Goal: Task Accomplishment & Management: Manage account settings

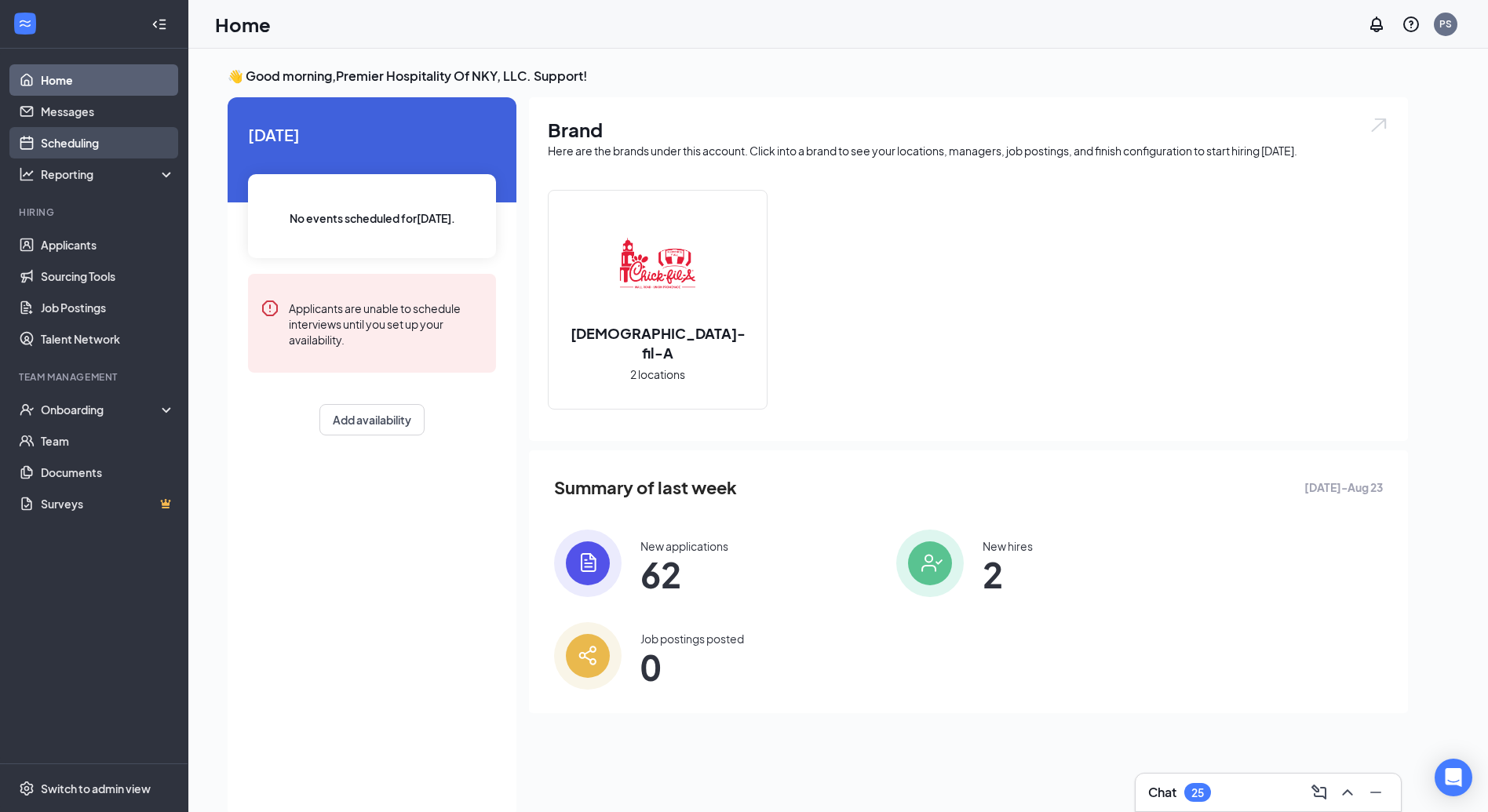
click at [109, 131] on link "Scheduling" at bounding box center [108, 142] width 134 height 32
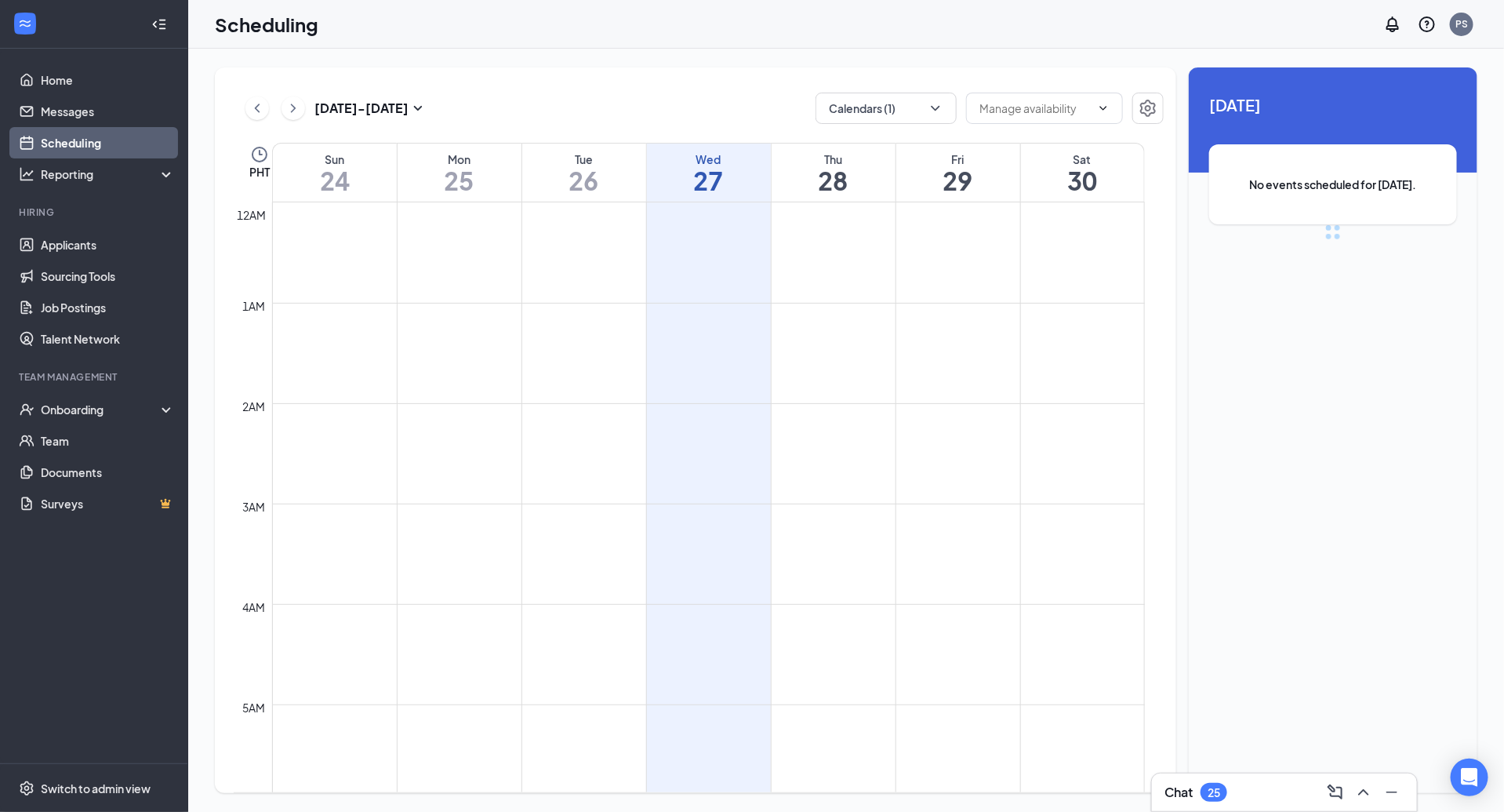
scroll to position [771, 0]
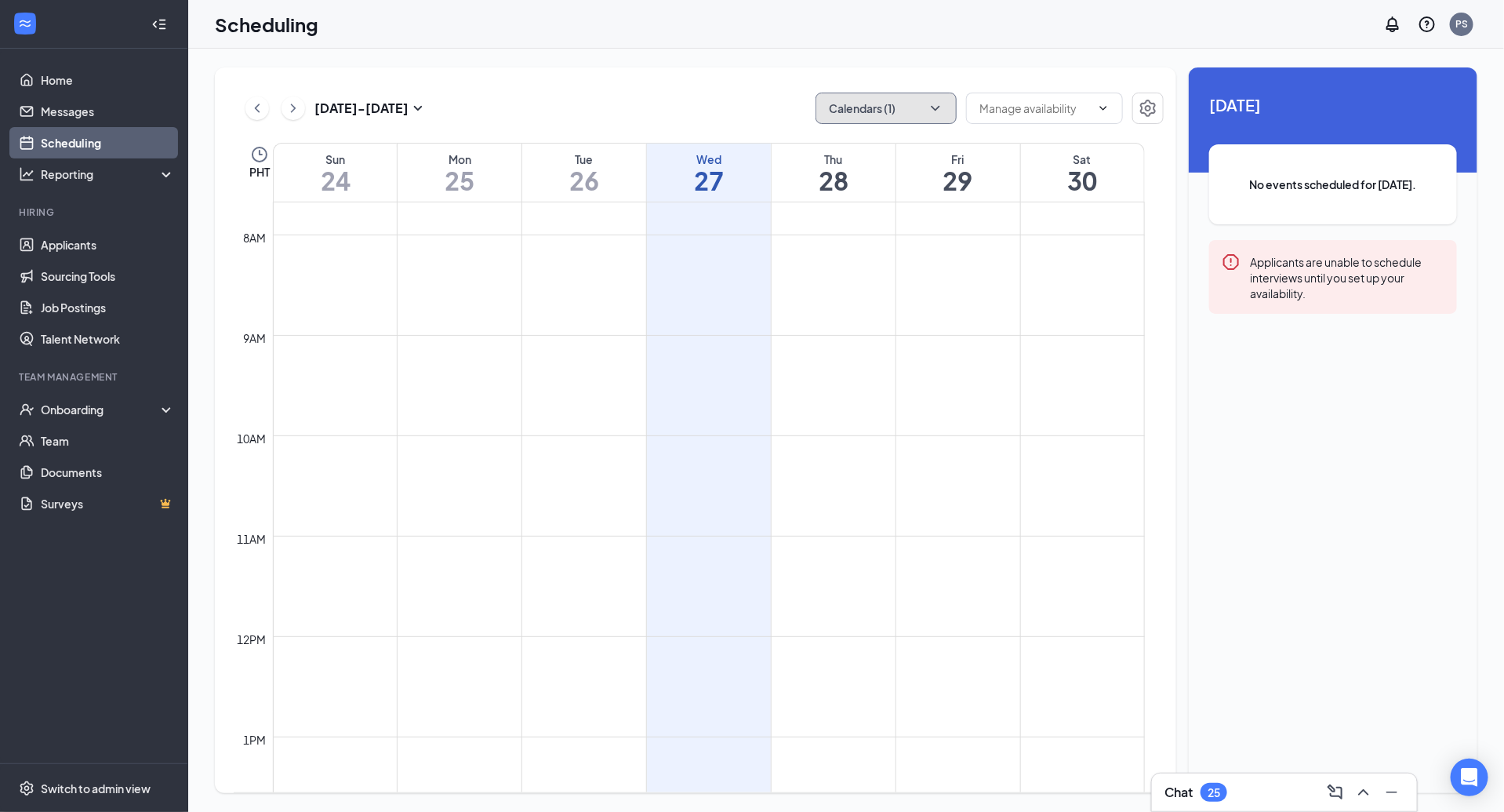
click at [922, 108] on button "Calendars (1)" at bounding box center [887, 108] width 142 height 32
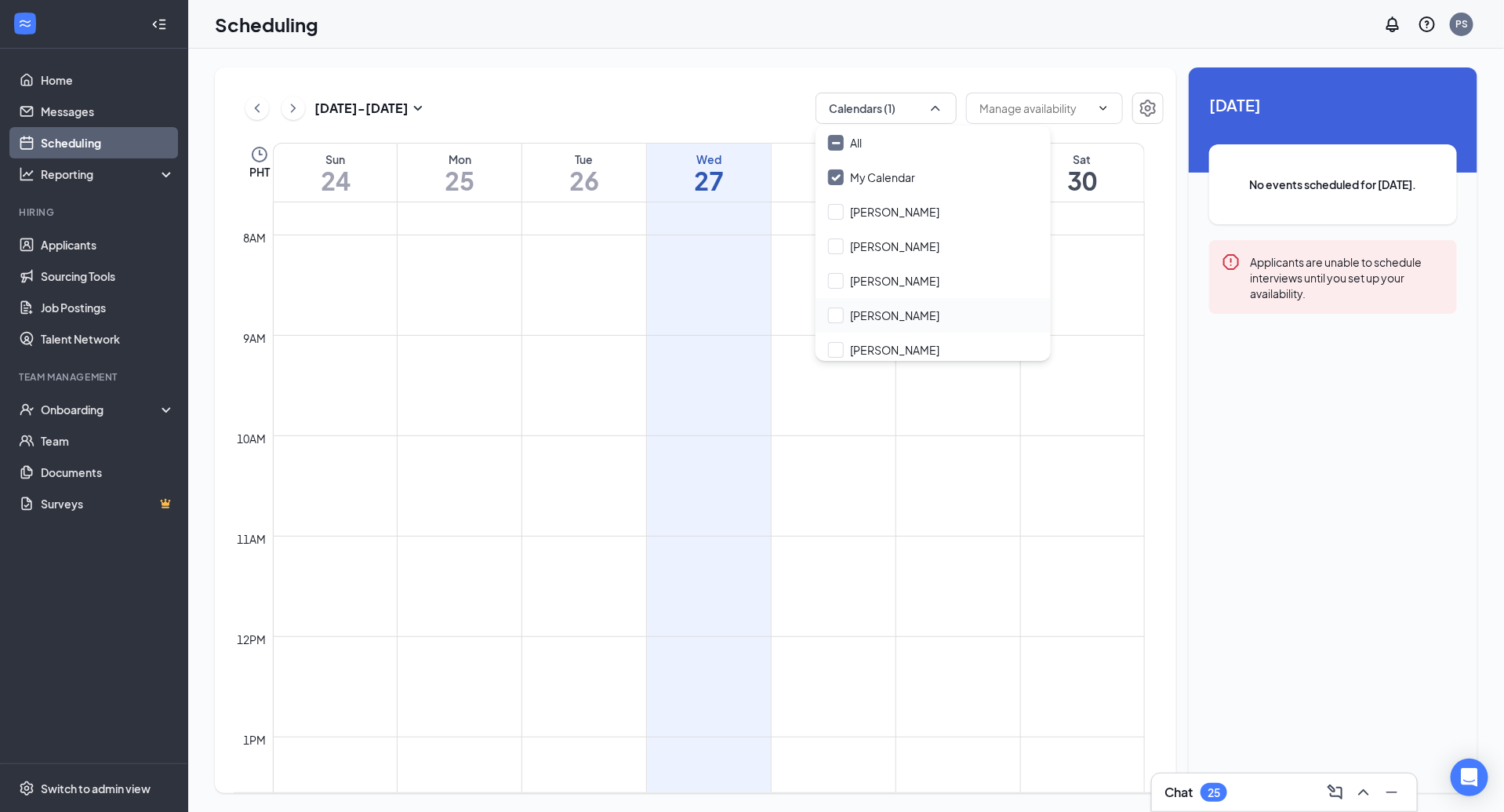
click at [930, 321] on div "Jessa Thomas" at bounding box center [933, 315] width 236 height 34
checkbox input "true"
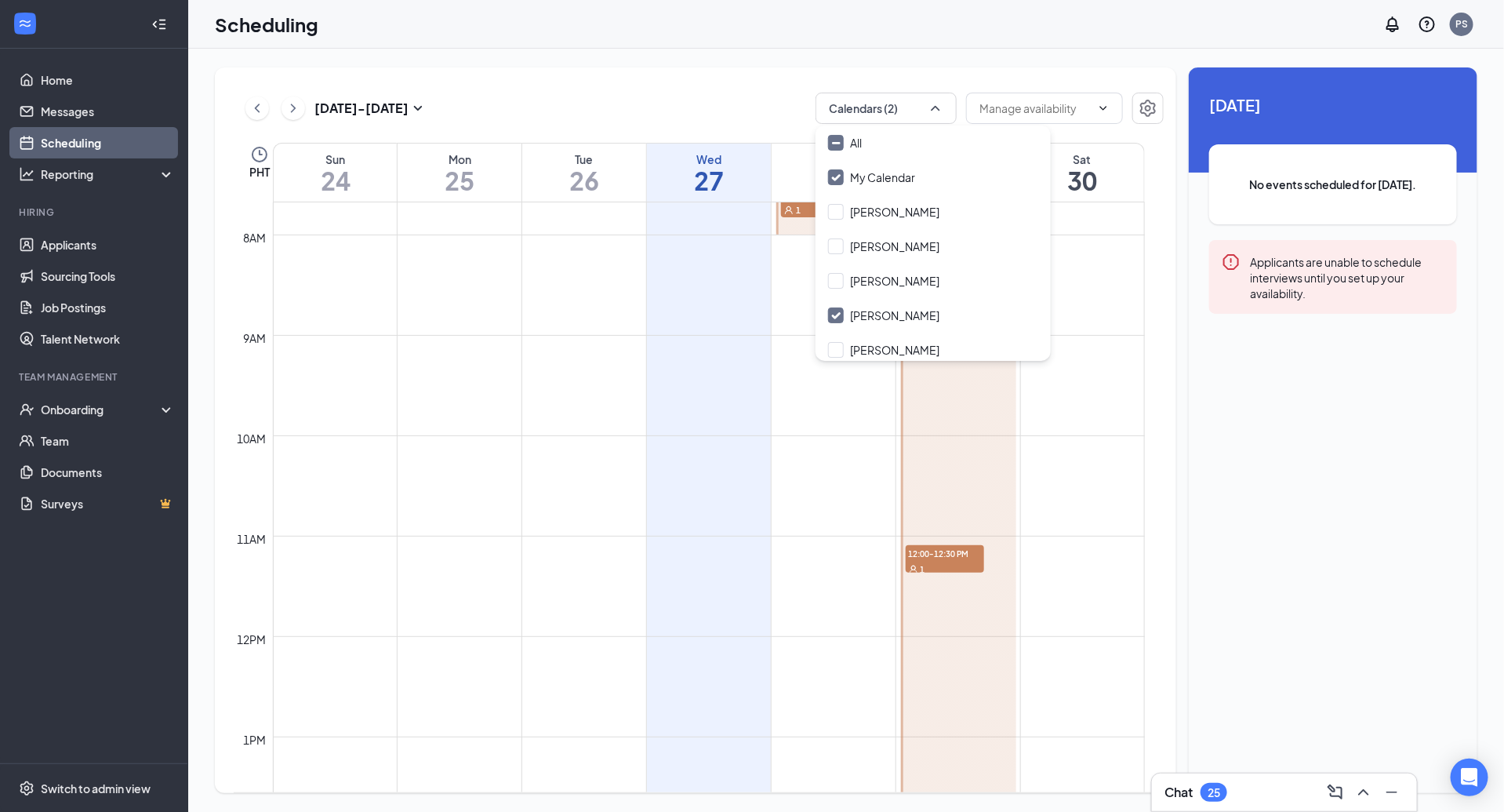
click at [624, 57] on div "Aug 24 - Aug 30 Calendars (2) PHT Sun 24 Mon 25 Tue 26 Wed 27 Thu 28 Fri 29 Sat…" at bounding box center [846, 429] width 1316 height 763
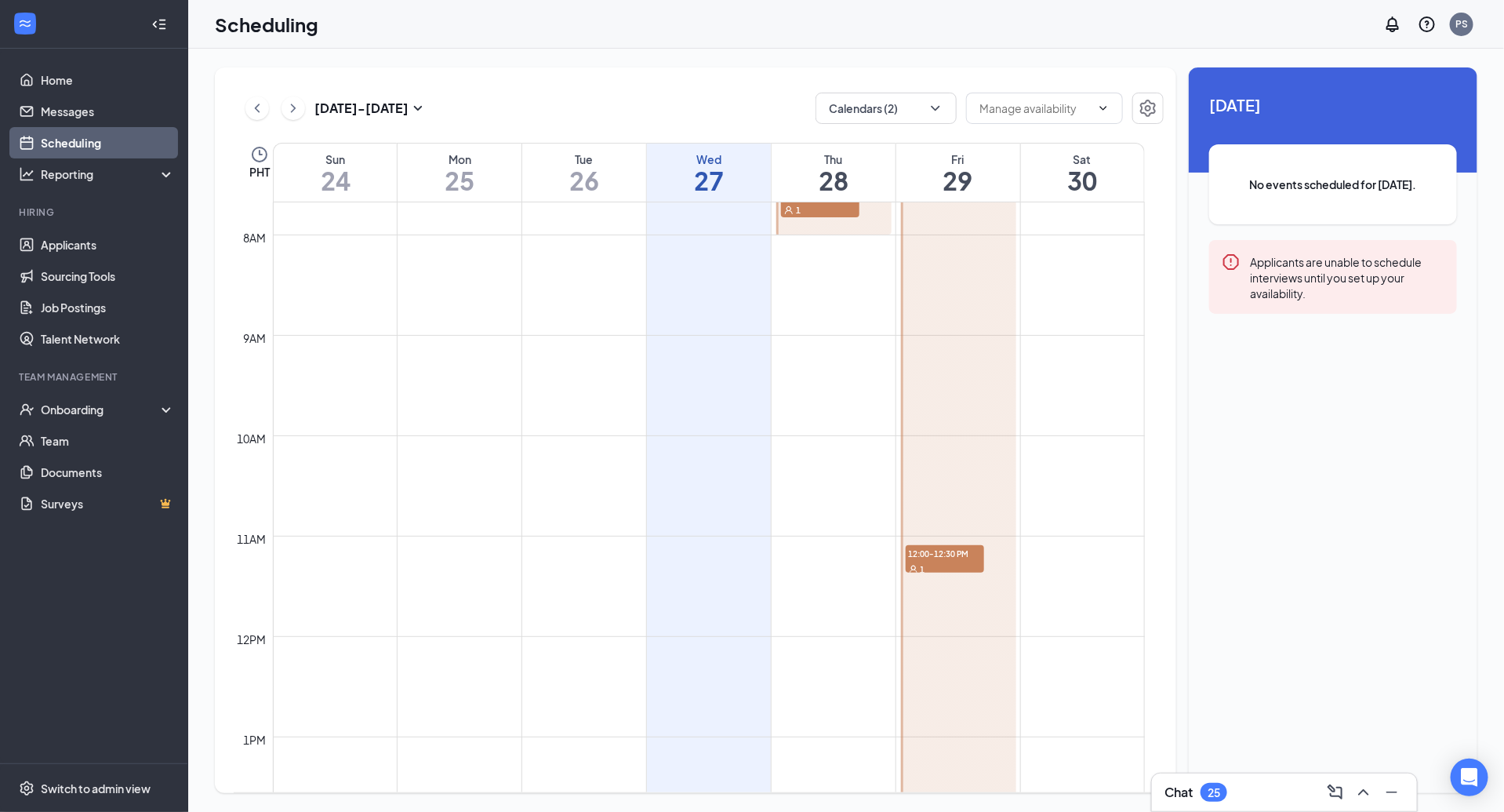
click at [1000, 454] on div at bounding box center [959, 636] width 115 height 2408
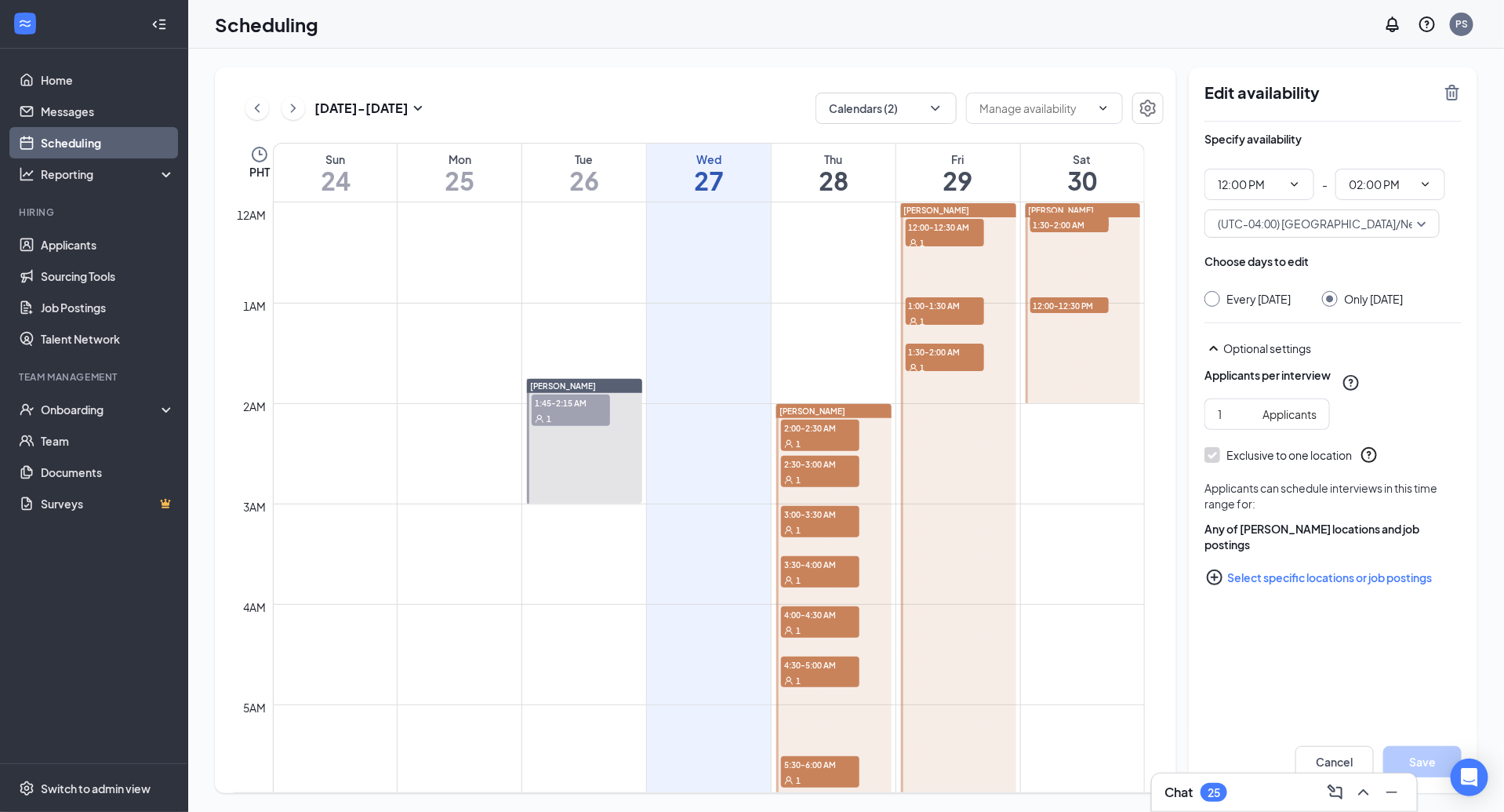
click at [957, 226] on span "12:00-12:30 AM" at bounding box center [945, 226] width 78 height 16
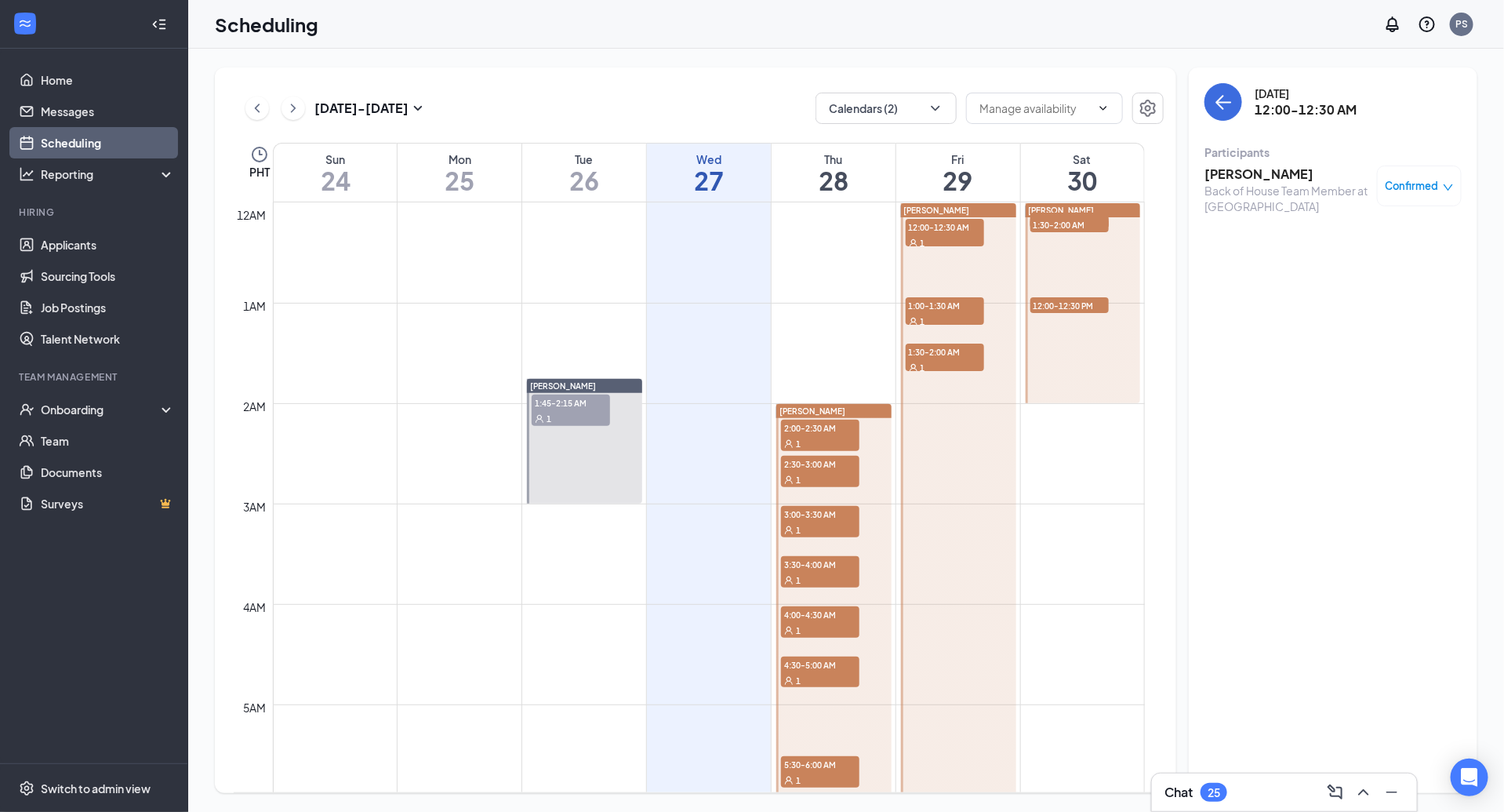
click at [952, 302] on span "1:00-1:30 AM" at bounding box center [945, 304] width 78 height 16
click at [941, 232] on span "12:00-12:30 AM" at bounding box center [945, 226] width 78 height 16
drag, startPoint x: 1297, startPoint y: 176, endPoint x: 1172, endPoint y: 179, distance: 125.0
click at [1172, 179] on div "Aug 24 - Aug 30 Calendars (2) PHT Sun 24 Mon 25 Tue 26 Wed 27 Thu 28 Fri 29 Sat…" at bounding box center [847, 429] width 1263 height 725
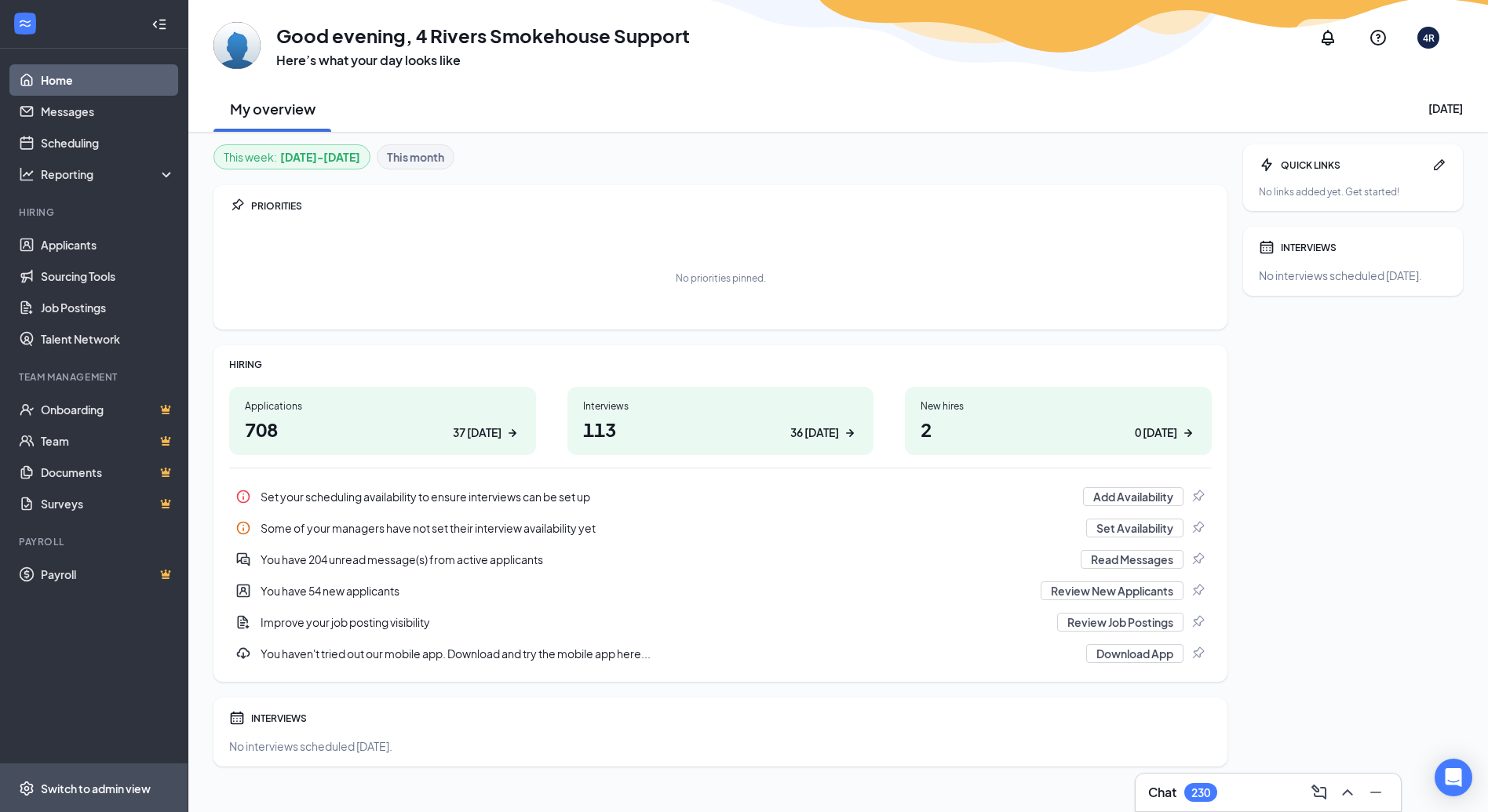
click at [61, 783] on div "Switch to admin view" at bounding box center [96, 788] width 110 height 16
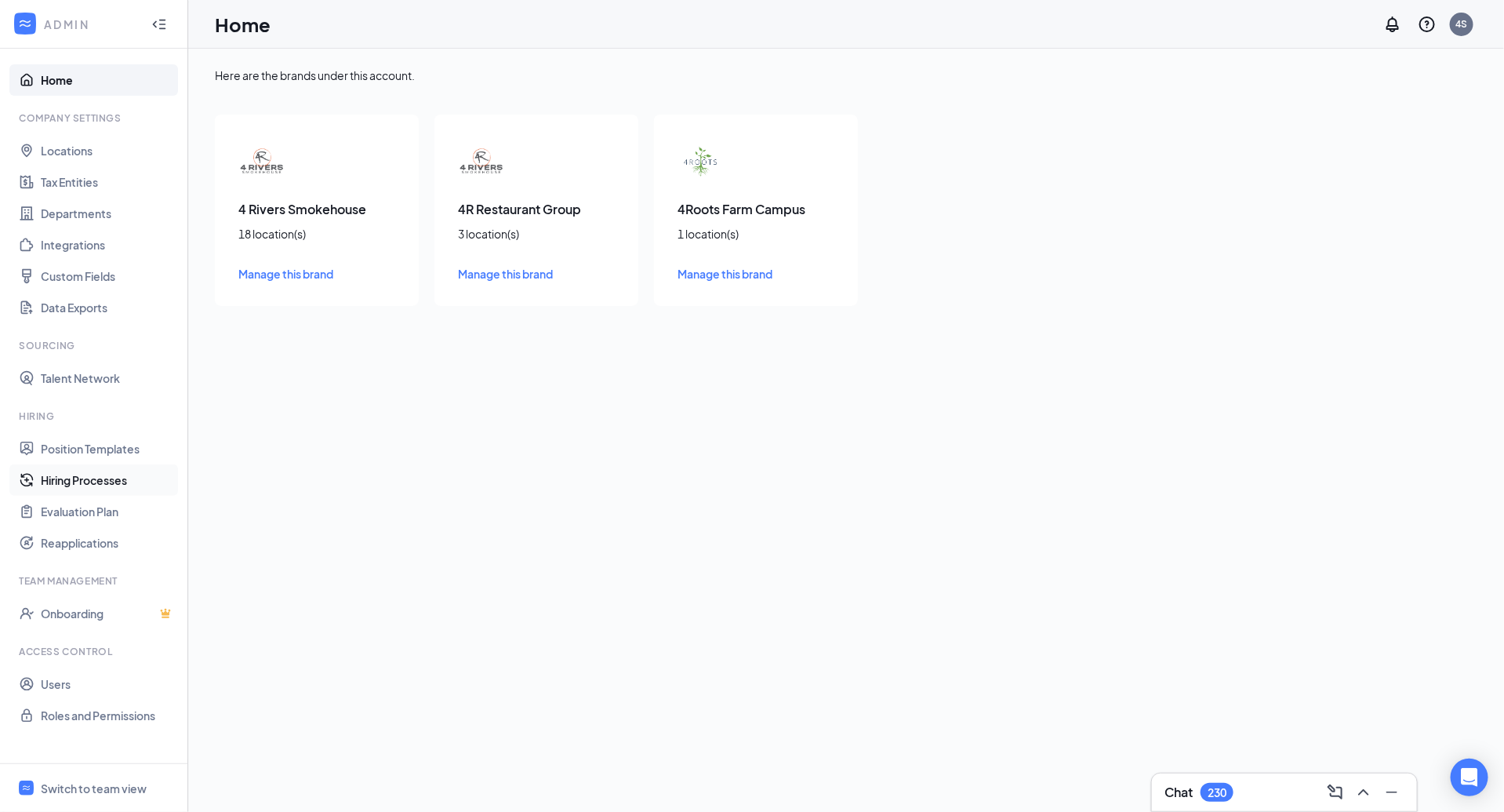
click at [73, 477] on link "Hiring Processes" at bounding box center [108, 480] width 134 height 32
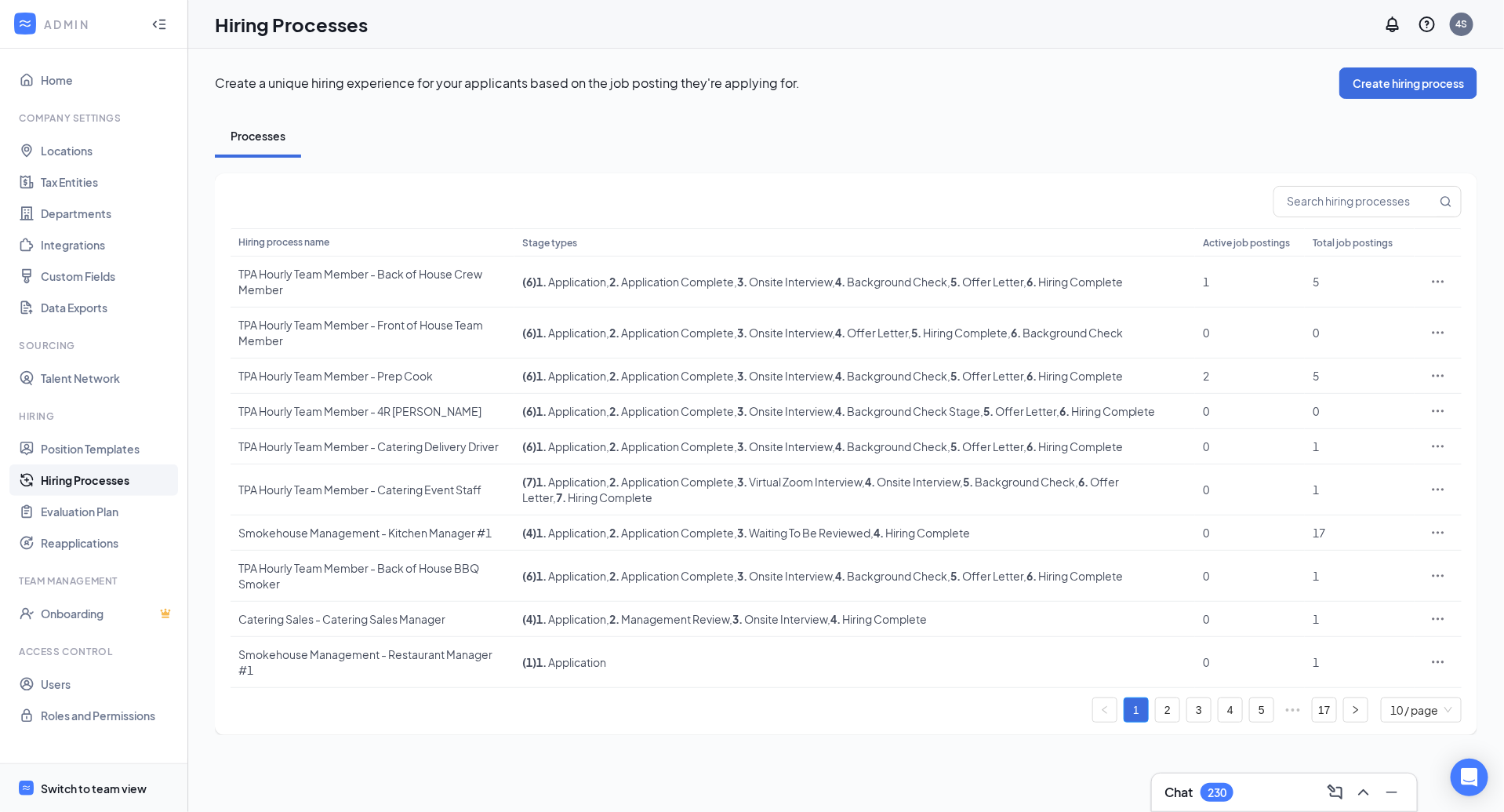
click at [90, 789] on div "Switch to team view" at bounding box center [94, 788] width 106 height 16
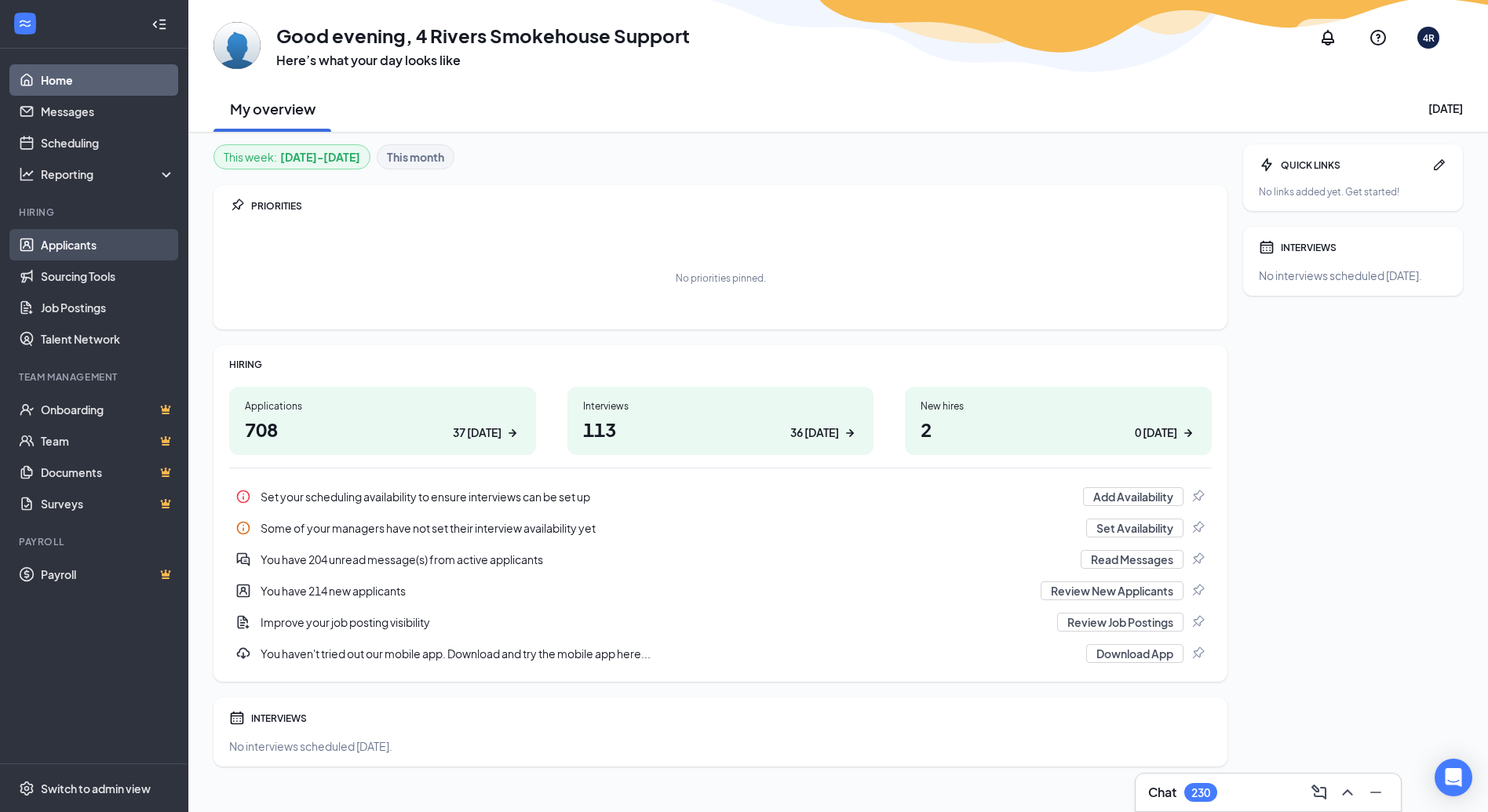
click at [112, 250] on link "Applicants" at bounding box center [108, 245] width 134 height 32
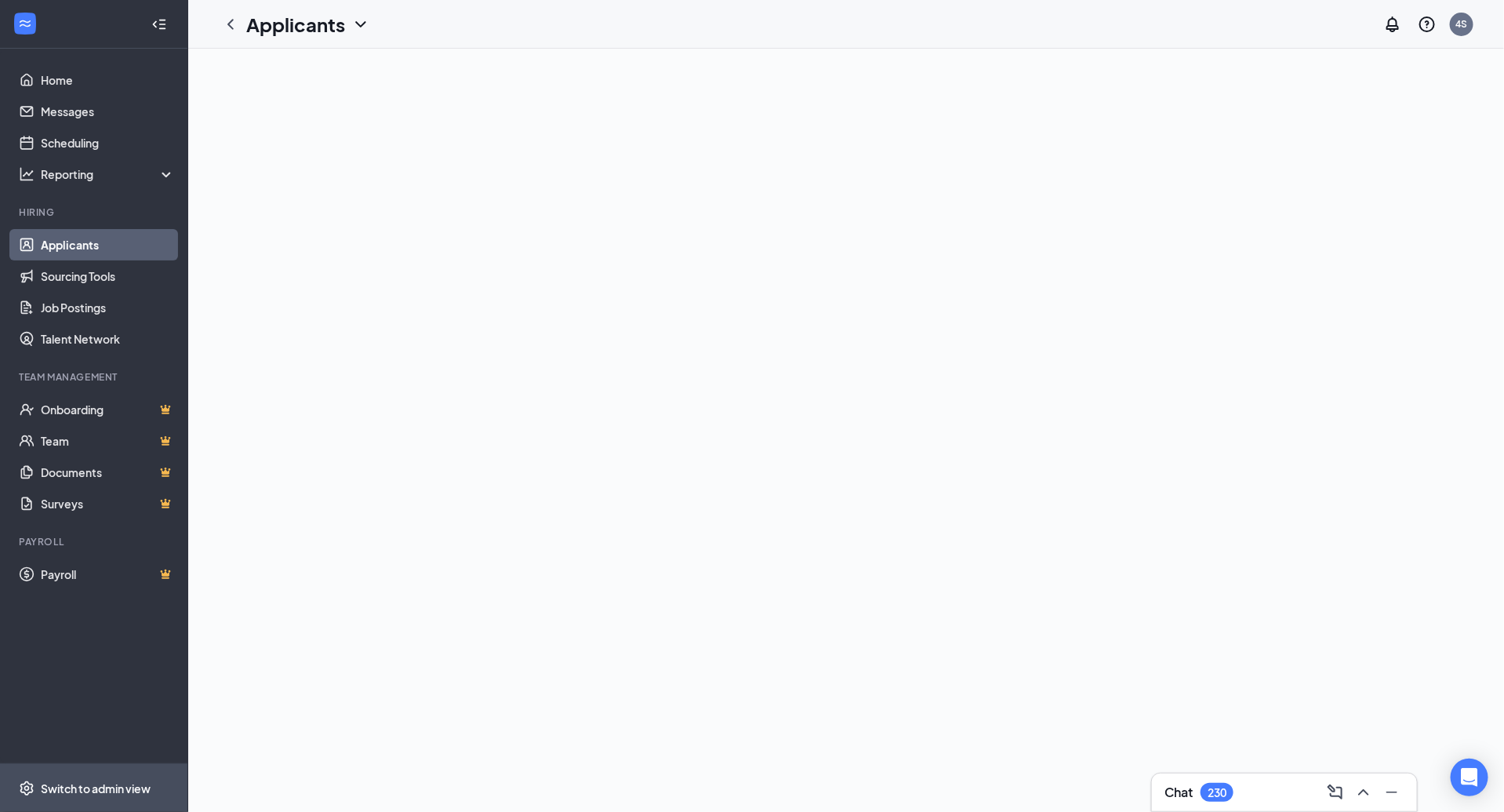
click at [97, 778] on span "Switch to admin view" at bounding box center [108, 787] width 134 height 47
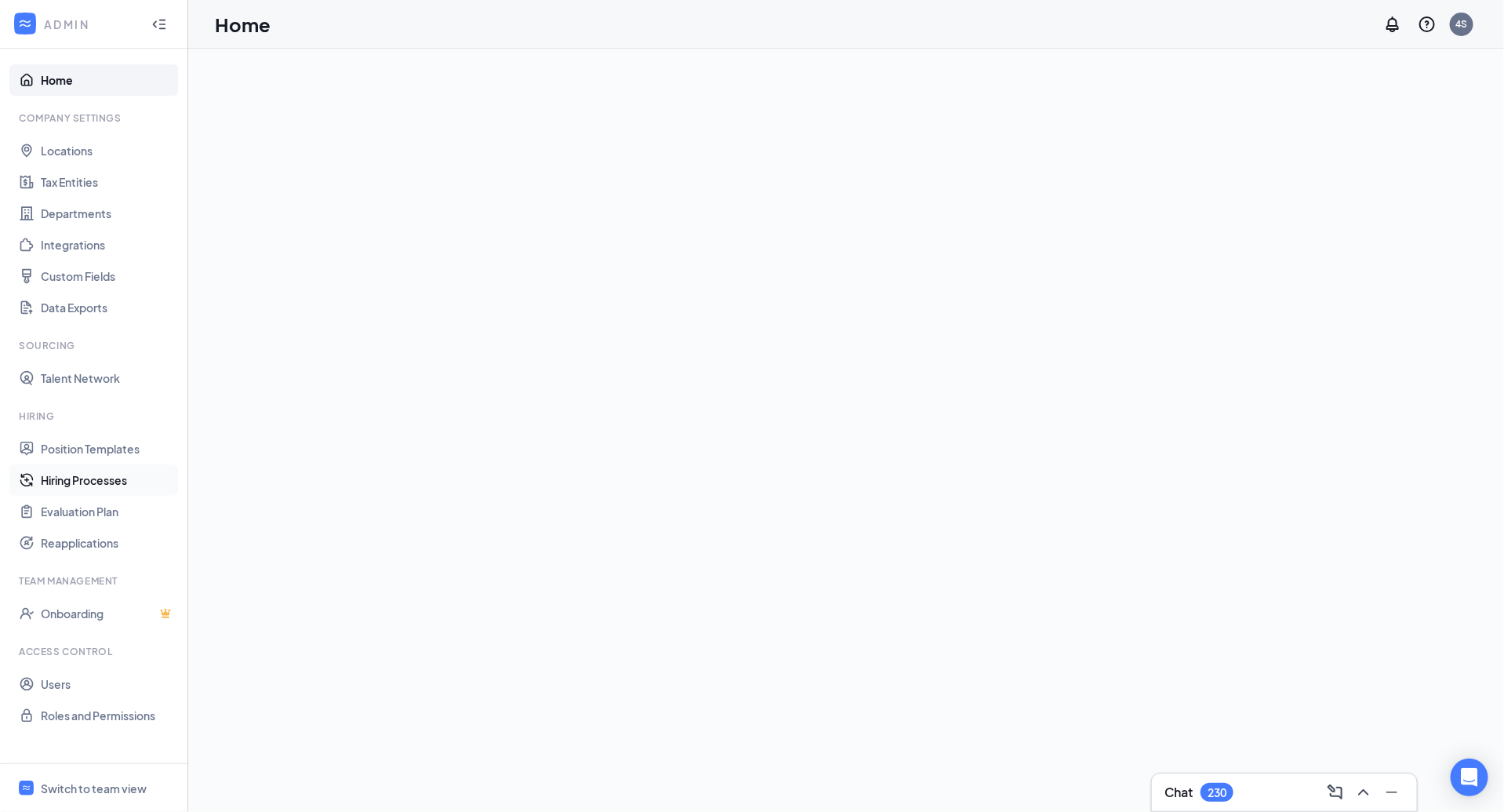
click at [58, 489] on link "Hiring Processes" at bounding box center [108, 480] width 134 height 32
click at [84, 481] on link "Hiring Processes" at bounding box center [108, 480] width 134 height 32
click at [67, 477] on link "Hiring Processes" at bounding box center [108, 480] width 134 height 32
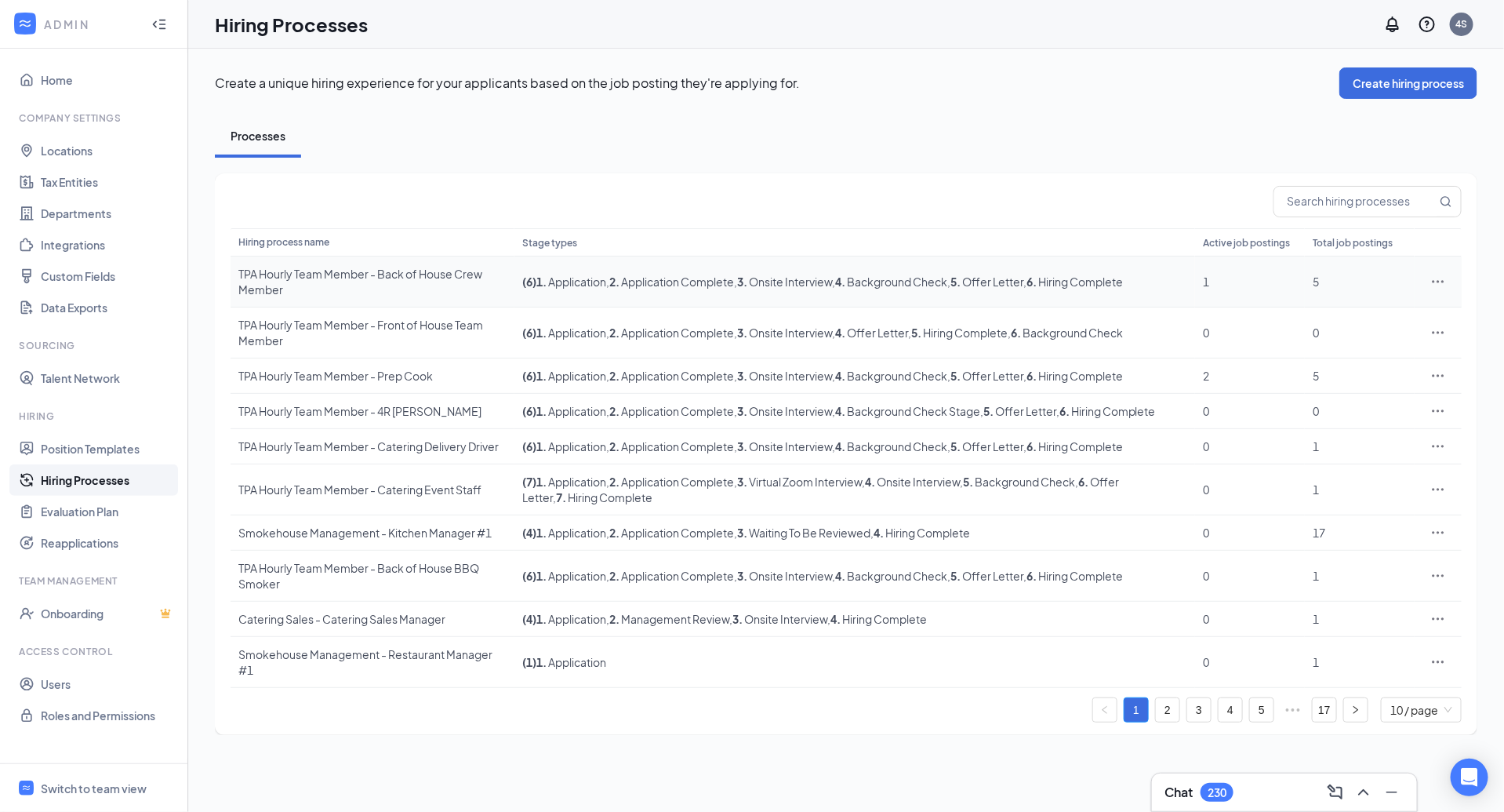
click at [477, 271] on div "TPA Hourly Team Member - Back of House Crew Member" at bounding box center [373, 282] width 268 height 32
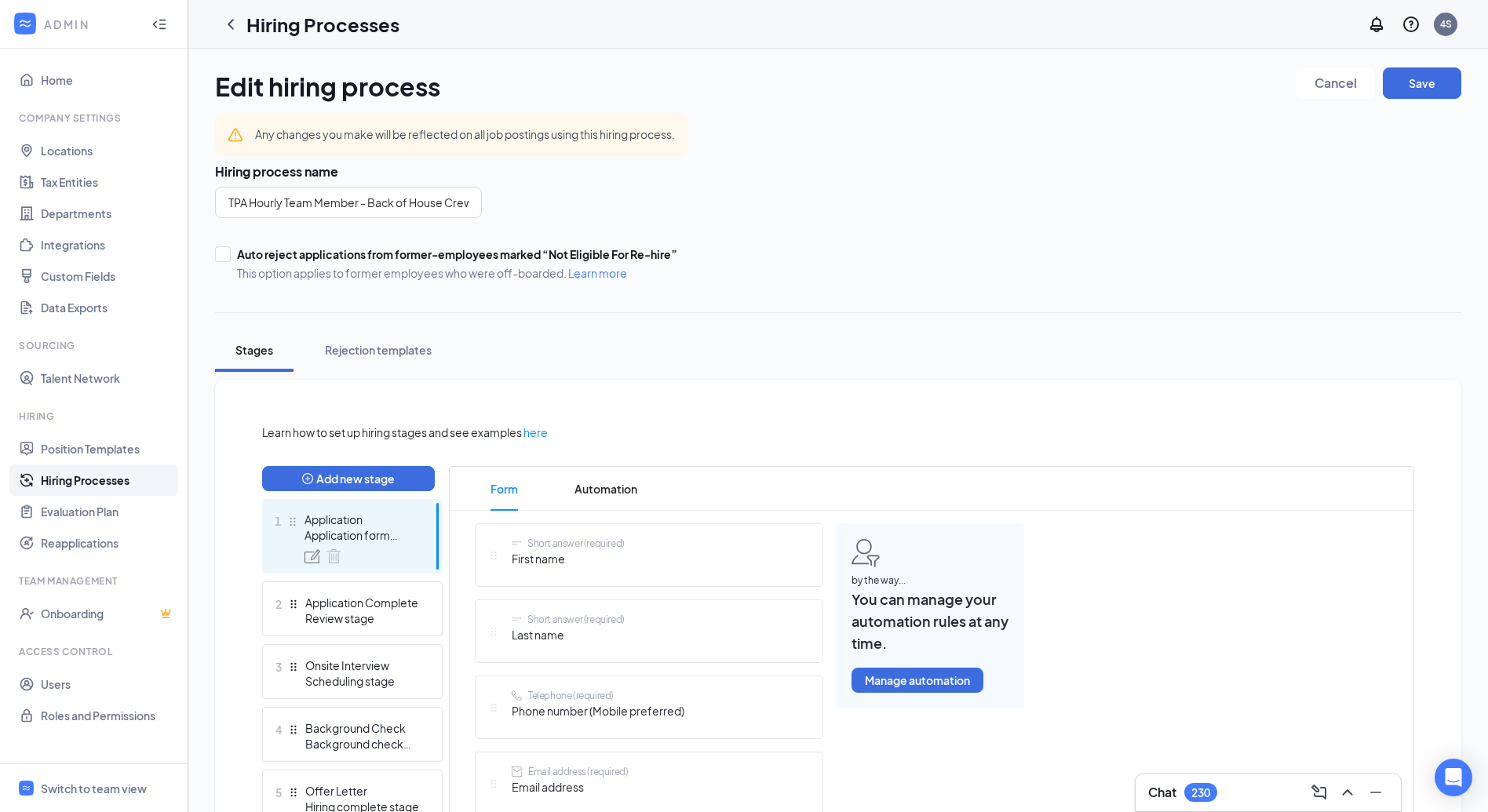
scroll to position [215, 0]
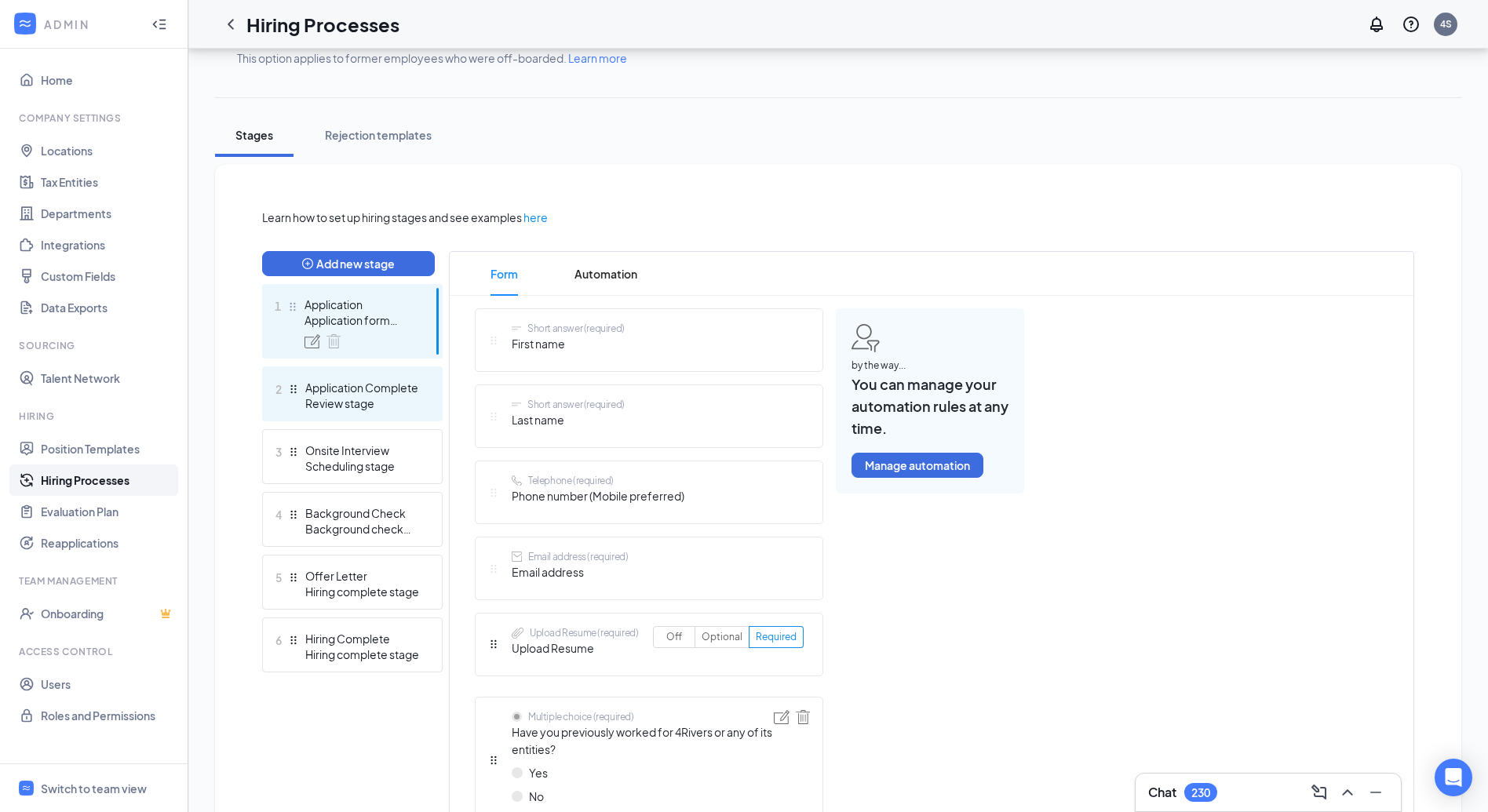
click at [399, 410] on div "2 Application Complete Review stage" at bounding box center [352, 393] width 181 height 55
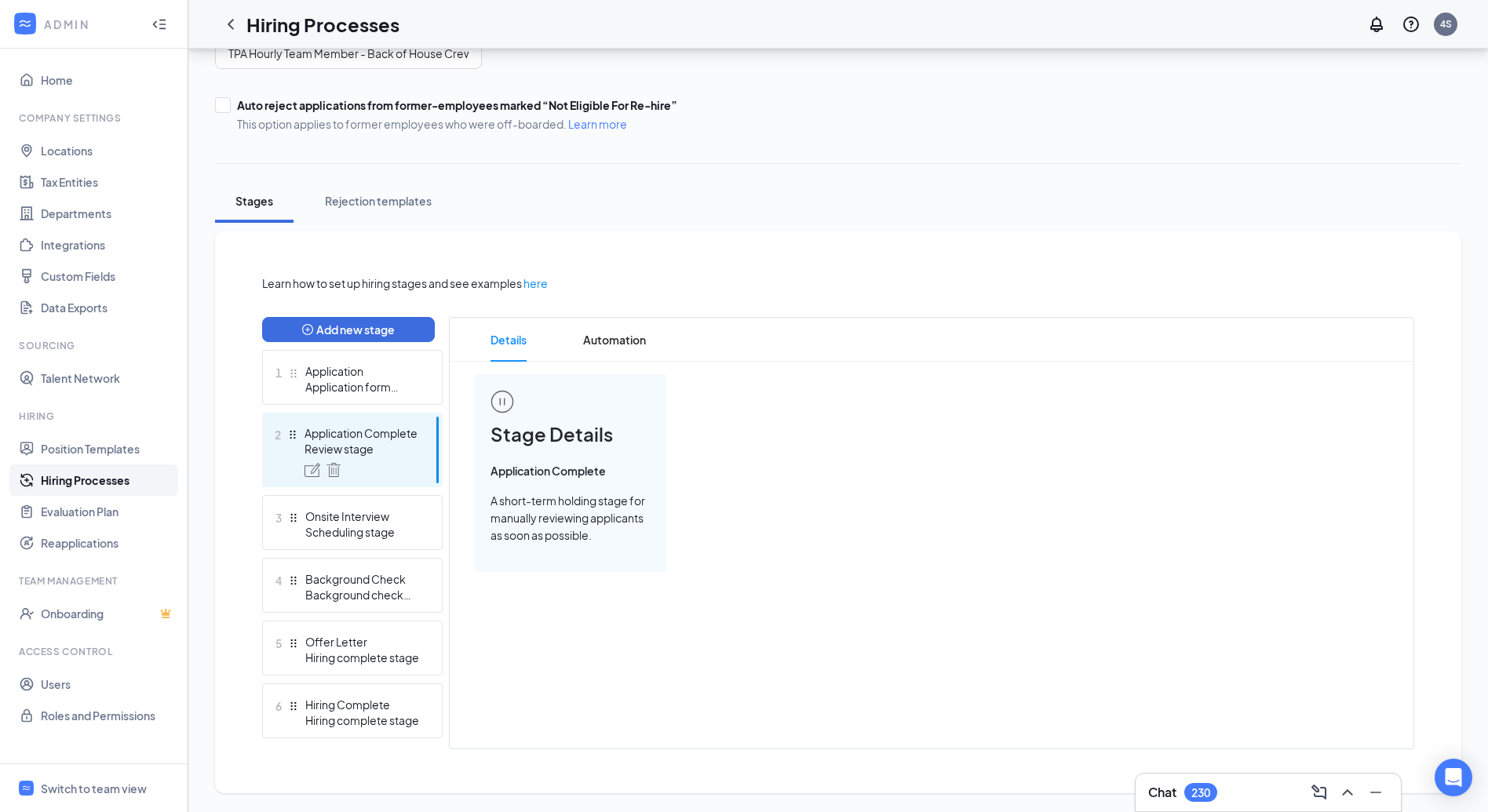
scroll to position [148, 0]
click at [313, 471] on img at bounding box center [312, 470] width 16 height 14
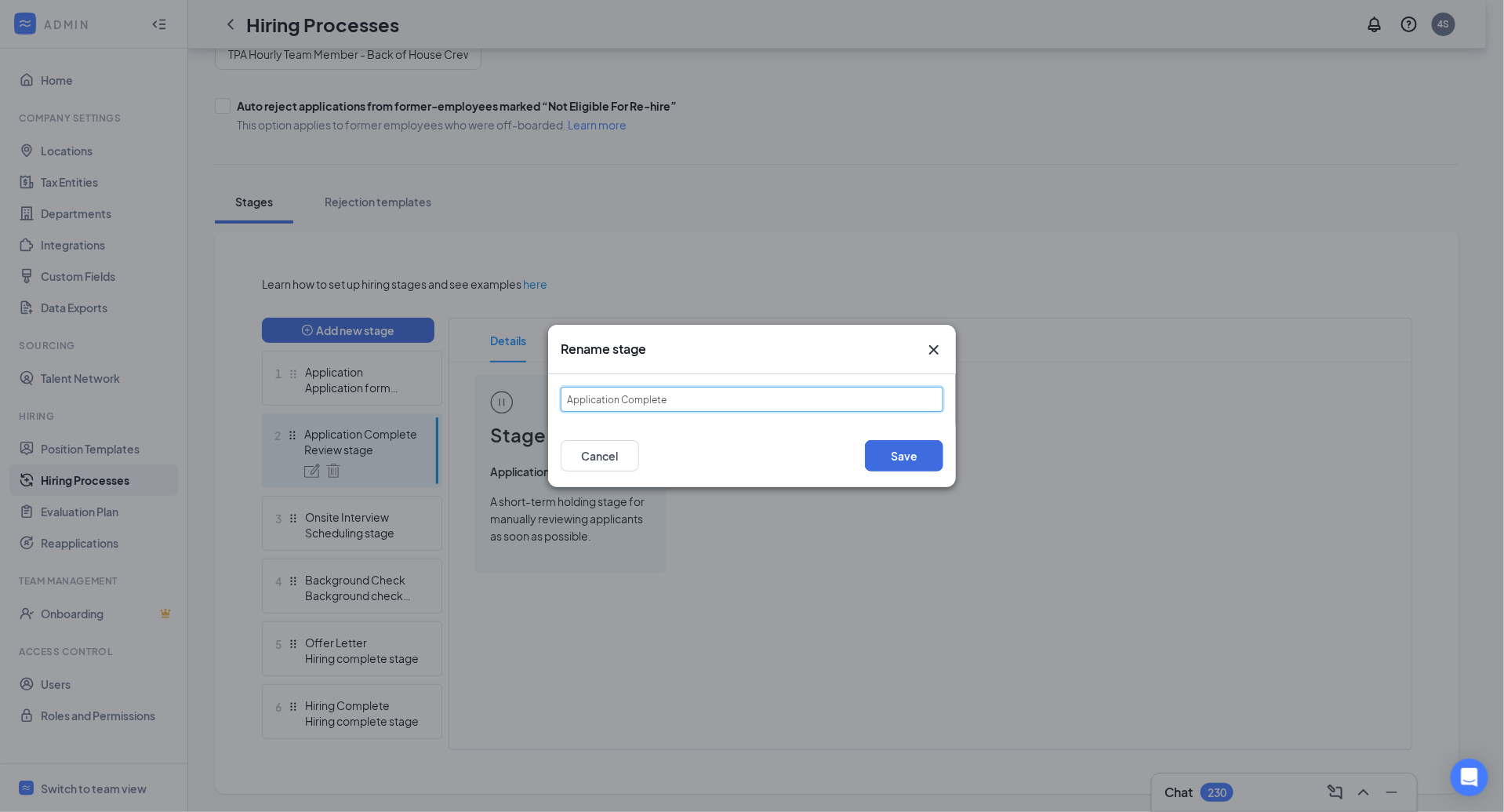
click at [582, 398] on input "Application Complete" at bounding box center [752, 399] width 383 height 25
drag, startPoint x: 605, startPoint y: 405, endPoint x: 594, endPoint y: 405, distance: 11.0
click at [594, 405] on input "Application Complete" at bounding box center [752, 399] width 383 height 25
click at [943, 351] on div "Rename stage" at bounding box center [752, 349] width 408 height 49
click at [939, 349] on icon "Cross" at bounding box center [934, 350] width 19 height 19
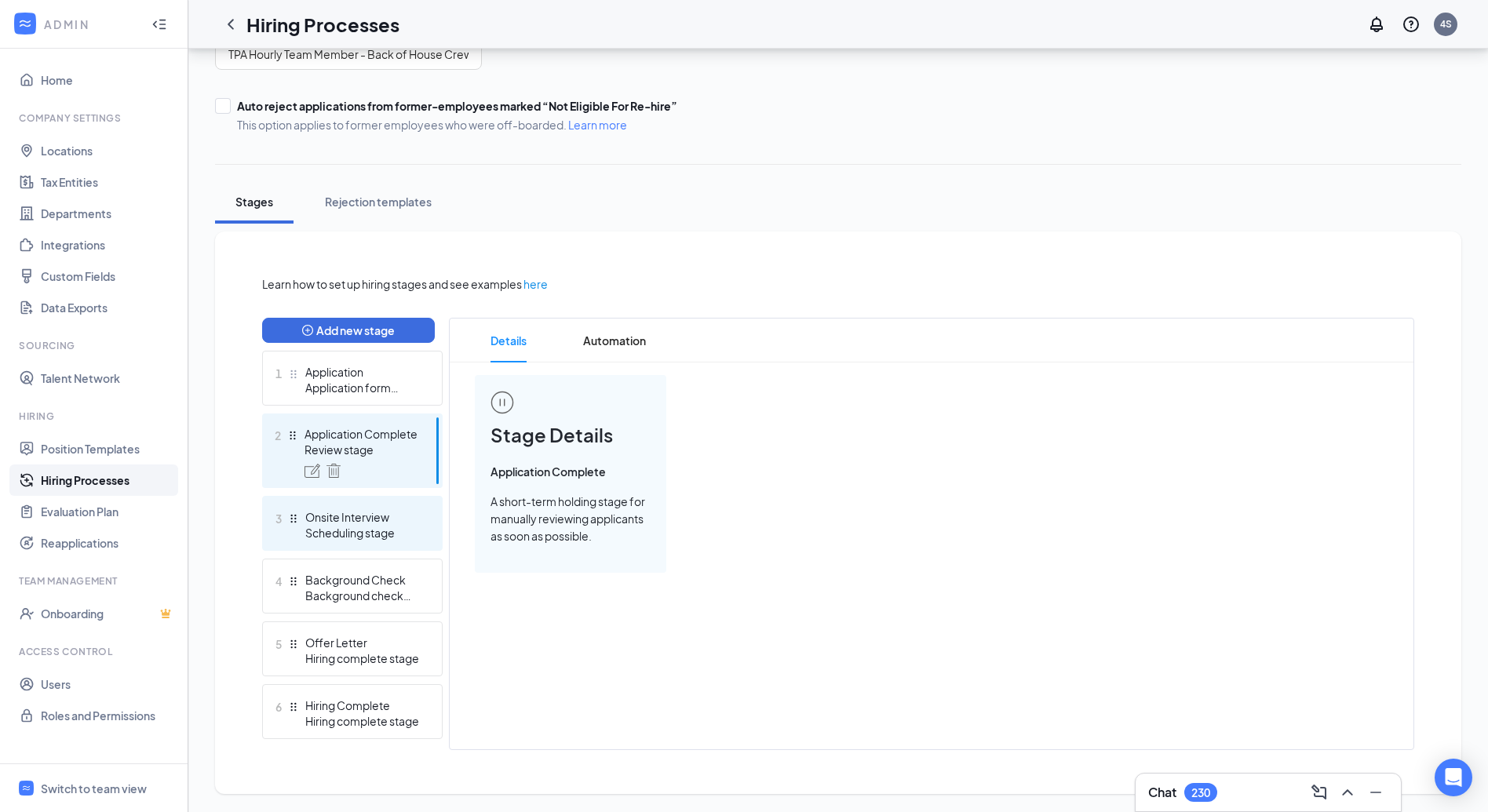
click at [405, 517] on div "Onsite Interview" at bounding box center [362, 517] width 115 height 16
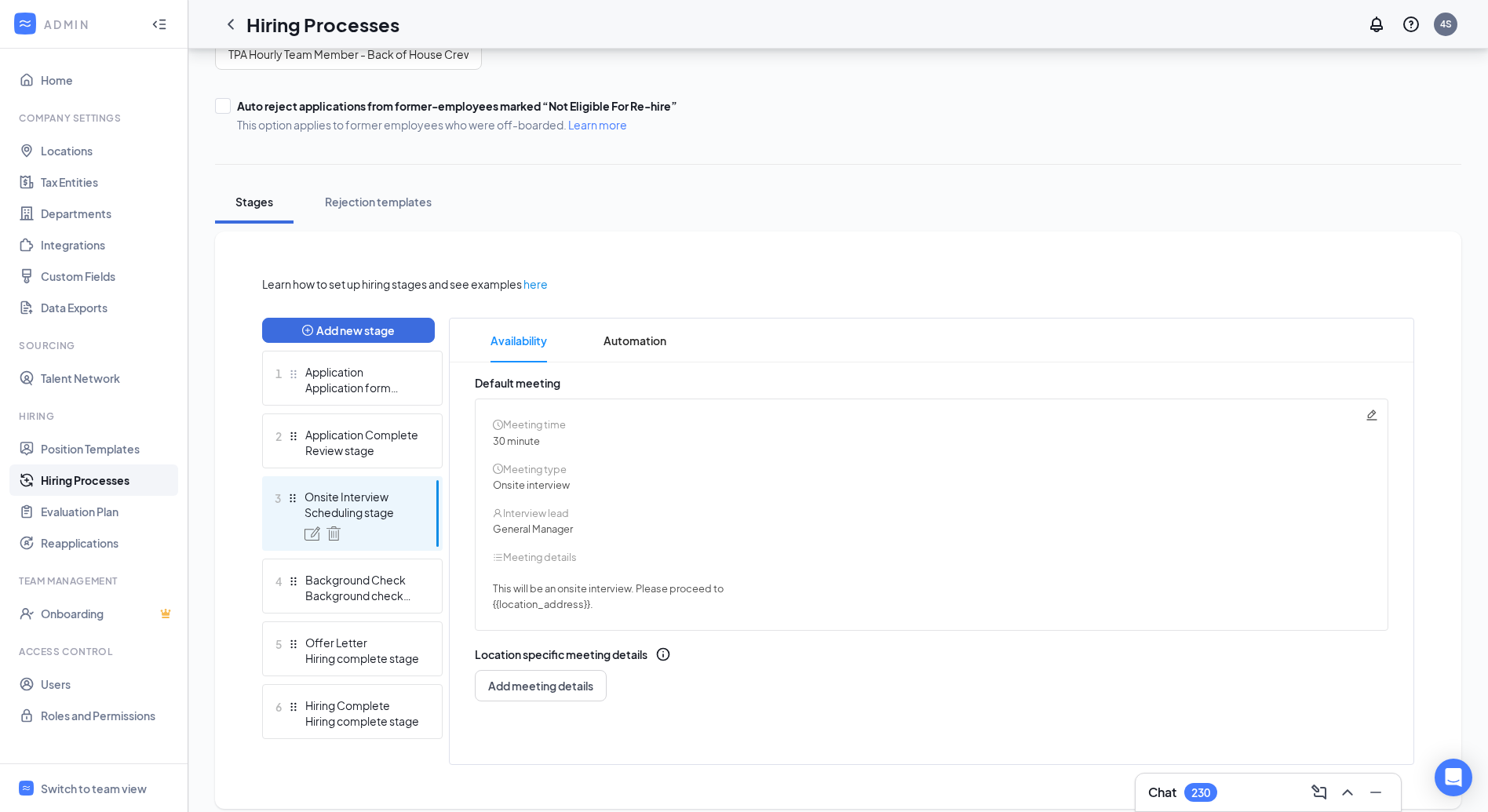
click at [309, 535] on img at bounding box center [312, 533] width 16 height 14
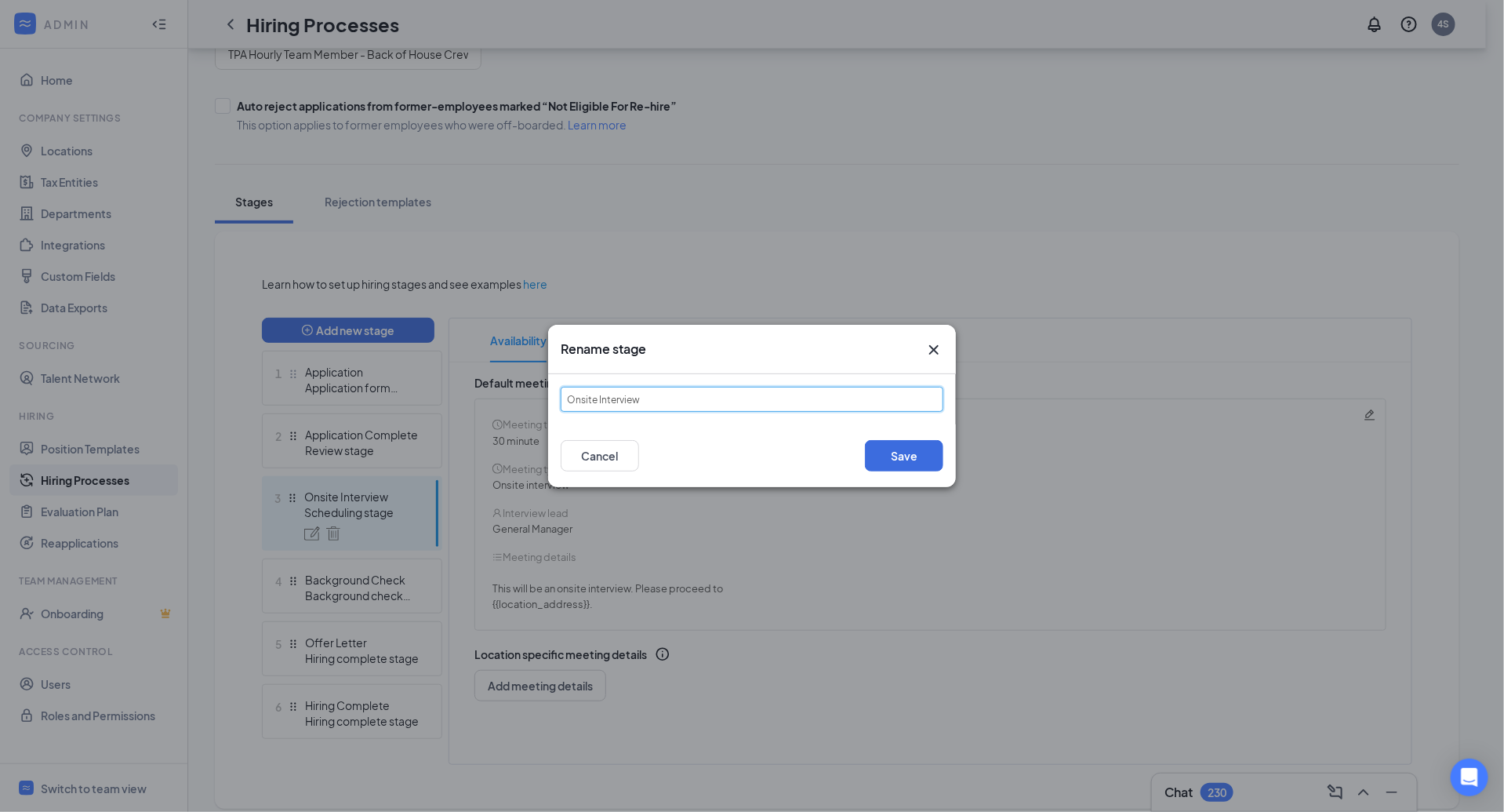
click at [620, 395] on input "Onsite Interview" at bounding box center [752, 399] width 383 height 25
click at [928, 350] on icon "Cross" at bounding box center [934, 350] width 19 height 19
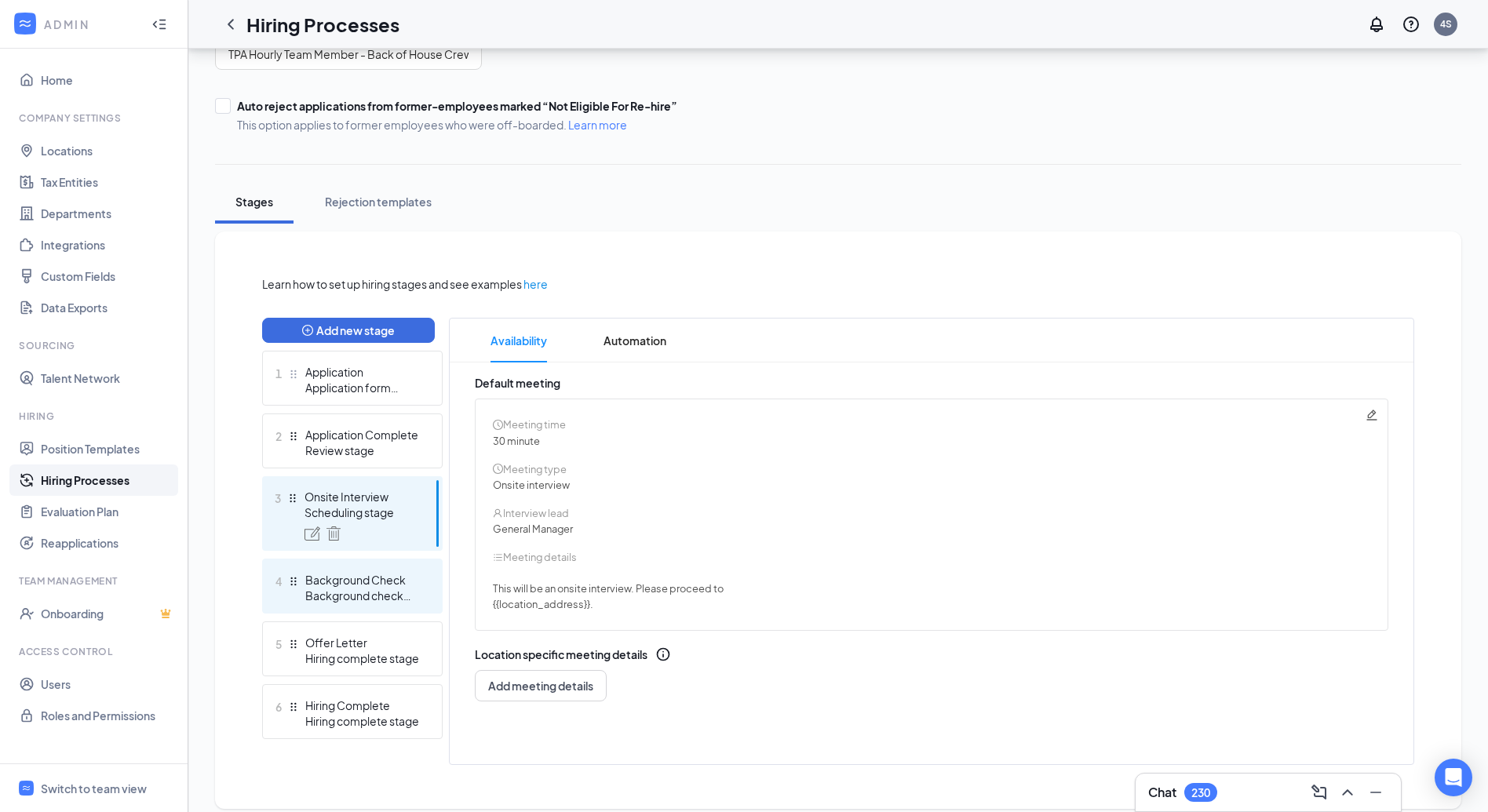
click at [321, 569] on div "4 Background Check Background check stage" at bounding box center [352, 586] width 181 height 55
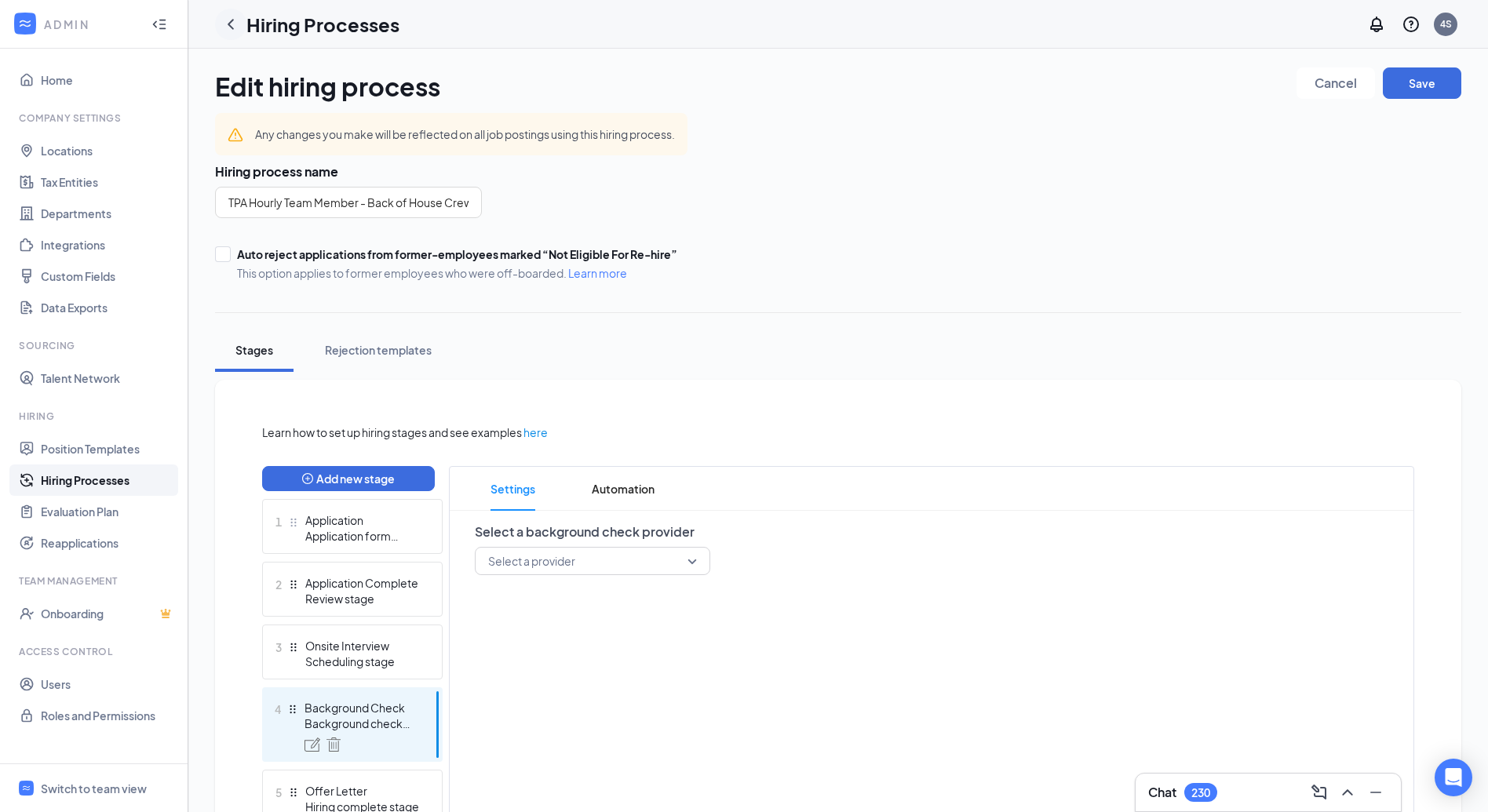
click at [238, 25] on icon "ChevronLeft" at bounding box center [231, 24] width 19 height 19
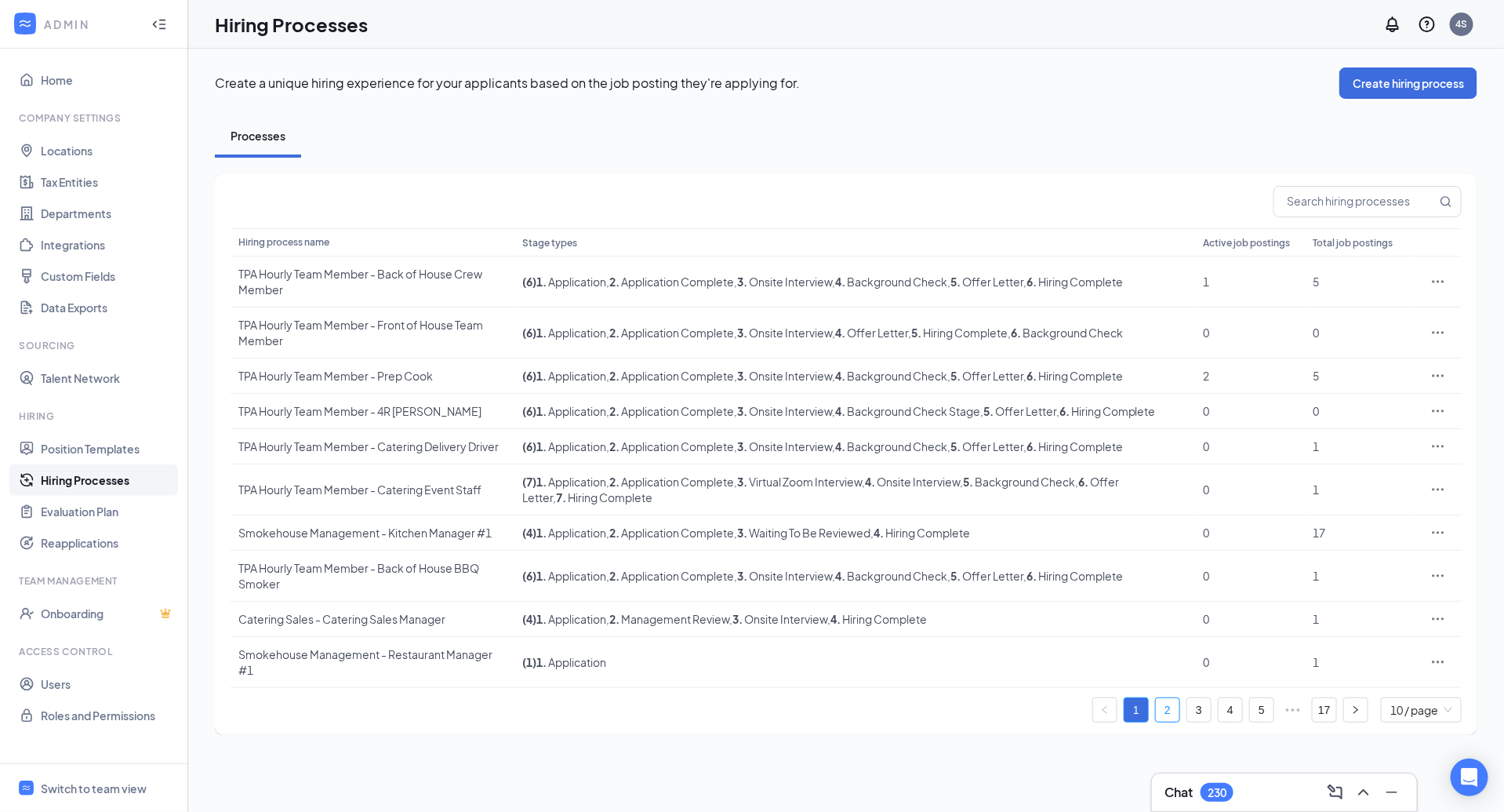
click at [1160, 709] on link "2" at bounding box center [1167, 710] width 23 height 23
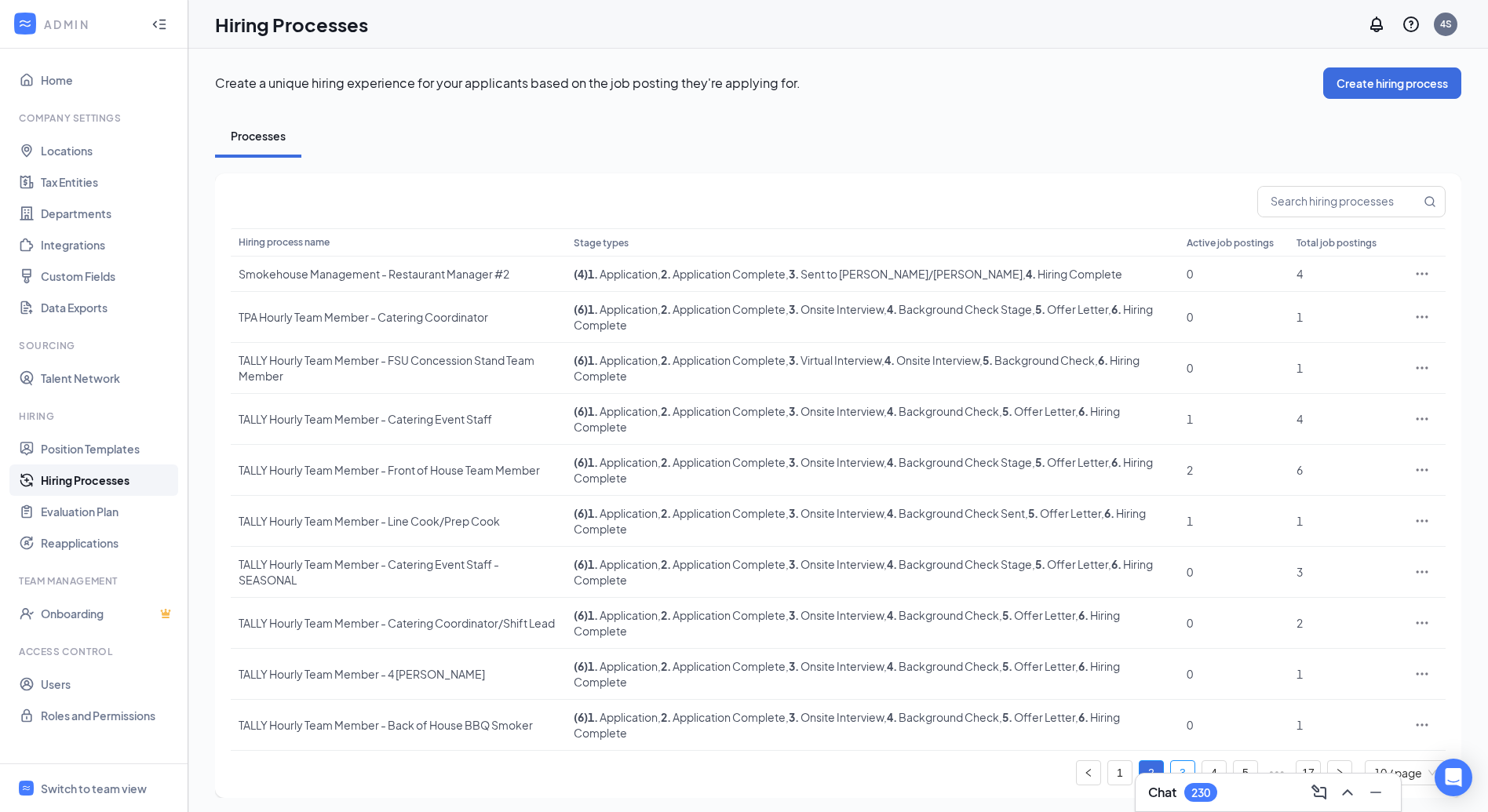
click at [1176, 769] on link "3" at bounding box center [1182, 772] width 23 height 23
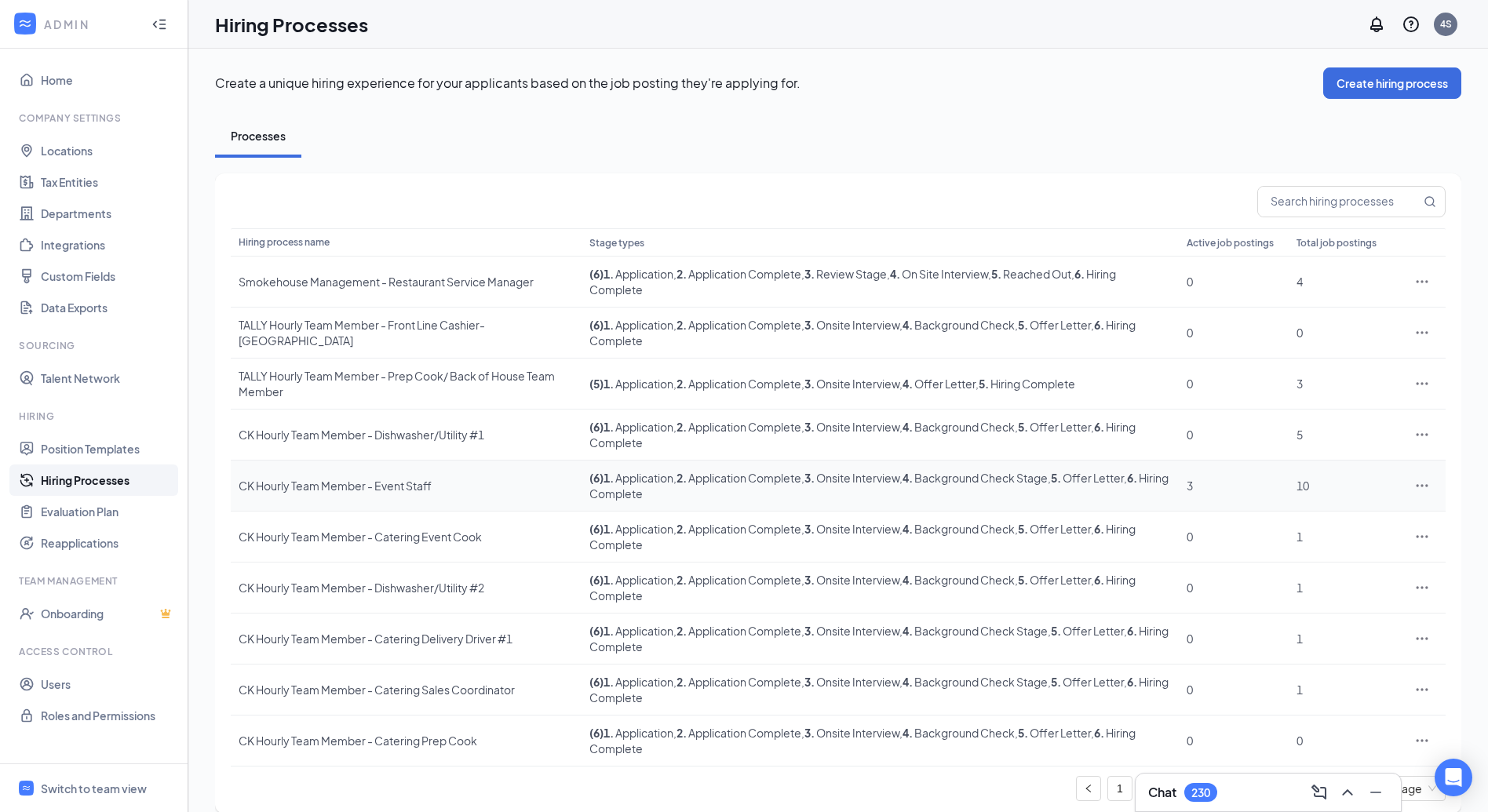
click at [366, 482] on div "CK Hourly Team Member - Event Staff" at bounding box center [406, 485] width 335 height 16
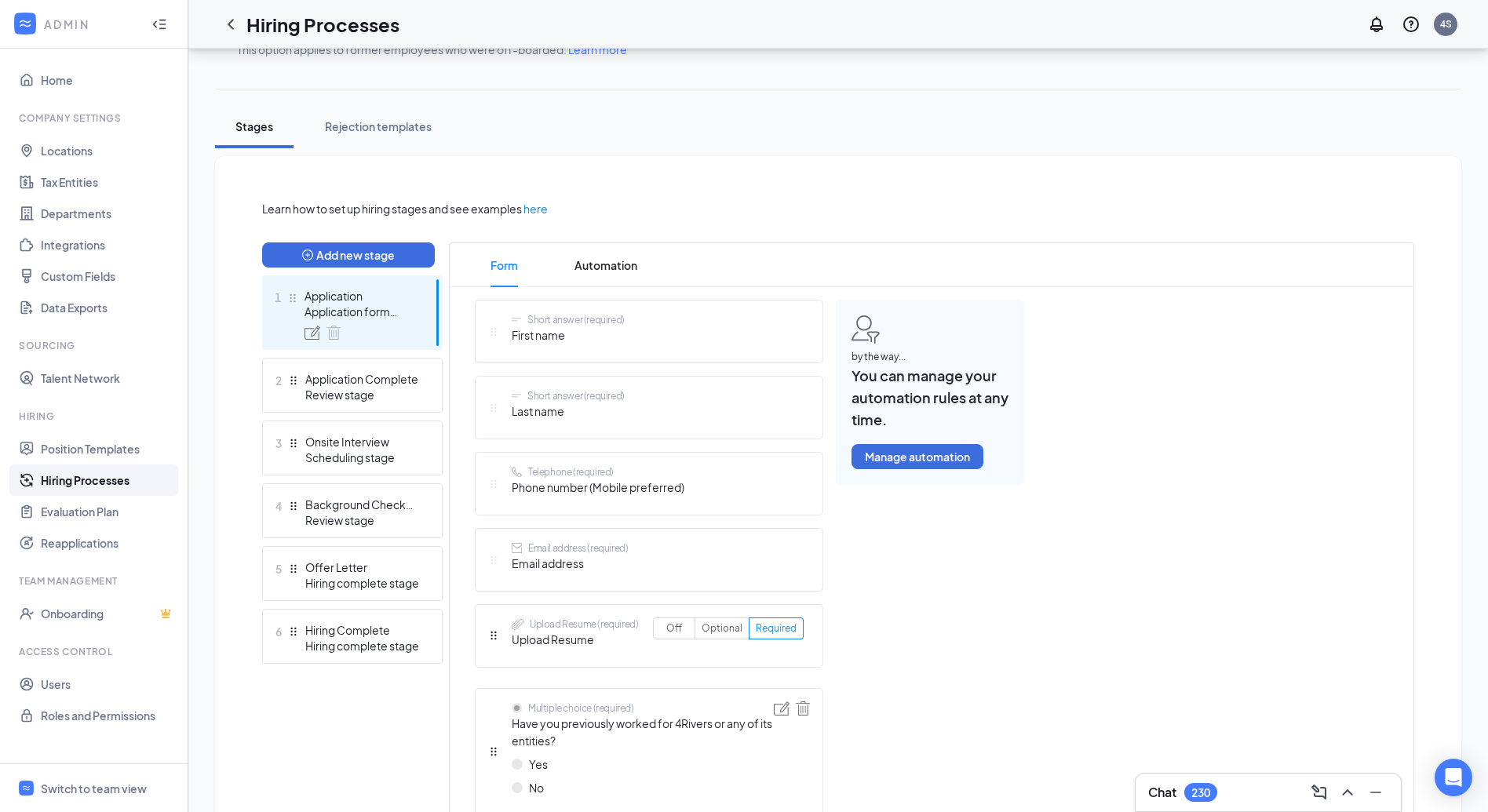
scroll to position [225, 0]
click at [236, 20] on icon "ChevronLeft" at bounding box center [231, 24] width 19 height 19
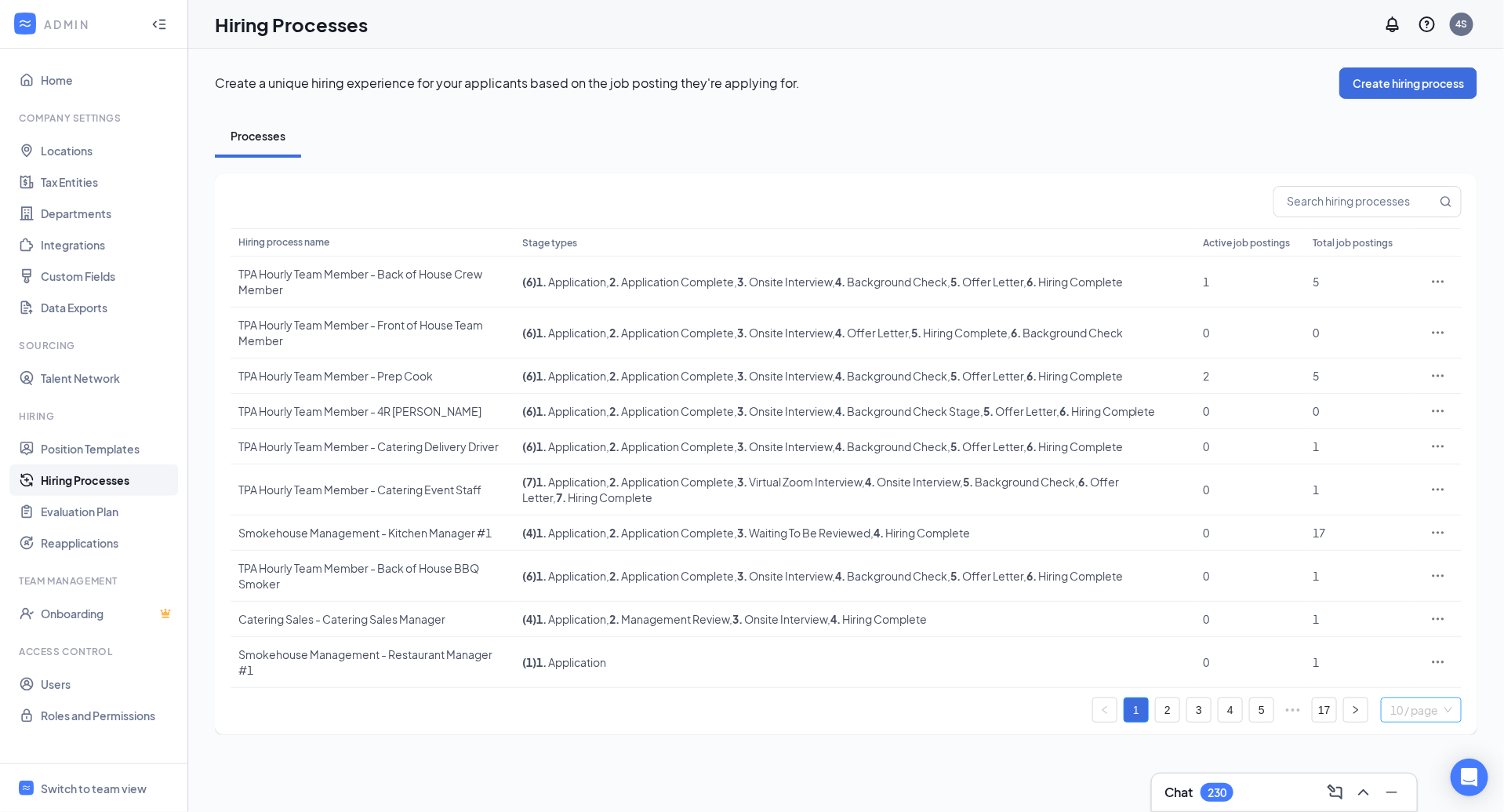
click at [1390, 710] on span "10 / page" at bounding box center [1421, 710] width 62 height 23
click at [1307, 733] on div "Create a unique hiring experience for your applicants based on the job posting …" at bounding box center [846, 400] width 1316 height 705
click at [1323, 713] on link "17" at bounding box center [1324, 710] width 23 height 23
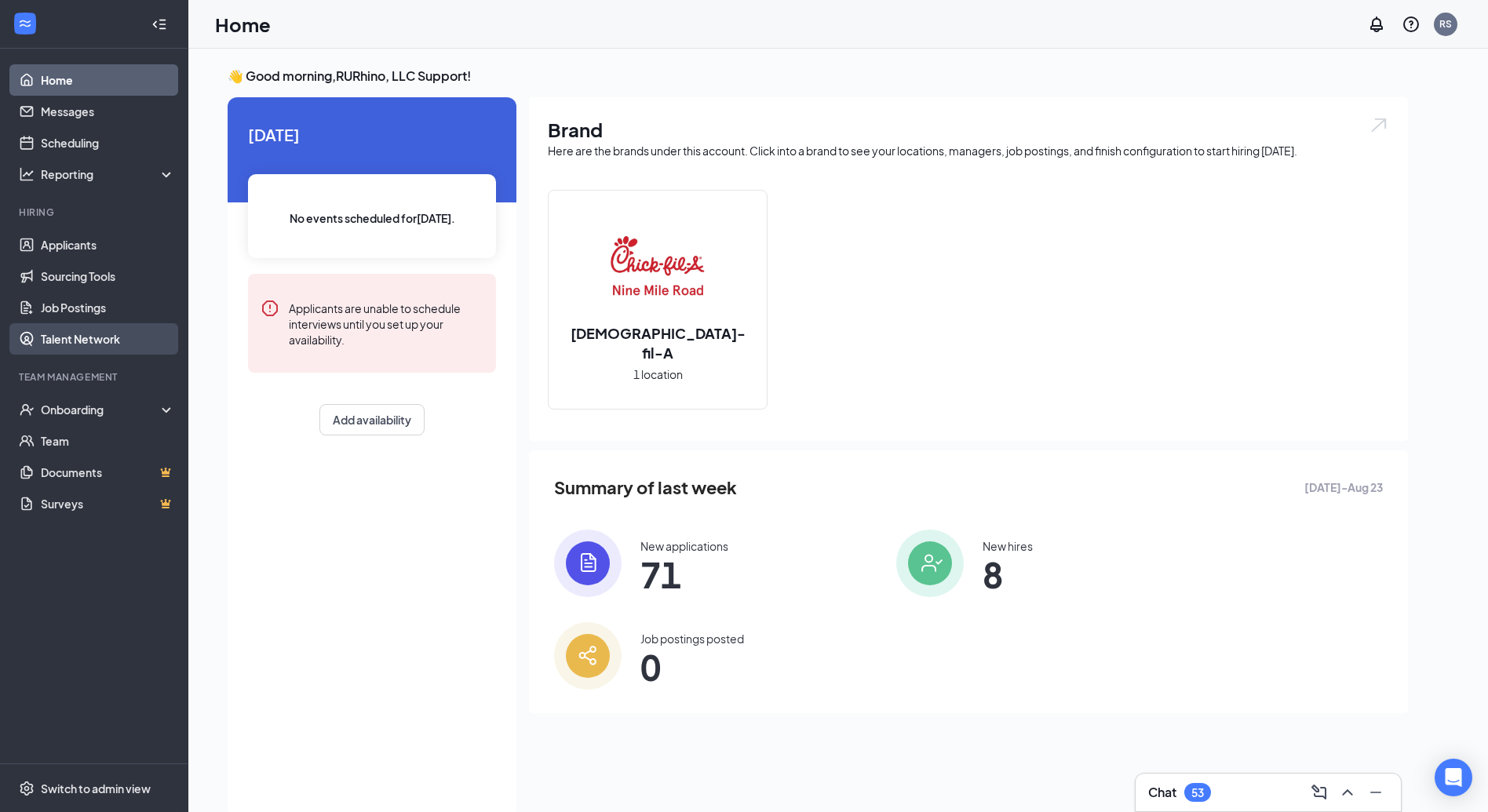
click at [61, 341] on link "Talent Network" at bounding box center [108, 339] width 134 height 32
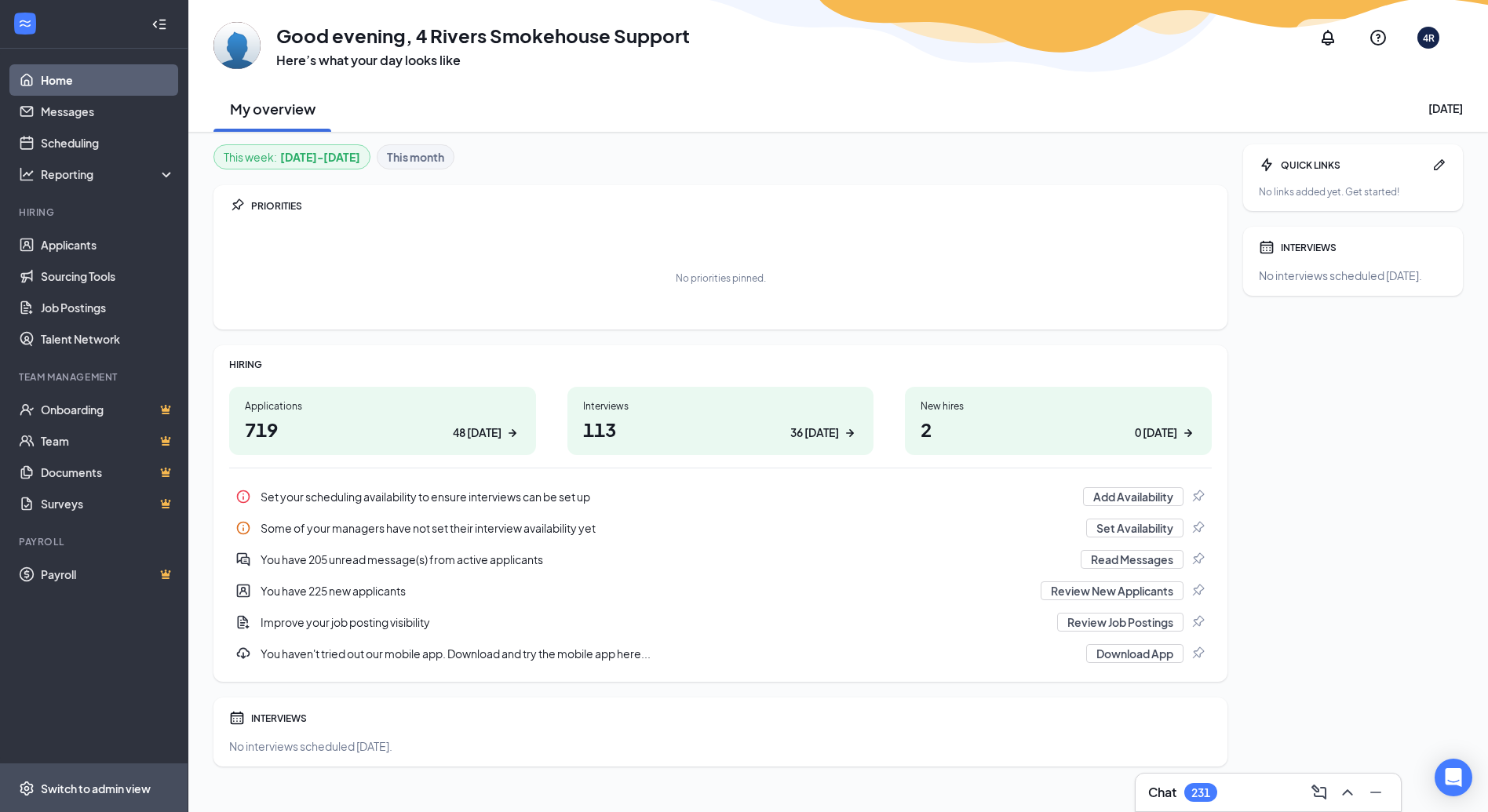
click at [76, 799] on span "Switch to admin view" at bounding box center [108, 787] width 134 height 47
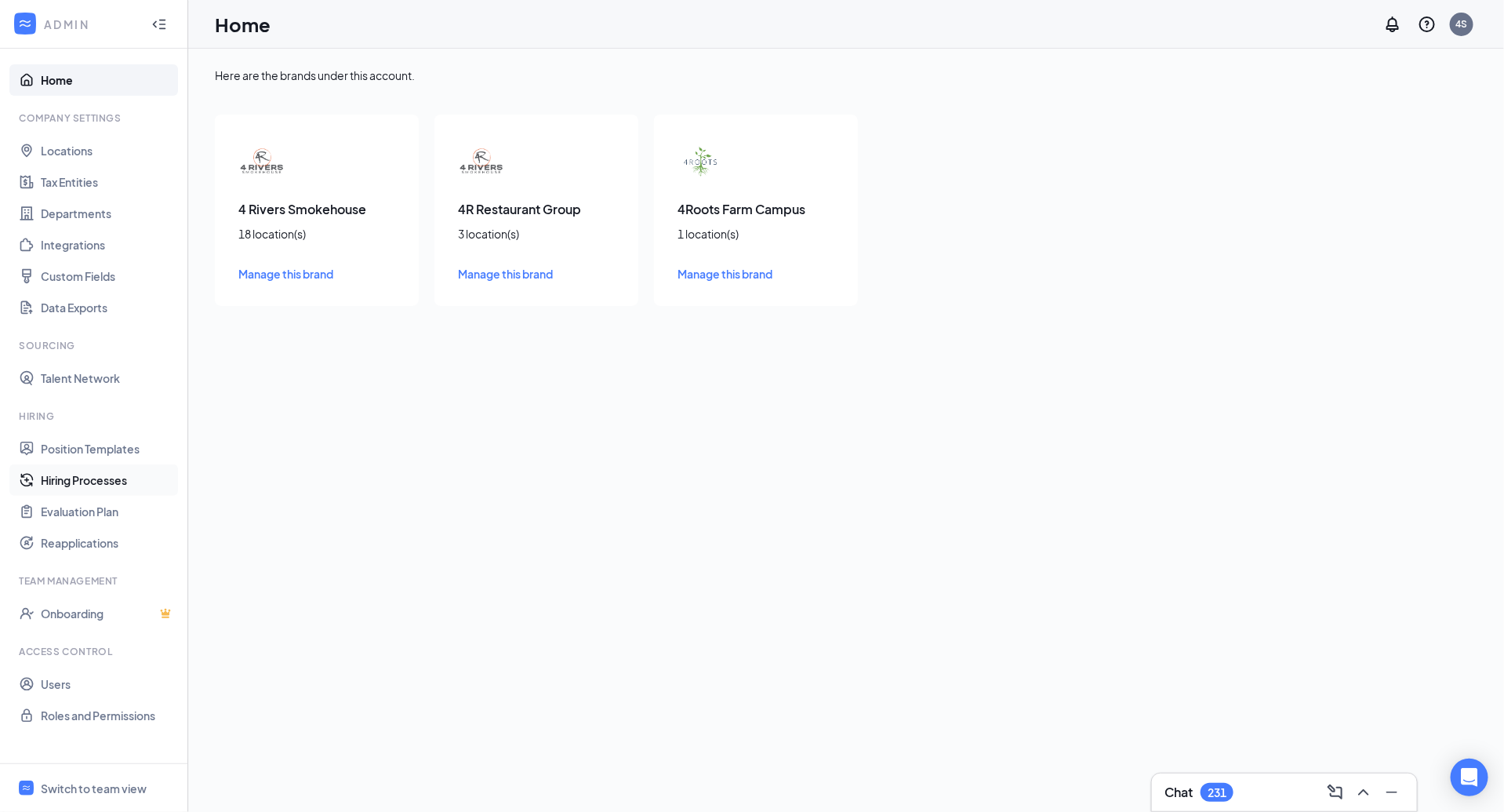
click at [78, 475] on link "Hiring Processes" at bounding box center [108, 480] width 134 height 32
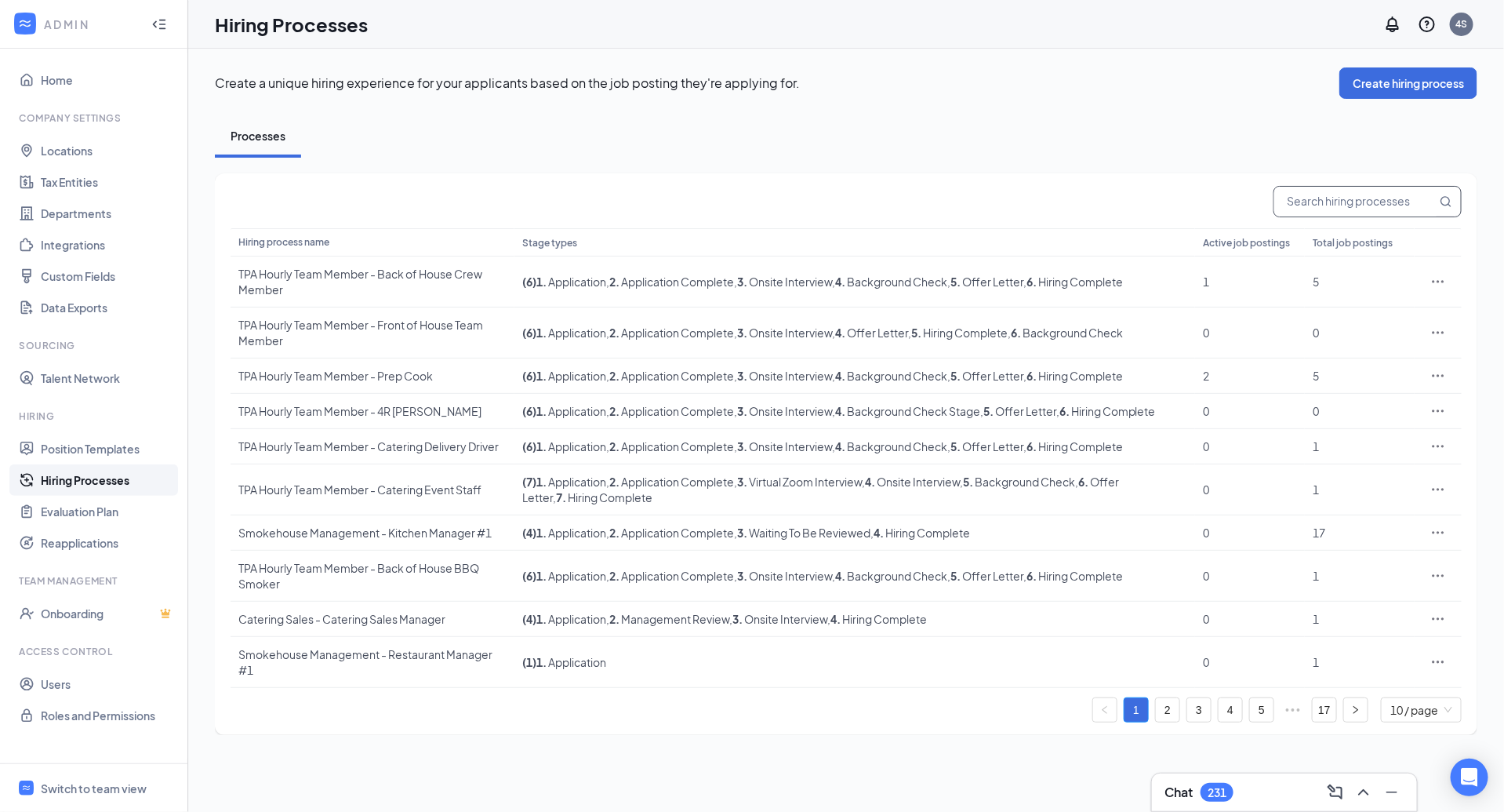
click at [1310, 202] on input "text" at bounding box center [1356, 201] width 162 height 30
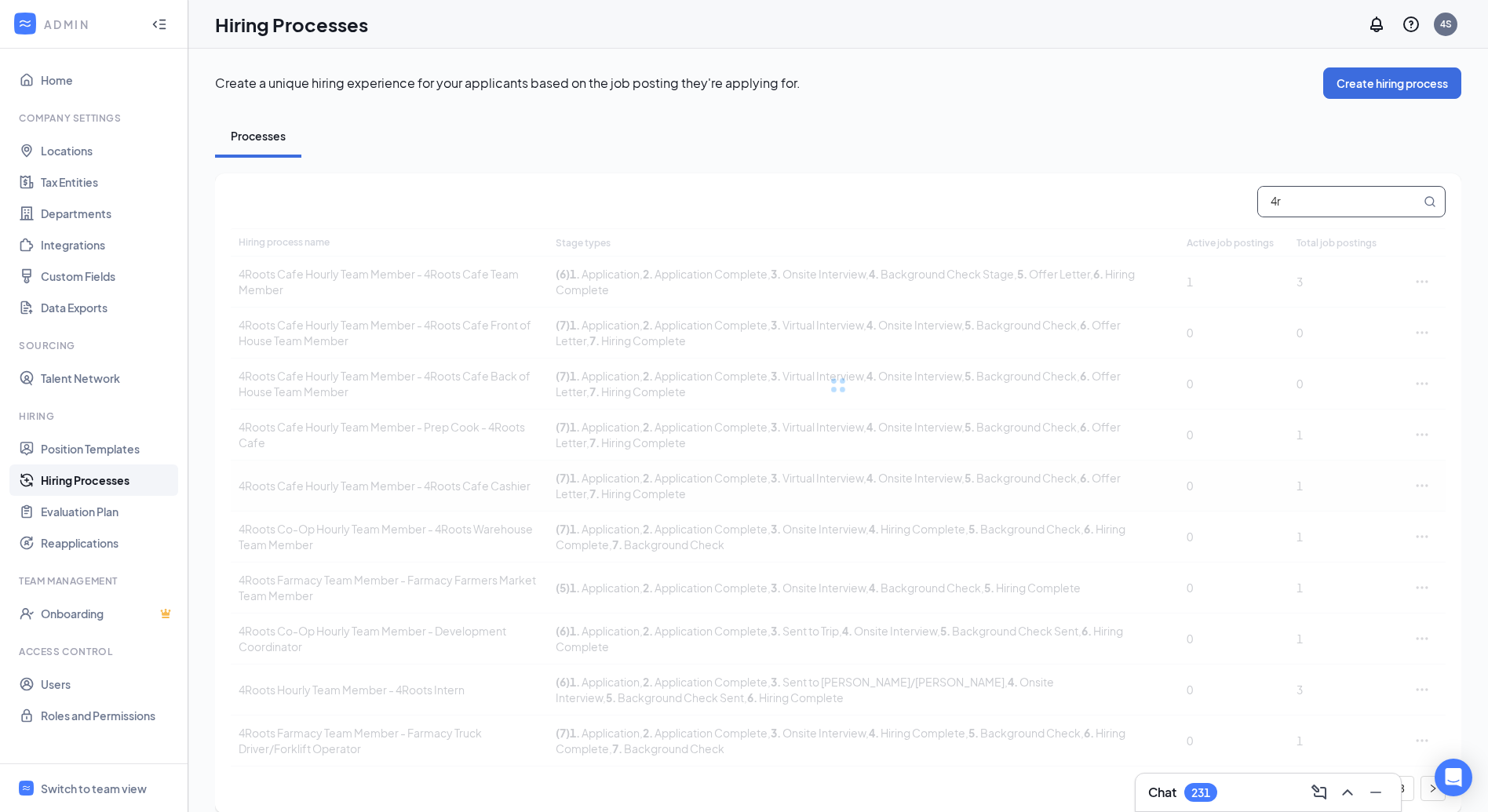
type input "4"
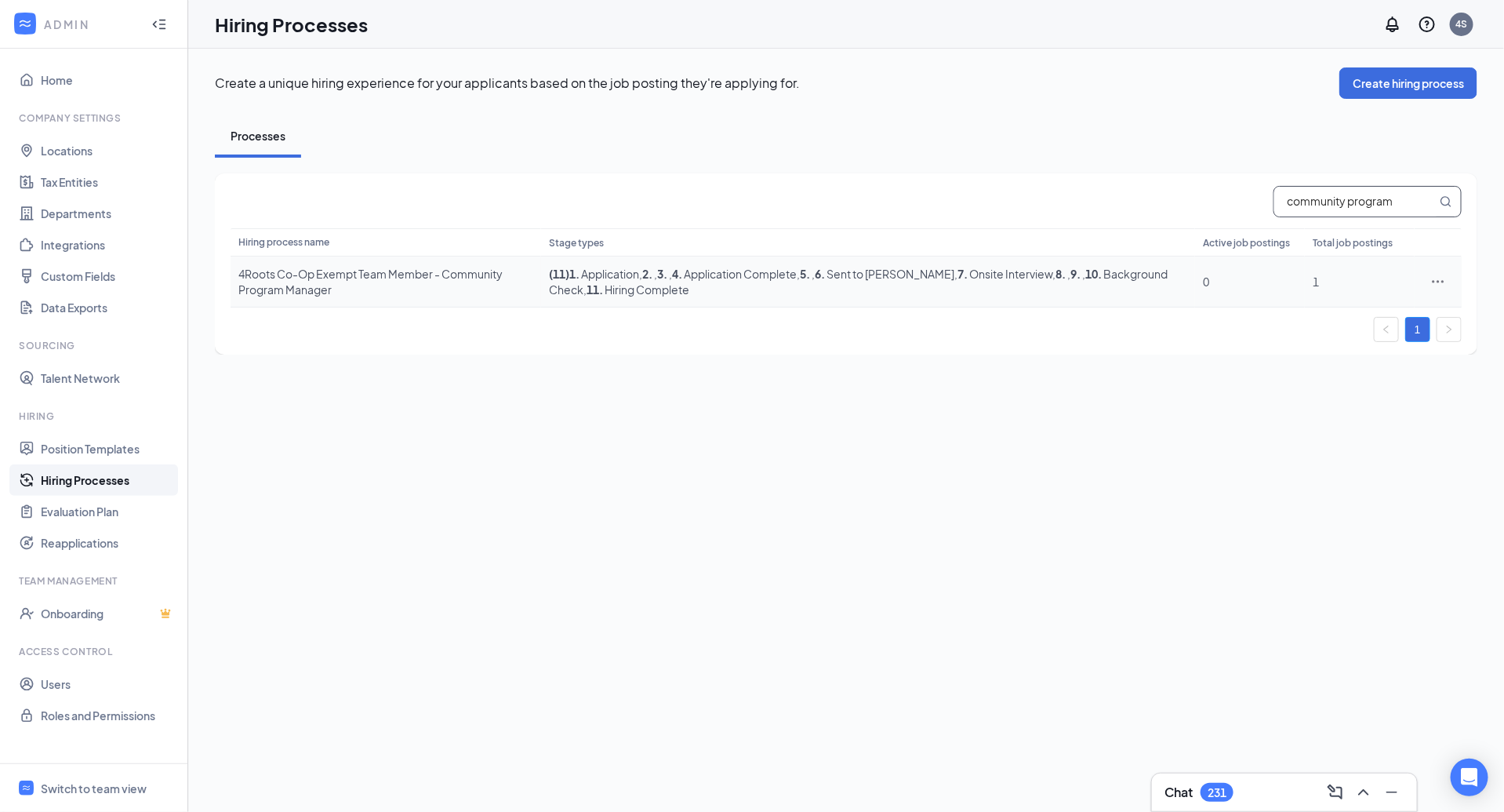
type input "community program"
click at [316, 281] on div "4Roots Co-Op Exempt Team Member - Community Program Manager" at bounding box center [386, 282] width 295 height 32
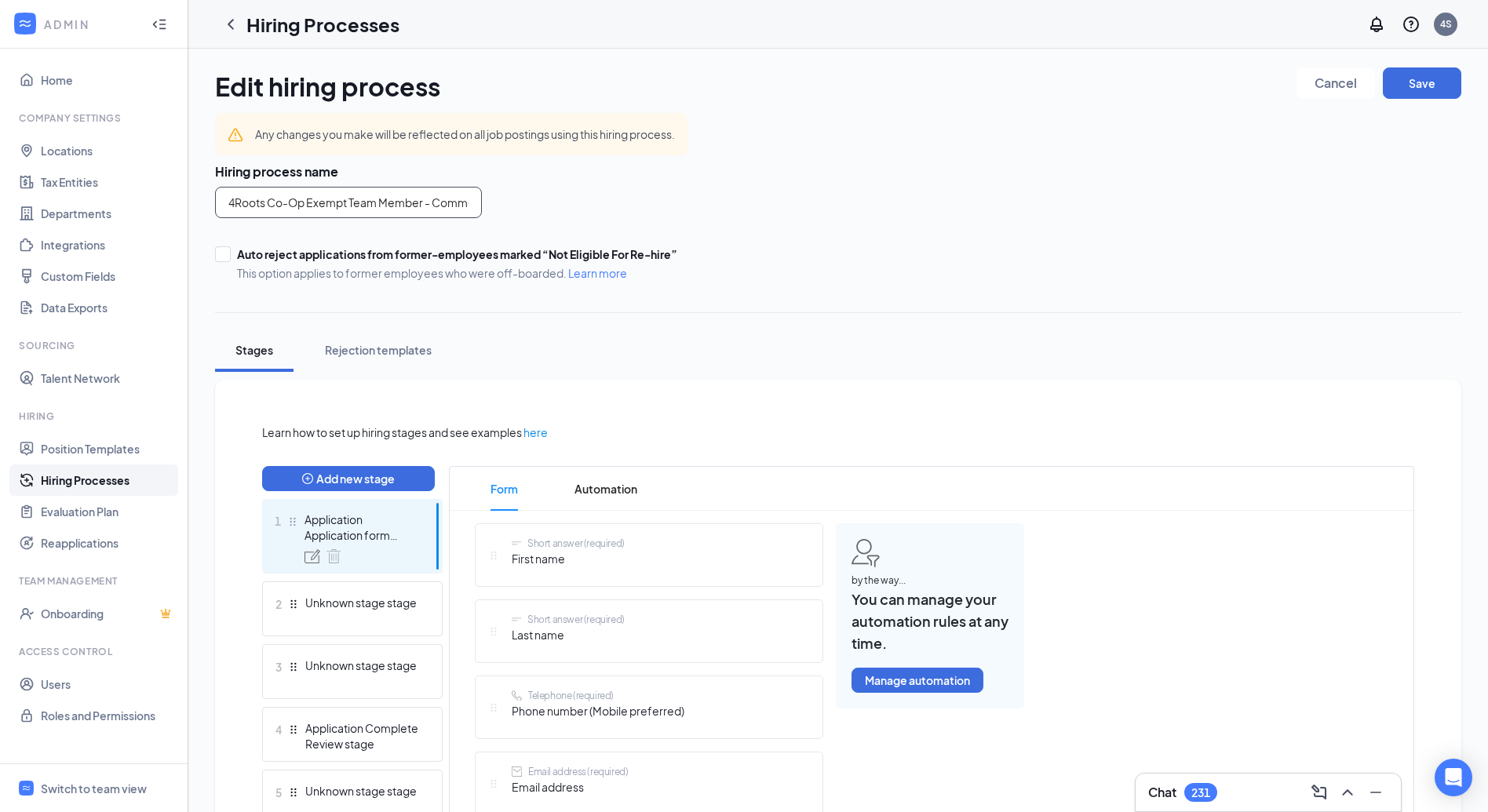
click at [422, 204] on input "4Roots Co-Op Exempt Team Member - Community Program Manager" at bounding box center [348, 202] width 266 height 32
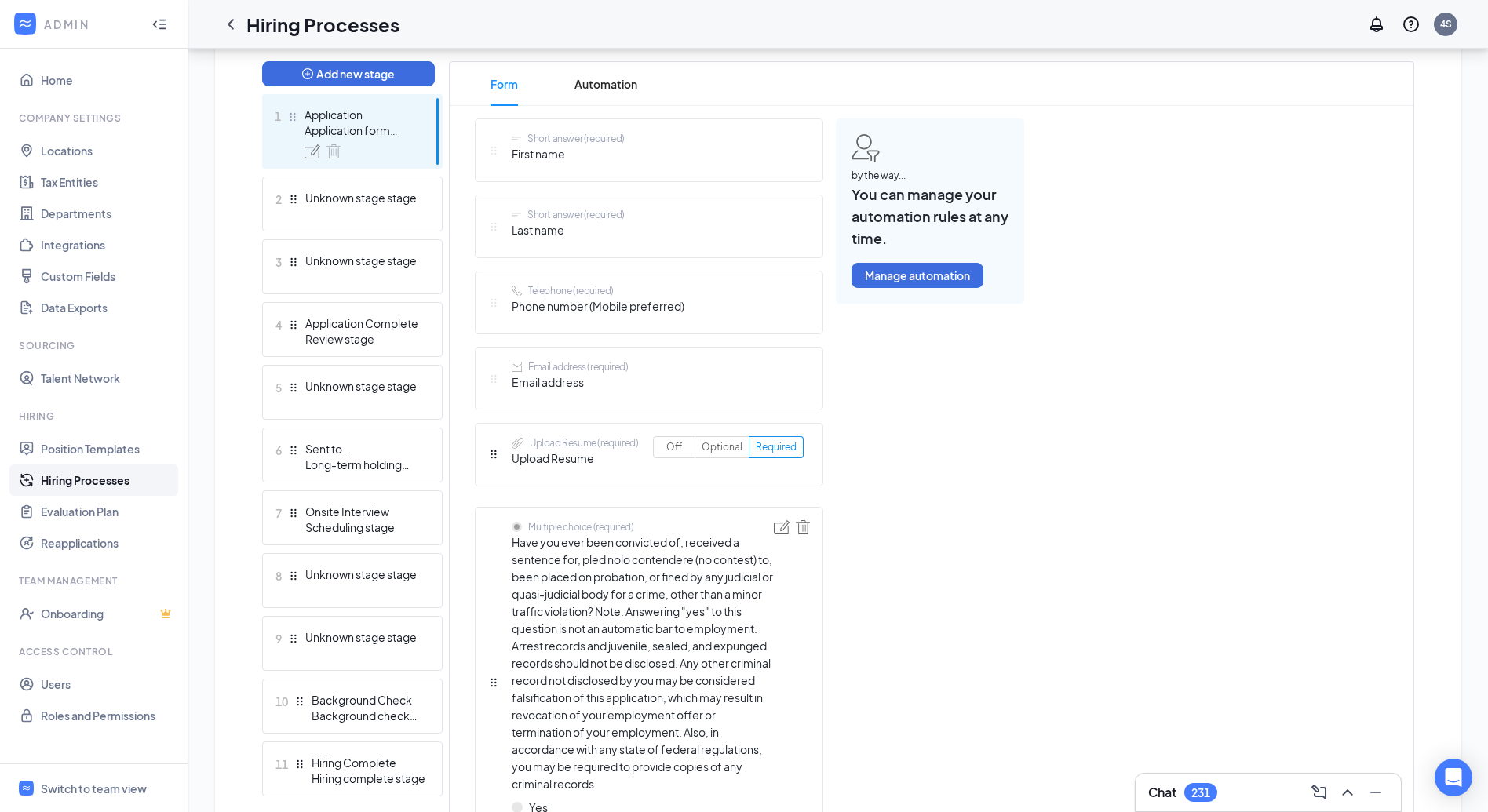
scroll to position [421, 0]
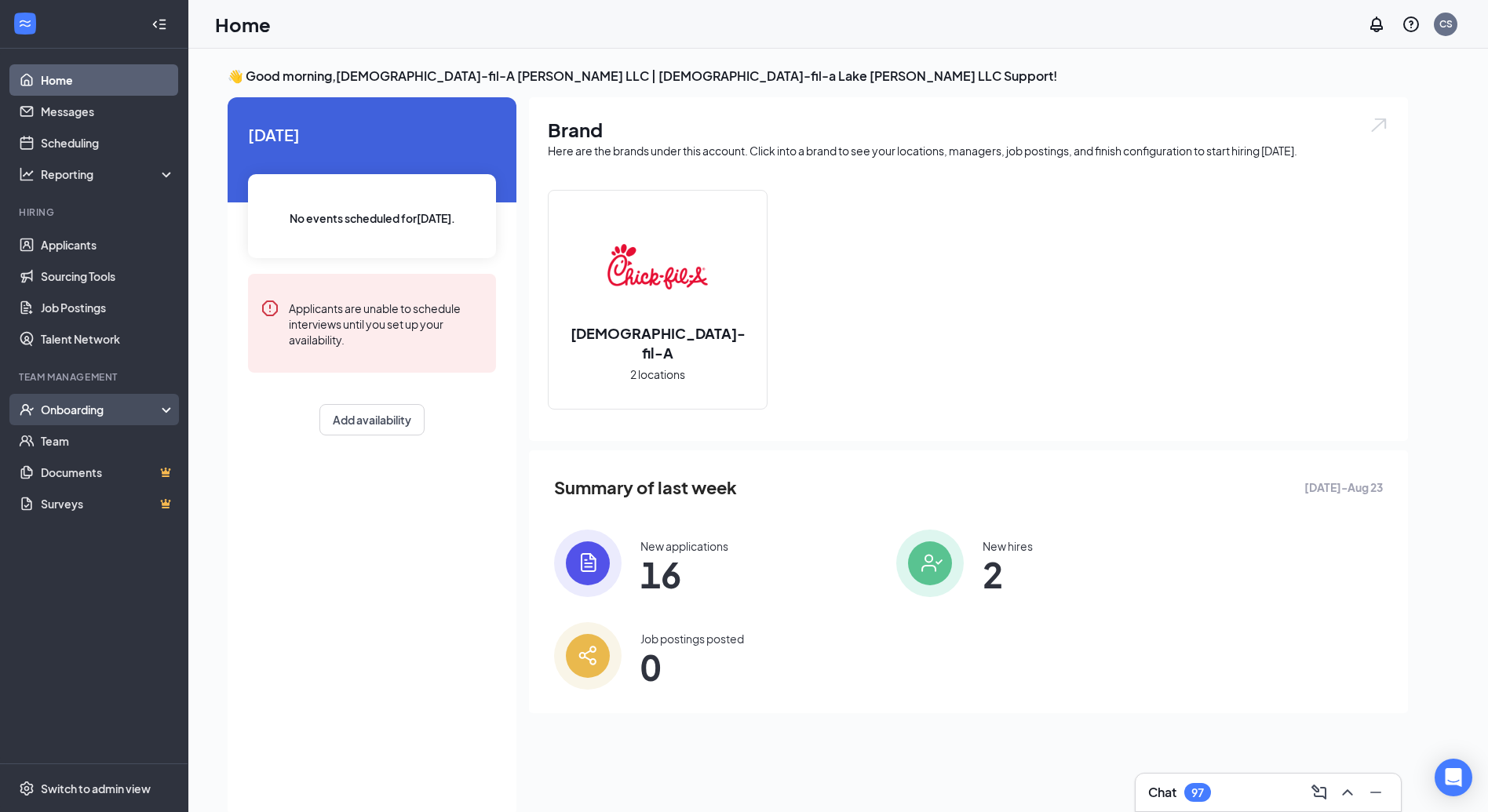
click at [91, 400] on div "Onboarding" at bounding box center [94, 410] width 188 height 32
click at [97, 530] on link "Activity log" at bounding box center [108, 535] width 134 height 32
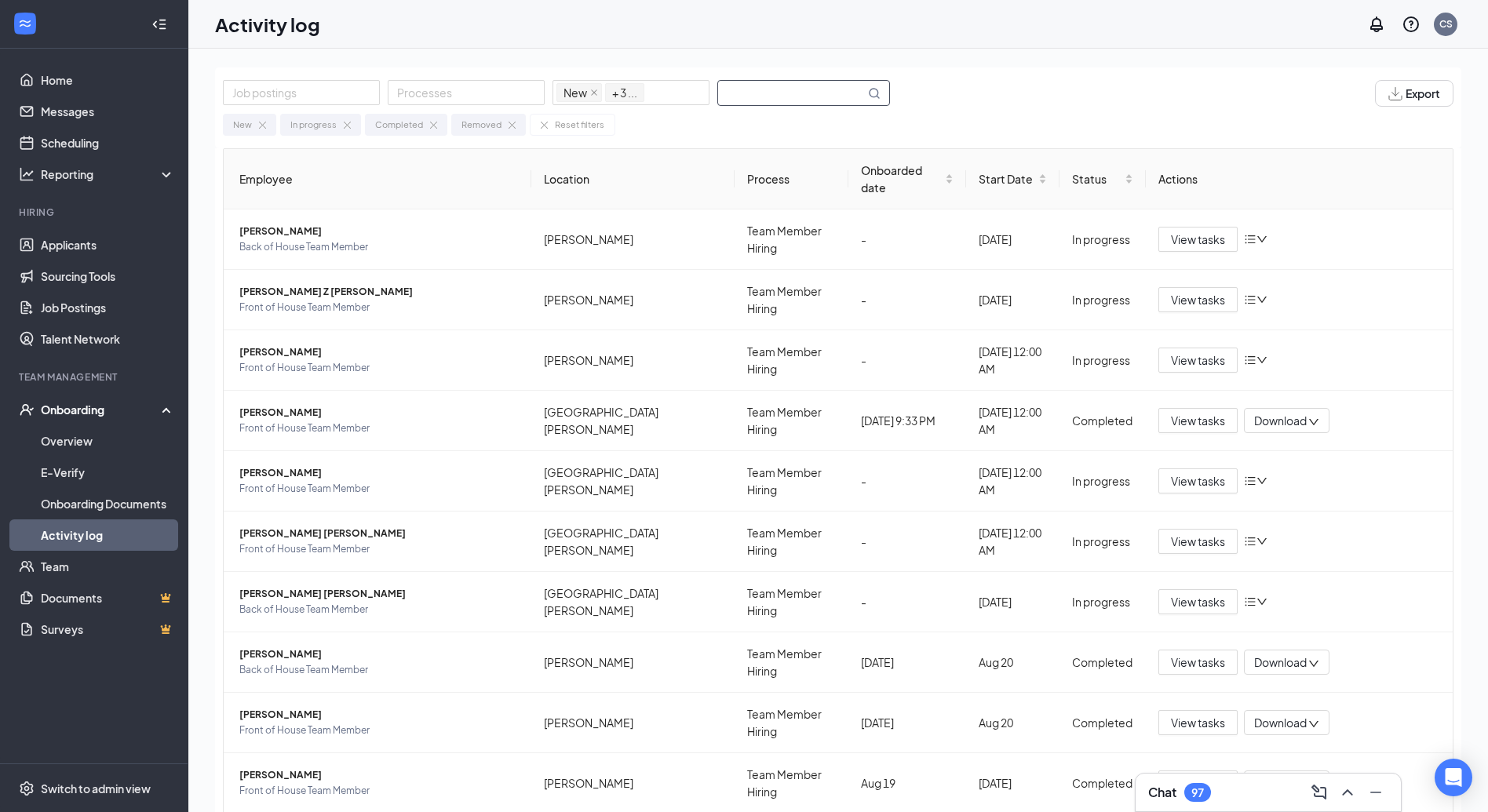
click at [783, 101] on input "text" at bounding box center [791, 93] width 146 height 24
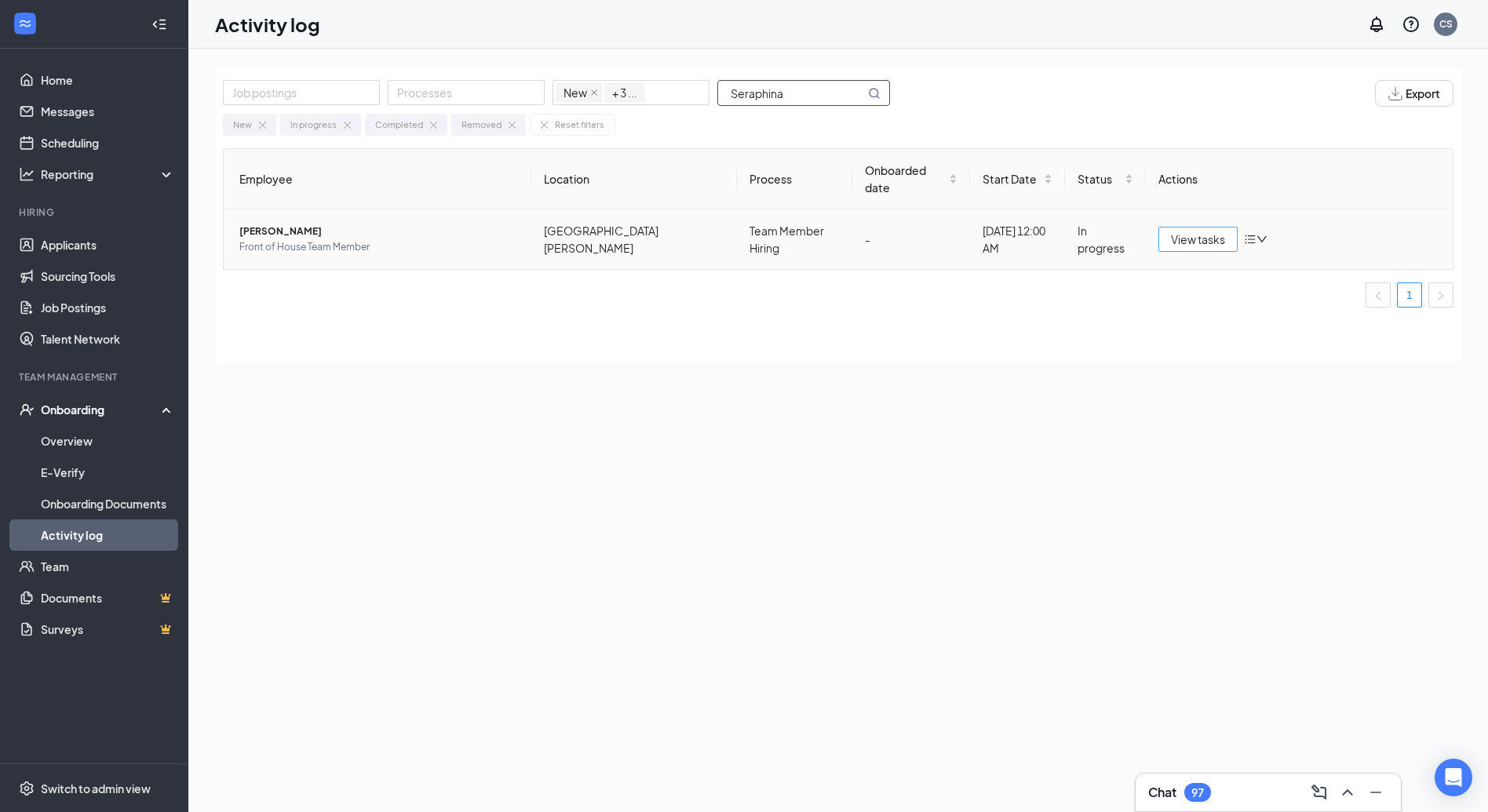
type input "Seraphina"
click at [1181, 231] on span "View tasks" at bounding box center [1198, 239] width 54 height 18
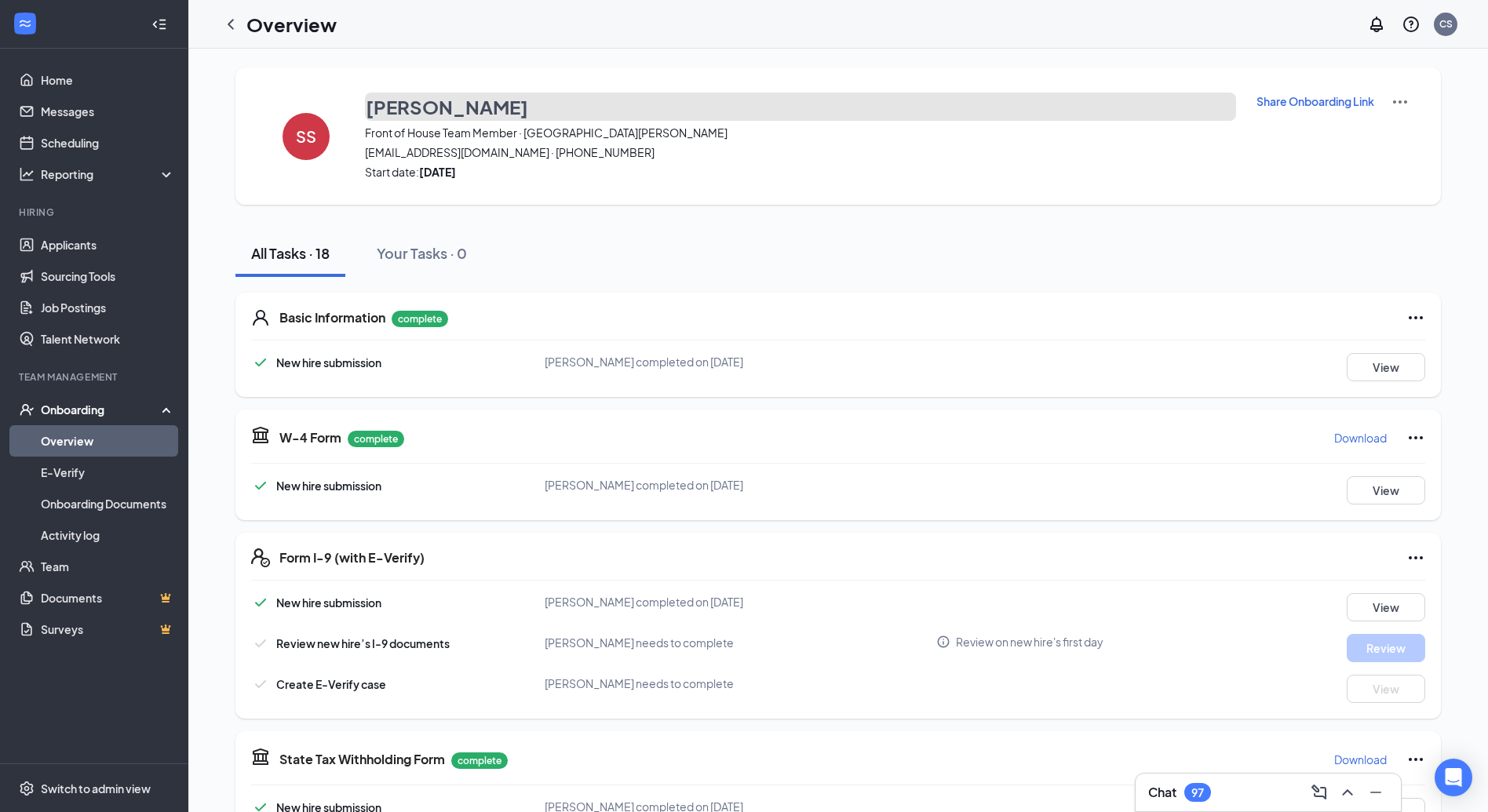
click at [436, 103] on h3 "Seraphina Smith" at bounding box center [446, 106] width 162 height 27
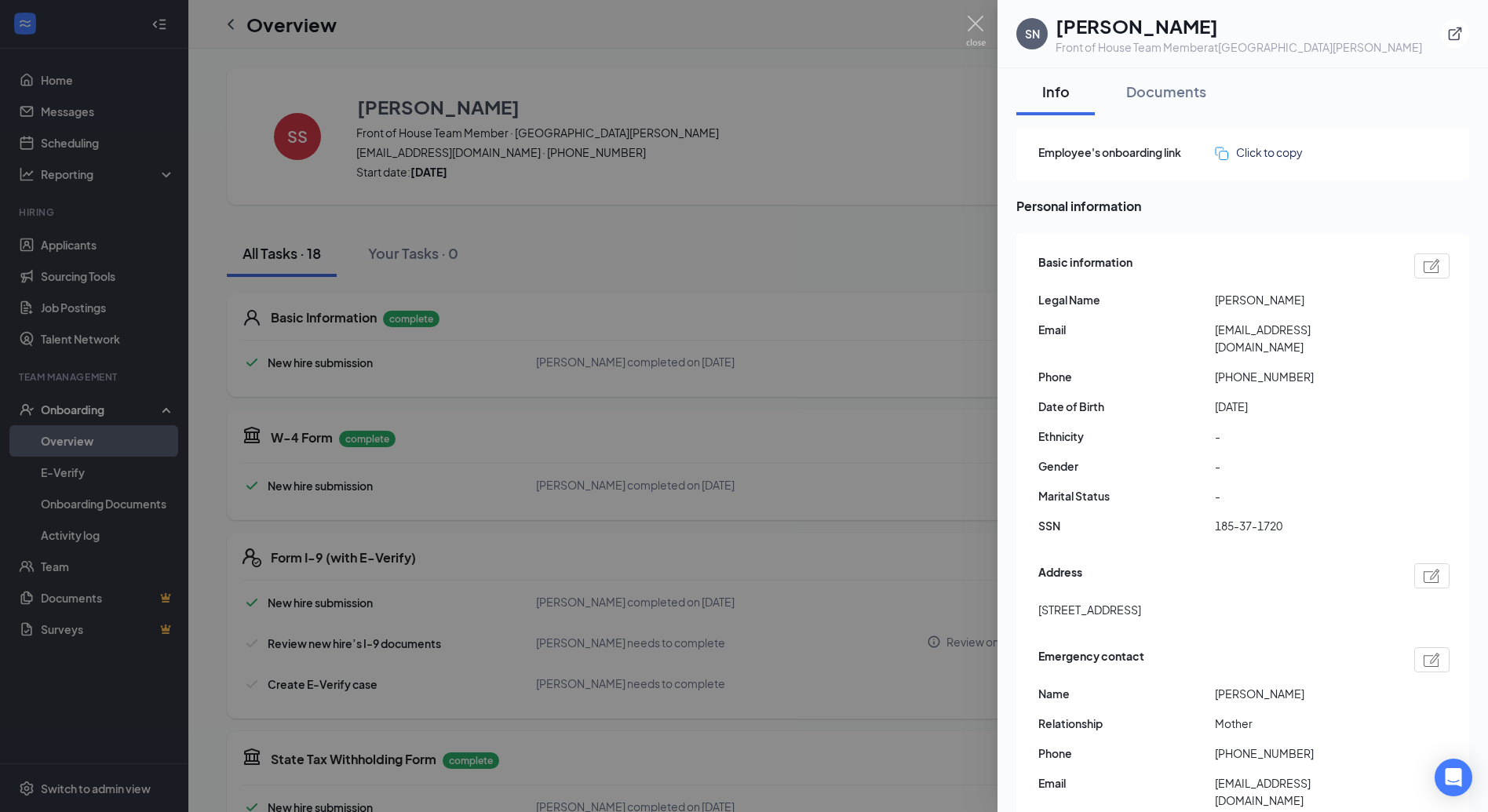
click at [926, 296] on div at bounding box center [744, 406] width 1488 height 812
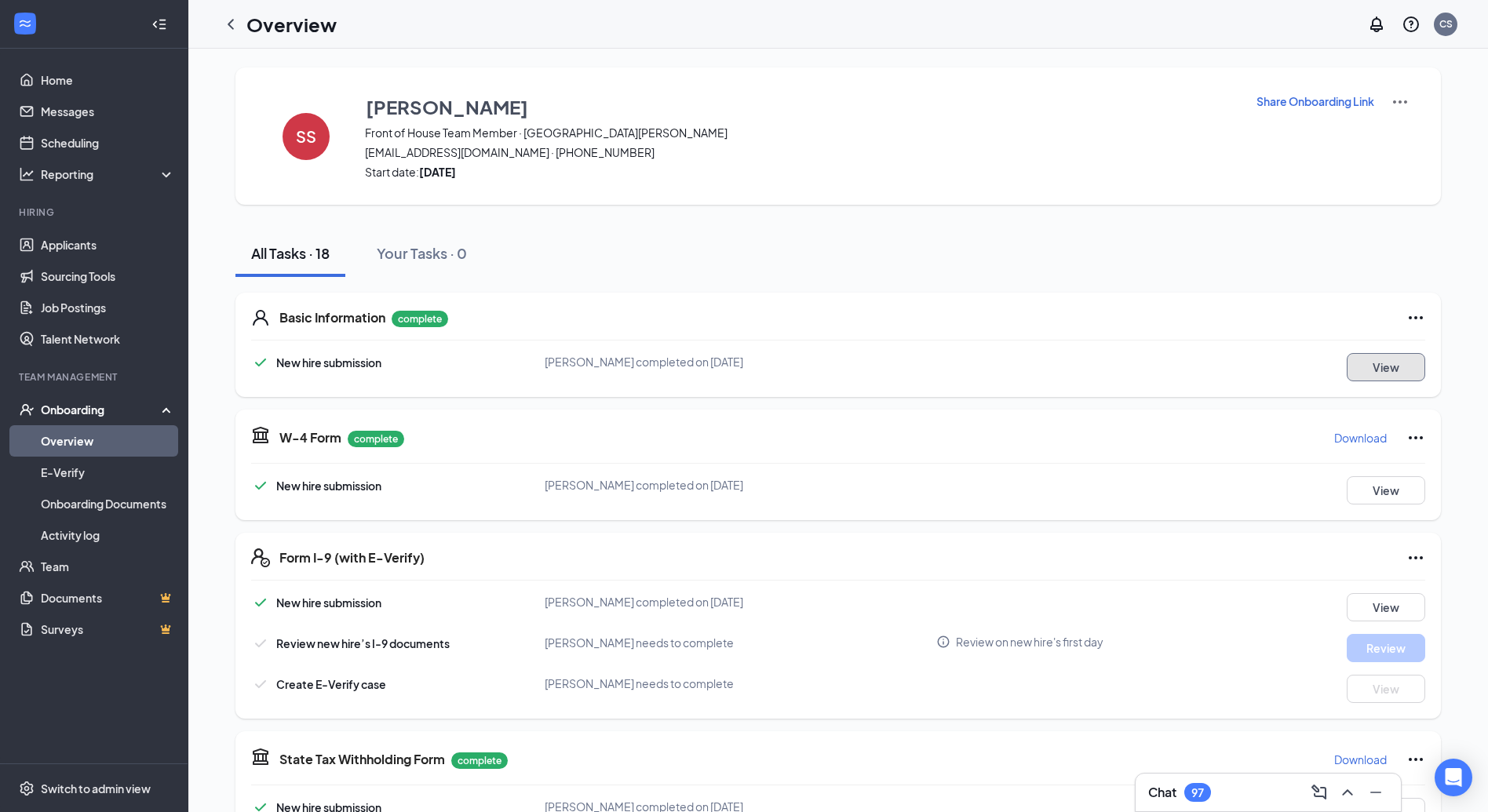
click at [1358, 364] on button "View" at bounding box center [1386, 367] width 78 height 28
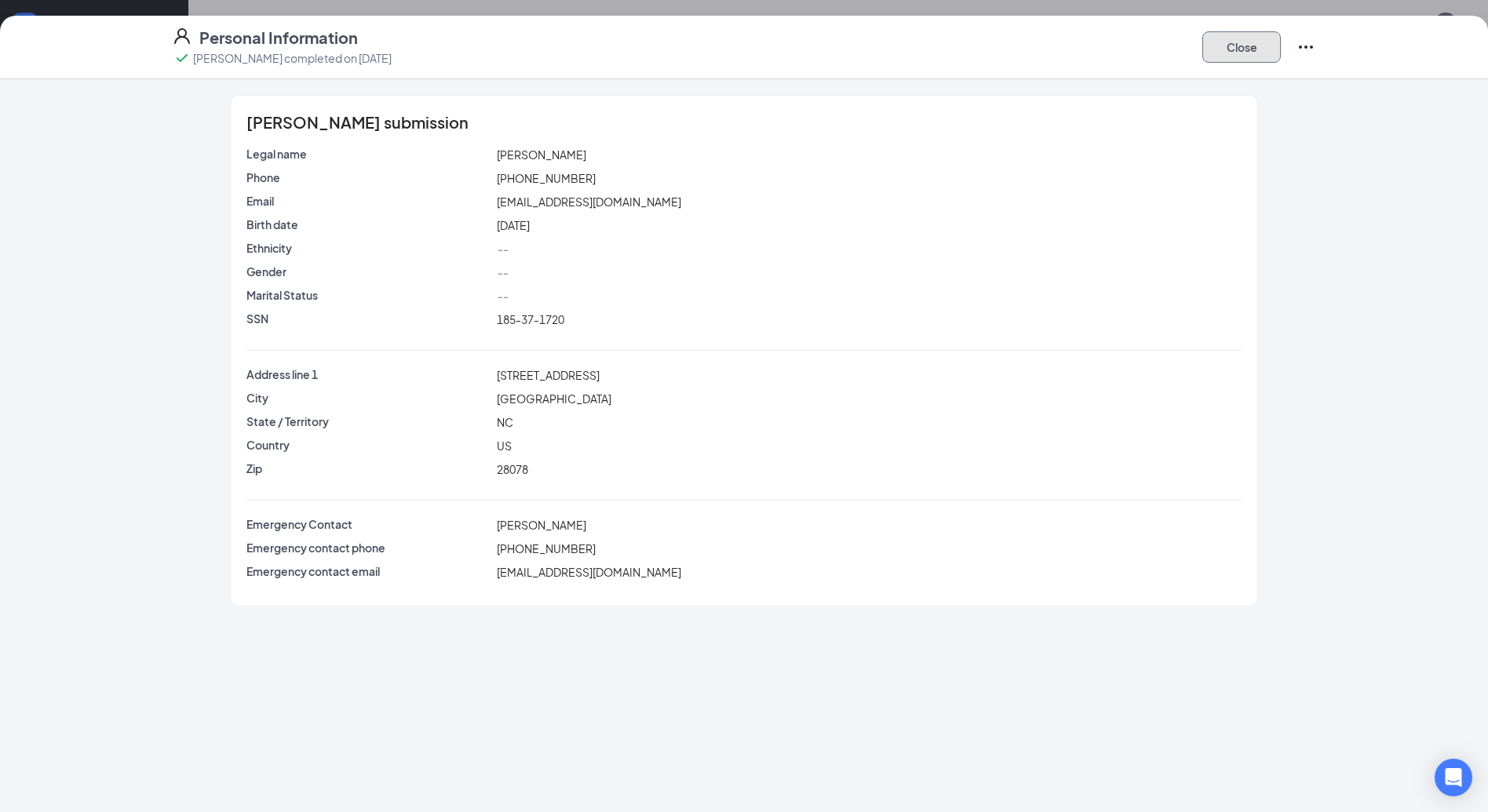
click at [1246, 54] on button "Close" at bounding box center [1241, 47] width 78 height 32
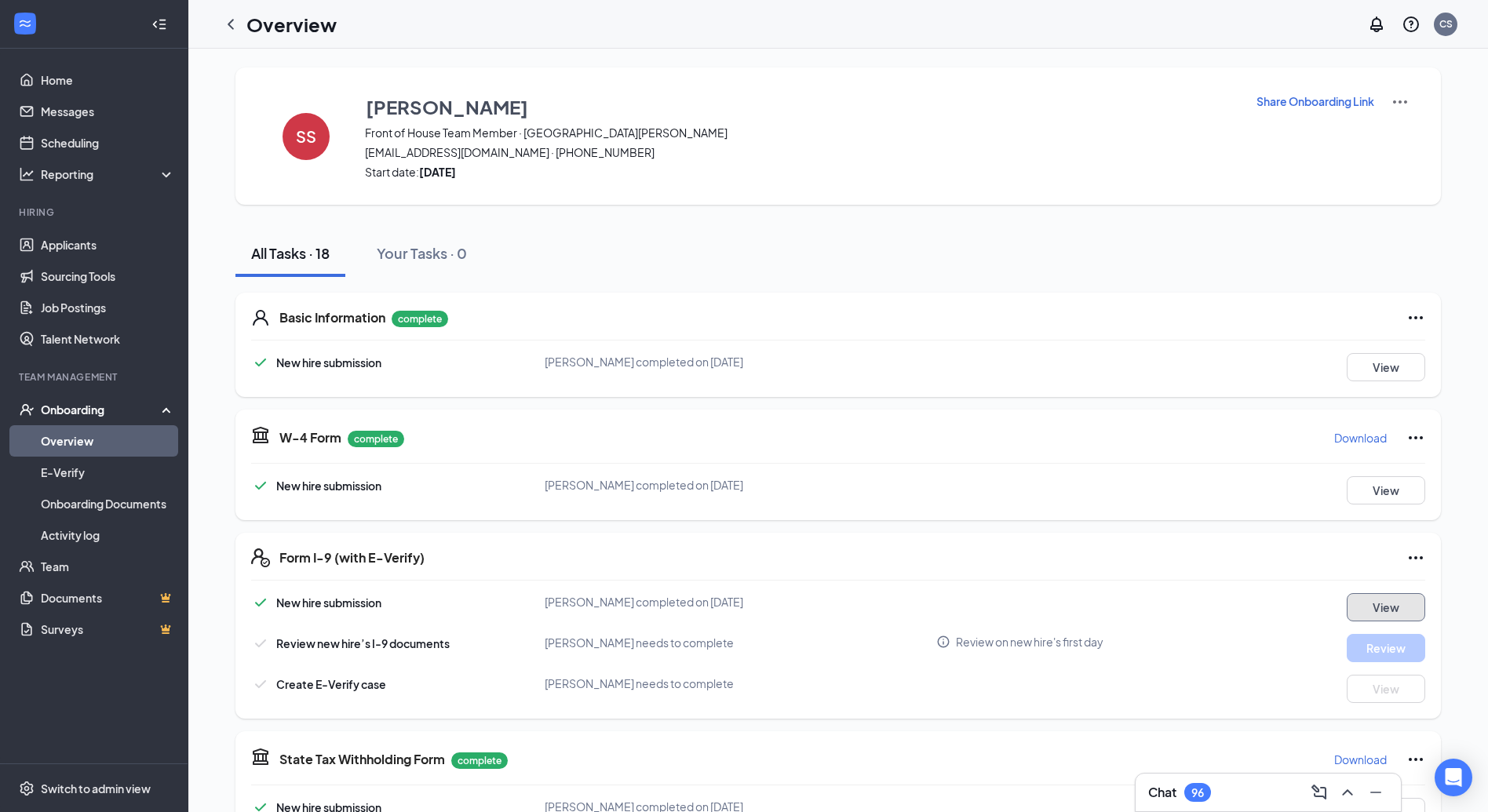
click at [1374, 597] on button "View" at bounding box center [1386, 607] width 78 height 28
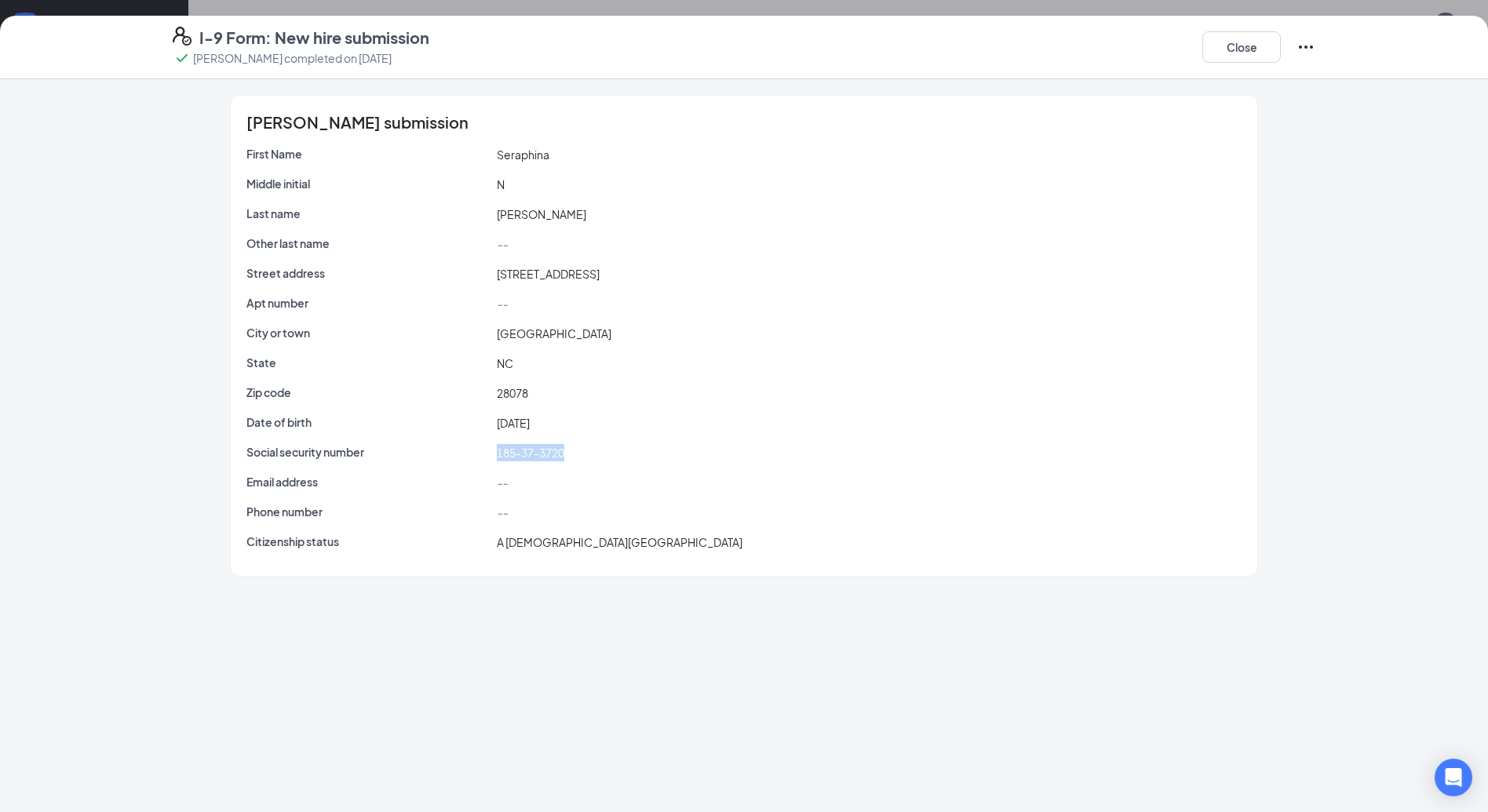
drag, startPoint x: 617, startPoint y: 460, endPoint x: 485, endPoint y: 448, distance: 132.5
click at [485, 448] on div "Social security number 185-37-3720" at bounding box center [744, 453] width 1002 height 18
copy div "185-37-3720"
click at [256, 34] on h4 "I-9 Form: New hire submission" at bounding box center [314, 38] width 230 height 22
drag, startPoint x: 442, startPoint y: 42, endPoint x: 199, endPoint y: 31, distance: 243.2
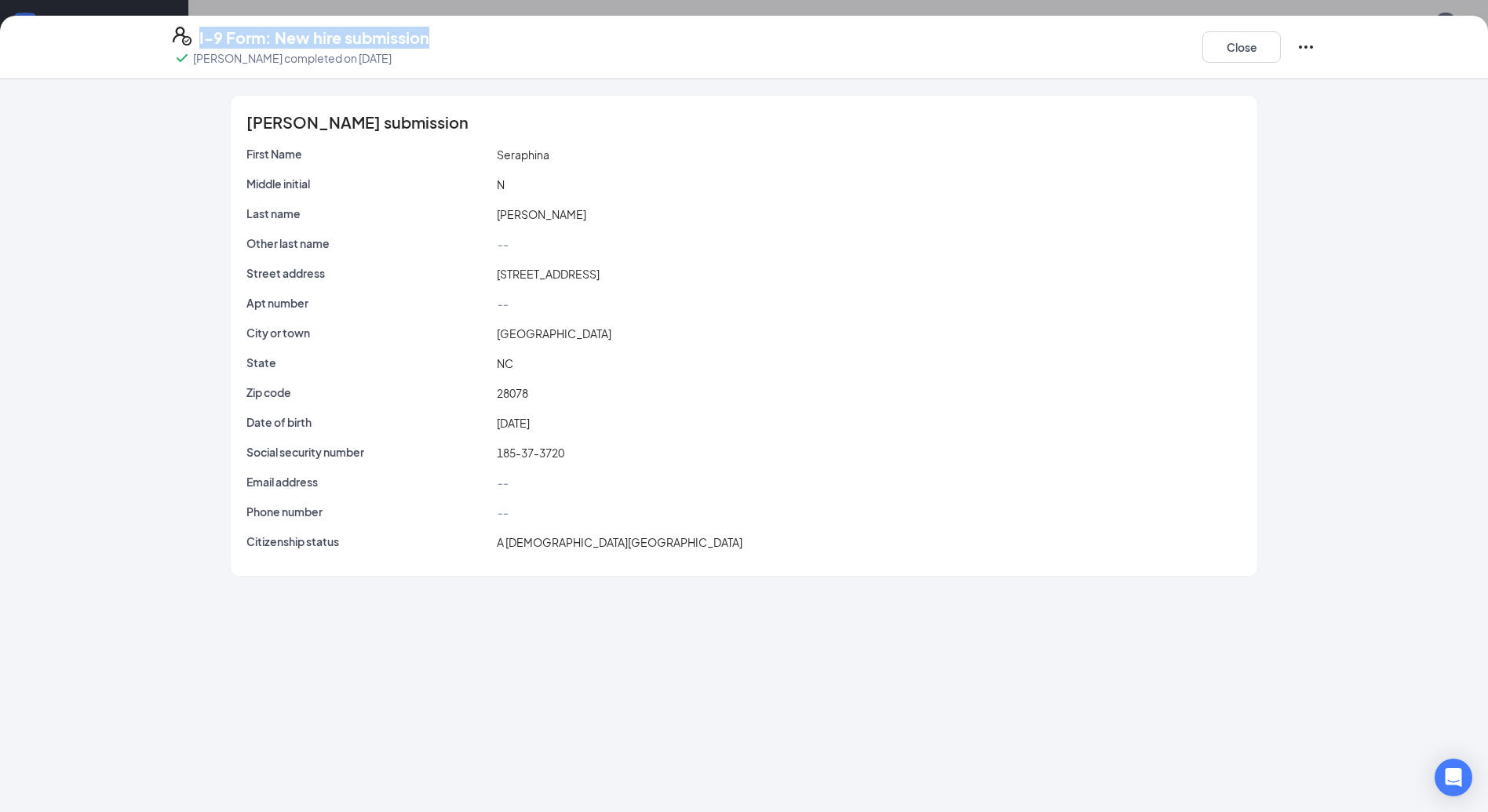
click at [199, 31] on div "I-9 Form: New hire submission Seraphina N Smith completed on Aug 27, 2025 Close" at bounding box center [744, 47] width 1206 height 41
copy h4 "I-9 Form: New hire submission"
click at [1274, 44] on button "Close" at bounding box center [1241, 47] width 78 height 32
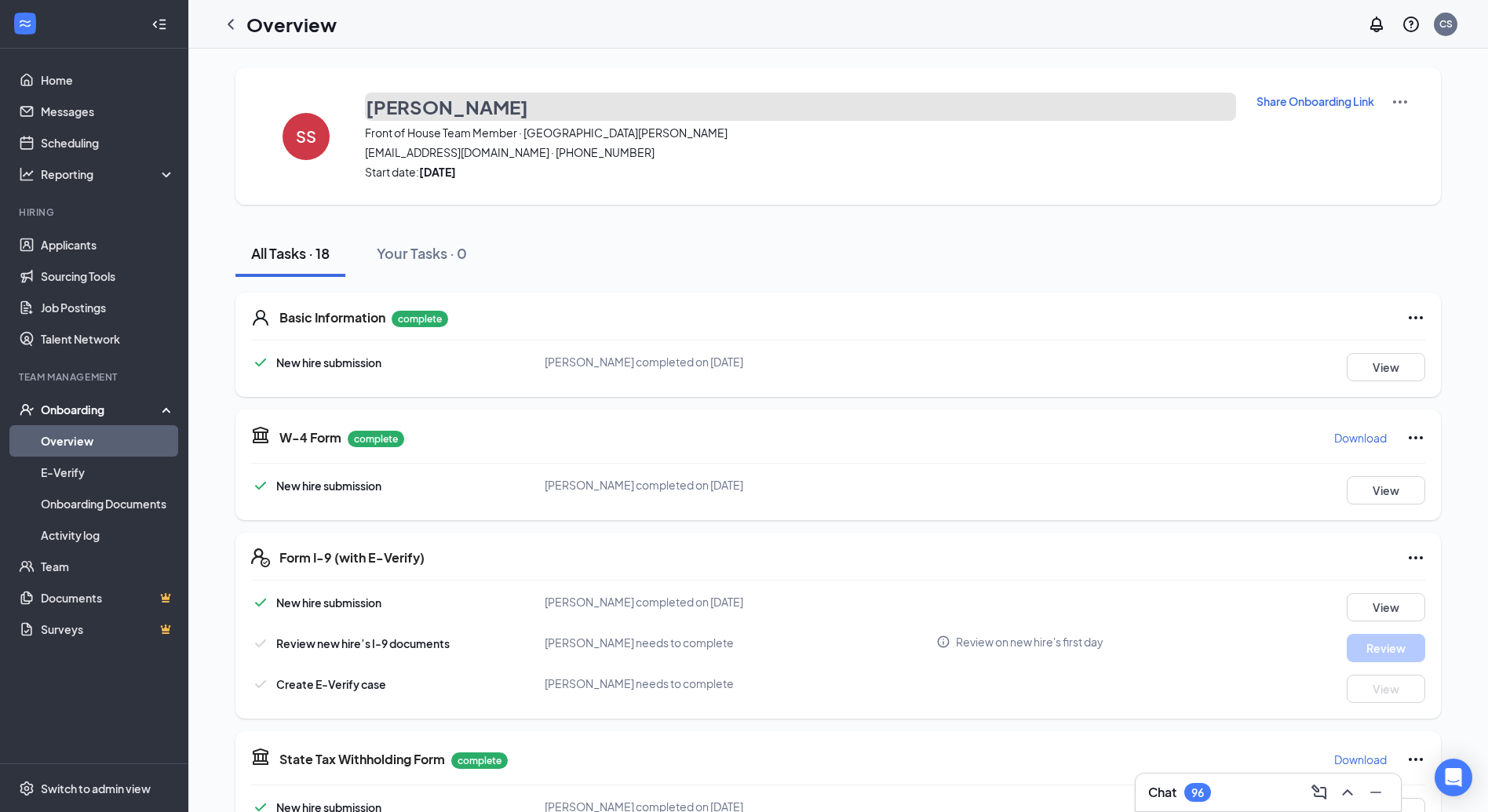
click at [486, 102] on h3 "Seraphina Smith" at bounding box center [446, 106] width 162 height 27
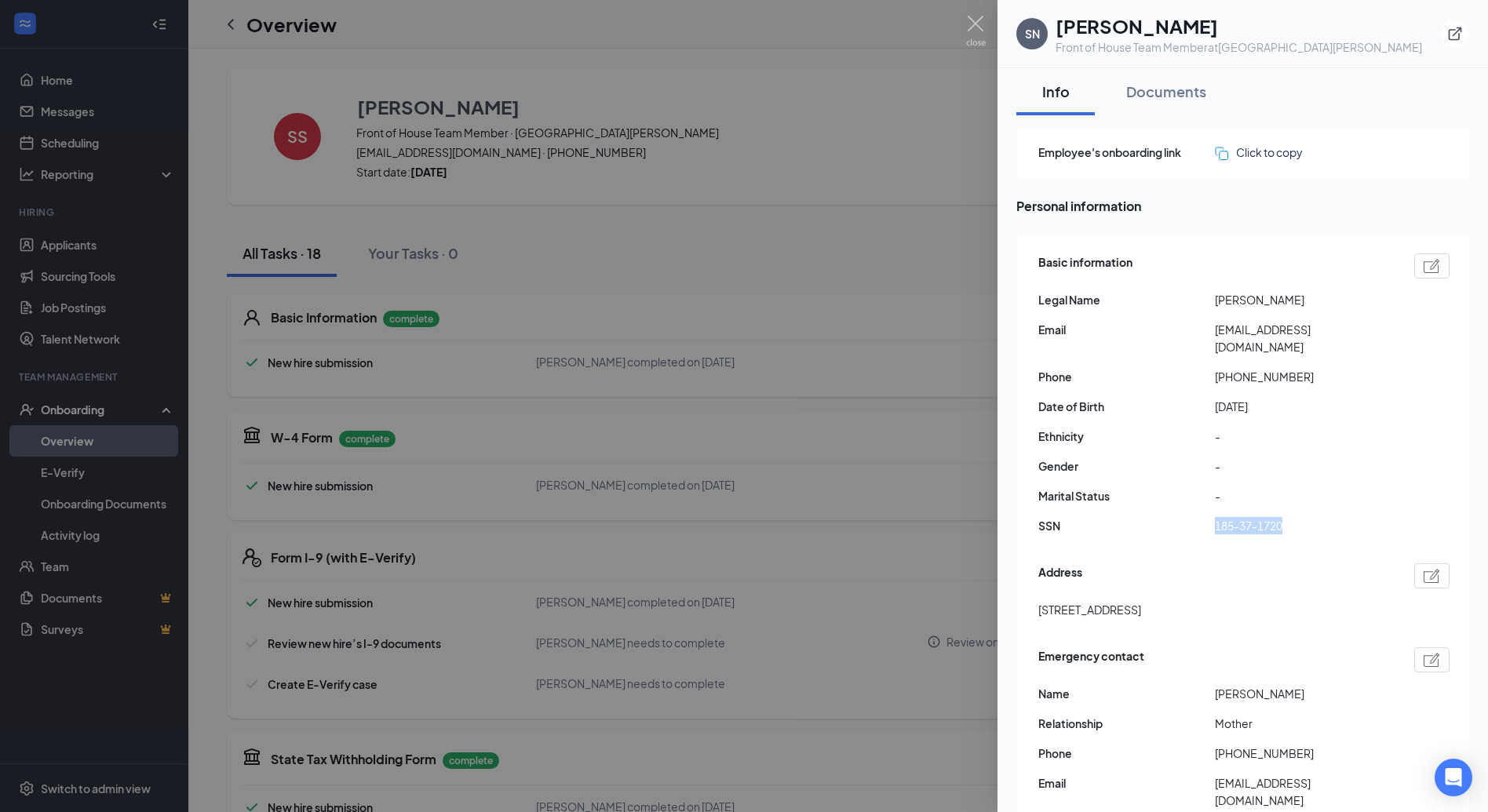
drag, startPoint x: 1296, startPoint y: 509, endPoint x: 1209, endPoint y: 507, distance: 87.0
click at [1209, 517] on div "SSN 185-37-1720" at bounding box center [1243, 525] width 411 height 18
copy div "185-37-1720"
click at [907, 310] on div at bounding box center [744, 406] width 1488 height 812
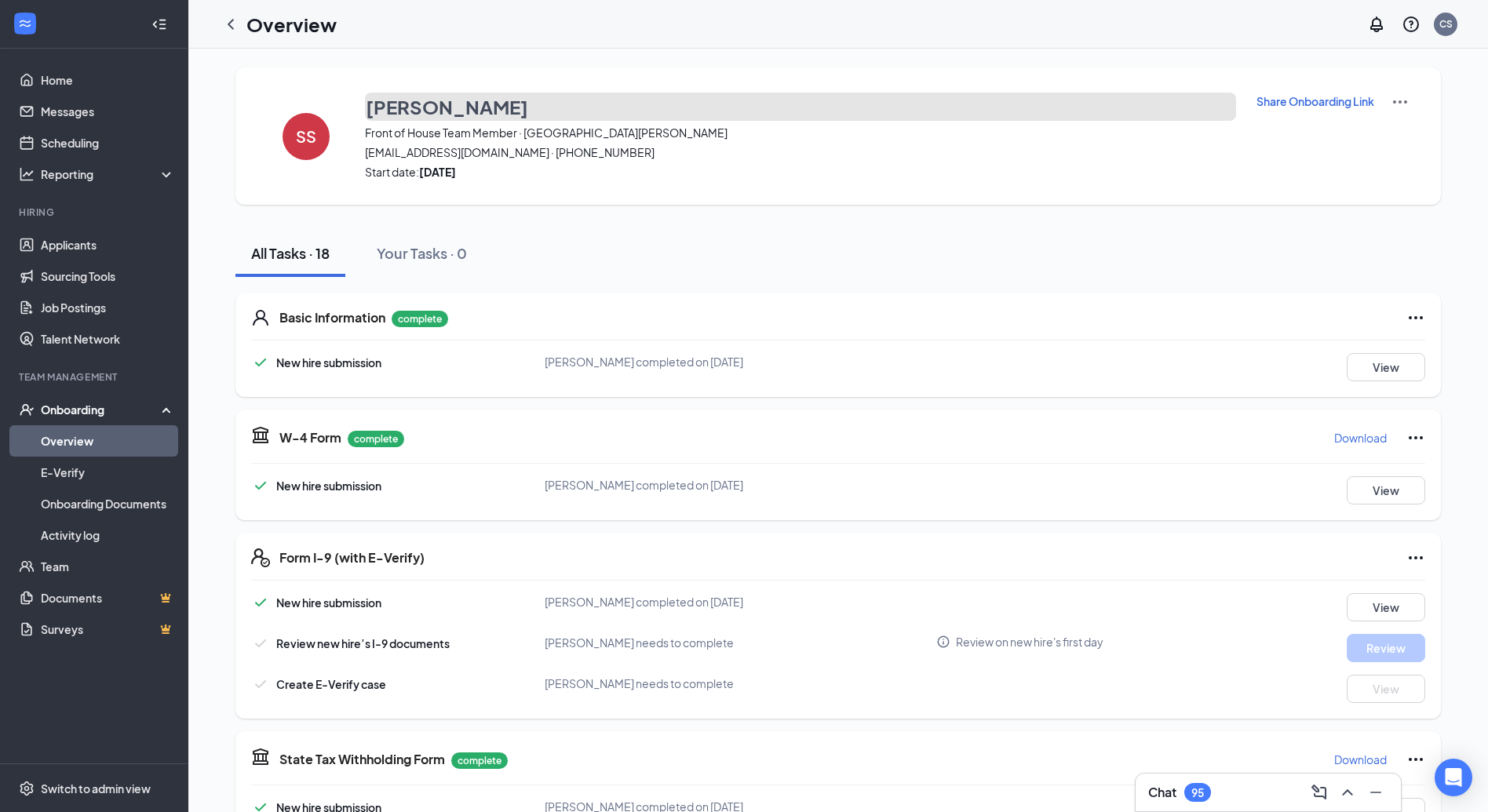
scroll to position [42, 0]
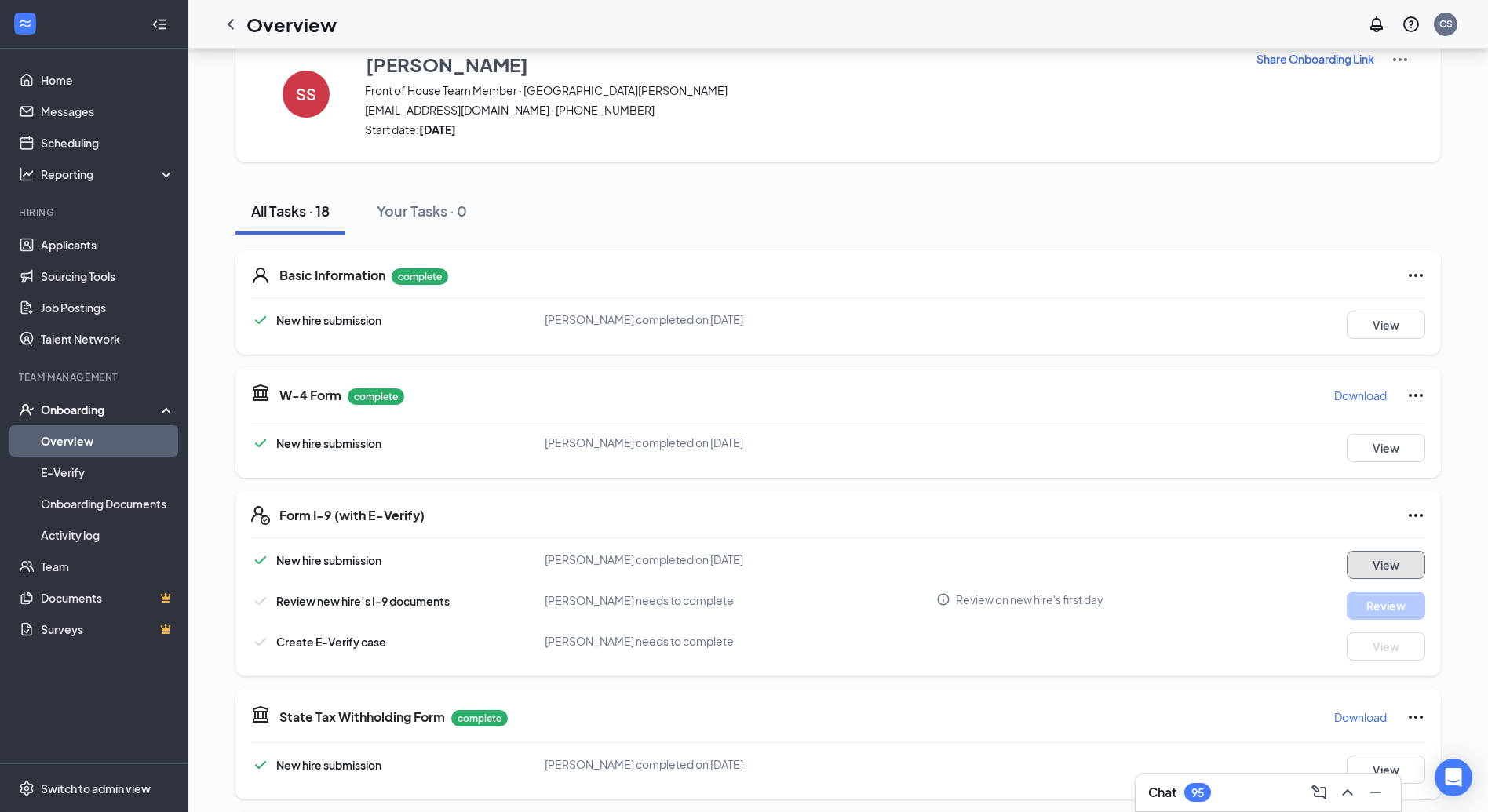
click at [1367, 565] on button "View" at bounding box center [1386, 564] width 78 height 28
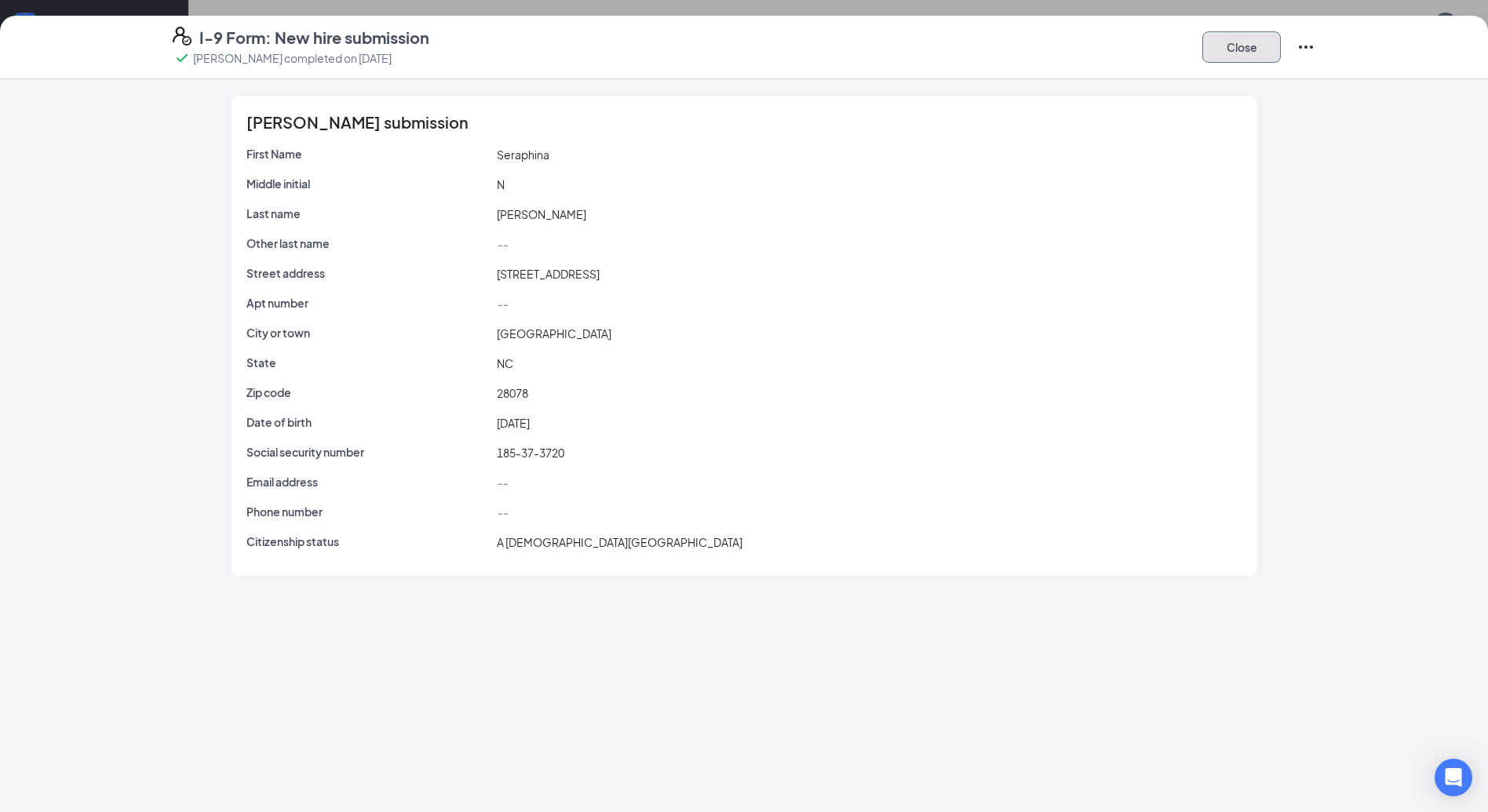
click at [1248, 49] on button "Close" at bounding box center [1241, 47] width 78 height 32
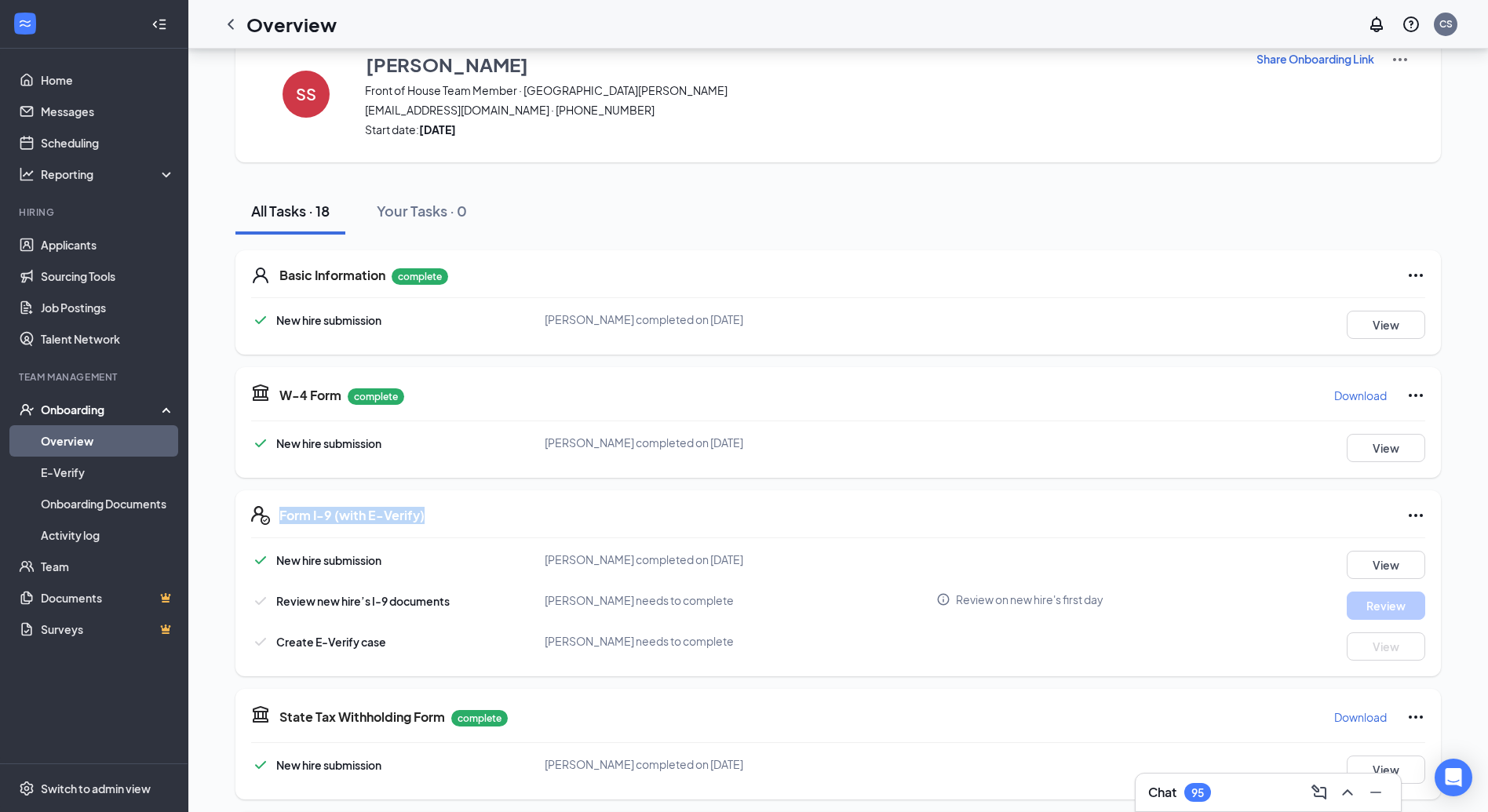
drag, startPoint x: 453, startPoint y: 508, endPoint x: 337, endPoint y: 505, distance: 116.0
click at [337, 506] on div "Form I-9 (with E-Verify)" at bounding box center [853, 515] width 1146 height 19
copy h5 "Form I-9 (with E-Verify)"
click at [1415, 518] on icon "Ellipses" at bounding box center [1415, 515] width 19 height 19
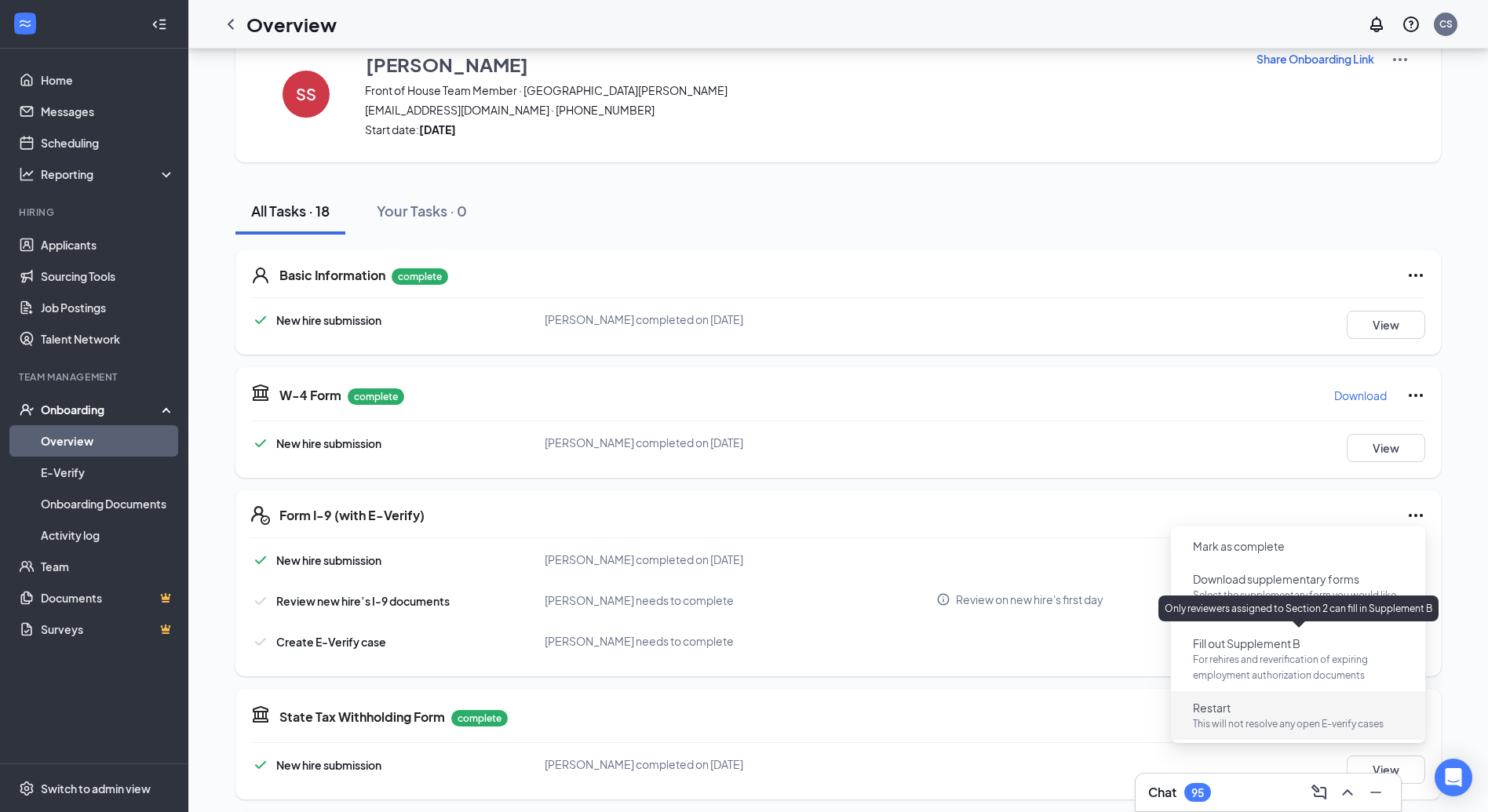
click at [1263, 693] on li "Restart This will not resolve any open E-verify cases" at bounding box center [1298, 715] width 254 height 48
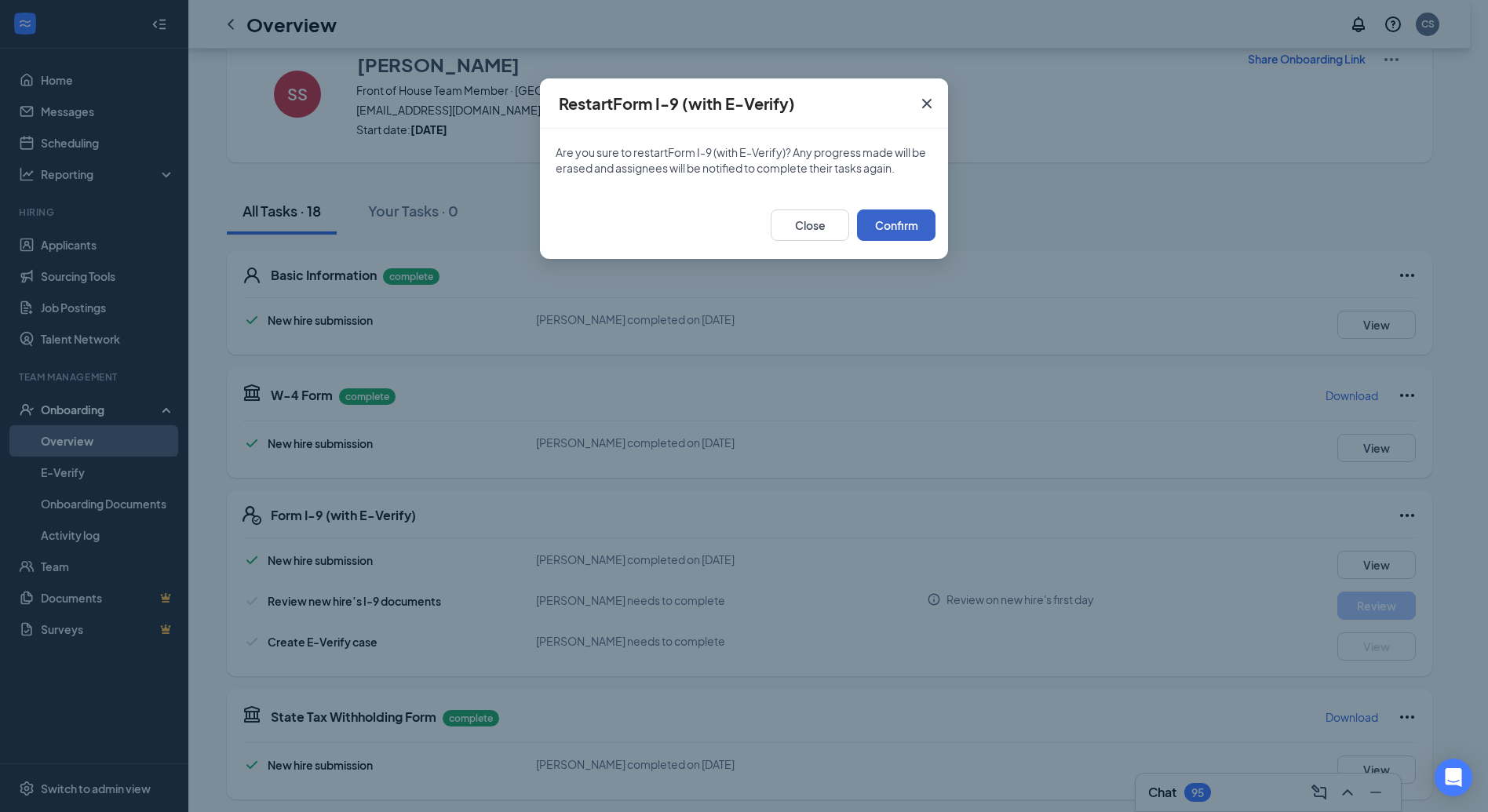
click at [882, 224] on button "Confirm" at bounding box center [896, 225] width 78 height 32
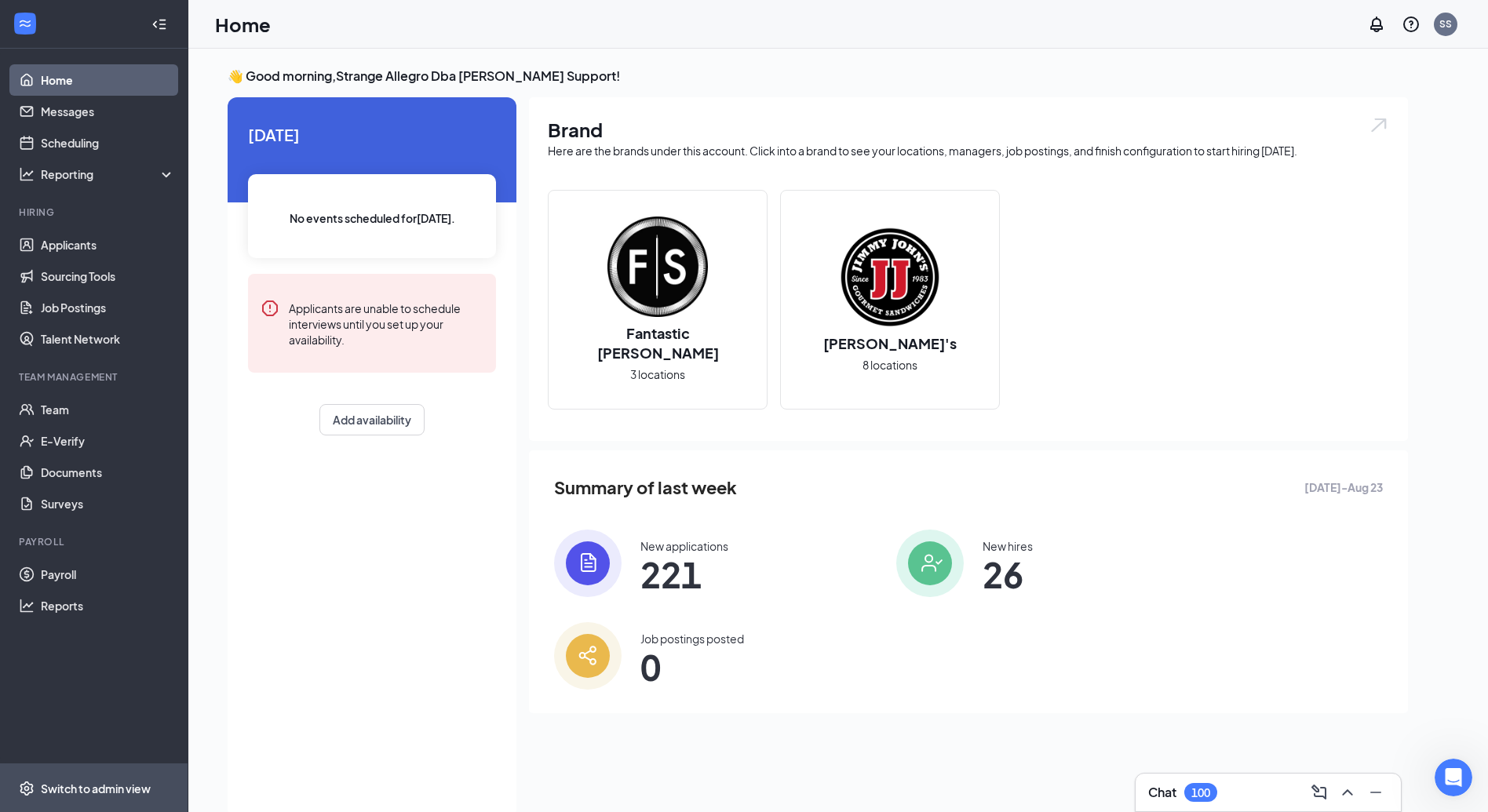
click at [67, 784] on div "Switch to admin view" at bounding box center [96, 788] width 110 height 16
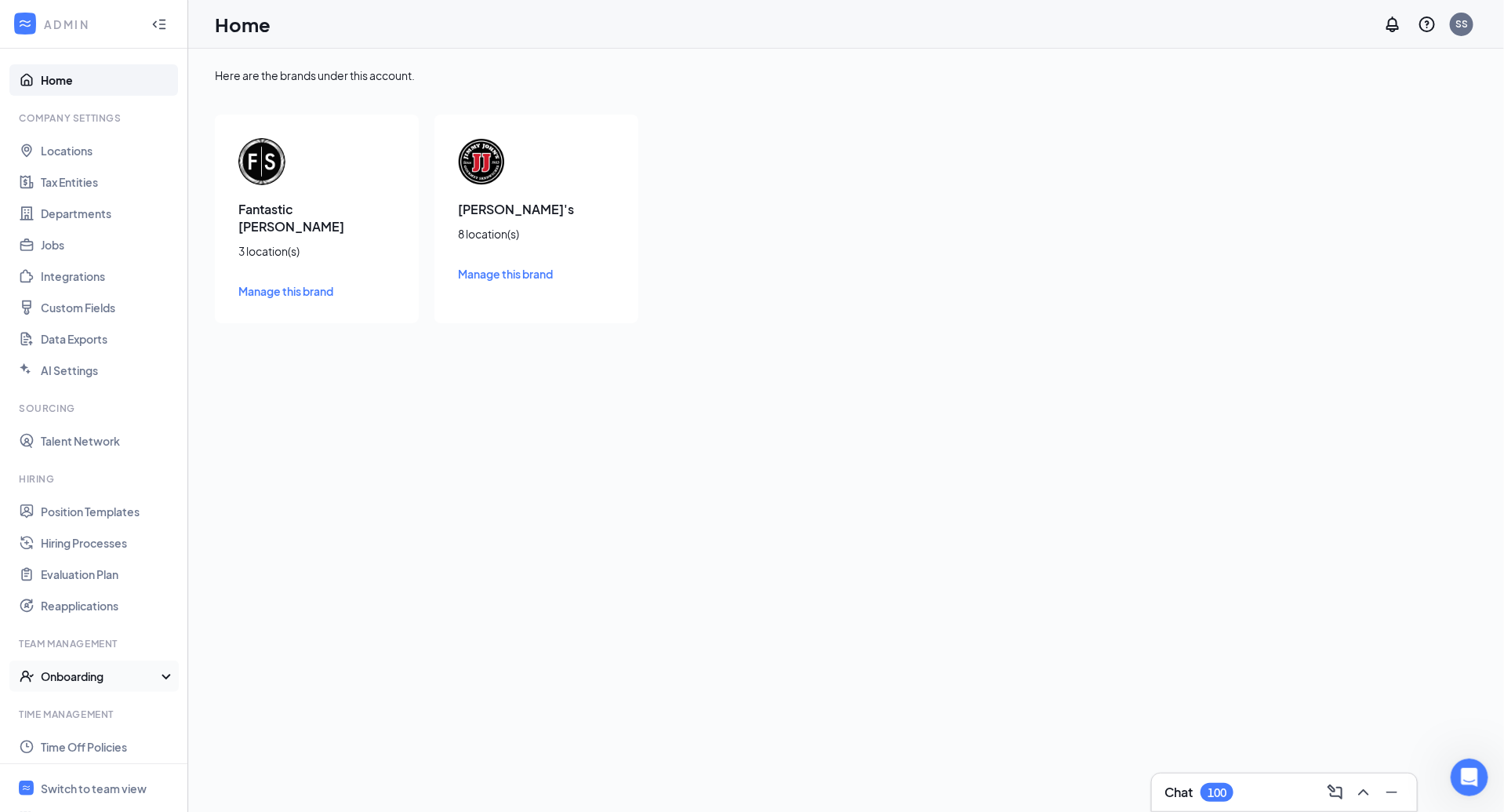
click at [142, 670] on div "Onboarding" at bounding box center [102, 676] width 121 height 16
click at [53, 705] on link "Onboarding Processes" at bounding box center [108, 708] width 134 height 32
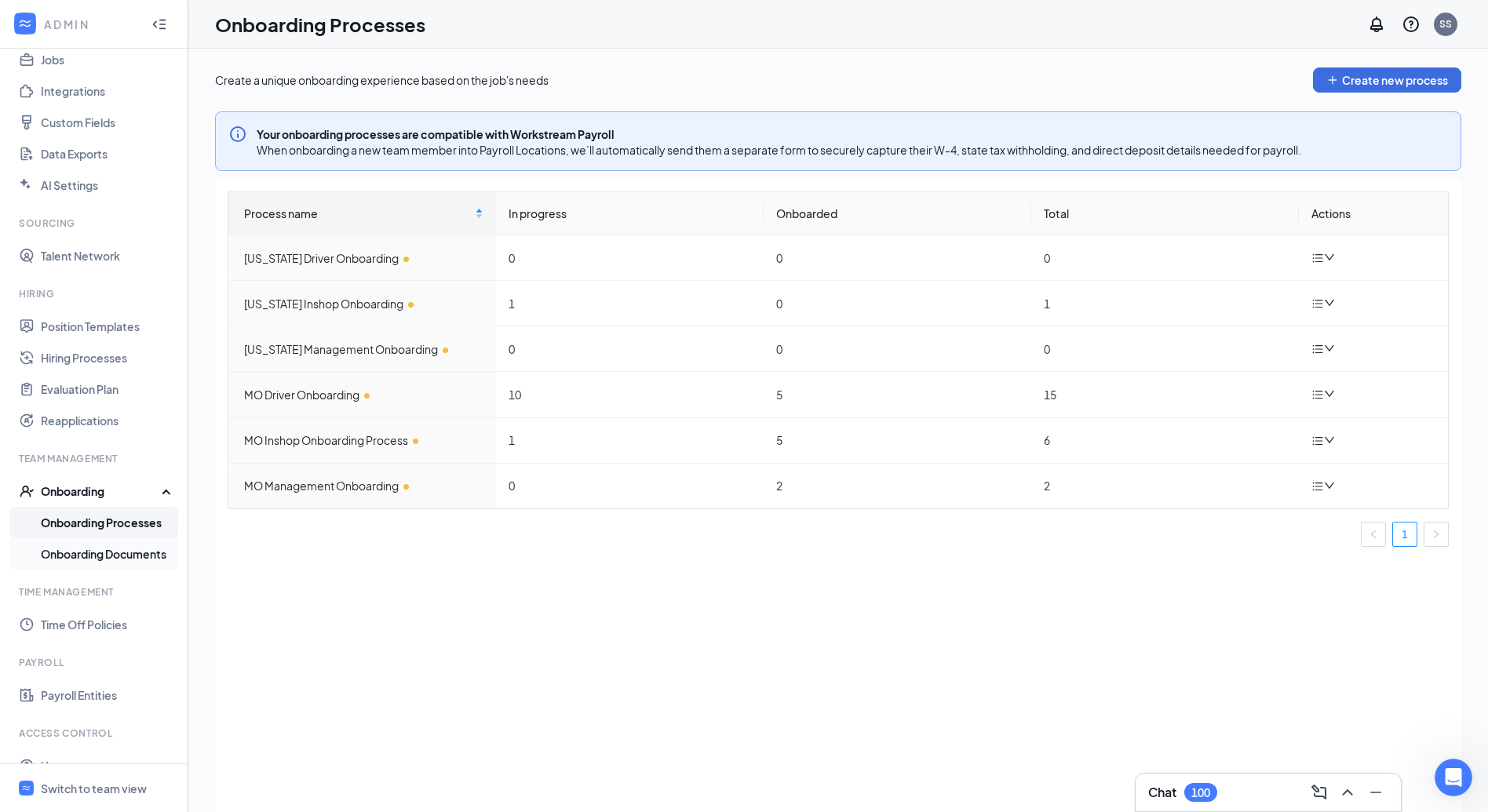
scroll to position [240, 0]
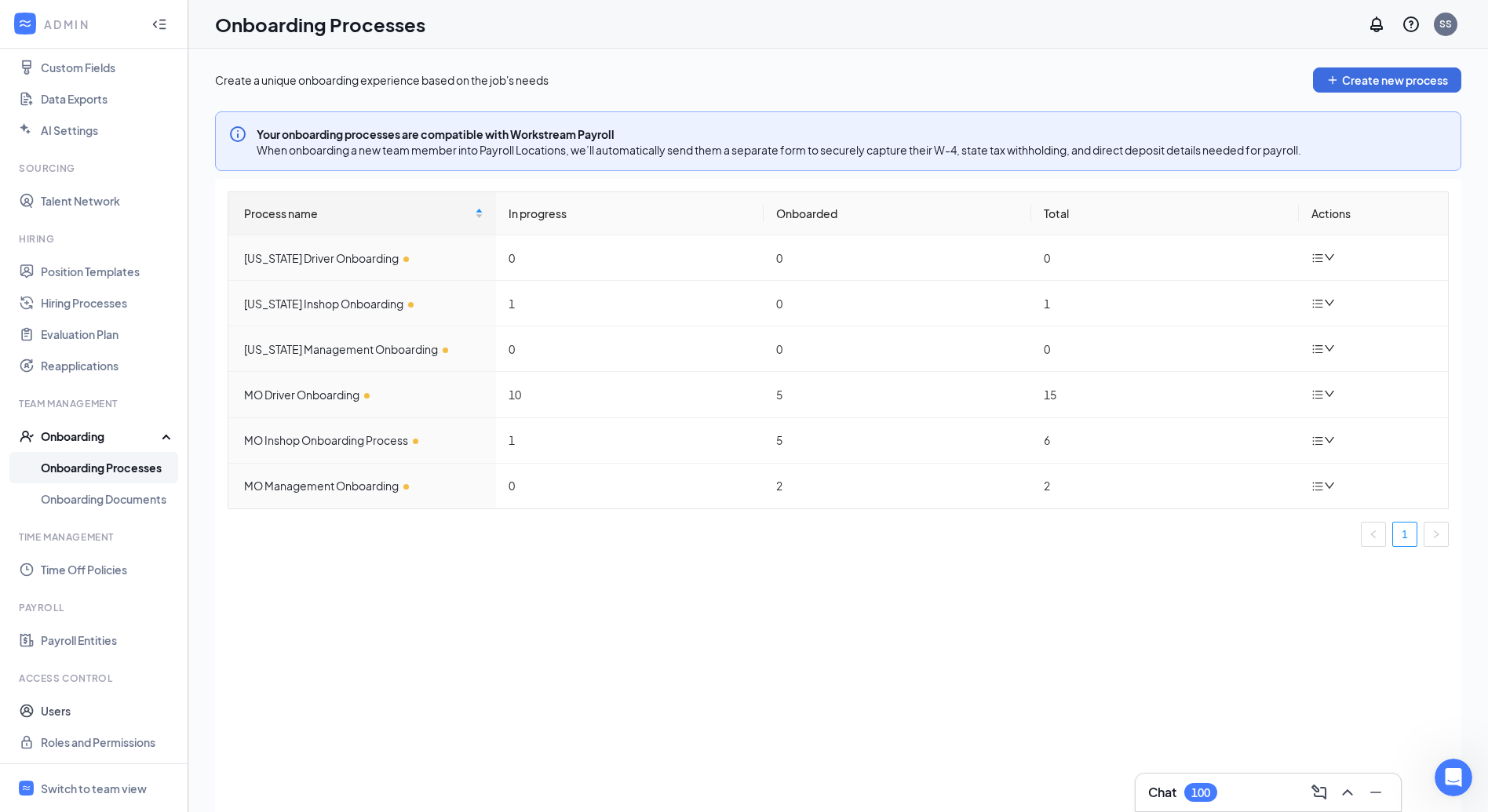
drag, startPoint x: 72, startPoint y: 703, endPoint x: 575, endPoint y: 24, distance: 845.0
click at [72, 703] on link "Users" at bounding box center [108, 710] width 134 height 32
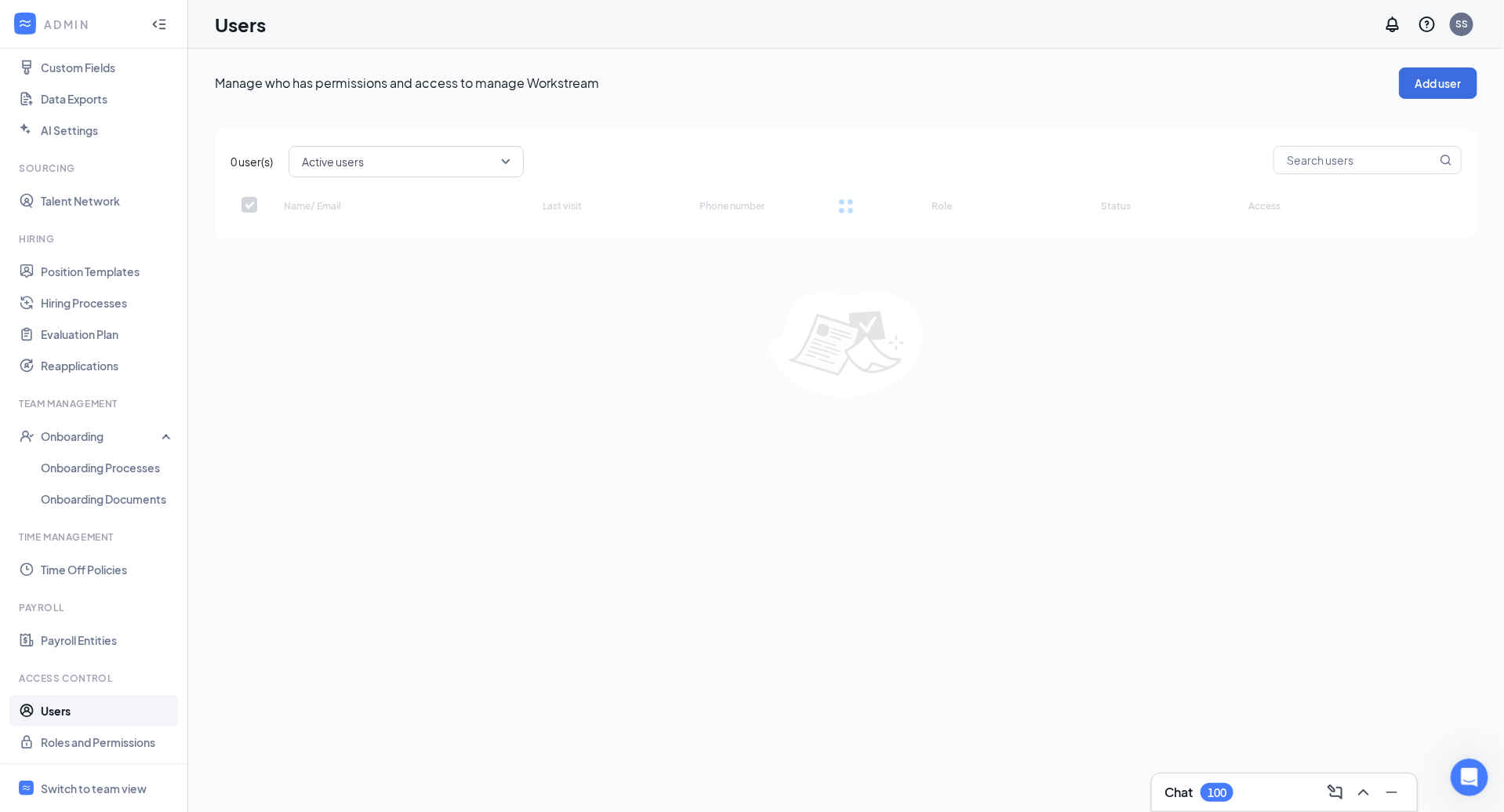
checkbox input "false"
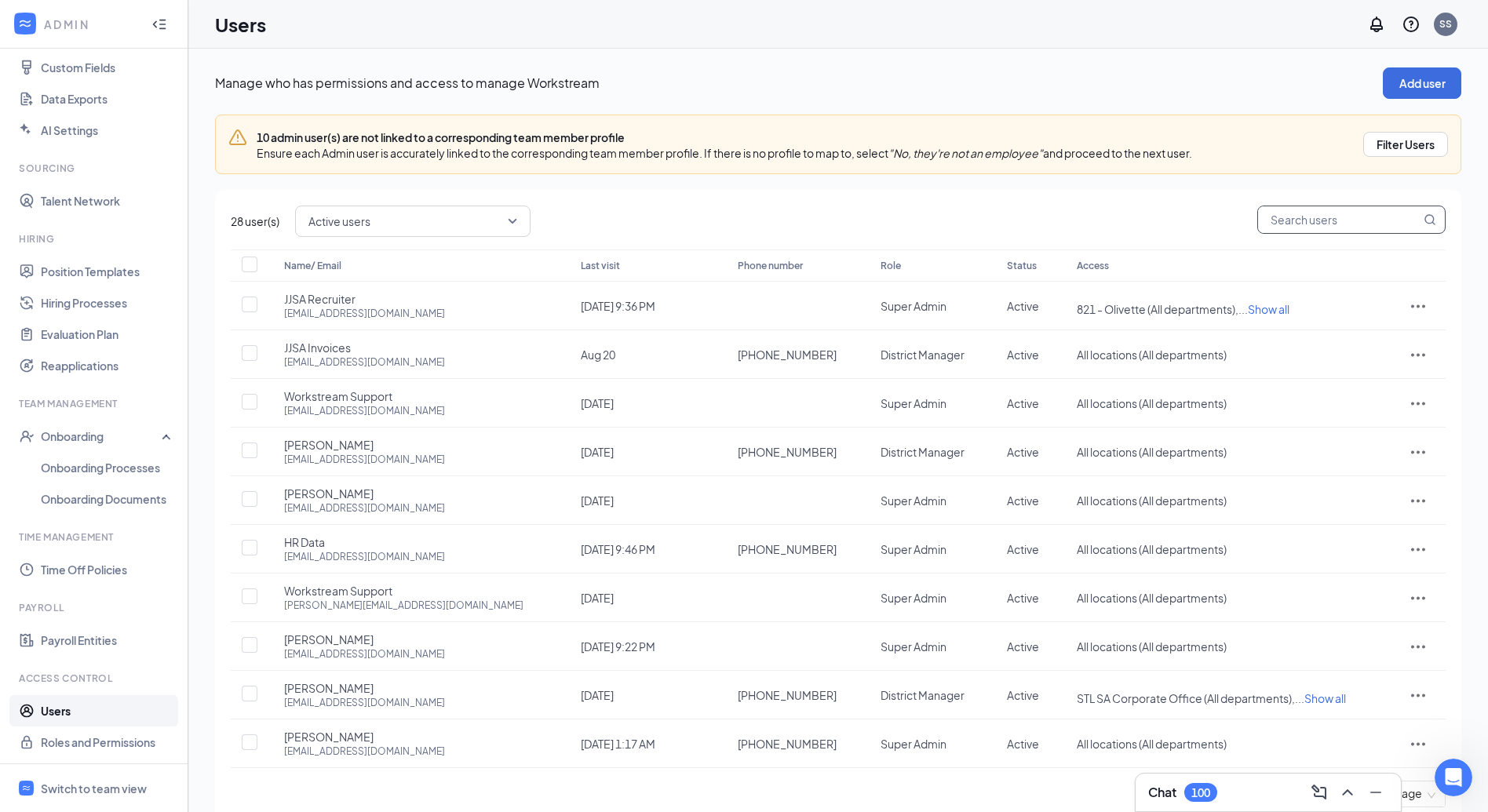
click at [1315, 207] on input "text" at bounding box center [1339, 220] width 162 height 27
paste input "jjsahrdata@gmail.com"
type input "jjsahrdata@gmail.com"
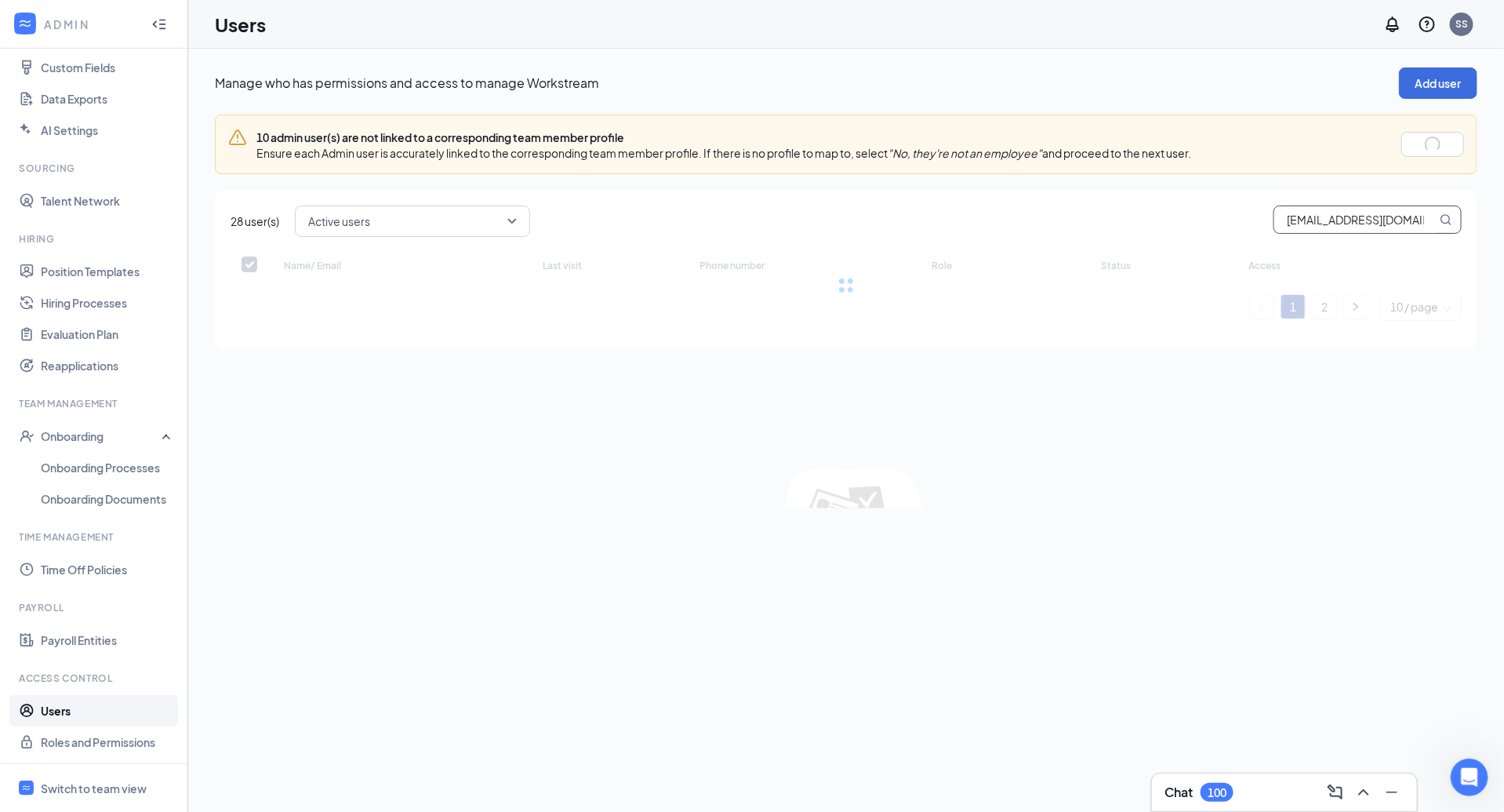
checkbox input "false"
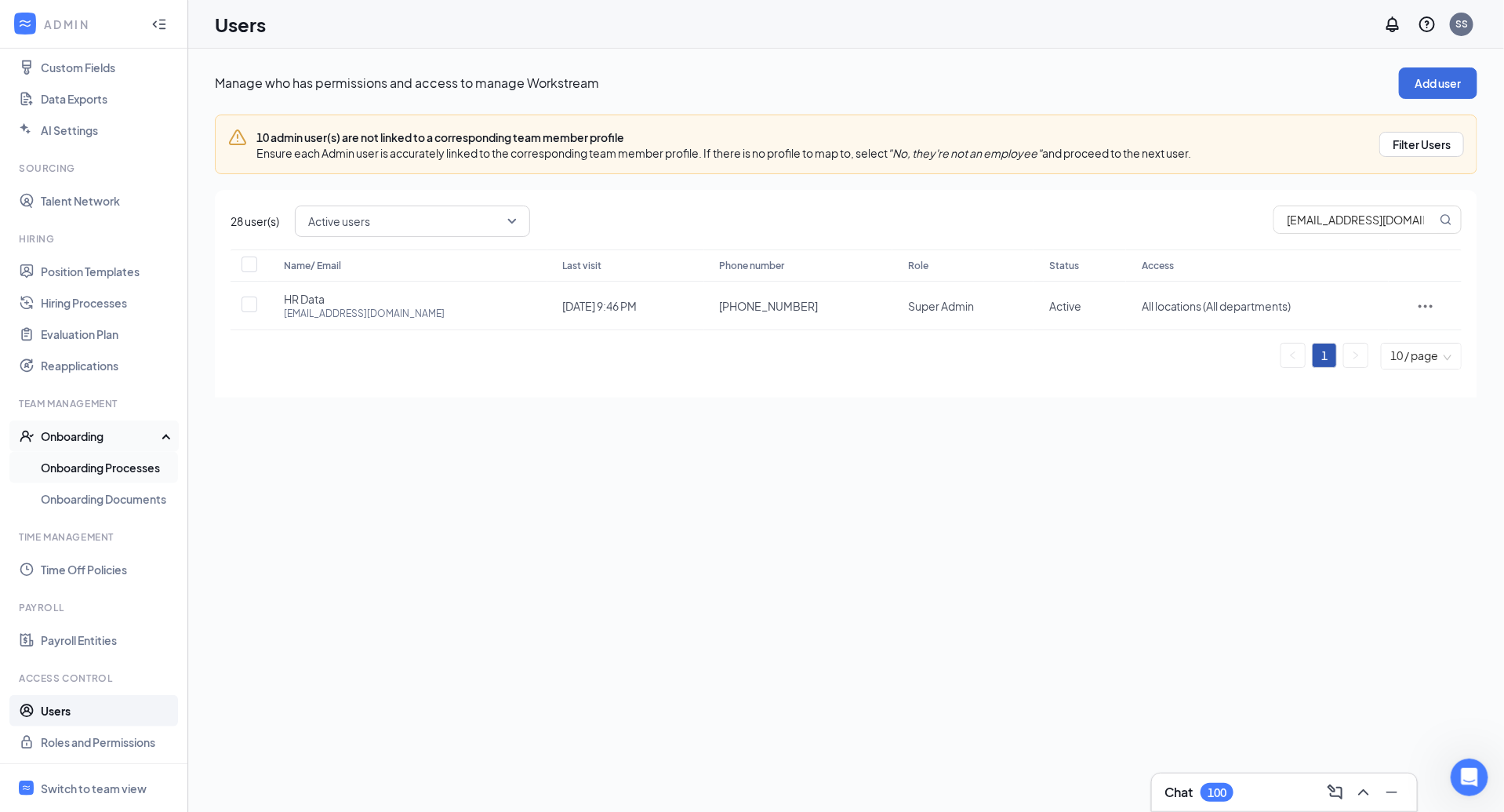
click at [81, 468] on link "Onboarding Processes" at bounding box center [108, 467] width 134 height 32
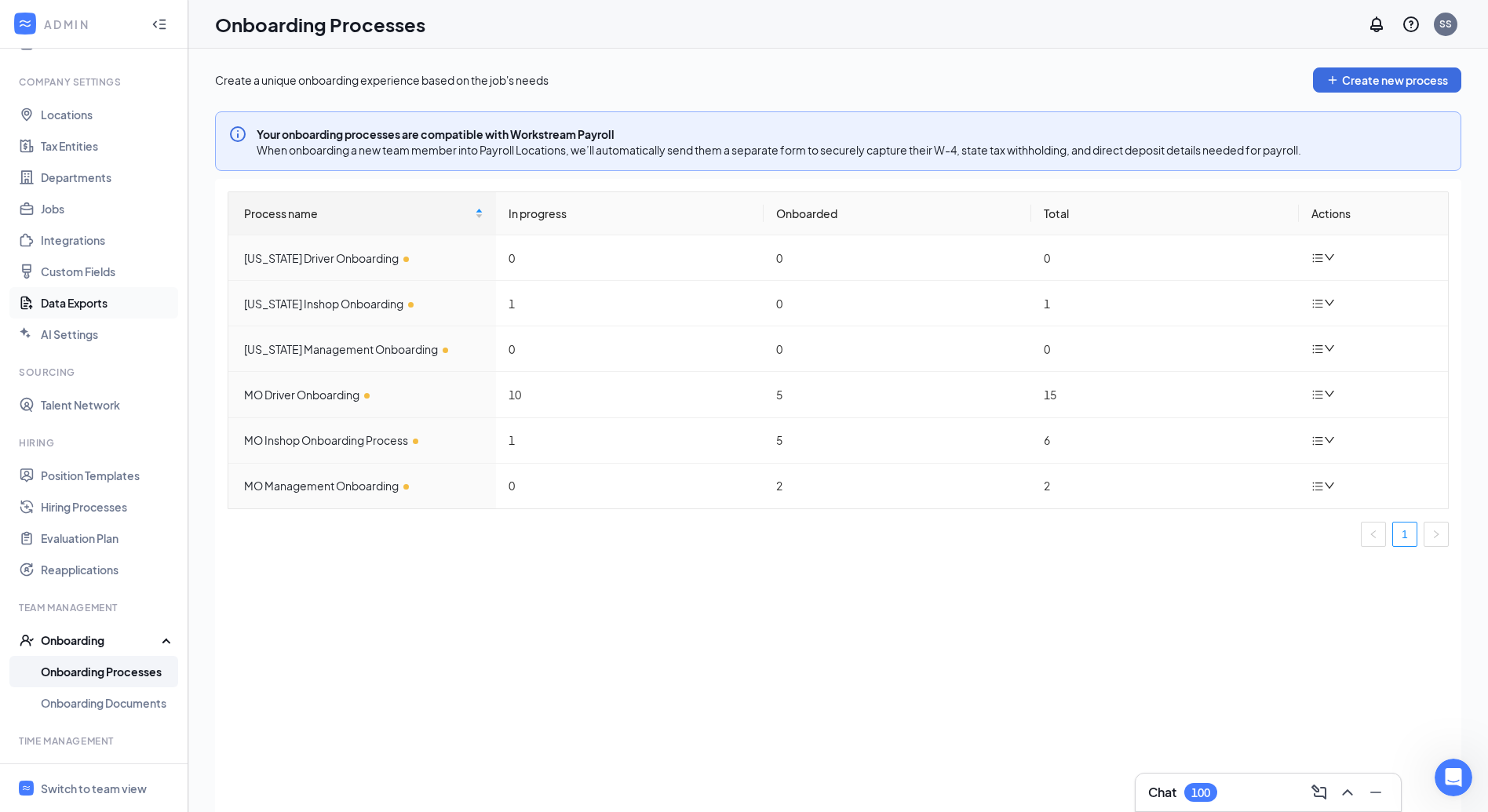
scroll to position [12, 0]
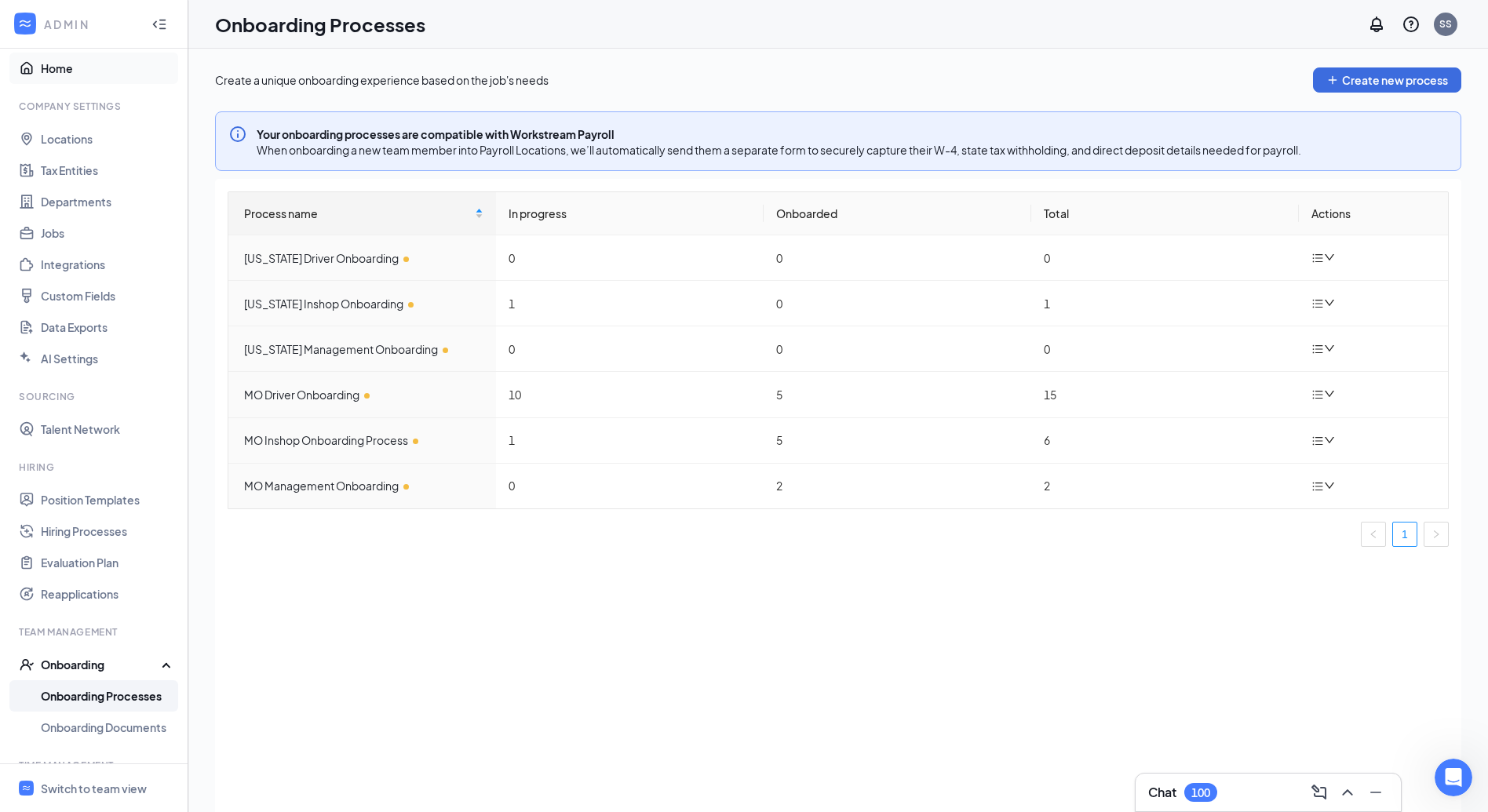
click at [62, 71] on link "Home" at bounding box center [108, 68] width 134 height 32
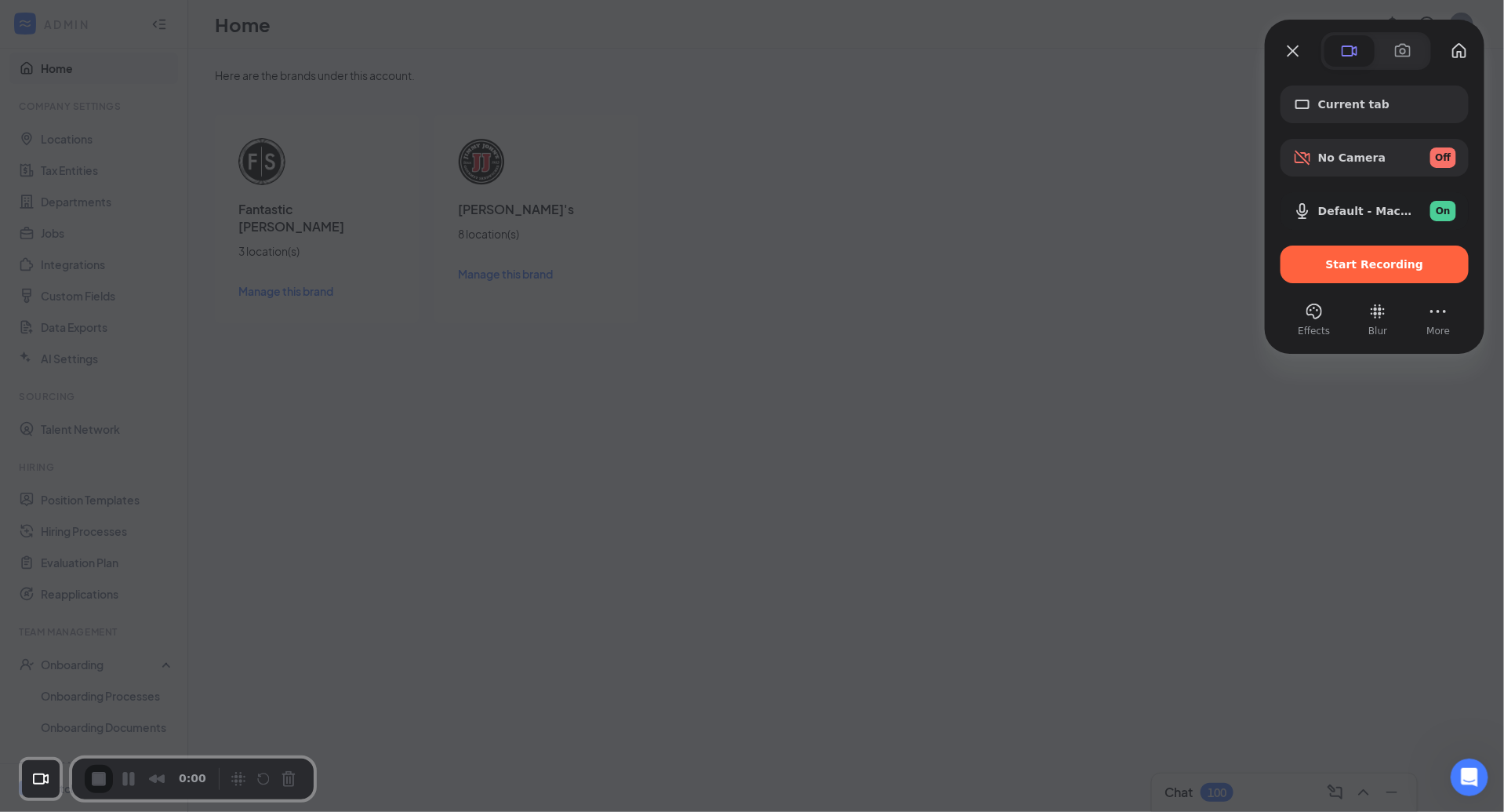
click at [982, 316] on div at bounding box center [752, 406] width 1504 height 812
click at [1340, 268] on span "Start Recording" at bounding box center [1375, 264] width 98 height 12
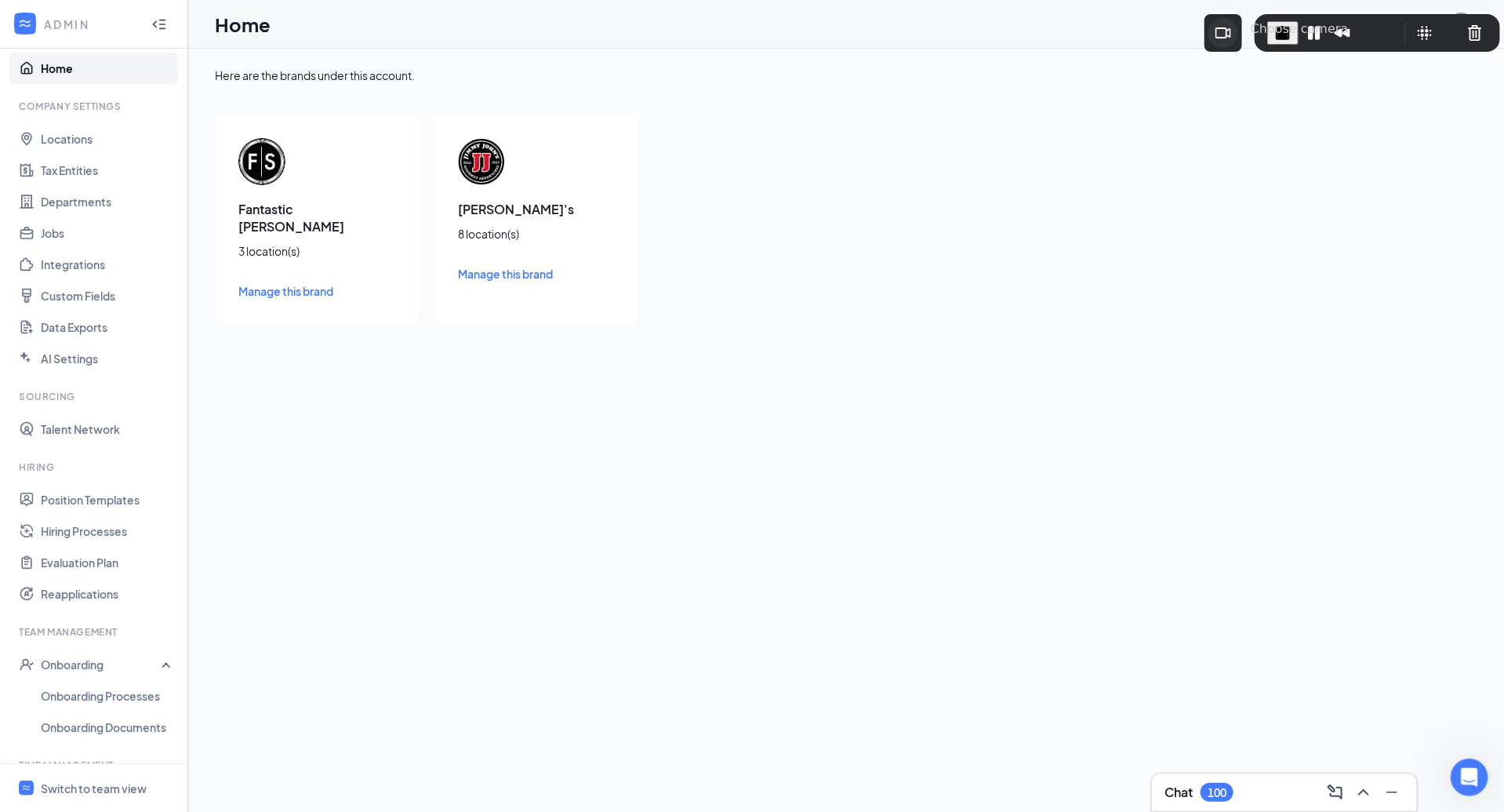
drag, startPoint x: 43, startPoint y: 773, endPoint x: 1226, endPoint y: 26, distance: 1399.1
click at [1226, 26] on button "Choose camera" at bounding box center [1224, 33] width 30 height 30
click at [80, 691] on link "Onboarding Processes" at bounding box center [108, 696] width 134 height 32
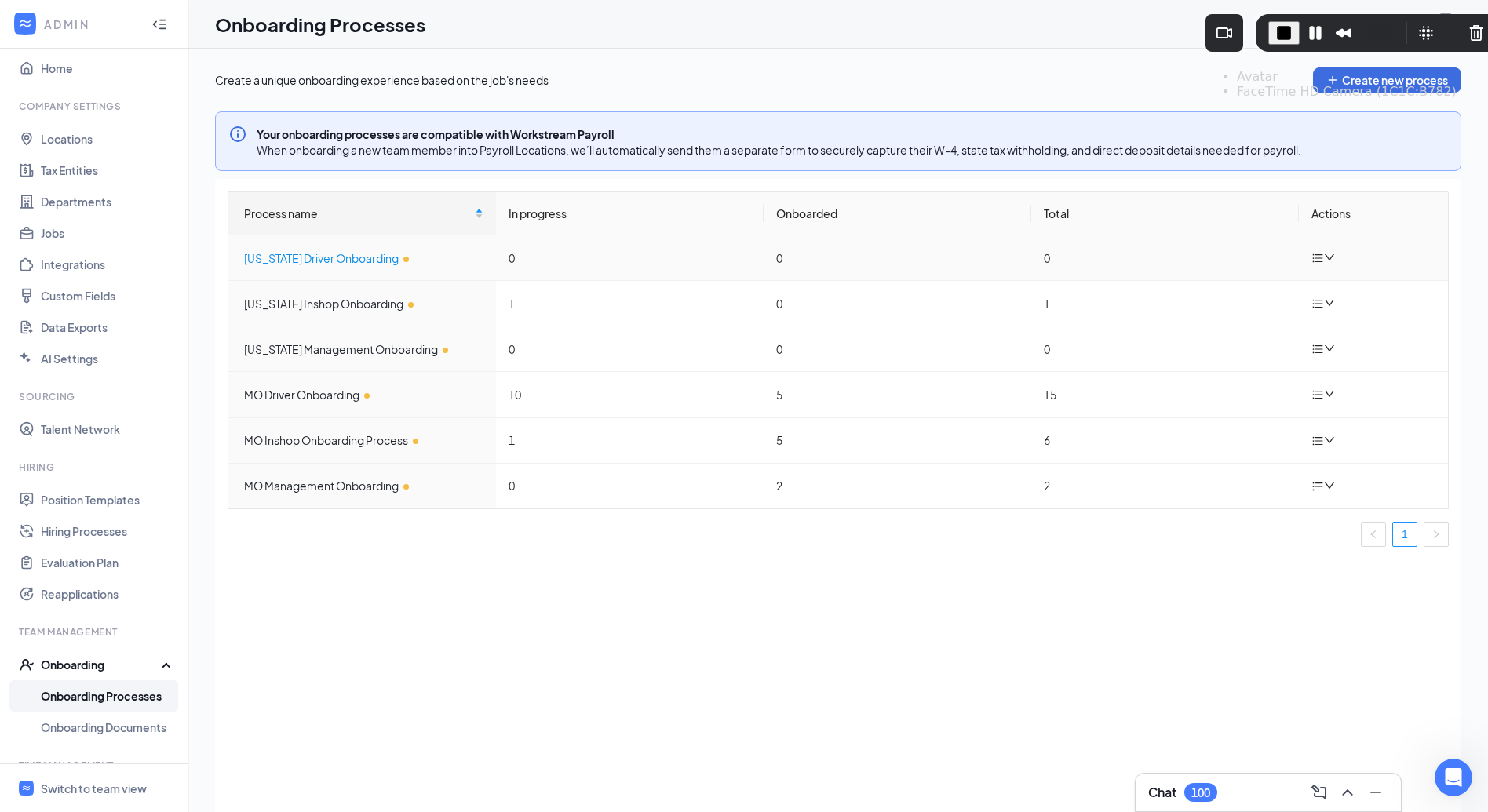
click at [294, 258] on div "Illinois Driver Onboarding" at bounding box center [363, 258] width 239 height 18
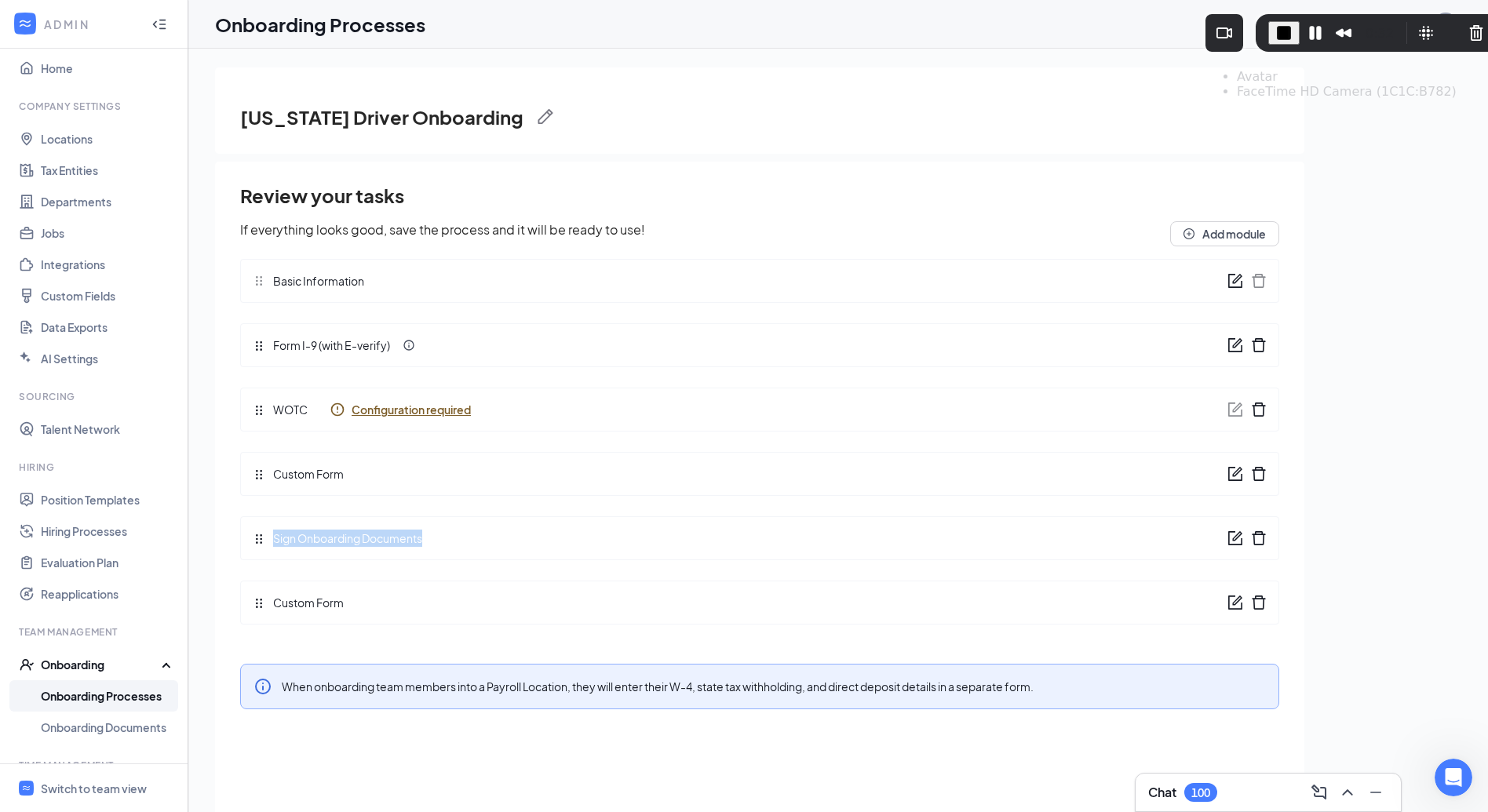
drag, startPoint x: 445, startPoint y: 535, endPoint x: 269, endPoint y: 539, distance: 176.0
click at [269, 539] on div "Sign Onboarding Documents" at bounding box center [759, 537] width 1039 height 44
click at [1235, 537] on icon "form" at bounding box center [1236, 535] width 9 height 9
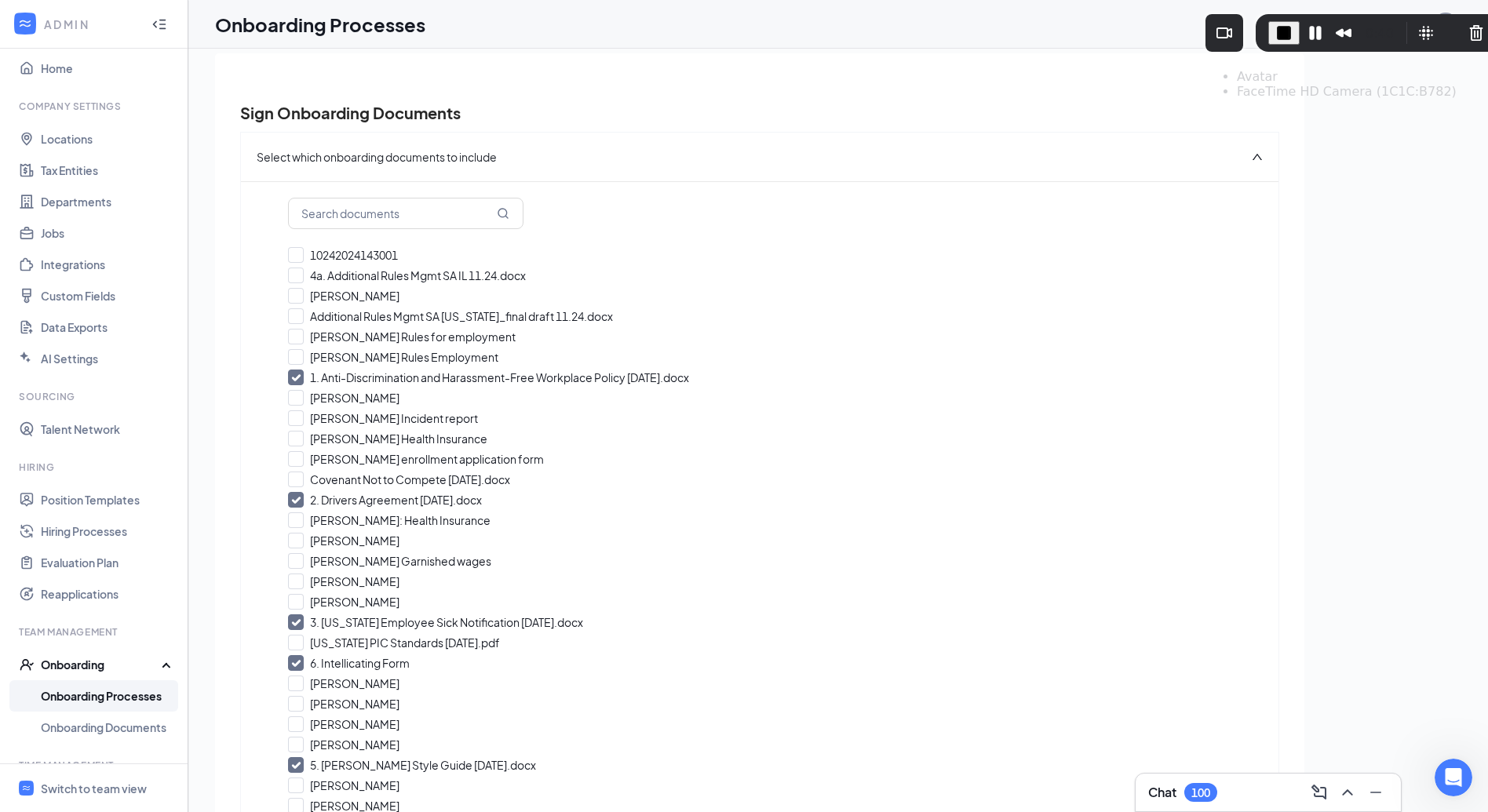
scroll to position [97, 0]
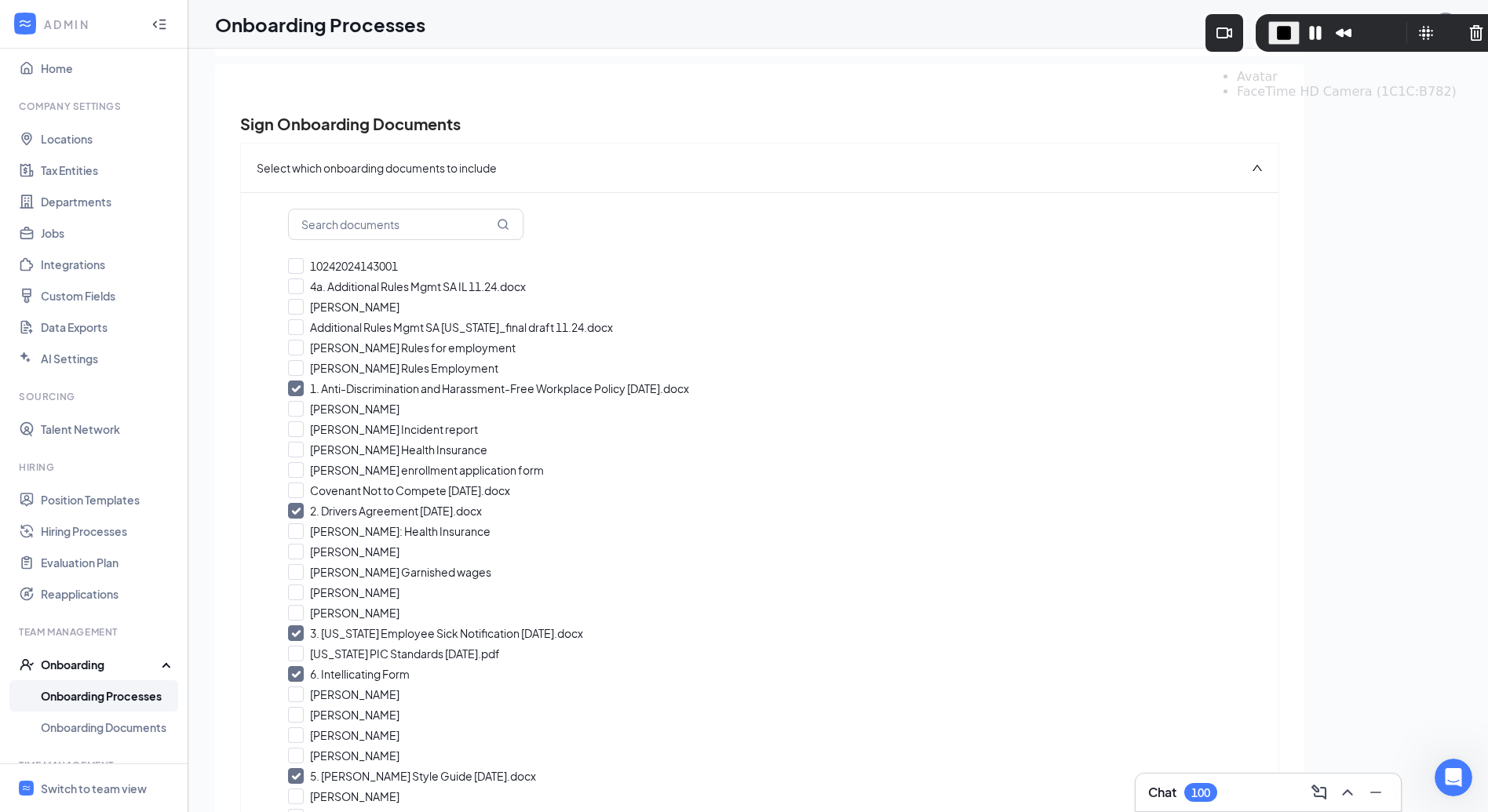
click at [1120, 386] on input "1. Anti-Discrimination and Harassment-Free Workplace Policy 1.1.2024.docx" at bounding box center [759, 387] width 943 height 16
checkbox input "false"
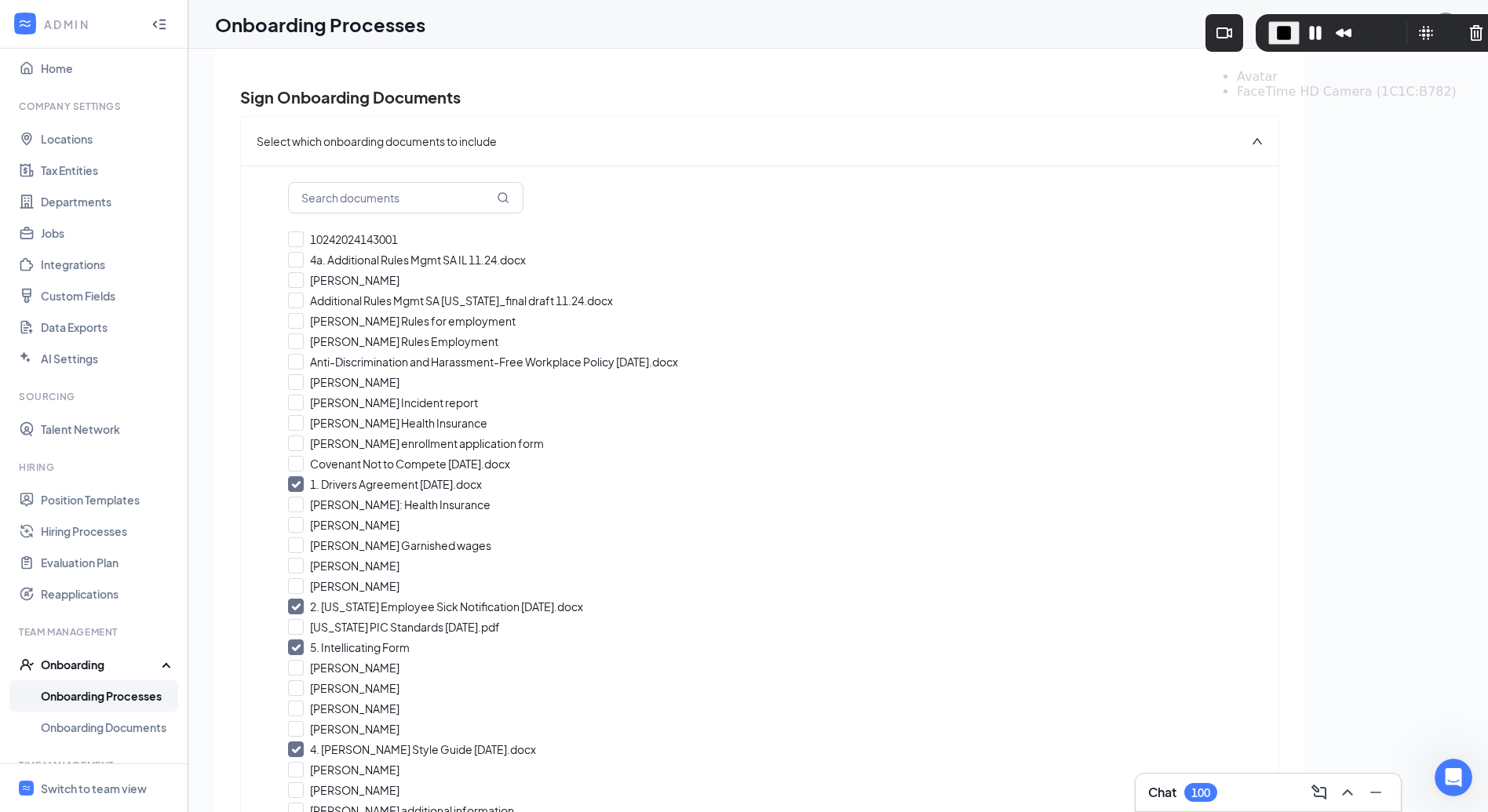
scroll to position [127, 0]
click at [1468, 33] on button "Cancel Recording" at bounding box center [1476, 33] width 25 height 25
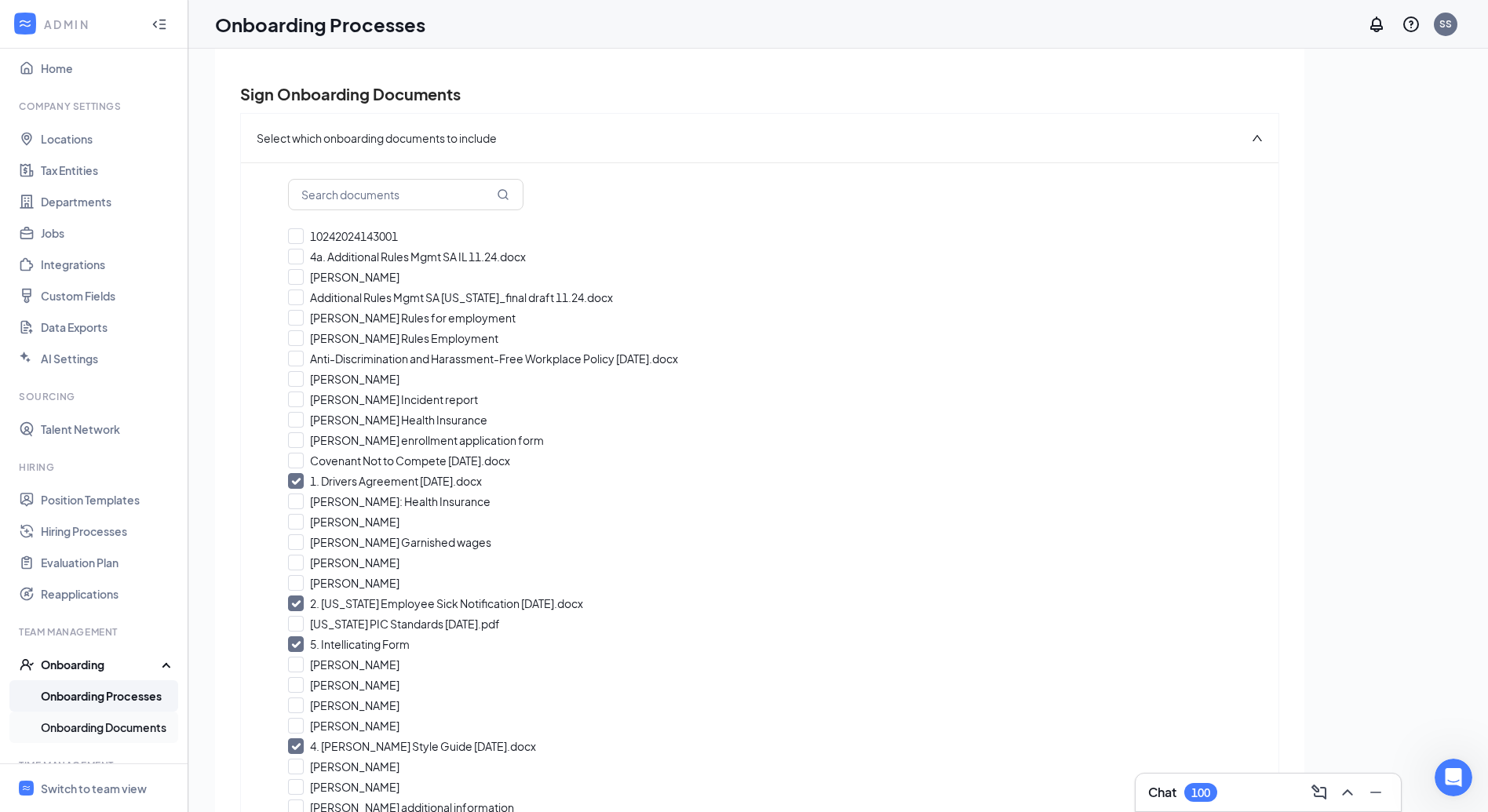
click at [116, 740] on link "Onboarding Documents" at bounding box center [108, 727] width 134 height 32
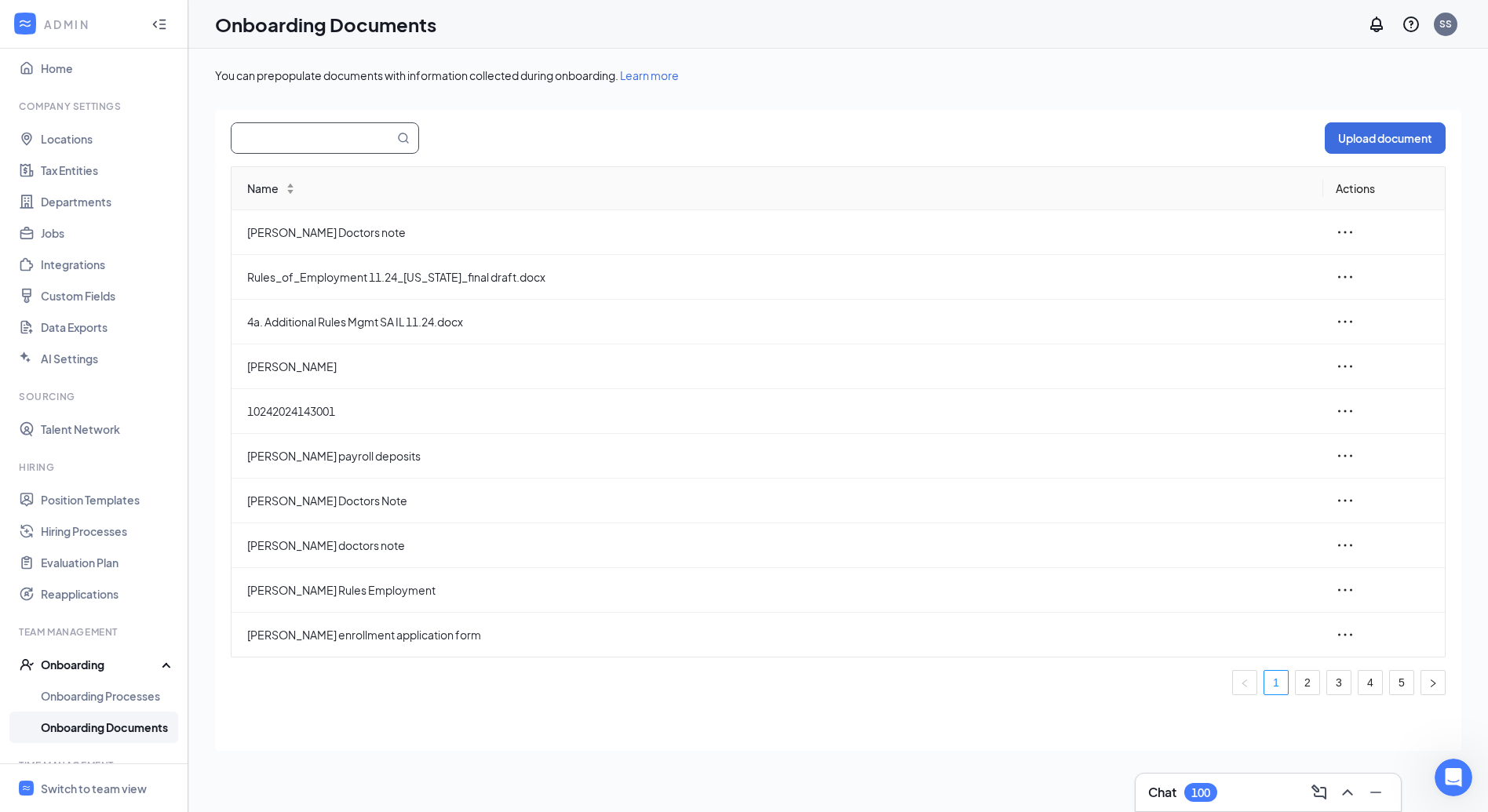
click at [346, 141] on input "text" at bounding box center [303, 138] width 143 height 30
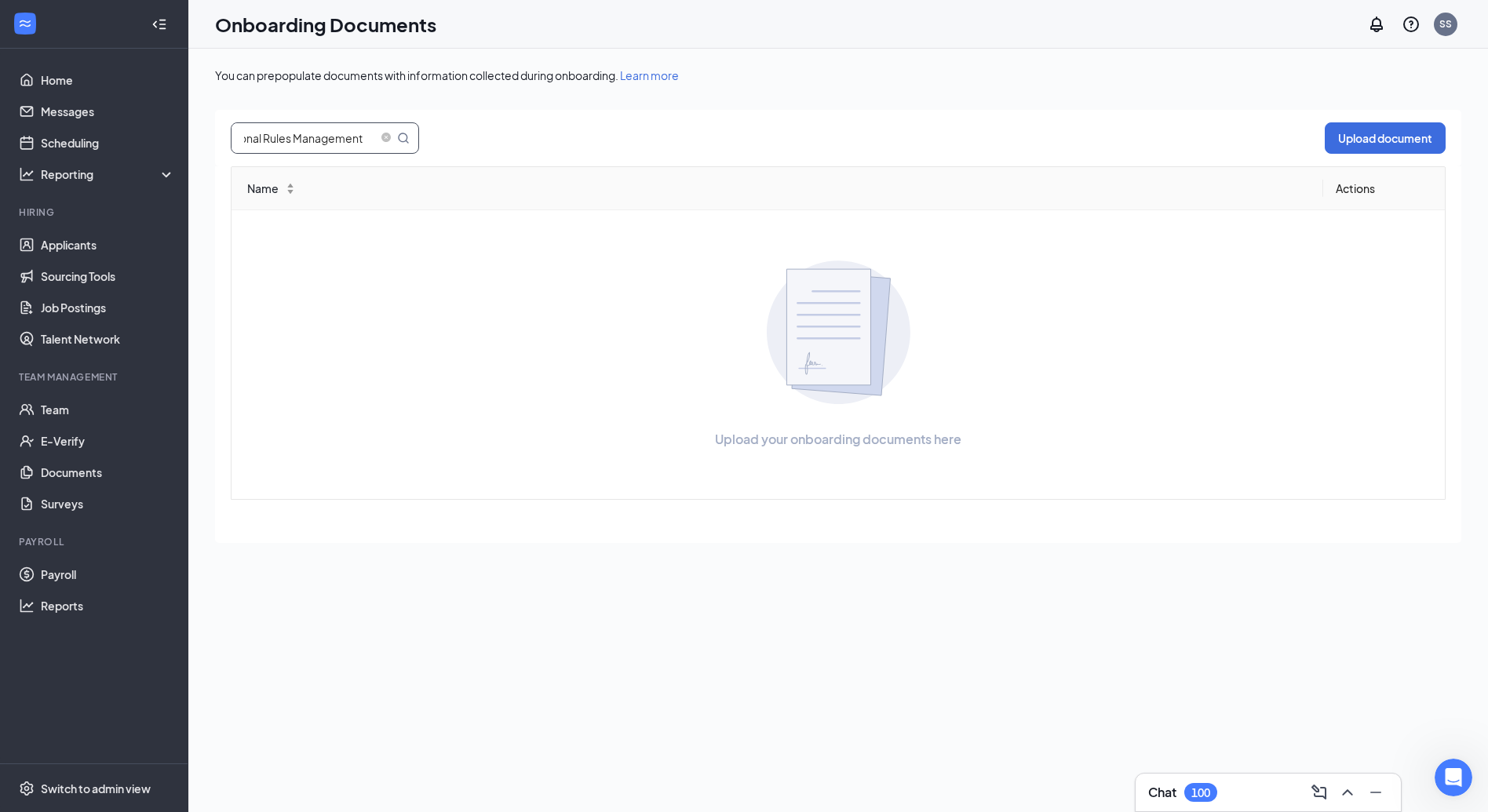
type input "Additional Rules Management"
click at [395, 134] on span at bounding box center [394, 138] width 32 height 30
click at [389, 135] on icon "close-circle" at bounding box center [386, 137] width 9 height 9
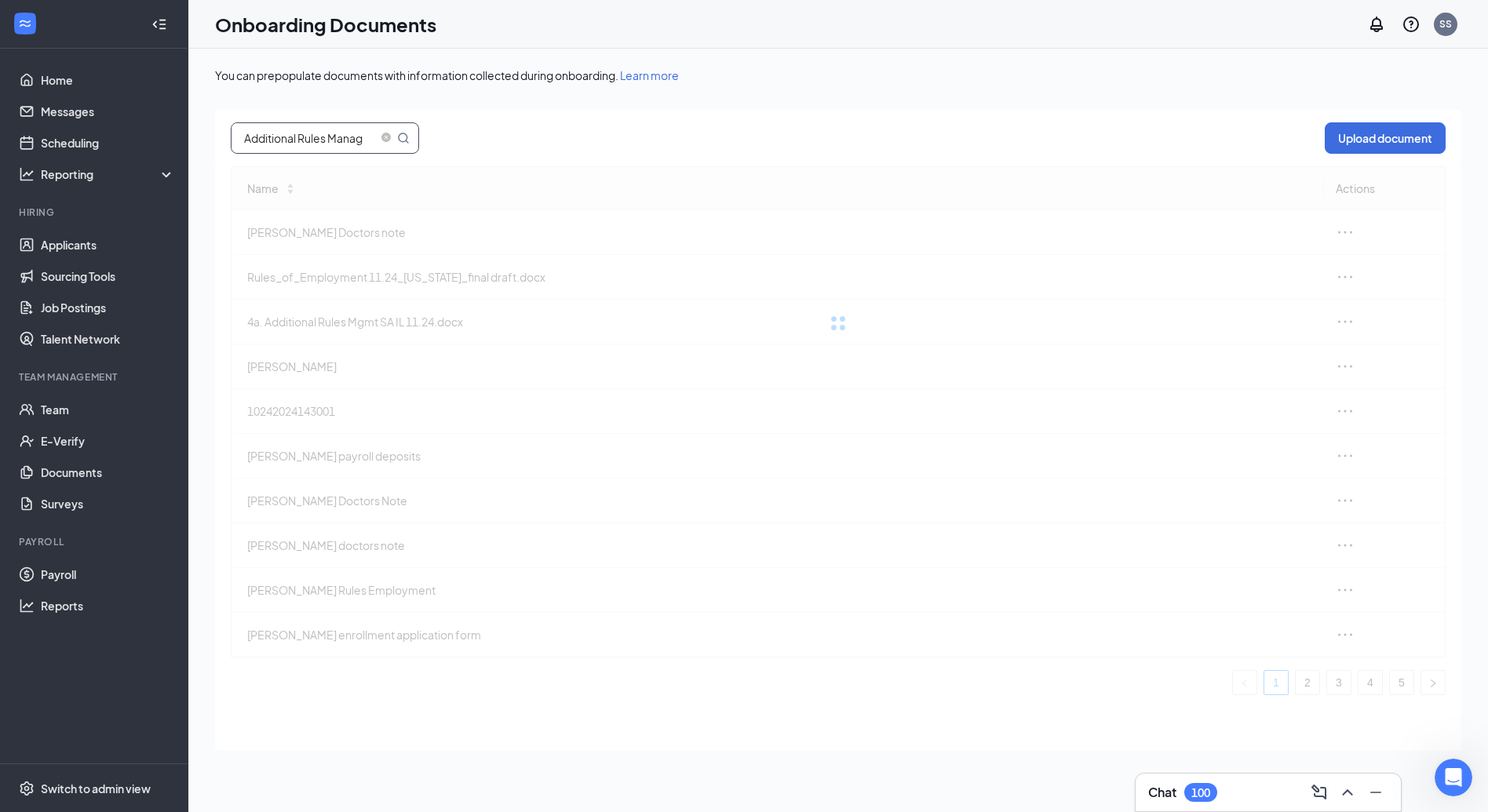
scroll to position [0, 62]
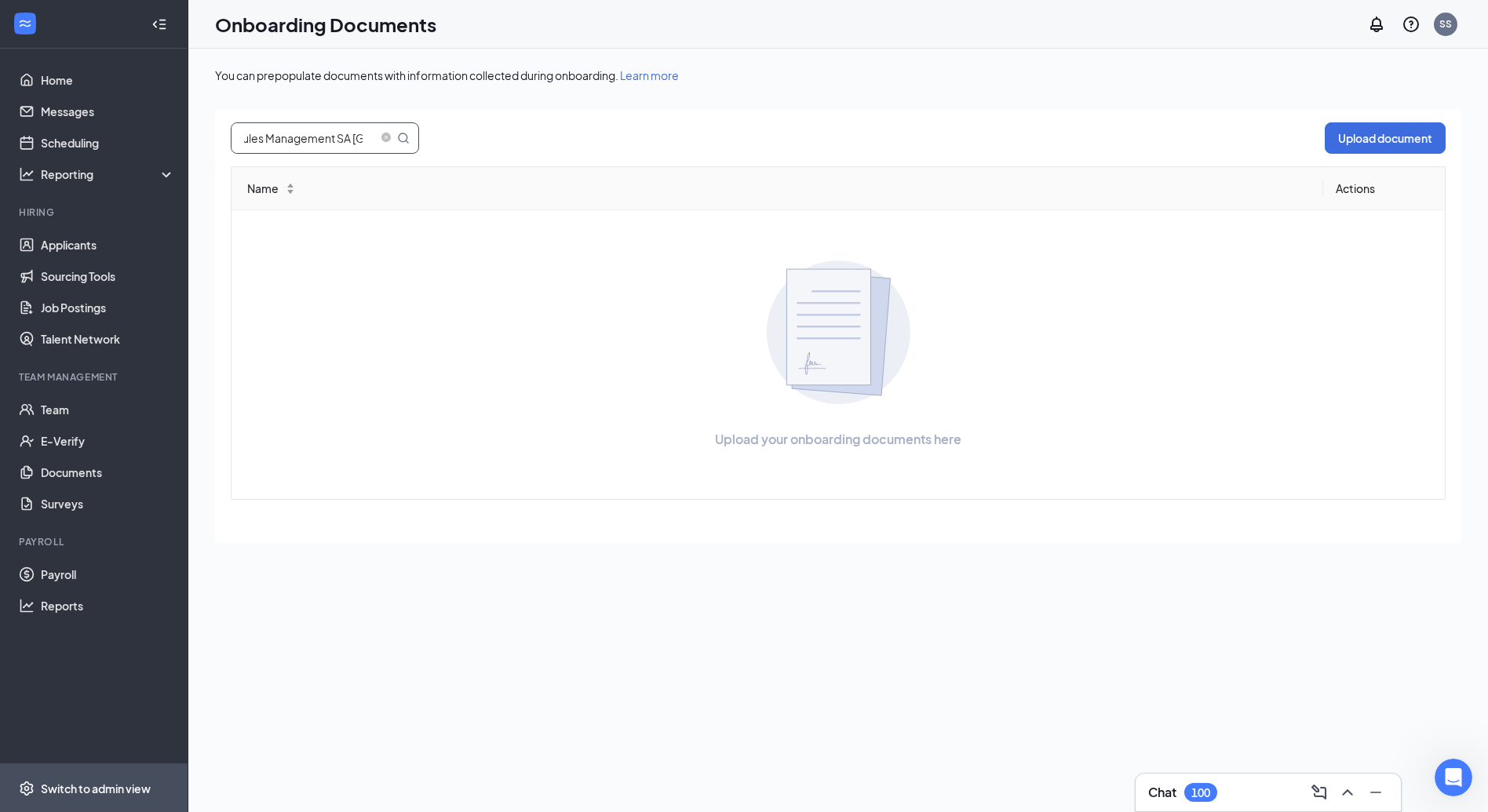
type input "Additional Rules Management SA IL"
click at [72, 782] on div "Switch to admin view" at bounding box center [96, 788] width 110 height 16
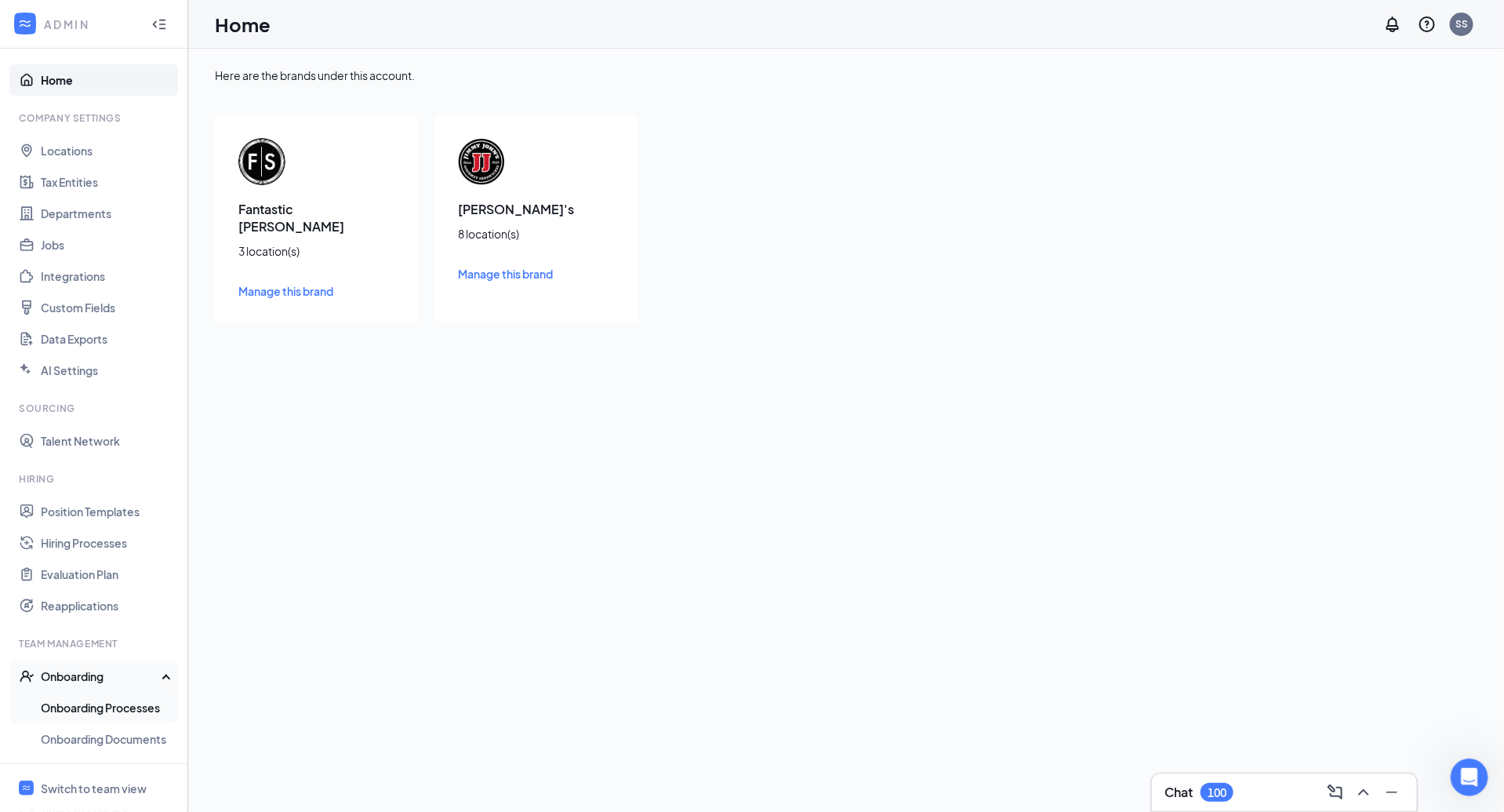
click at [108, 711] on link "Onboarding Processes" at bounding box center [108, 708] width 134 height 32
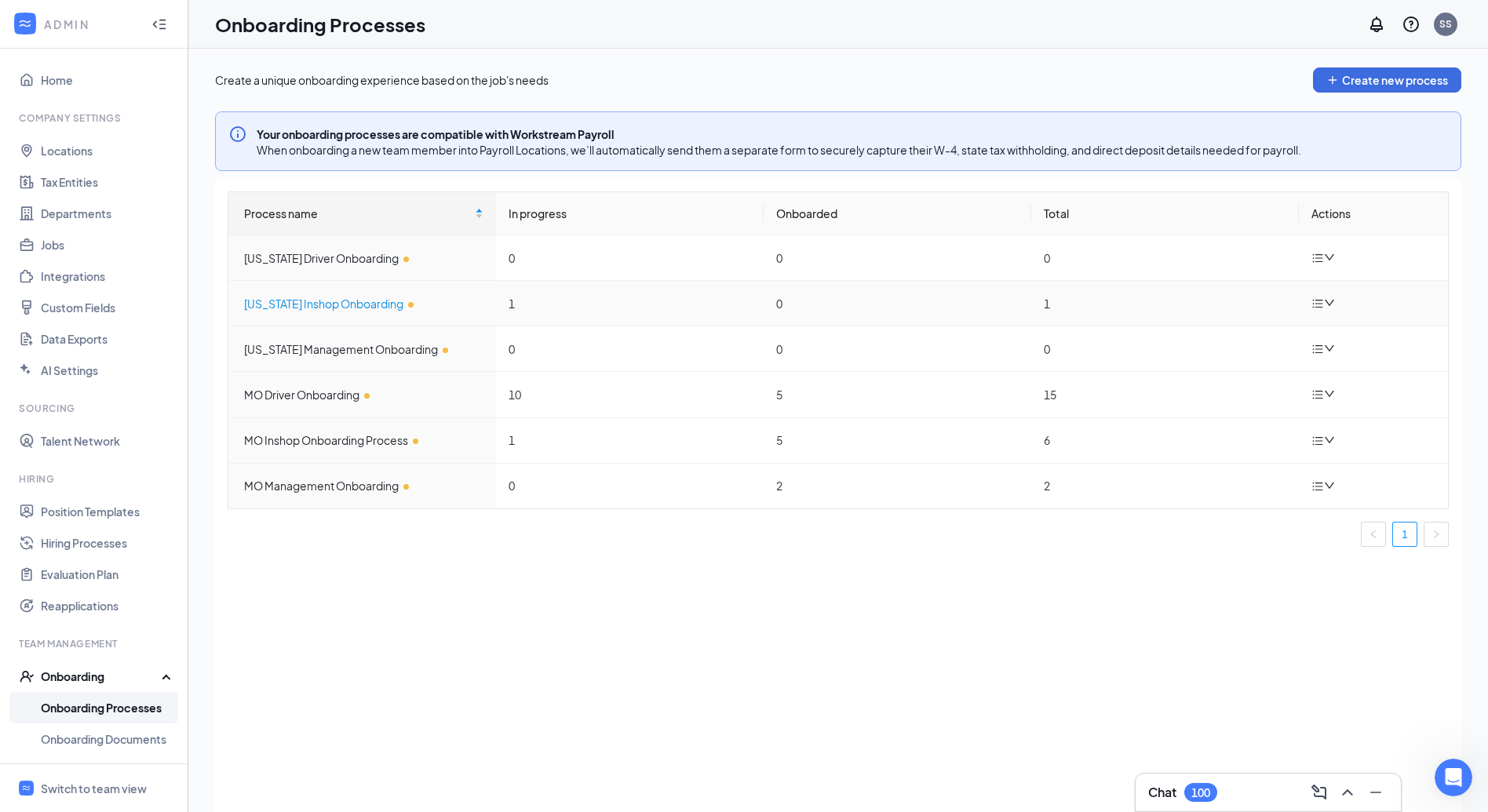
click at [289, 306] on div "Illinois Inshop Onboarding" at bounding box center [363, 304] width 239 height 18
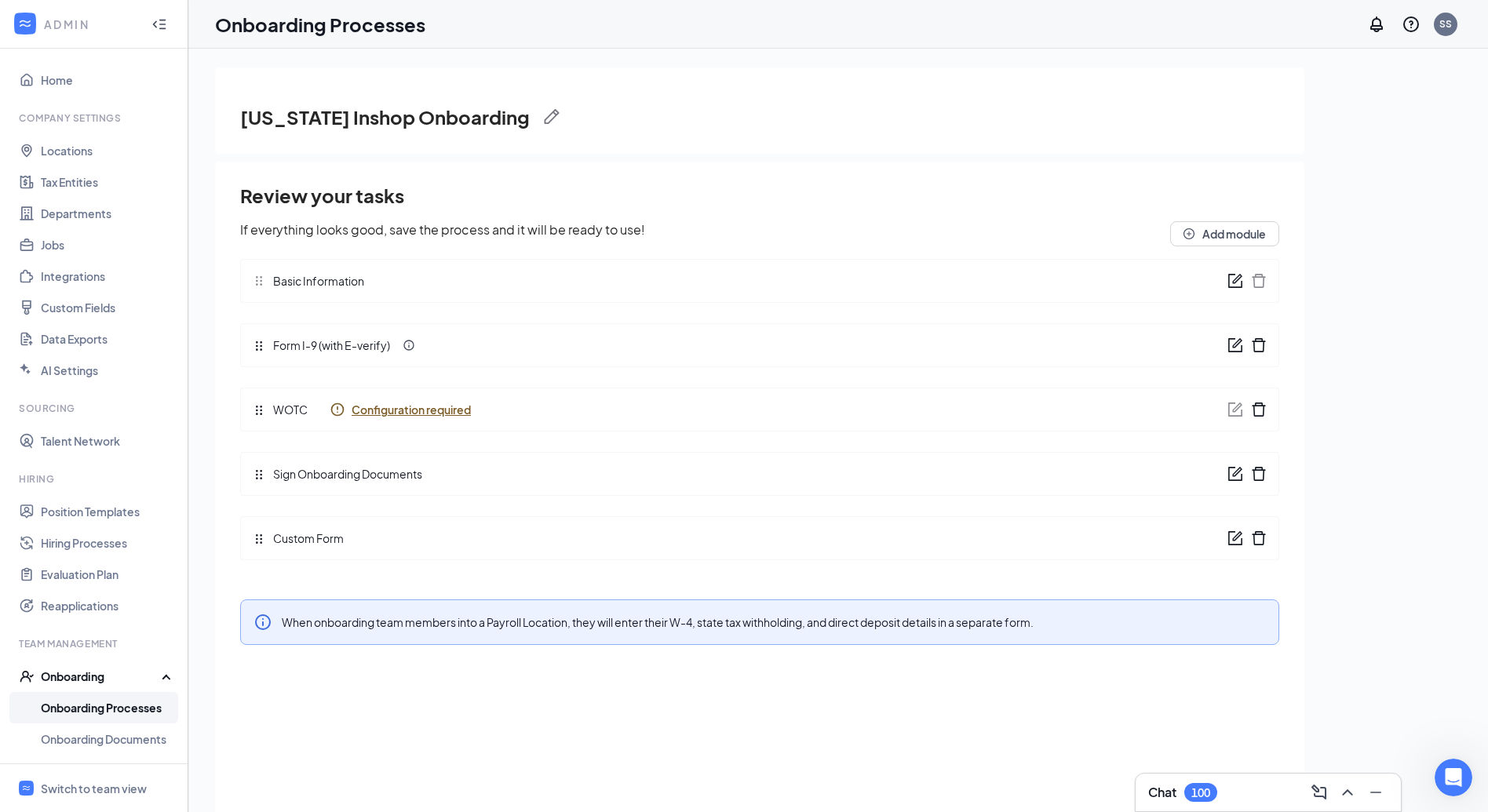
click at [1234, 470] on icon "form" at bounding box center [1235, 473] width 16 height 16
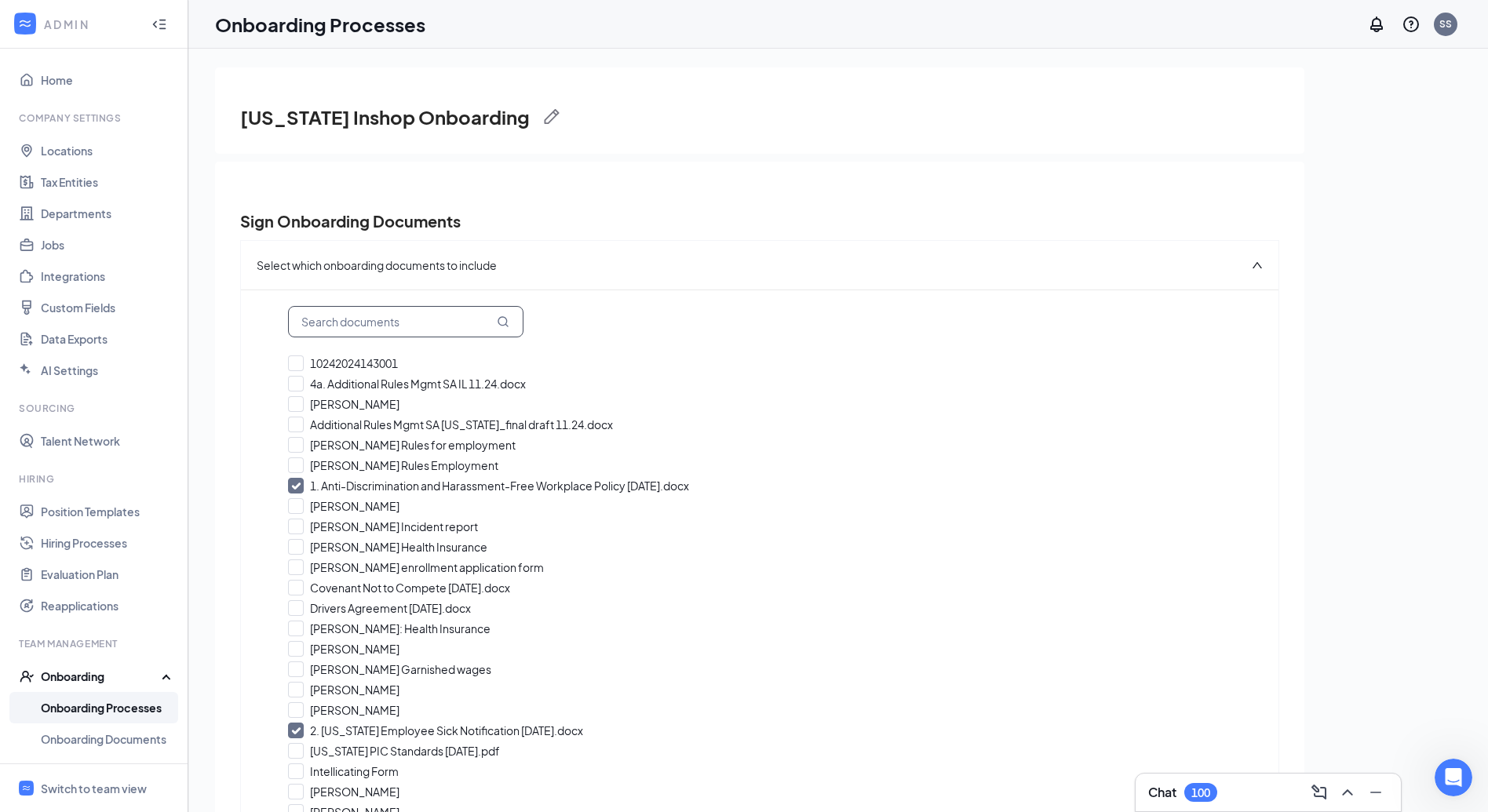
click at [440, 320] on input "text" at bounding box center [405, 321] width 236 height 32
paste input "Additional Rules Management SA IL"
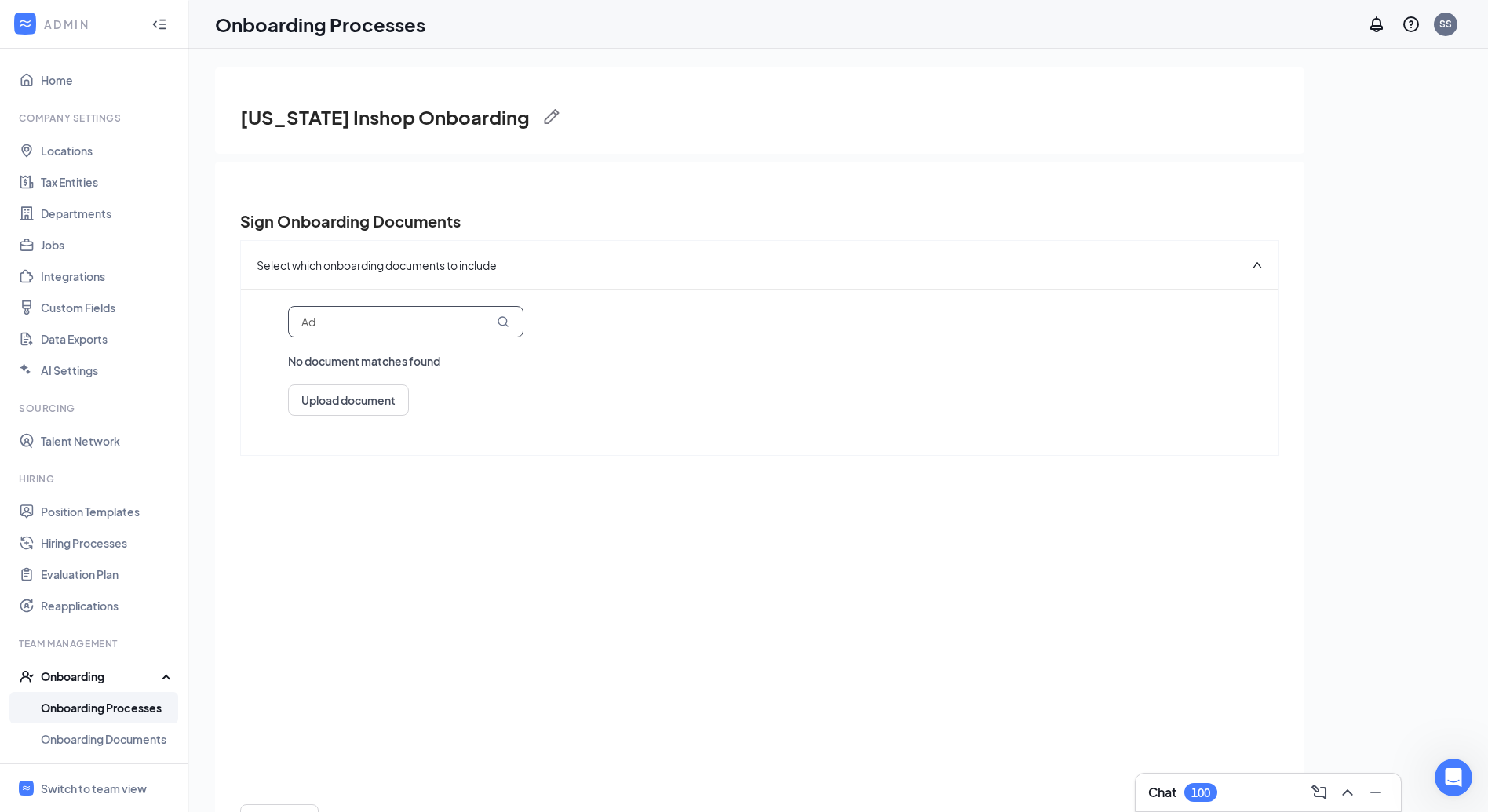
type input "A"
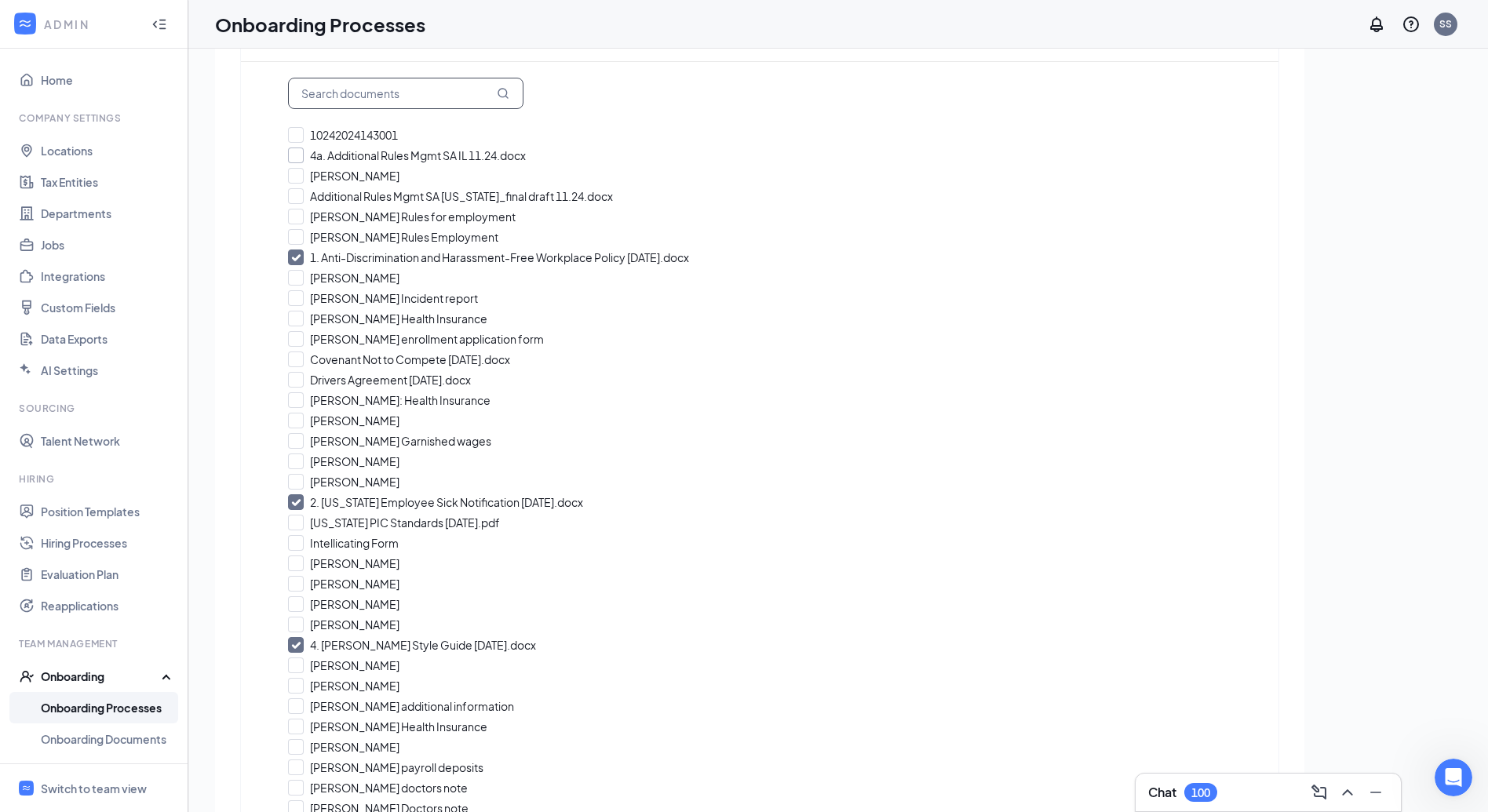
scroll to position [183, 0]
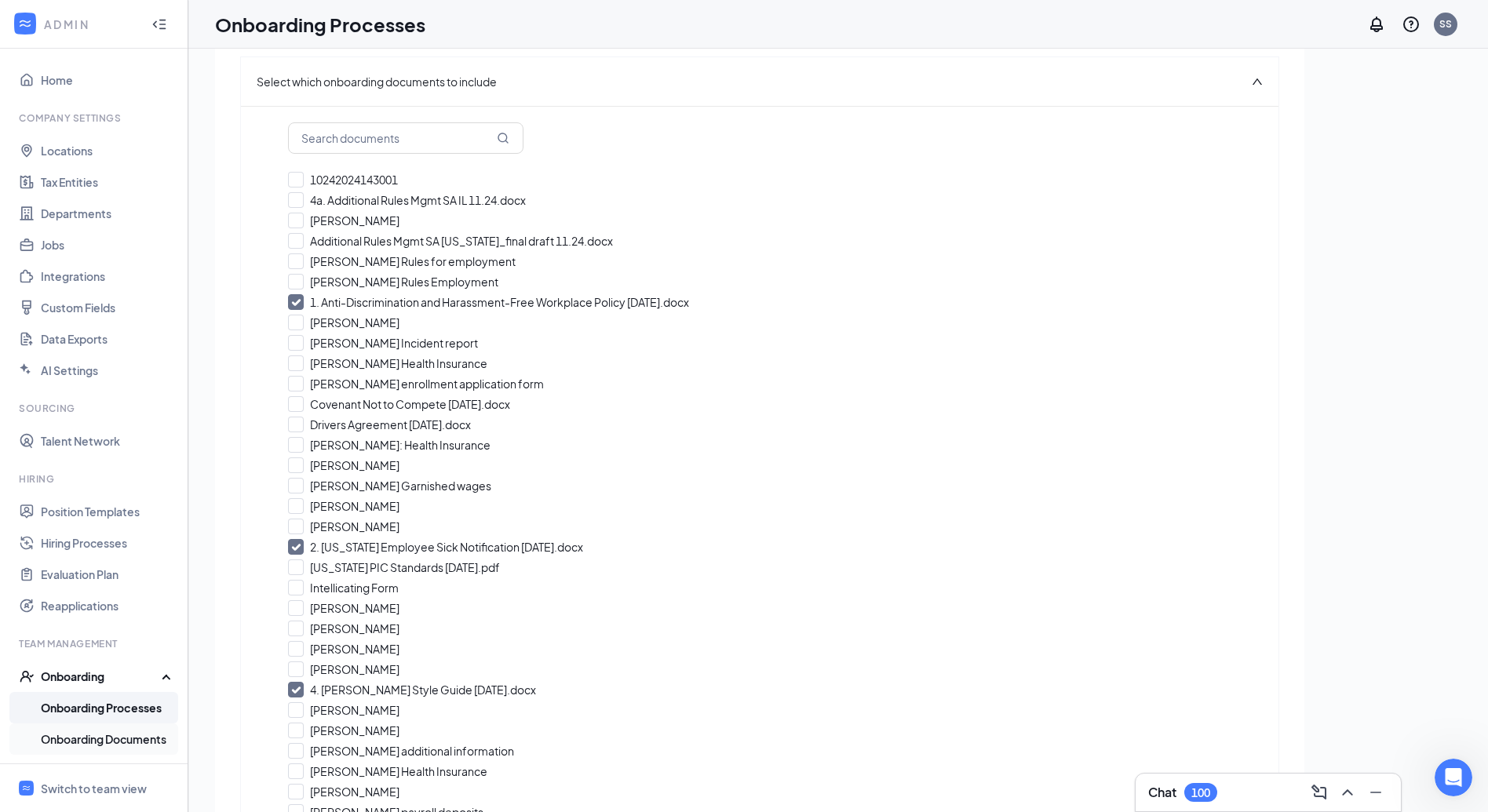
click at [122, 738] on link "Onboarding Documents" at bounding box center [108, 739] width 134 height 32
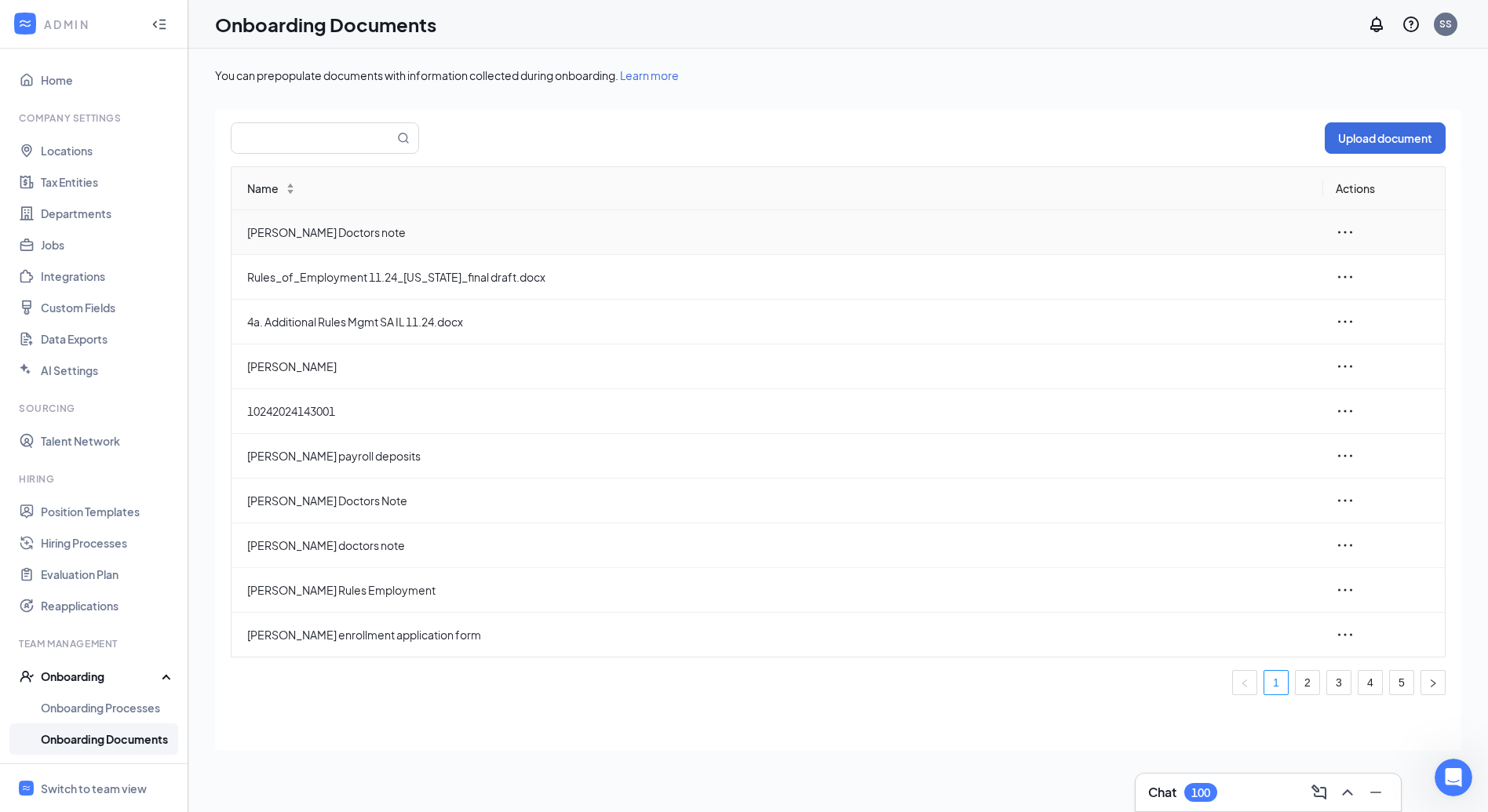
click at [1349, 223] on icon "ellipsis" at bounding box center [1345, 232] width 19 height 19
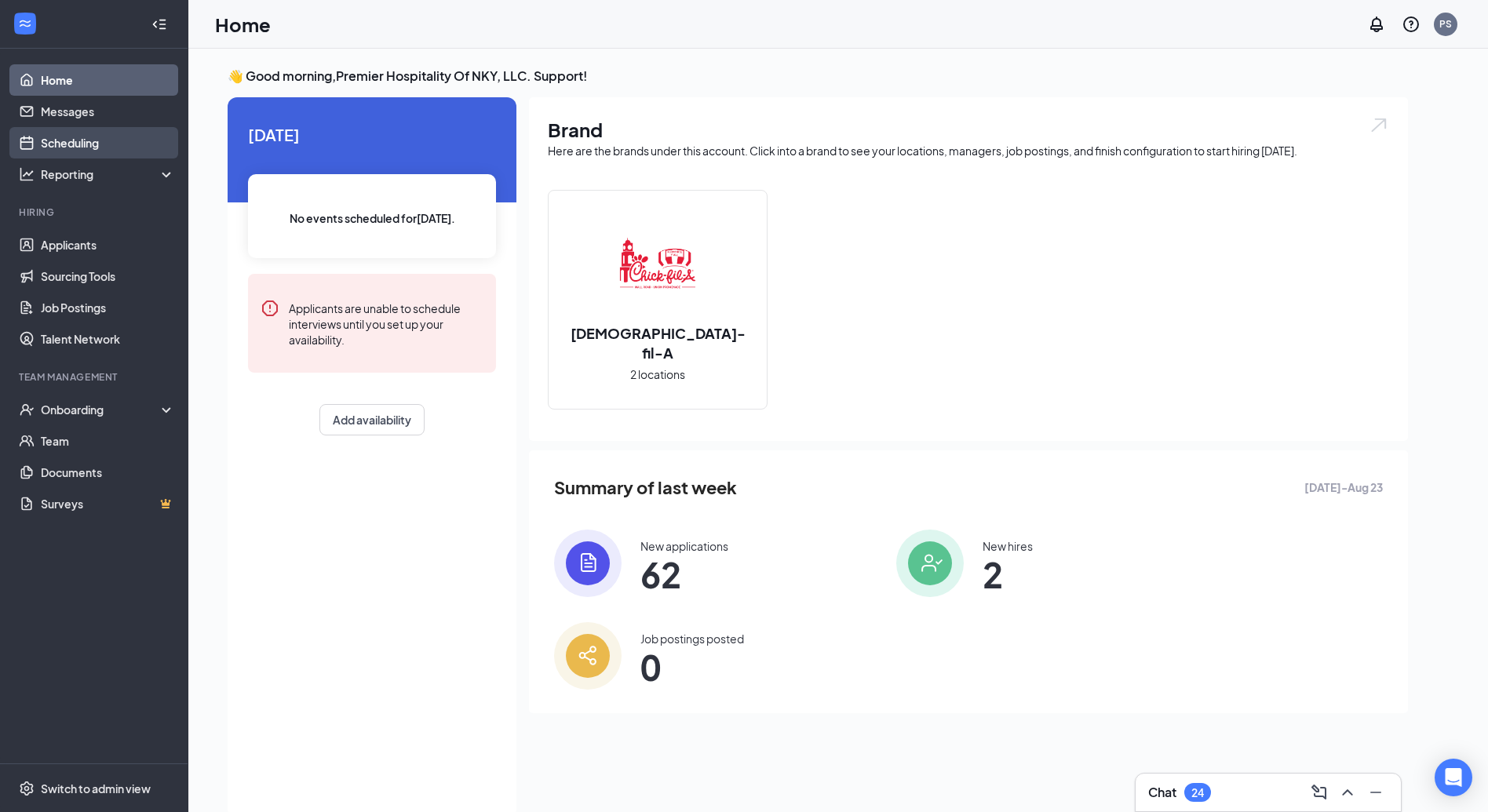
click at [139, 145] on link "Scheduling" at bounding box center [108, 142] width 134 height 32
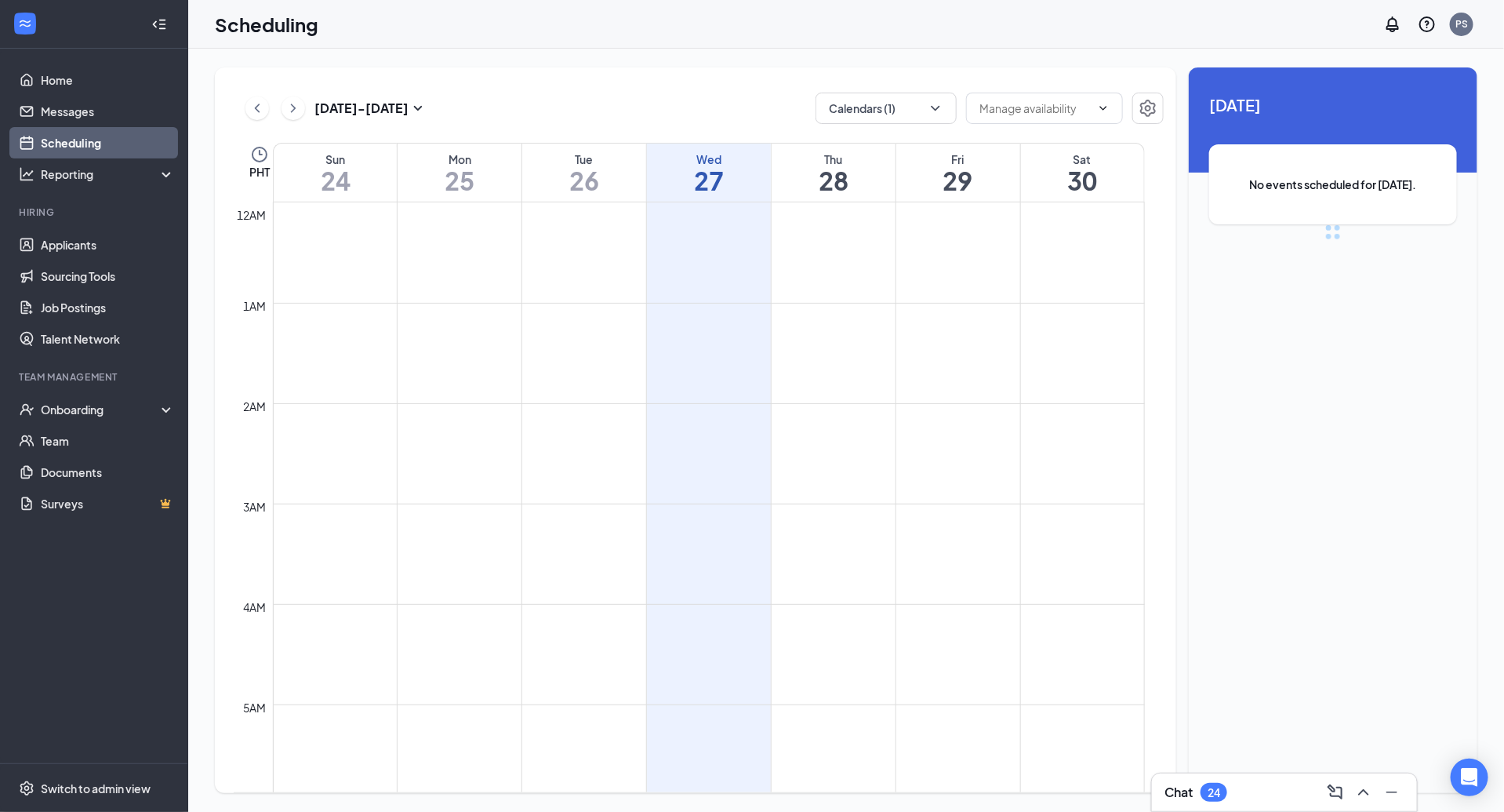
scroll to position [771, 0]
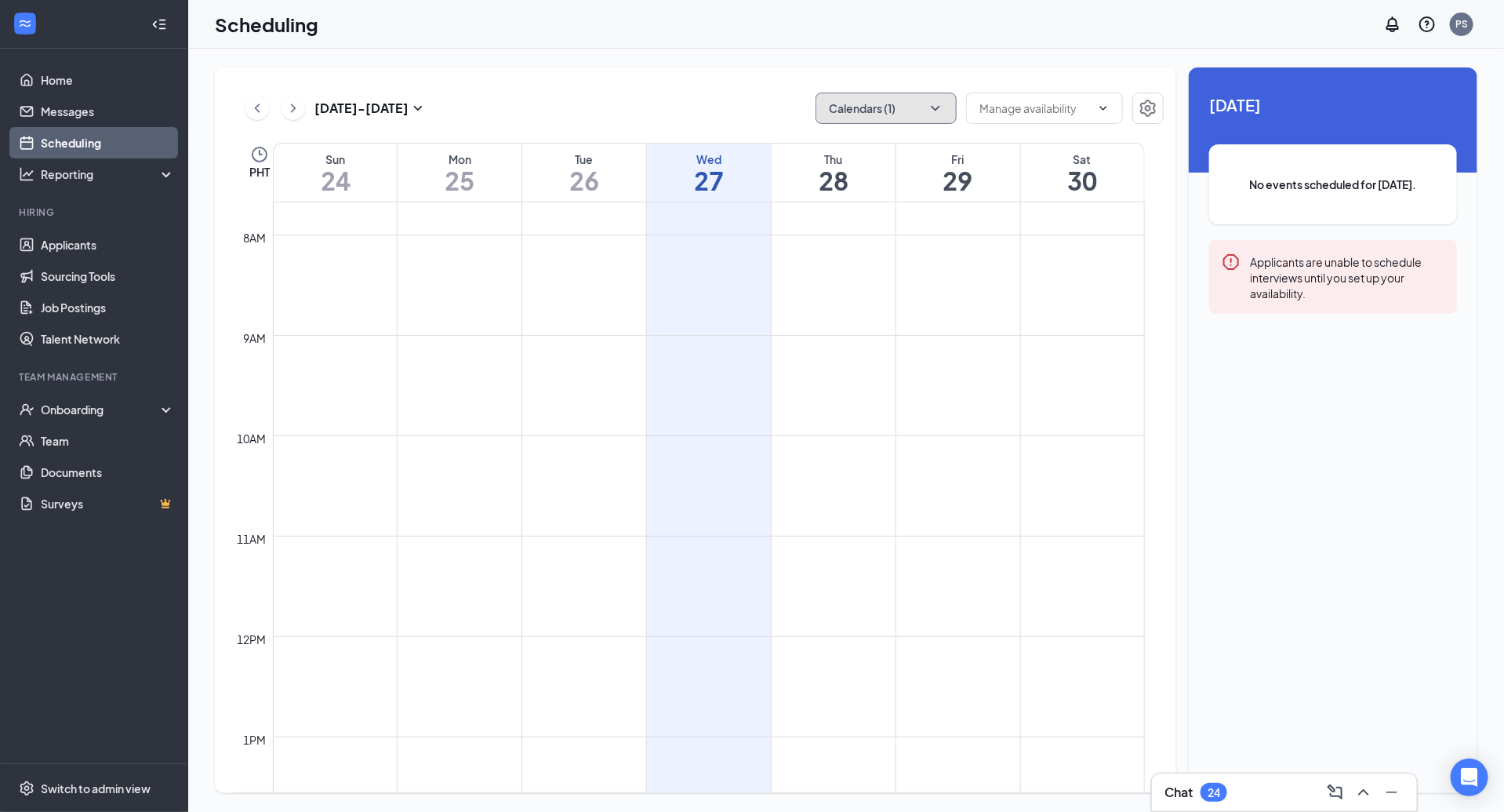
click at [941, 108] on icon "ChevronDown" at bounding box center [935, 108] width 16 height 16
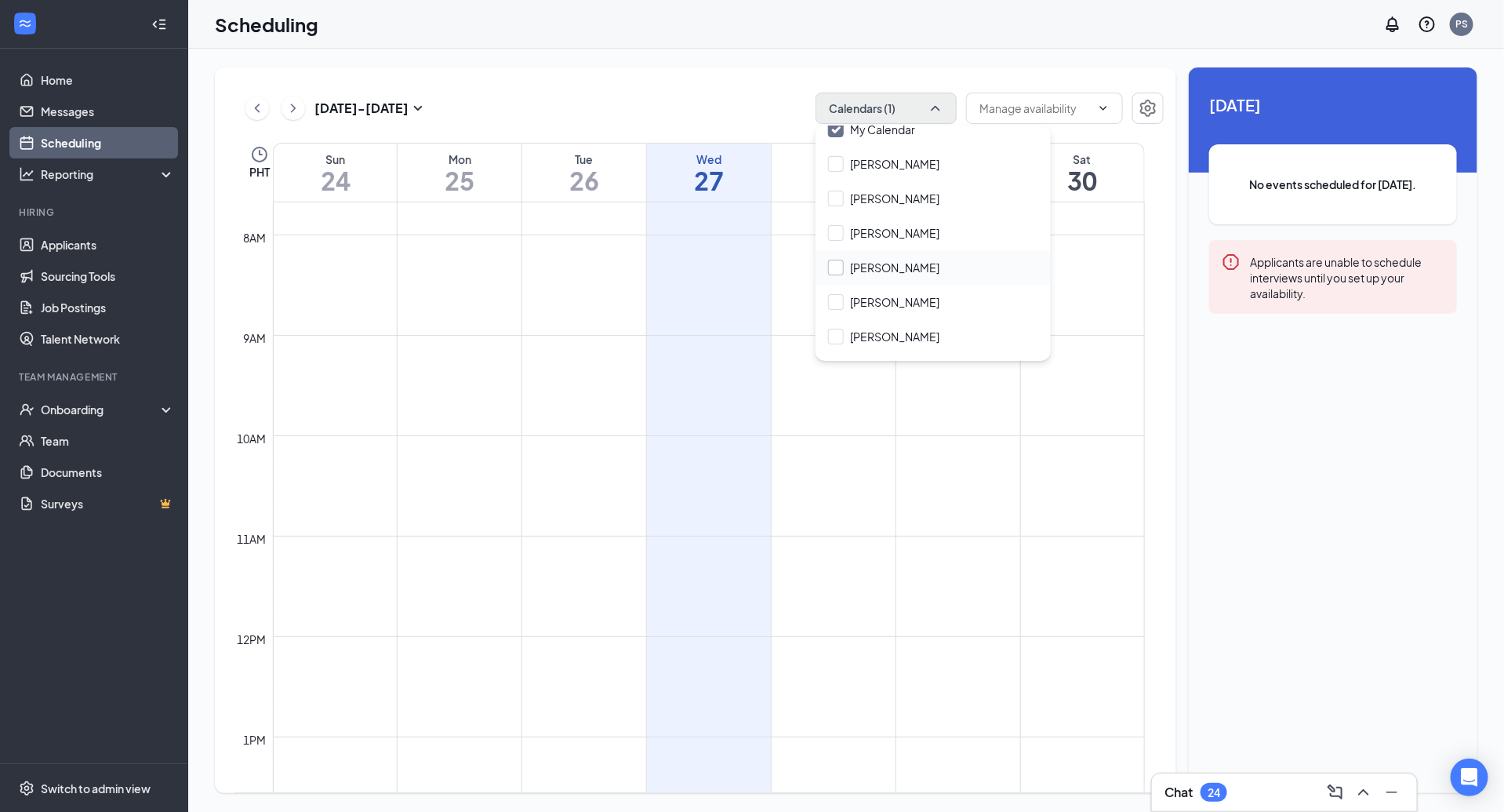
click at [852, 271] on input "Jessa Thomas" at bounding box center [884, 267] width 112 height 16
checkbox input "true"
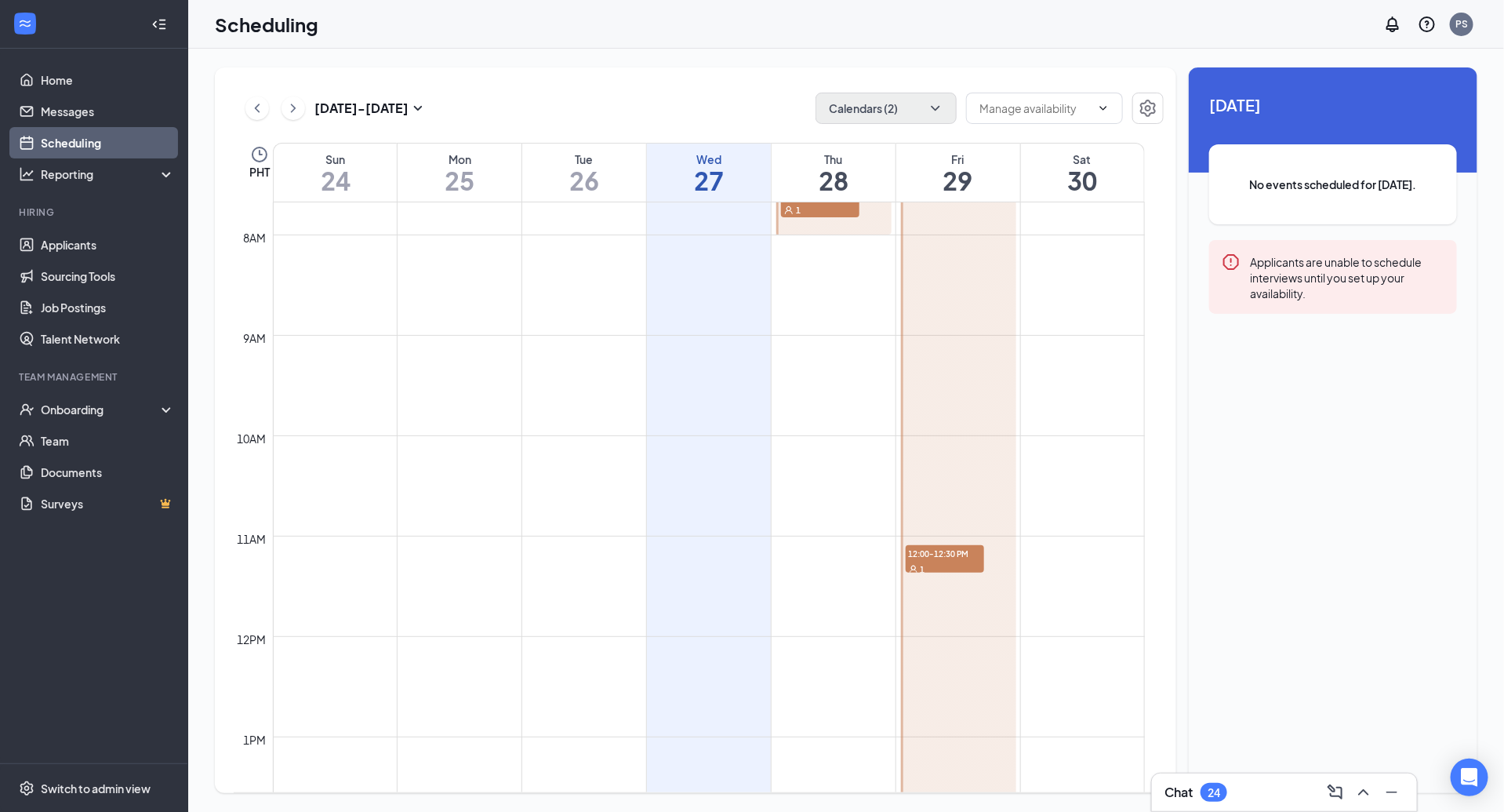
click at [1230, 410] on div "Unavailable in basic plan Today No events scheduled for today. Applicants are u…" at bounding box center [1334, 429] width 289 height 725
click at [917, 320] on div at bounding box center [959, 636] width 115 height 2408
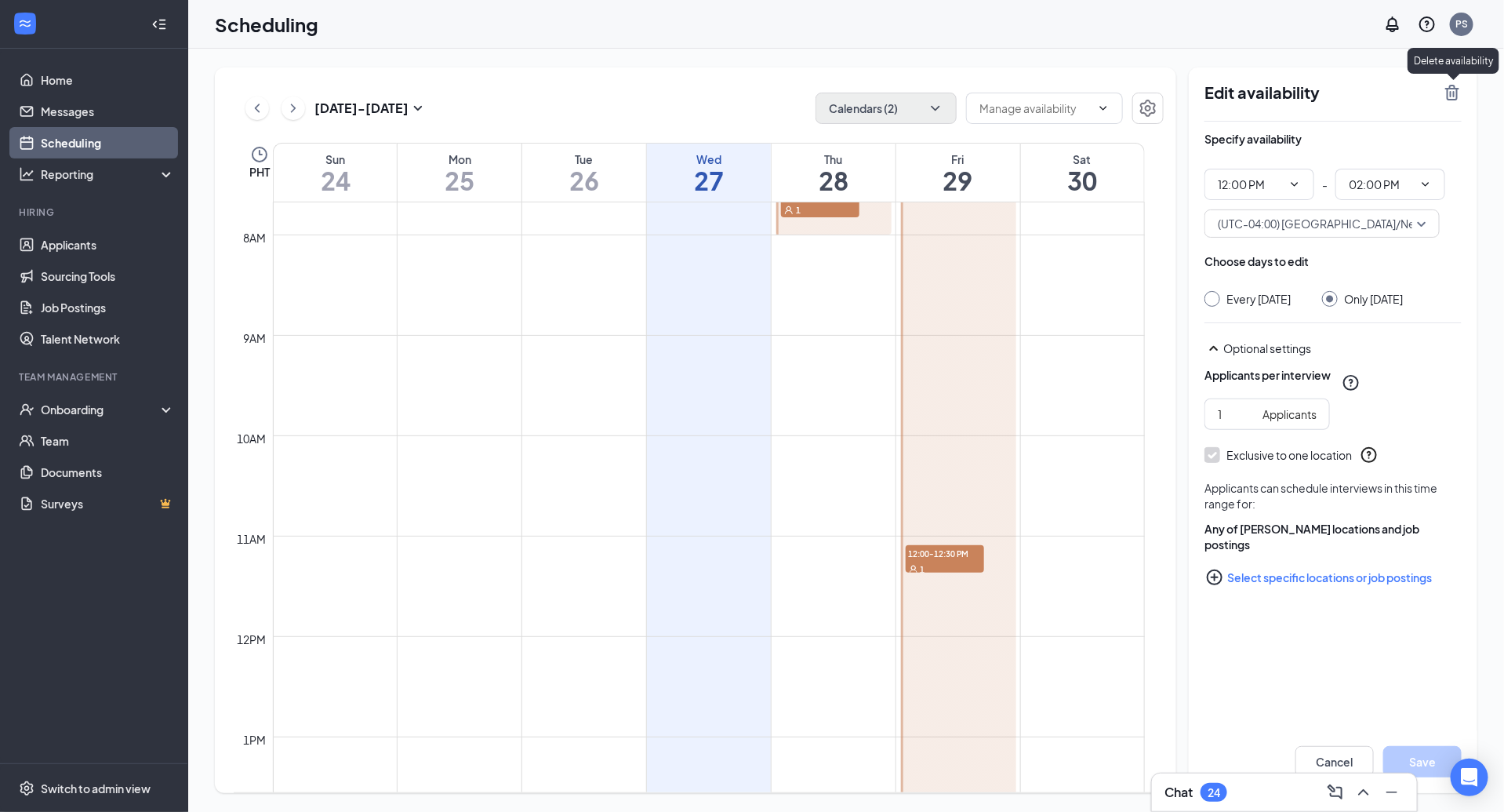
click at [1454, 97] on icon "TrashOutline" at bounding box center [1453, 92] width 19 height 19
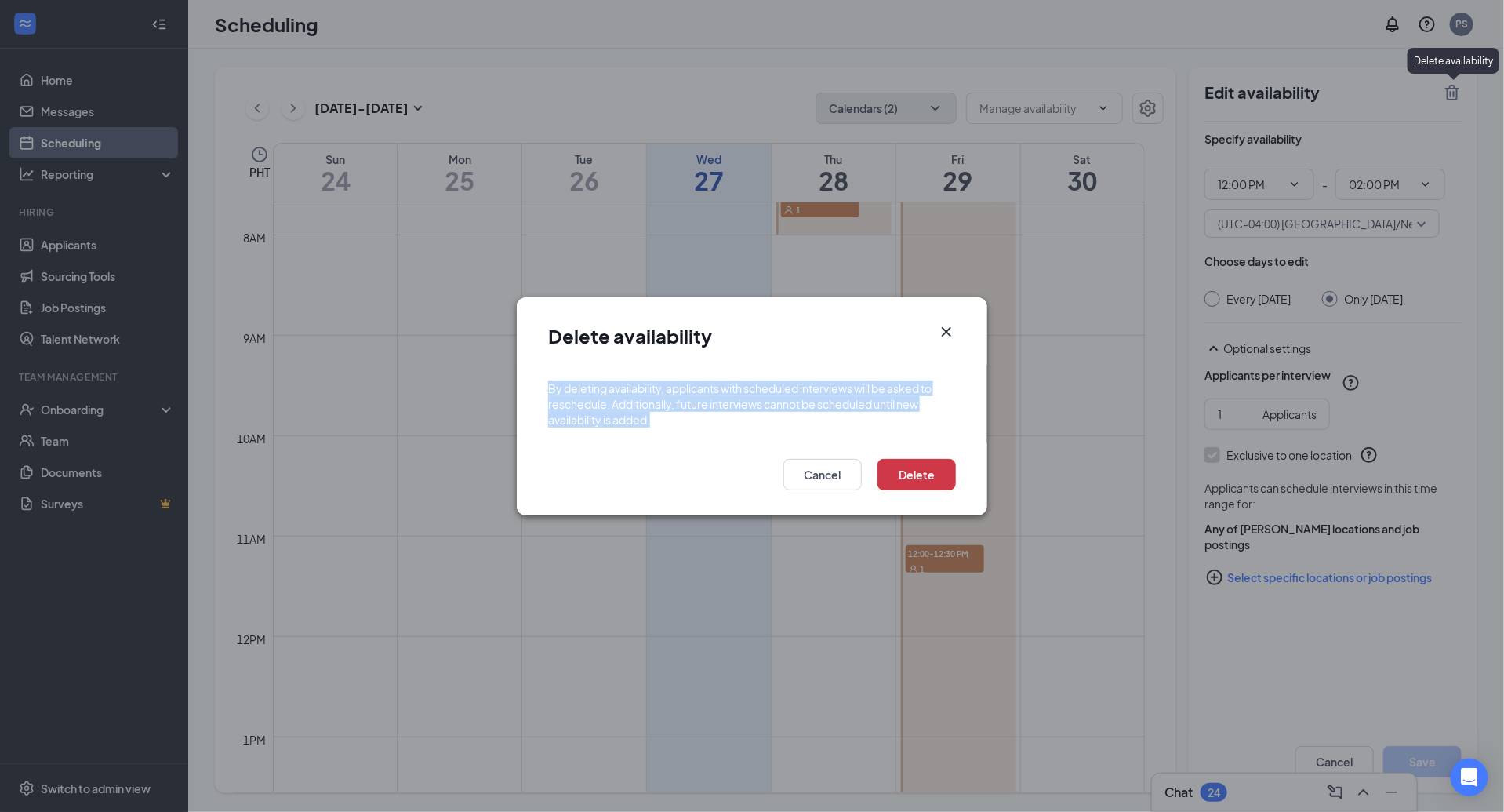
drag, startPoint x: 672, startPoint y: 414, endPoint x: 534, endPoint y: 390, distance: 140.1
click at [534, 390] on form "By deleting availability, applicants with scheduled interviews will be asked to…" at bounding box center [752, 404] width 470 height 78
copy div "By deleting availability, applicants with scheduled interviews will be asked to…"
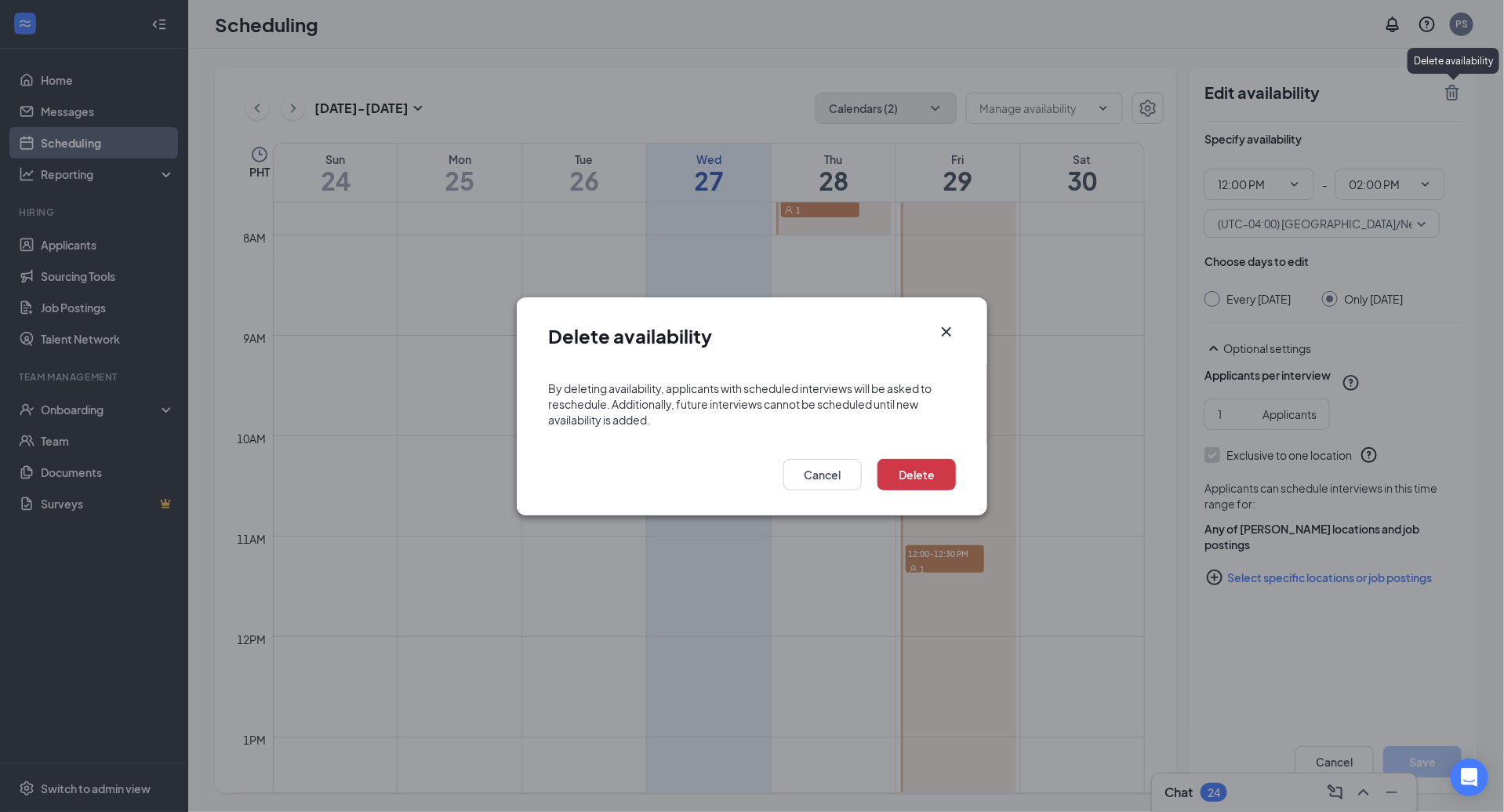
click at [909, 302] on div "Delete availability" at bounding box center [752, 331] width 470 height 67
click at [848, 476] on button "Cancel" at bounding box center [822, 475] width 78 height 32
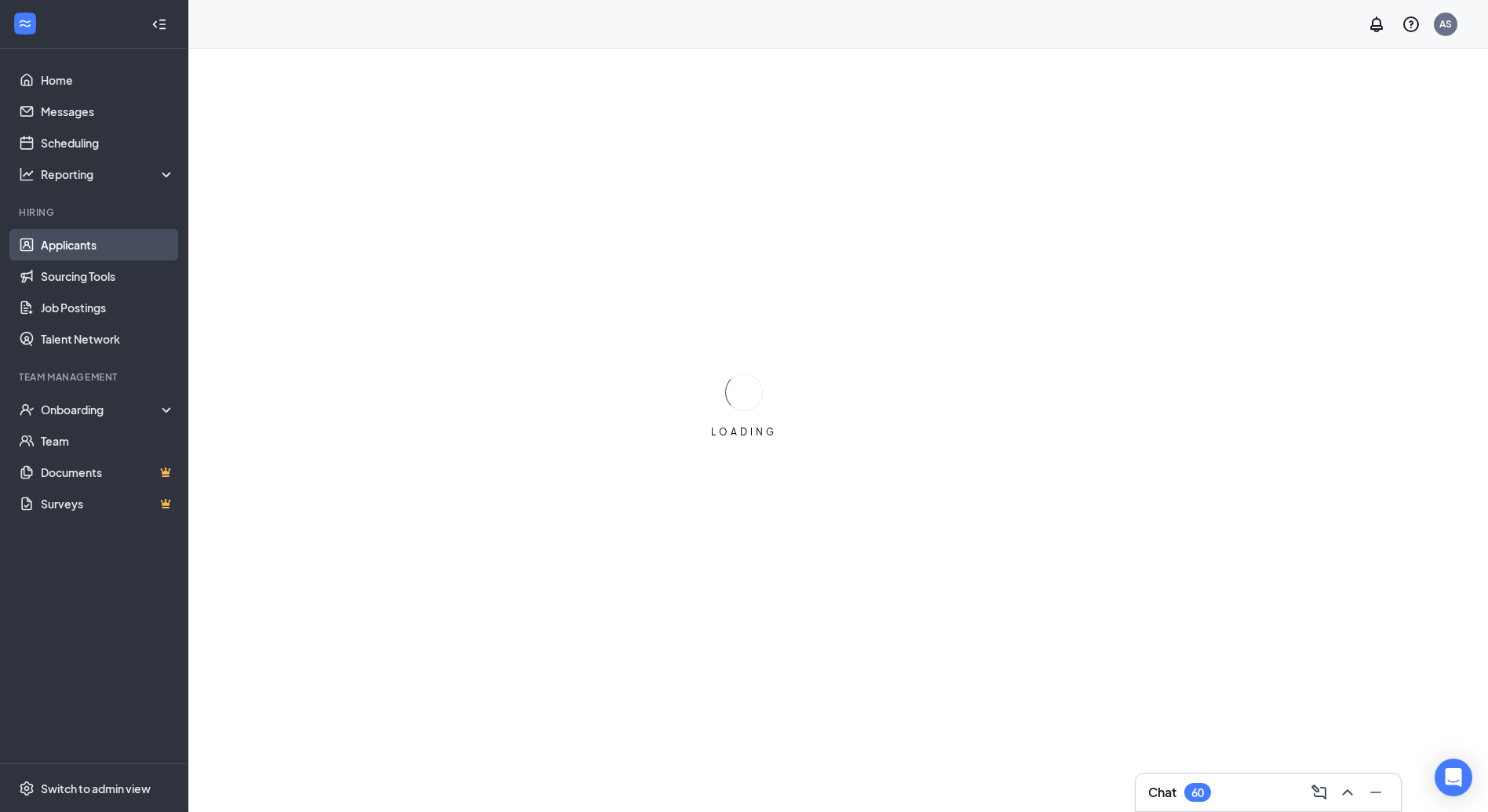
click at [77, 246] on link "Applicants" at bounding box center [108, 245] width 134 height 32
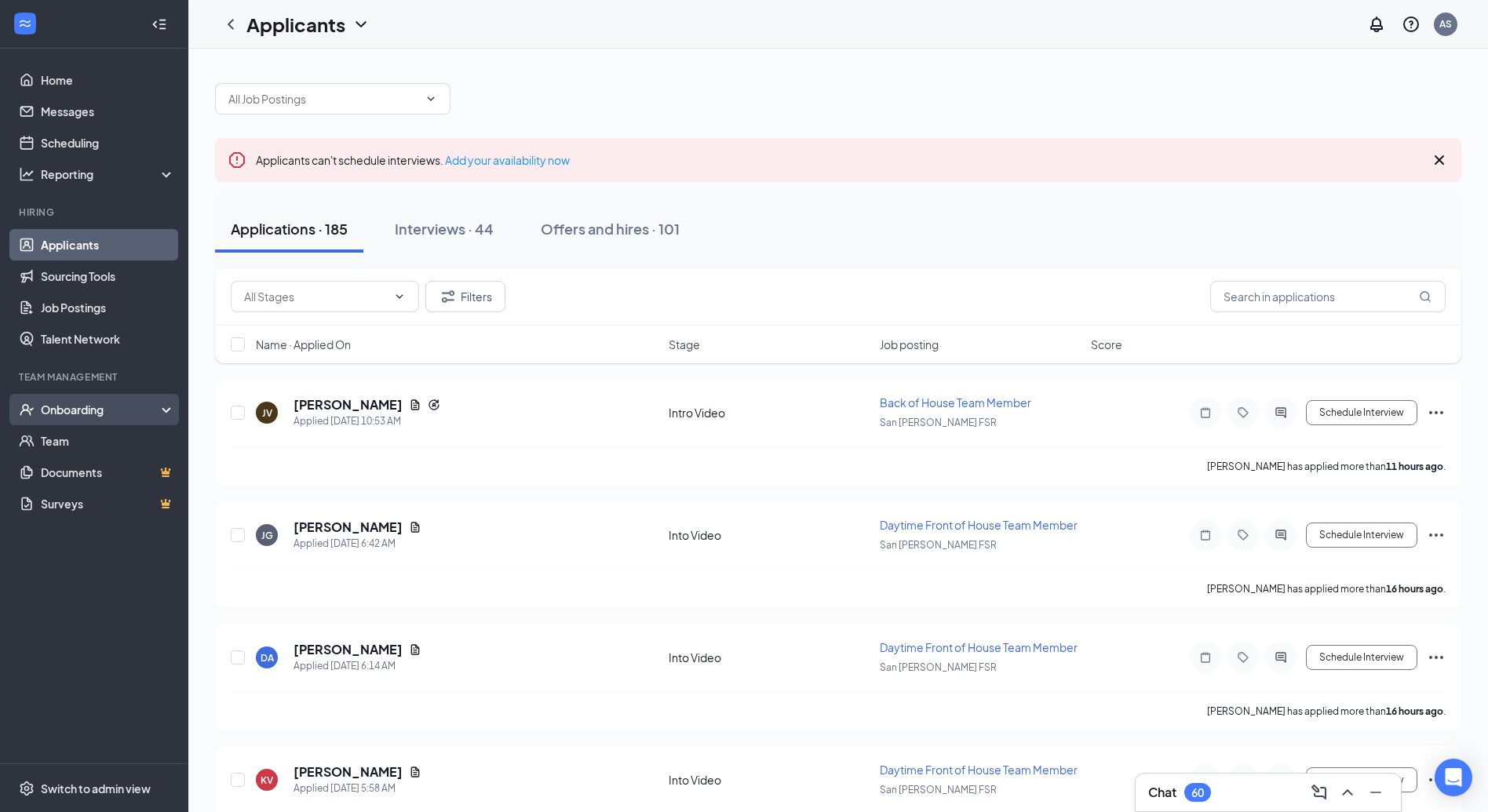
click at [132, 414] on div "Onboarding" at bounding box center [102, 409] width 121 height 16
click at [118, 531] on link "Activity log" at bounding box center [108, 535] width 134 height 32
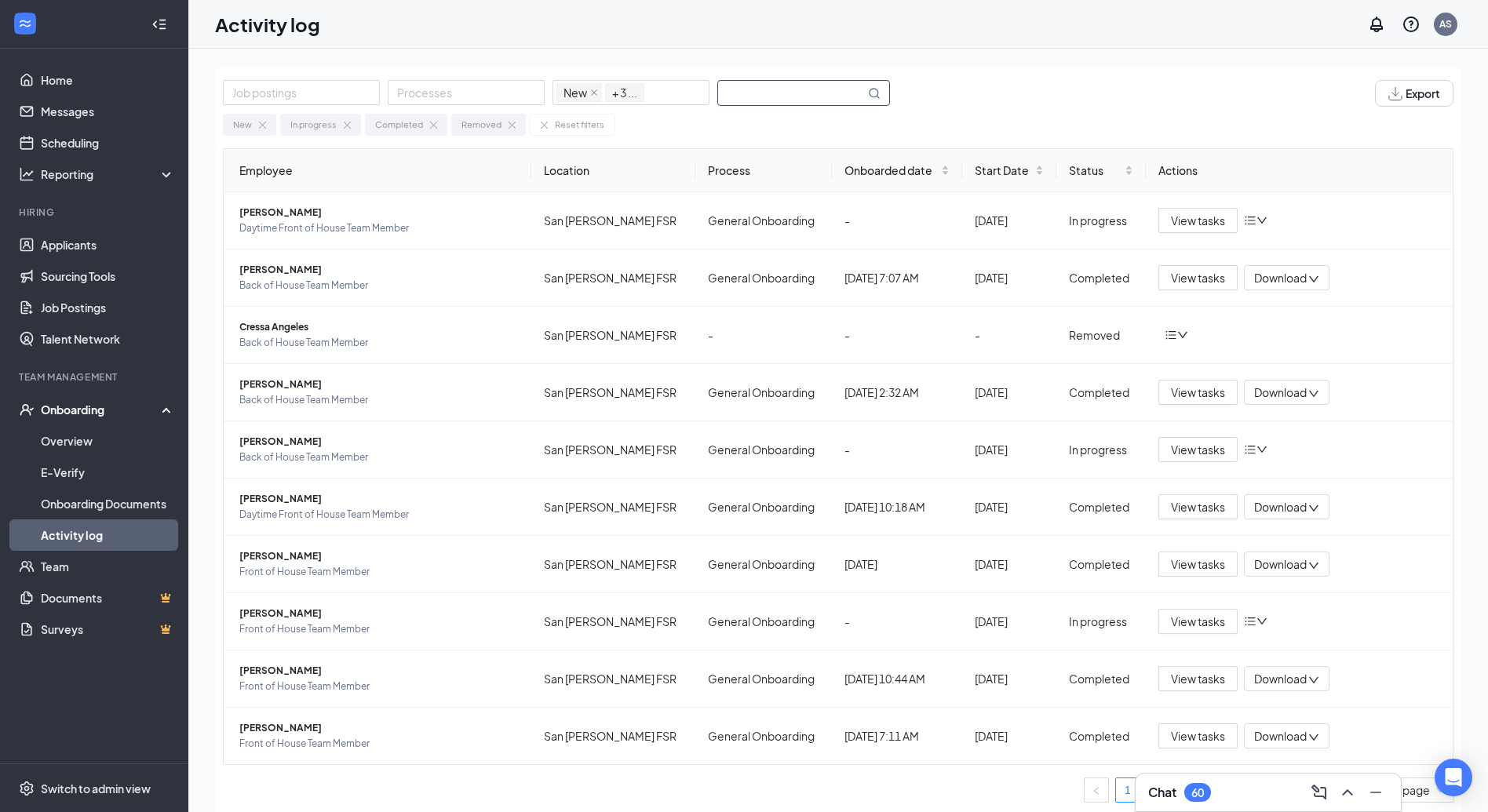
click at [769, 98] on input "text" at bounding box center [791, 93] width 146 height 24
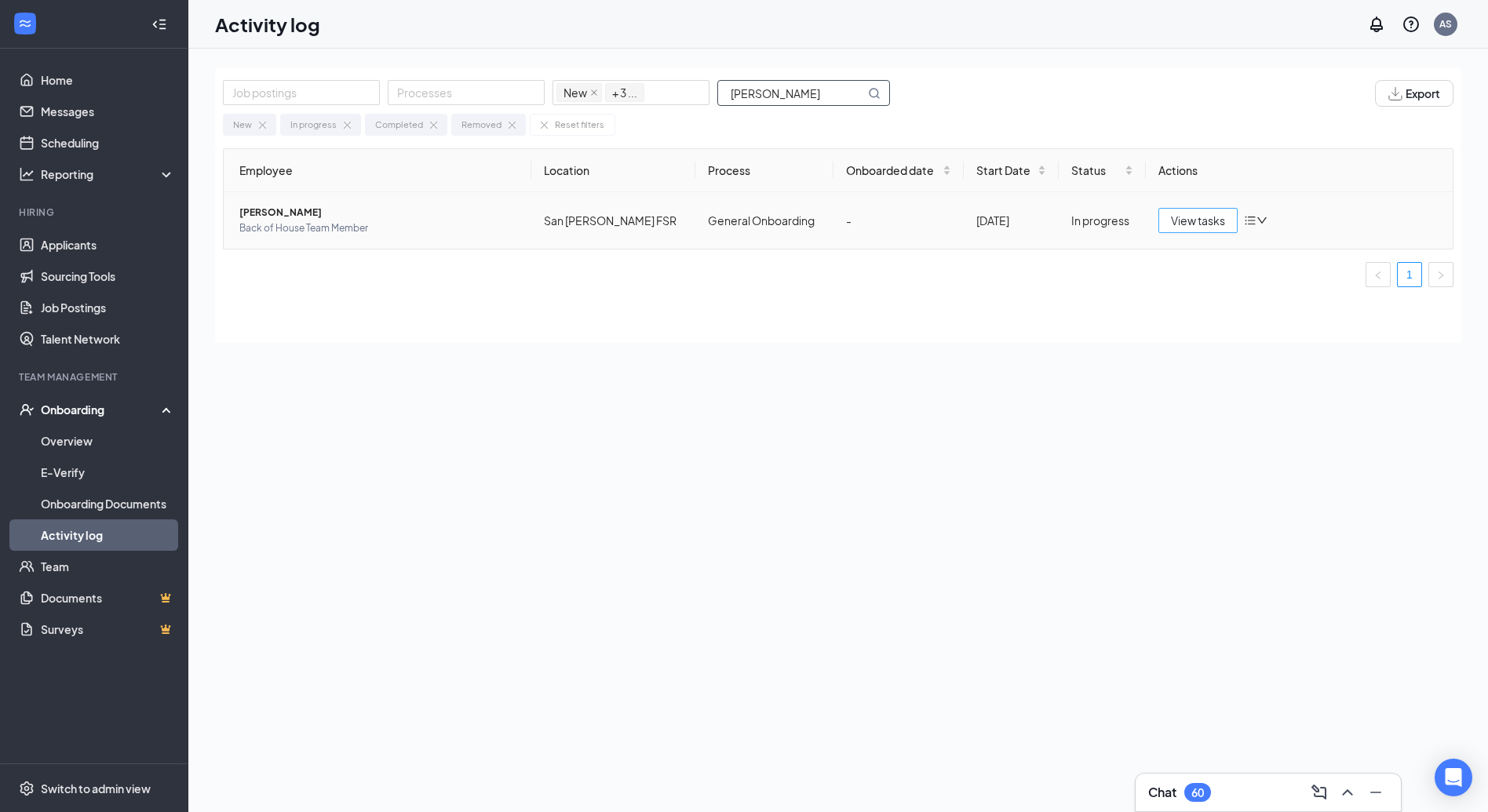
type input "[PERSON_NAME]"
click at [1208, 231] on button "View tasks" at bounding box center [1197, 220] width 79 height 25
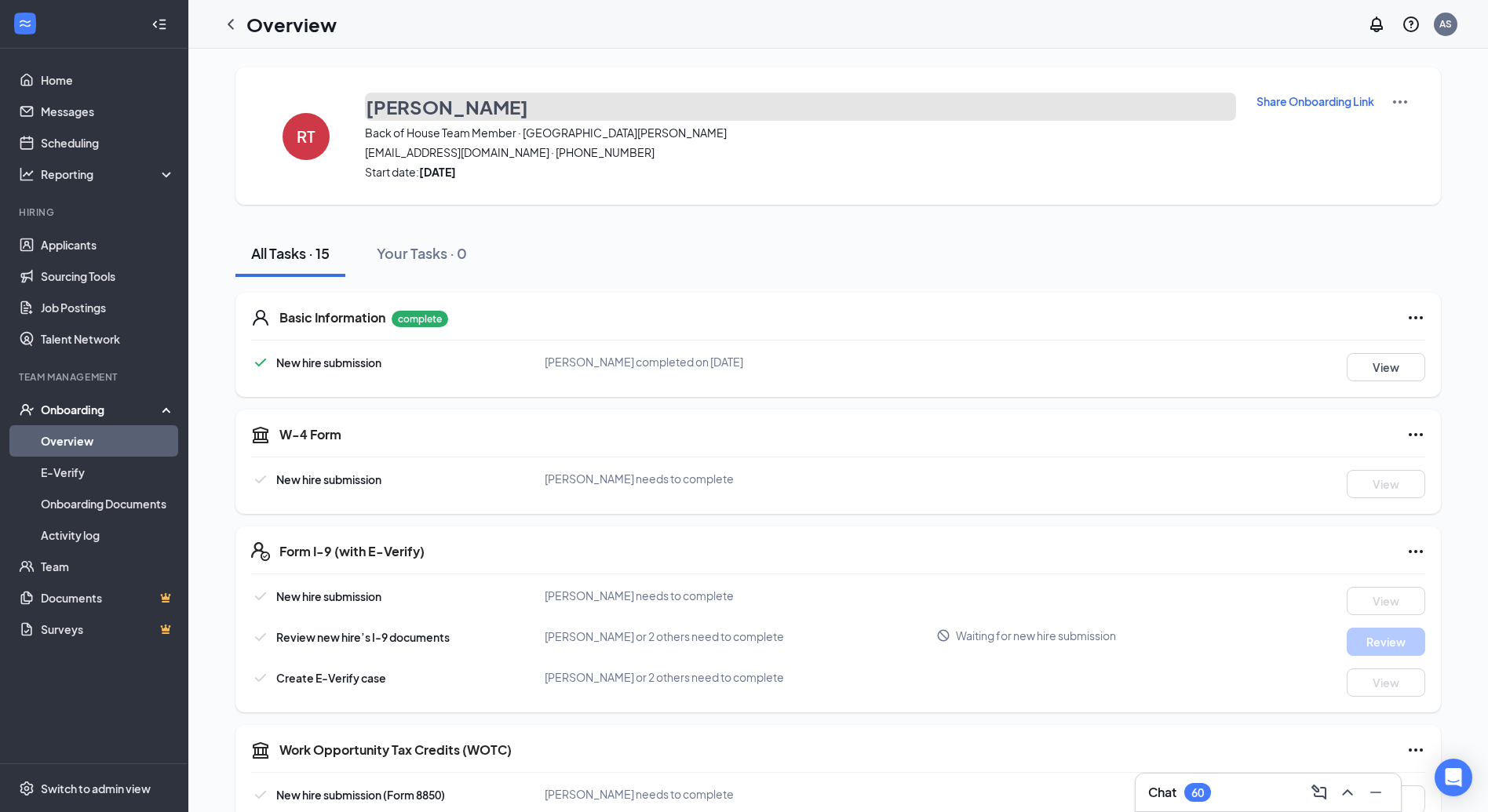
click at [483, 105] on h3 "Rolando Torres" at bounding box center [446, 106] width 162 height 27
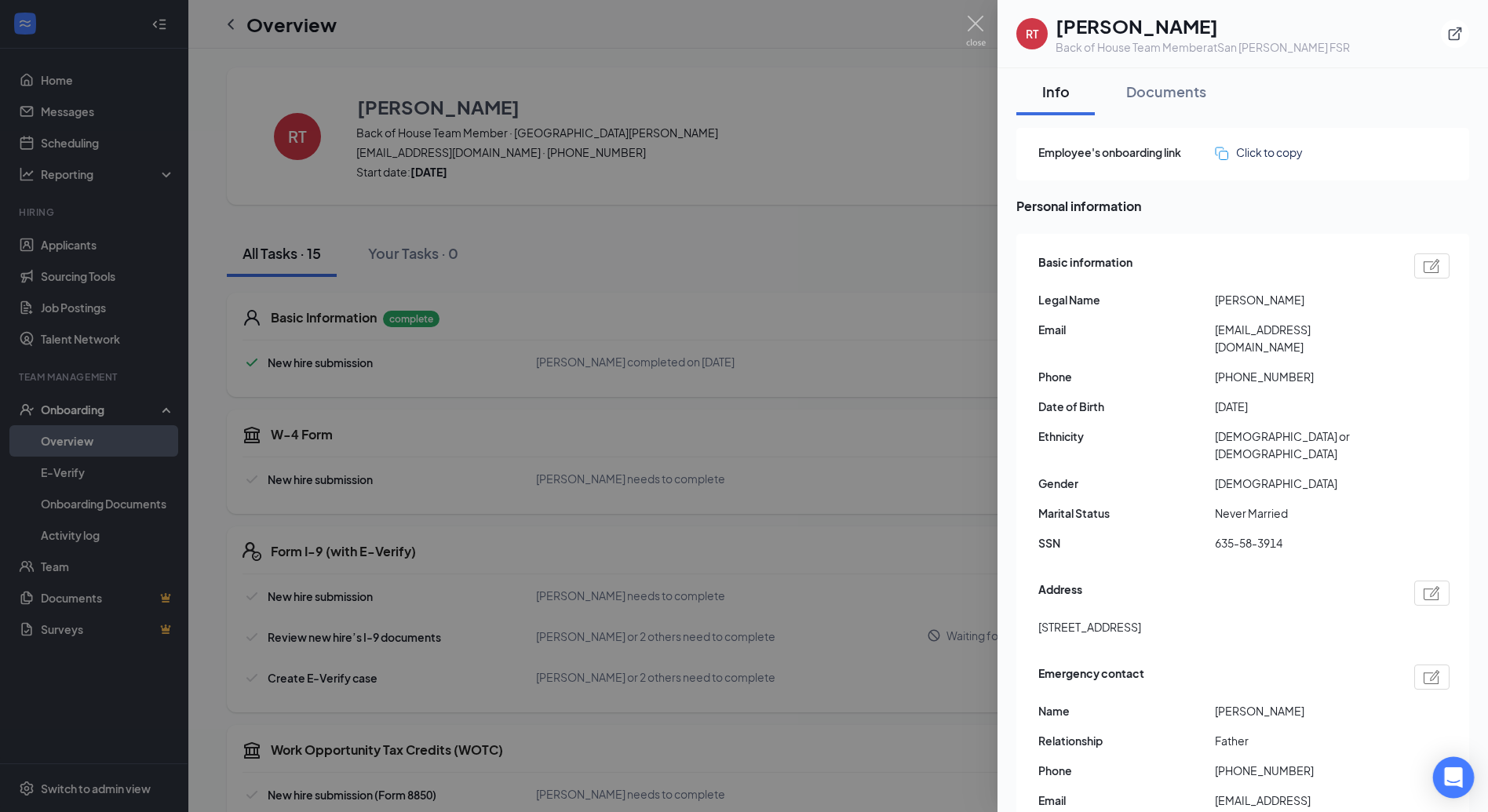
click at [1450, 771] on icon "Open Intercom Messenger" at bounding box center [1453, 778] width 18 height 20
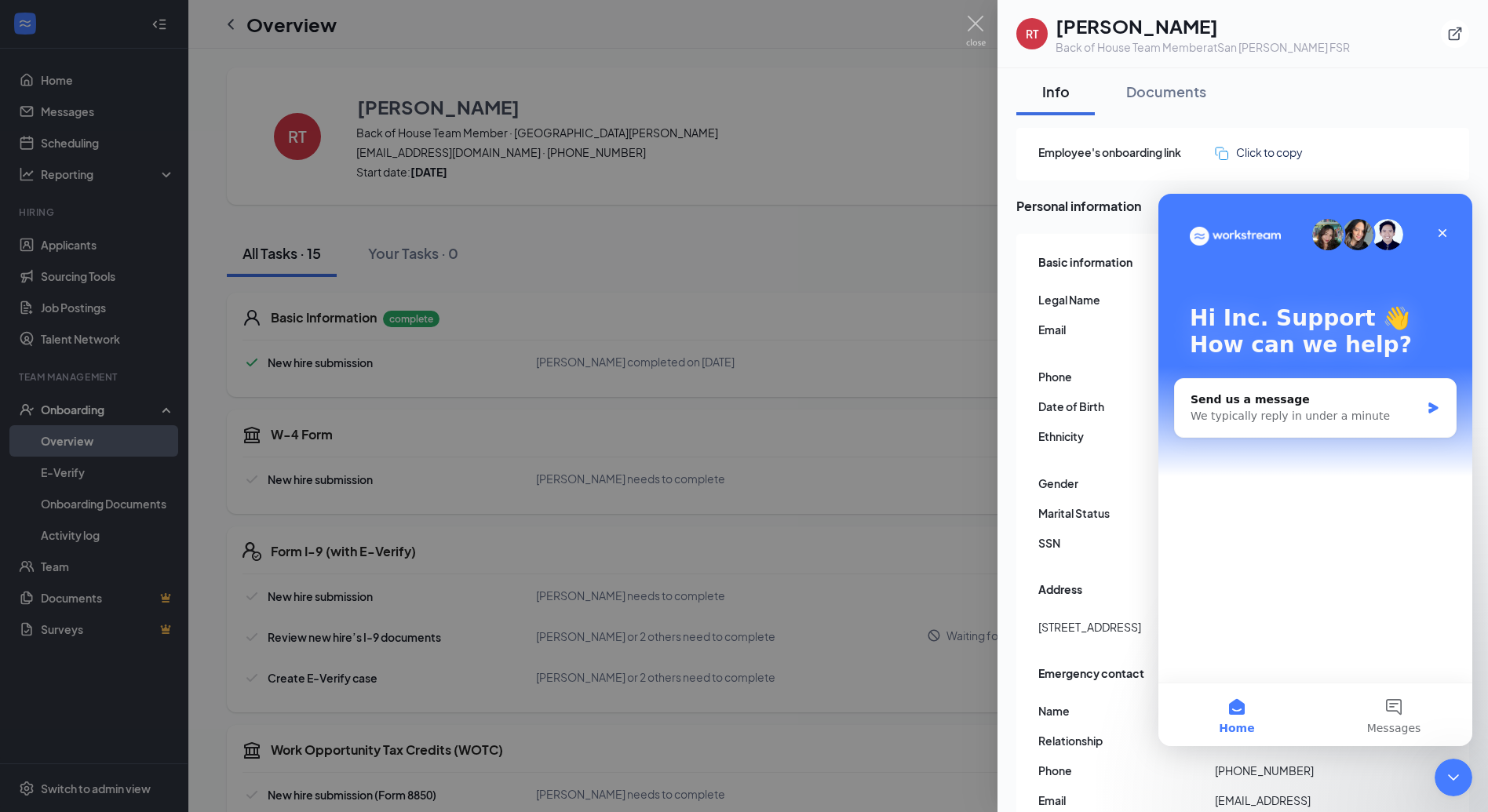
drag, startPoint x: 1021, startPoint y: 595, endPoint x: 958, endPoint y: 585, distance: 63.8
click at [1019, 595] on div "Basic information Legal Name Rolando Torres Email army64103@gmail.com Phone +19…" at bounding box center [1243, 546] width 453 height 624
click at [228, 482] on div at bounding box center [744, 406] width 1488 height 812
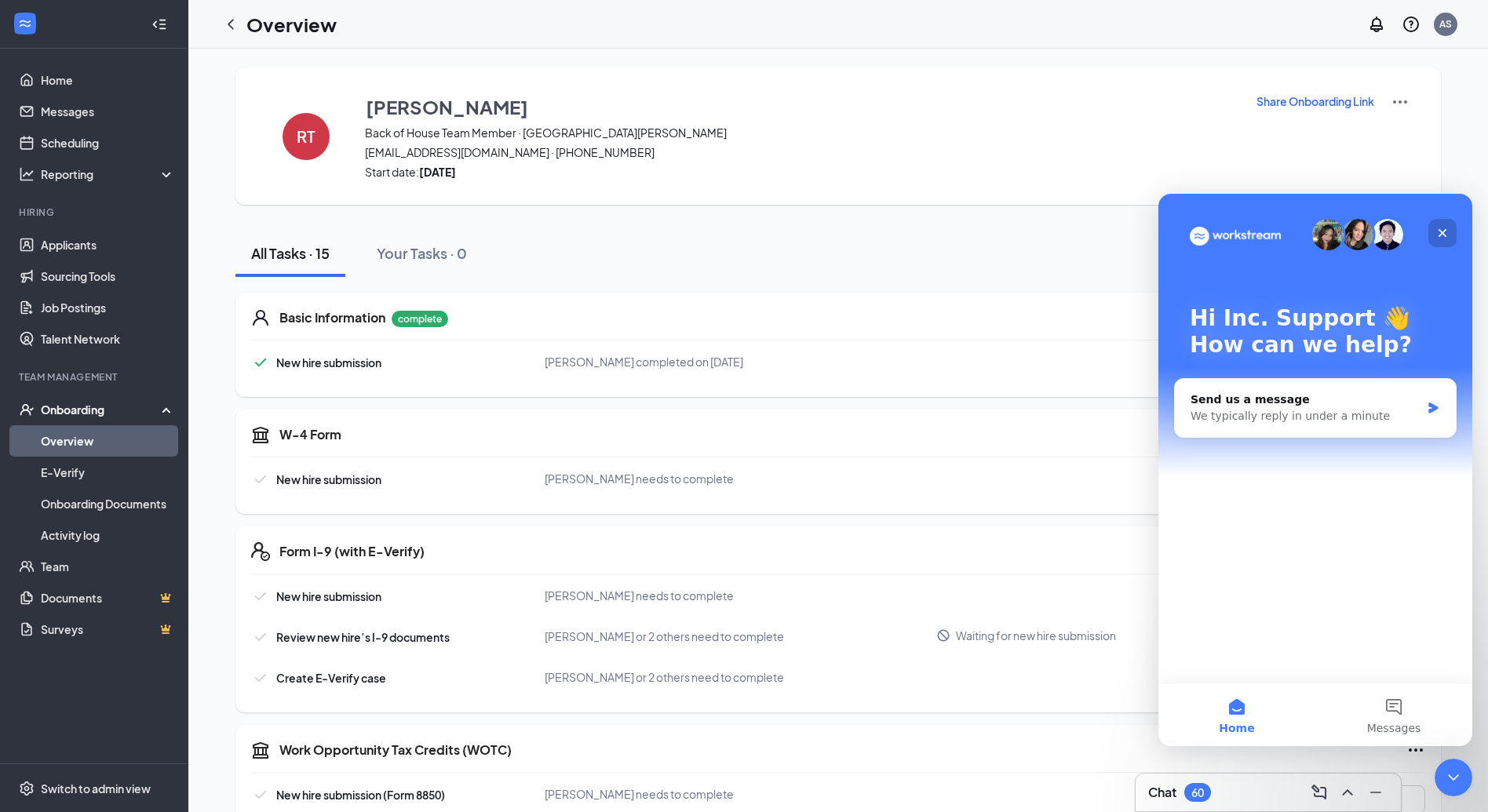
click at [1446, 227] on icon "Close" at bounding box center [1441, 232] width 12 height 12
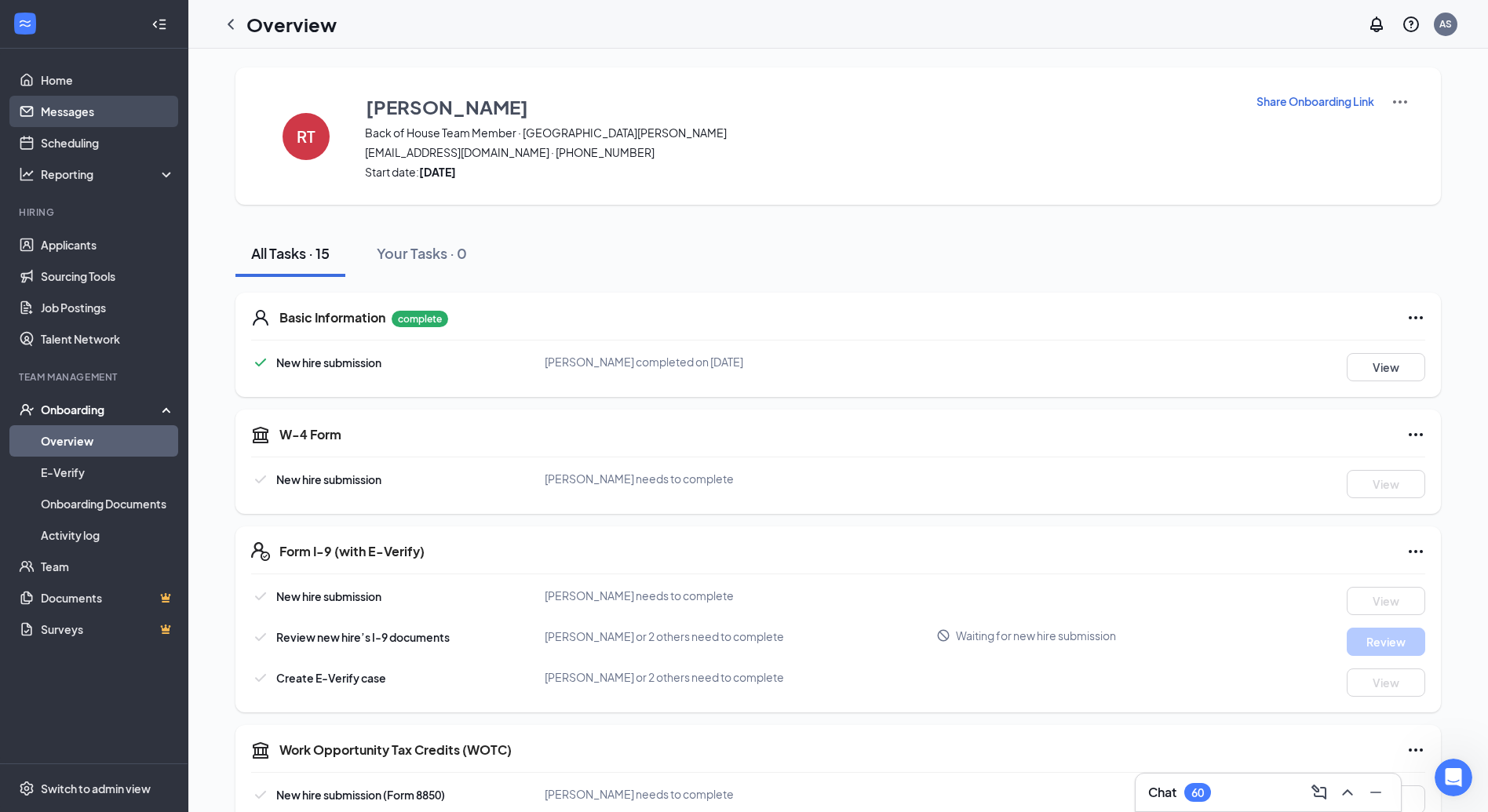
click at [73, 111] on link "Messages" at bounding box center [108, 112] width 134 height 32
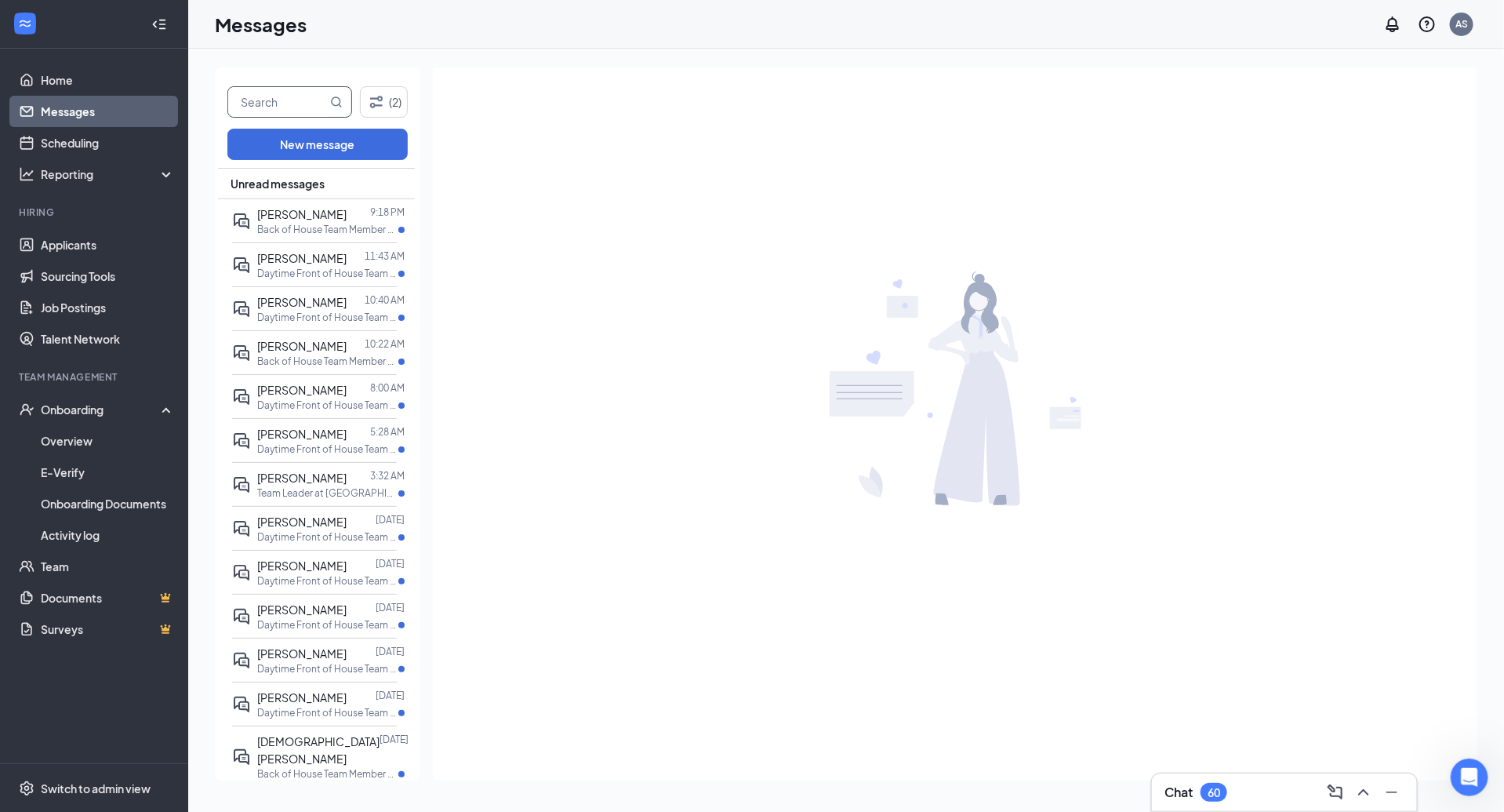
click at [246, 112] on input "text" at bounding box center [278, 102] width 99 height 30
type input "torres"
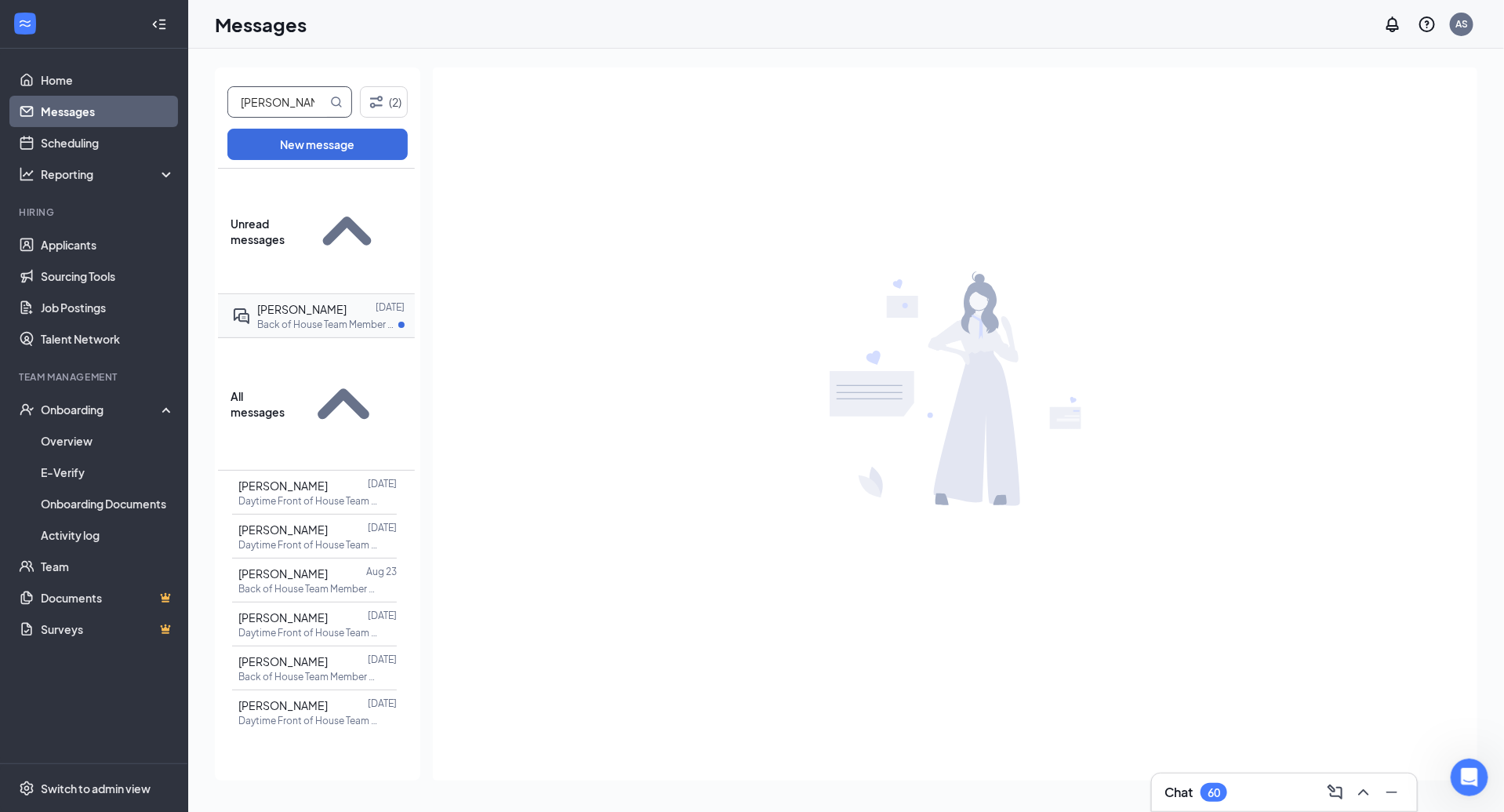
click at [296, 318] on p "Back of House Team Member at San Benito FSR" at bounding box center [328, 324] width 142 height 13
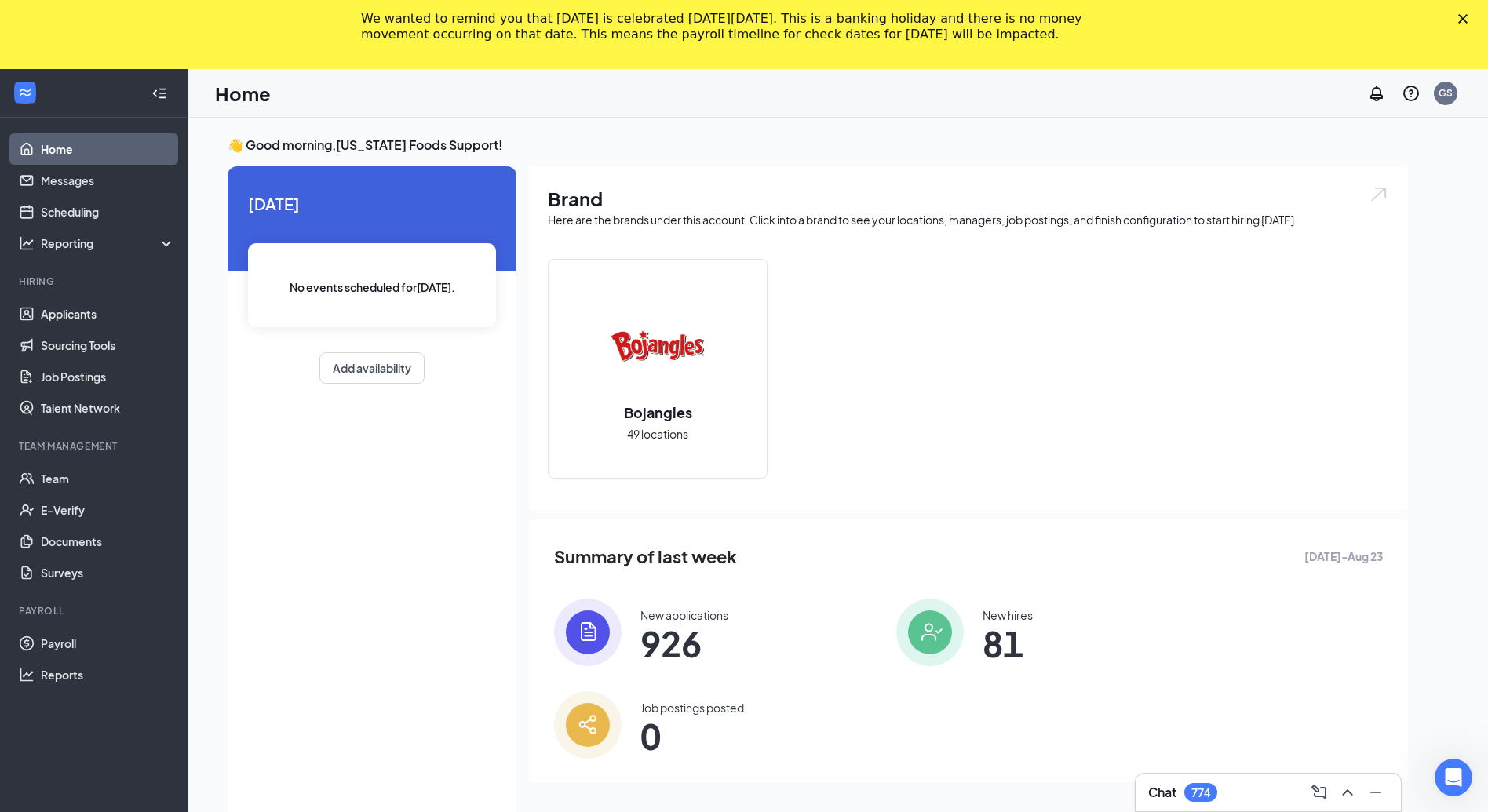
click at [1474, 18] on div "We wanted to remind you that [DATE] is celebrated [DATE][DATE]. This is a banki…" at bounding box center [744, 27] width 1488 height 41
click at [1468, 20] on polygon "Close" at bounding box center [1463, 19] width 9 height 9
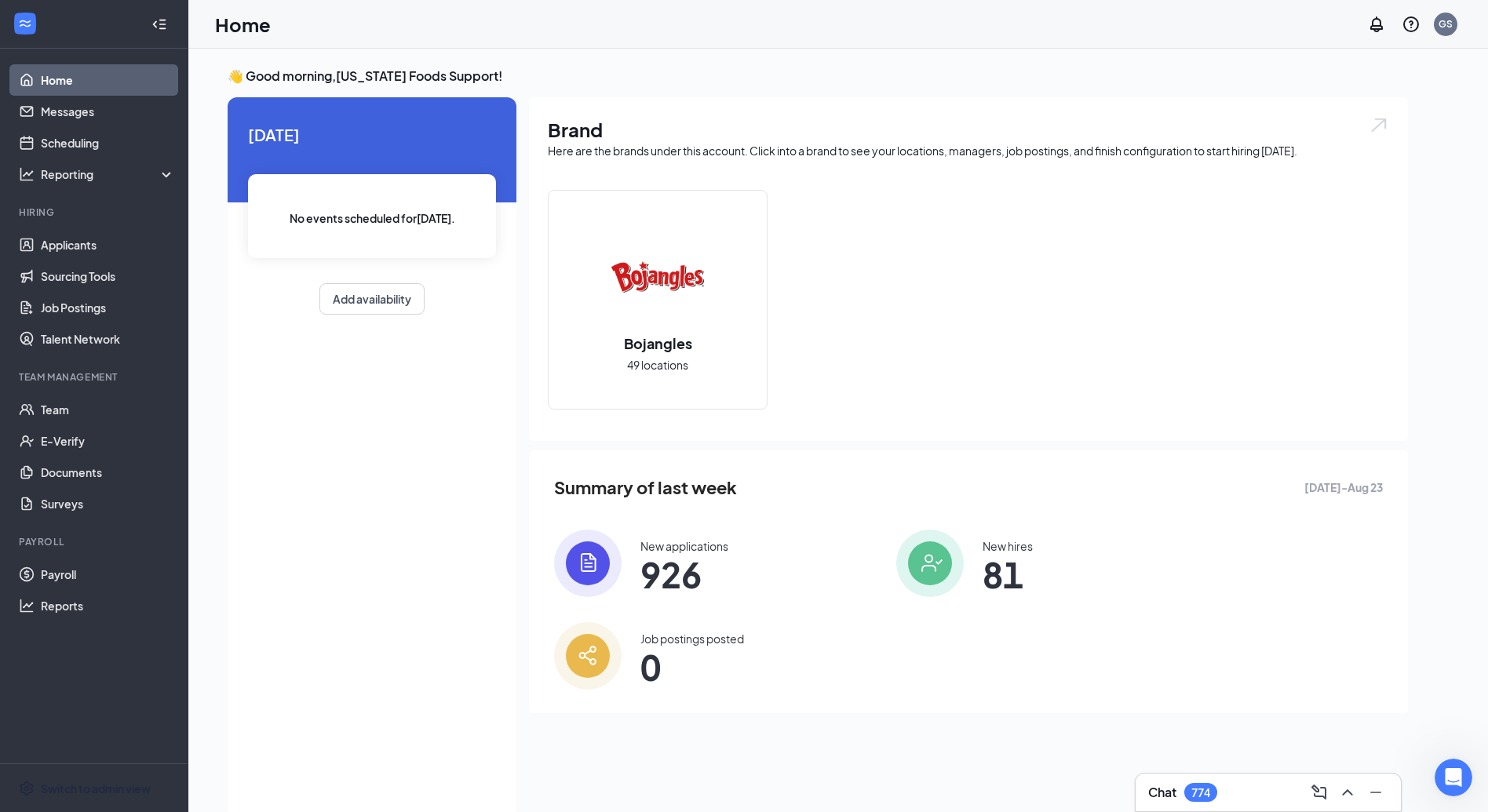
drag, startPoint x: 69, startPoint y: 788, endPoint x: 81, endPoint y: 779, distance: 15.0
click at [69, 787] on div "Switch to admin view" at bounding box center [96, 788] width 110 height 16
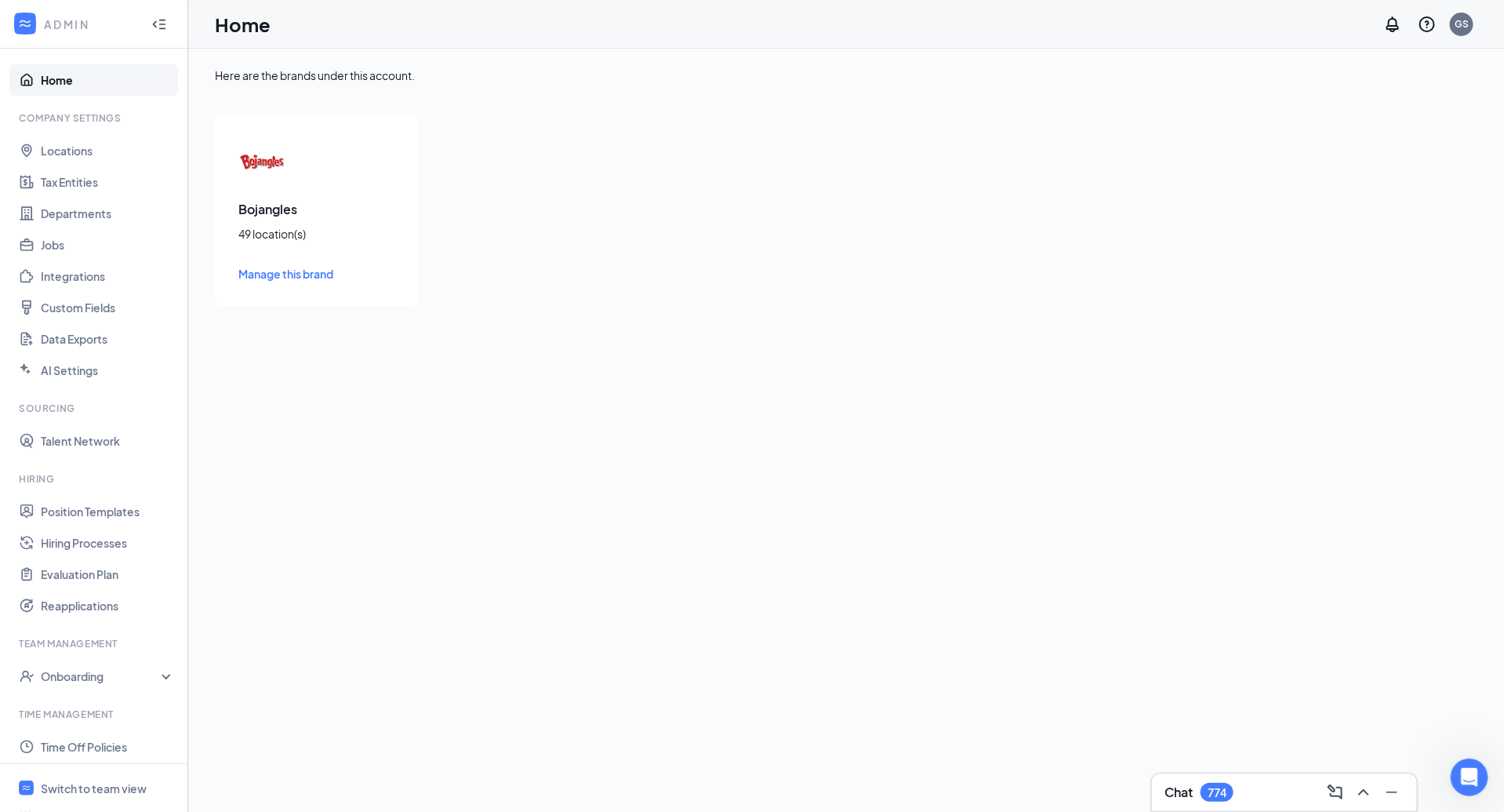
scroll to position [177, 0]
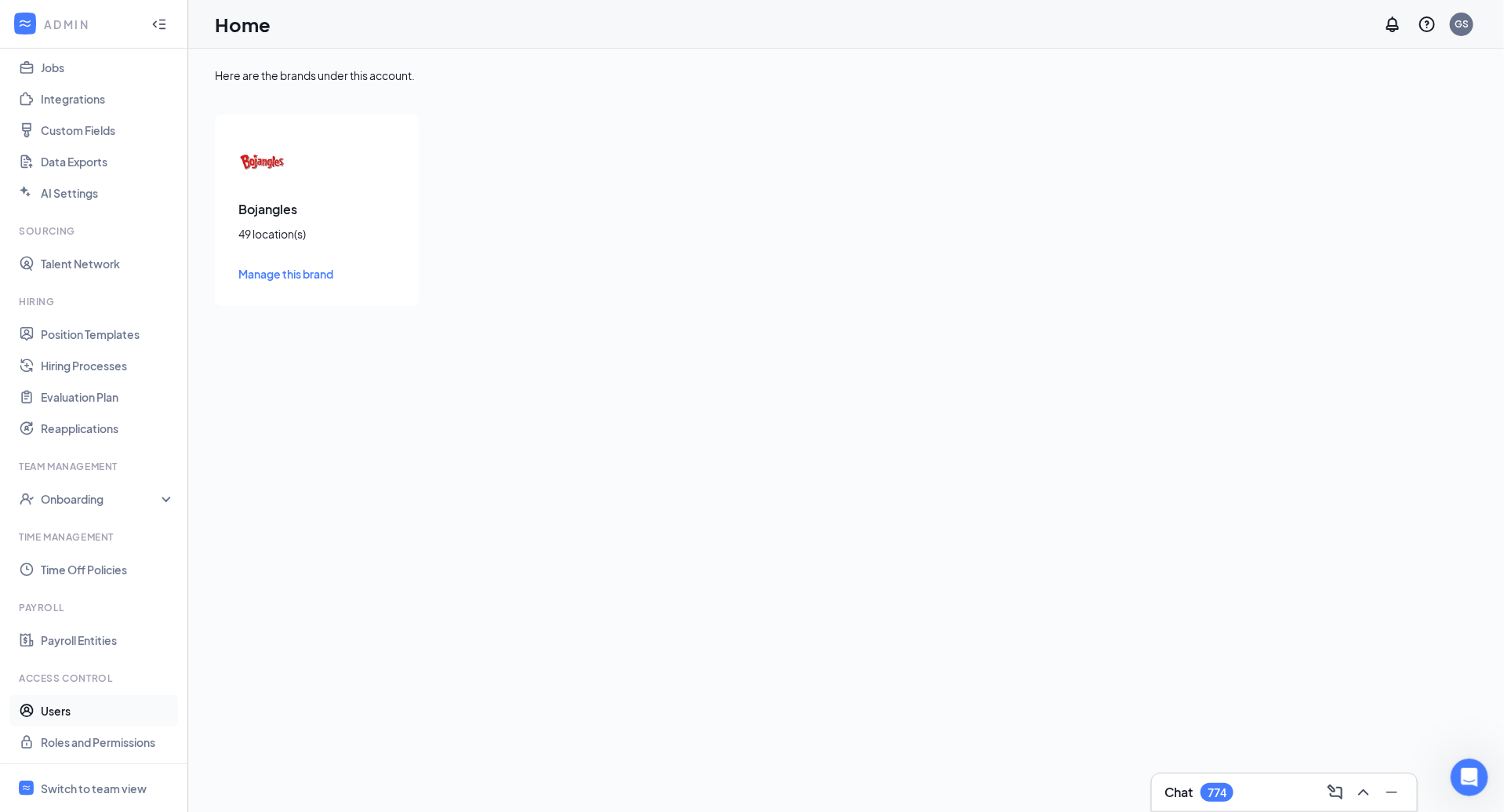
click at [77, 705] on link "Users" at bounding box center [108, 710] width 134 height 32
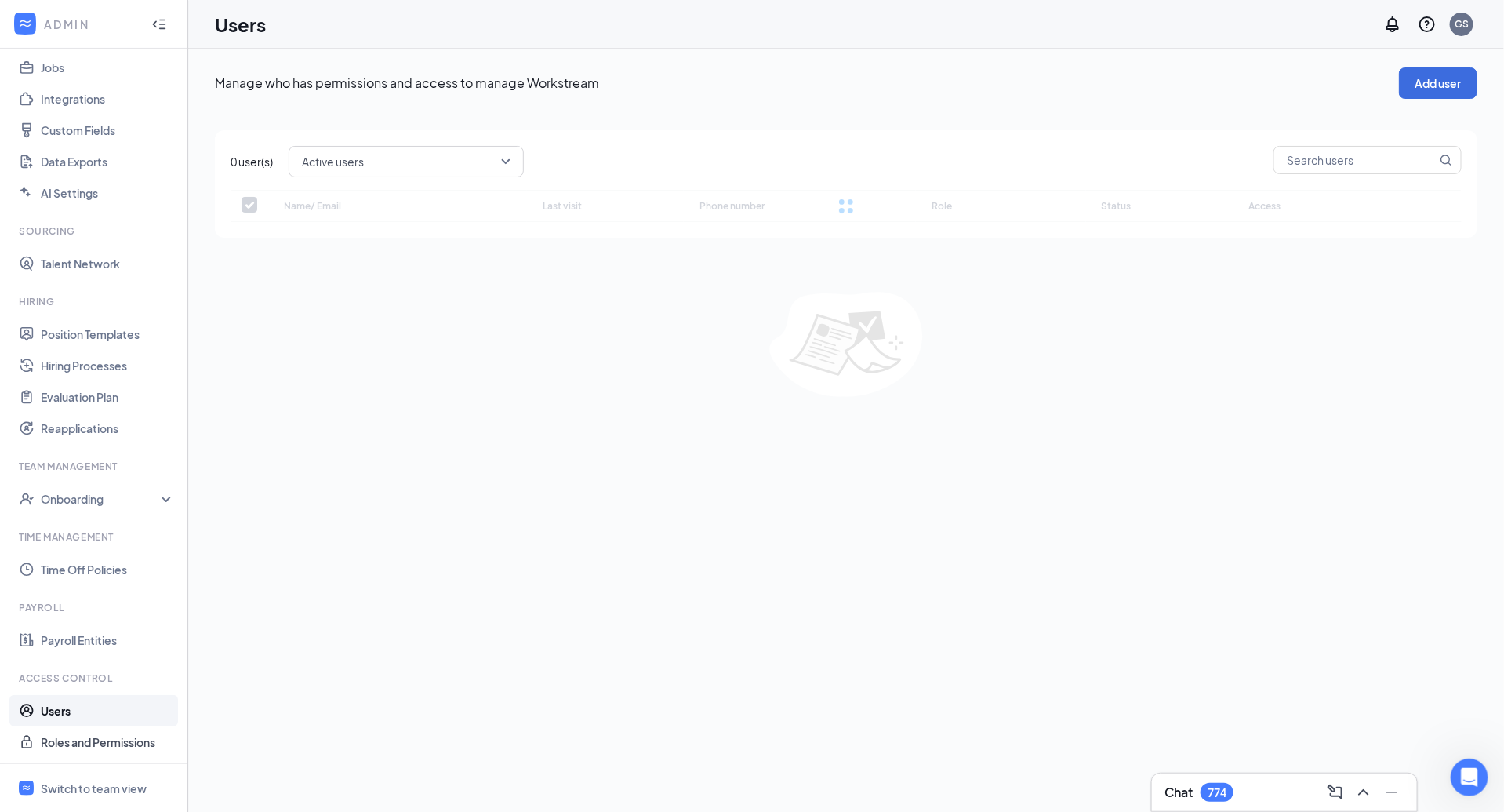
checkbox input "false"
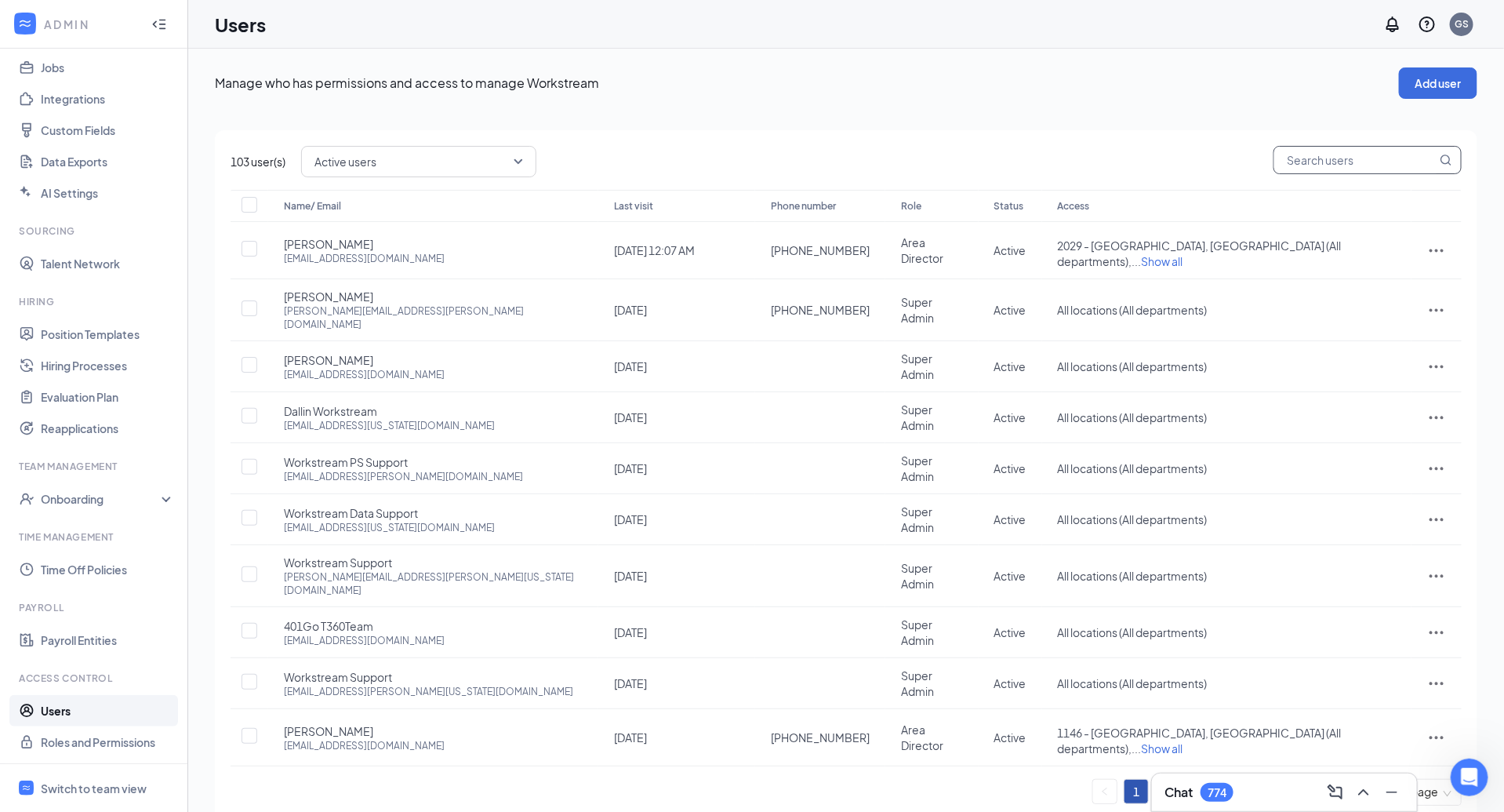
click at [1410, 166] on input "text" at bounding box center [1356, 159] width 162 height 27
paste input "[EMAIL_ADDRESS][DOMAIN_NAME]"
type input "[EMAIL_ADDRESS][DOMAIN_NAME]"
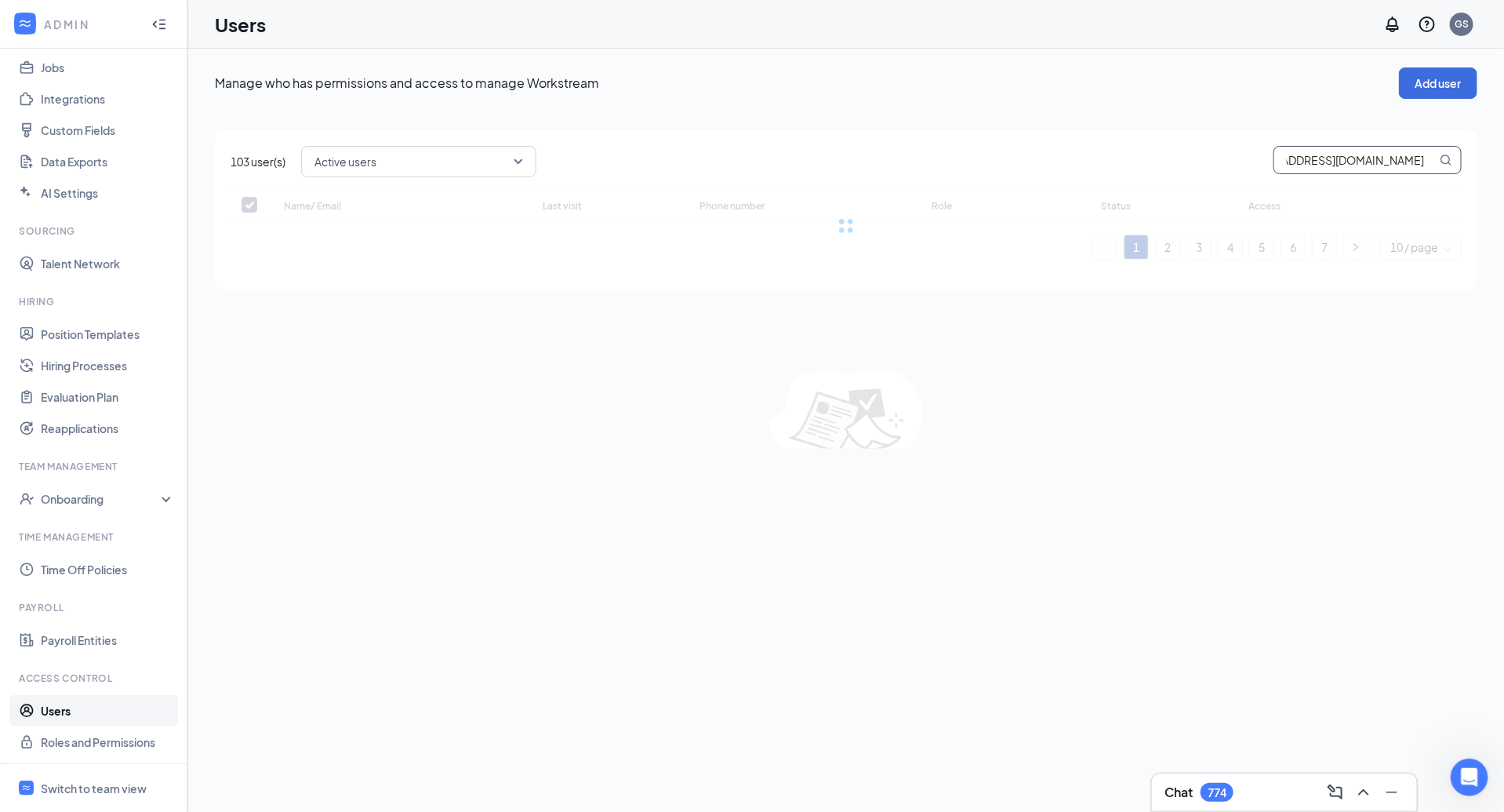
checkbox input "false"
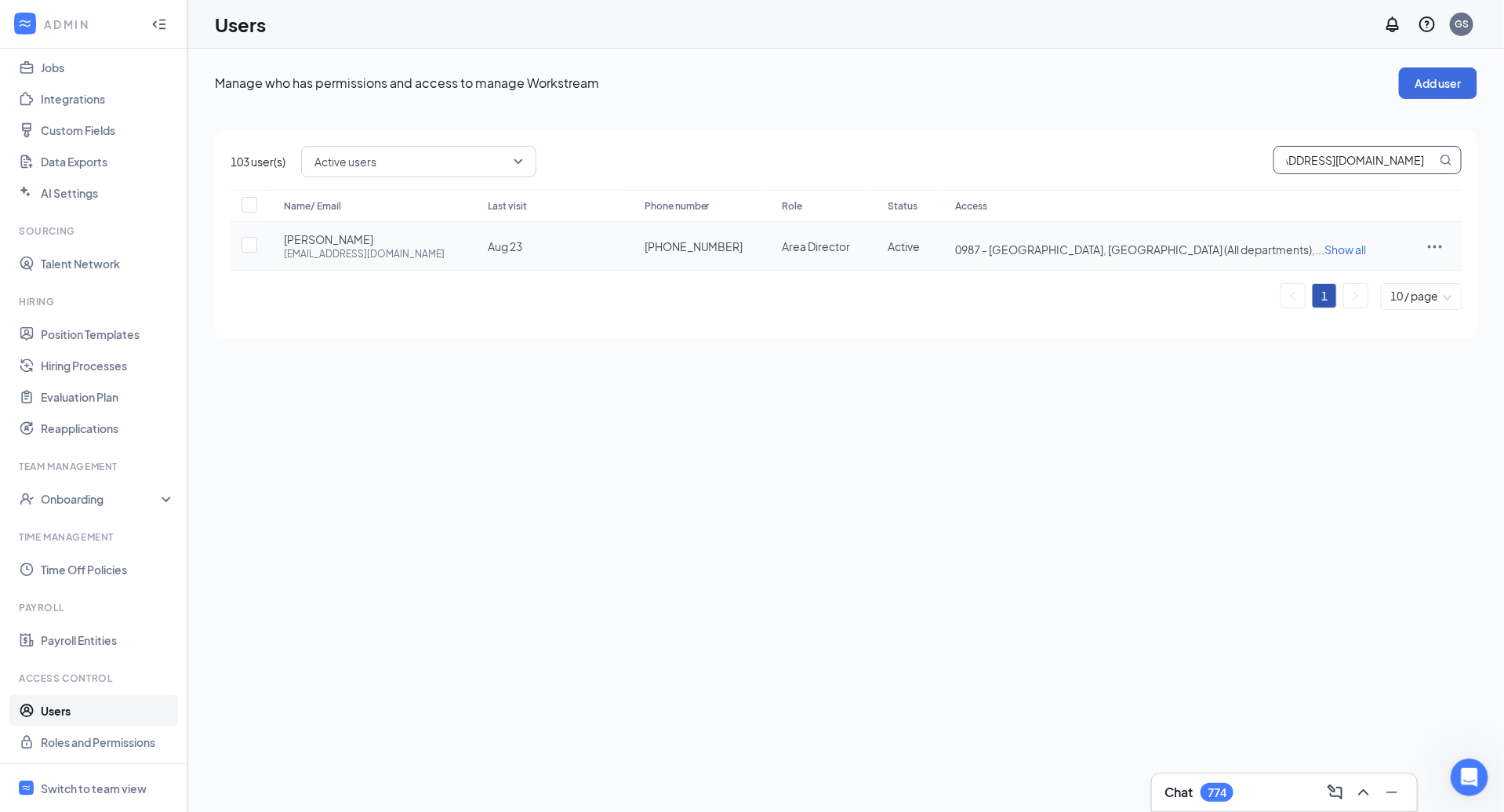
type input "[EMAIL_ADDRESS][DOMAIN_NAME]"
drag, startPoint x: 798, startPoint y: 255, endPoint x: 690, endPoint y: 250, distance: 108.1
click at [690, 250] on td "+1 (919) 521-7316" at bounding box center [698, 246] width 138 height 48
copy span "+1 (919) 521-7316"
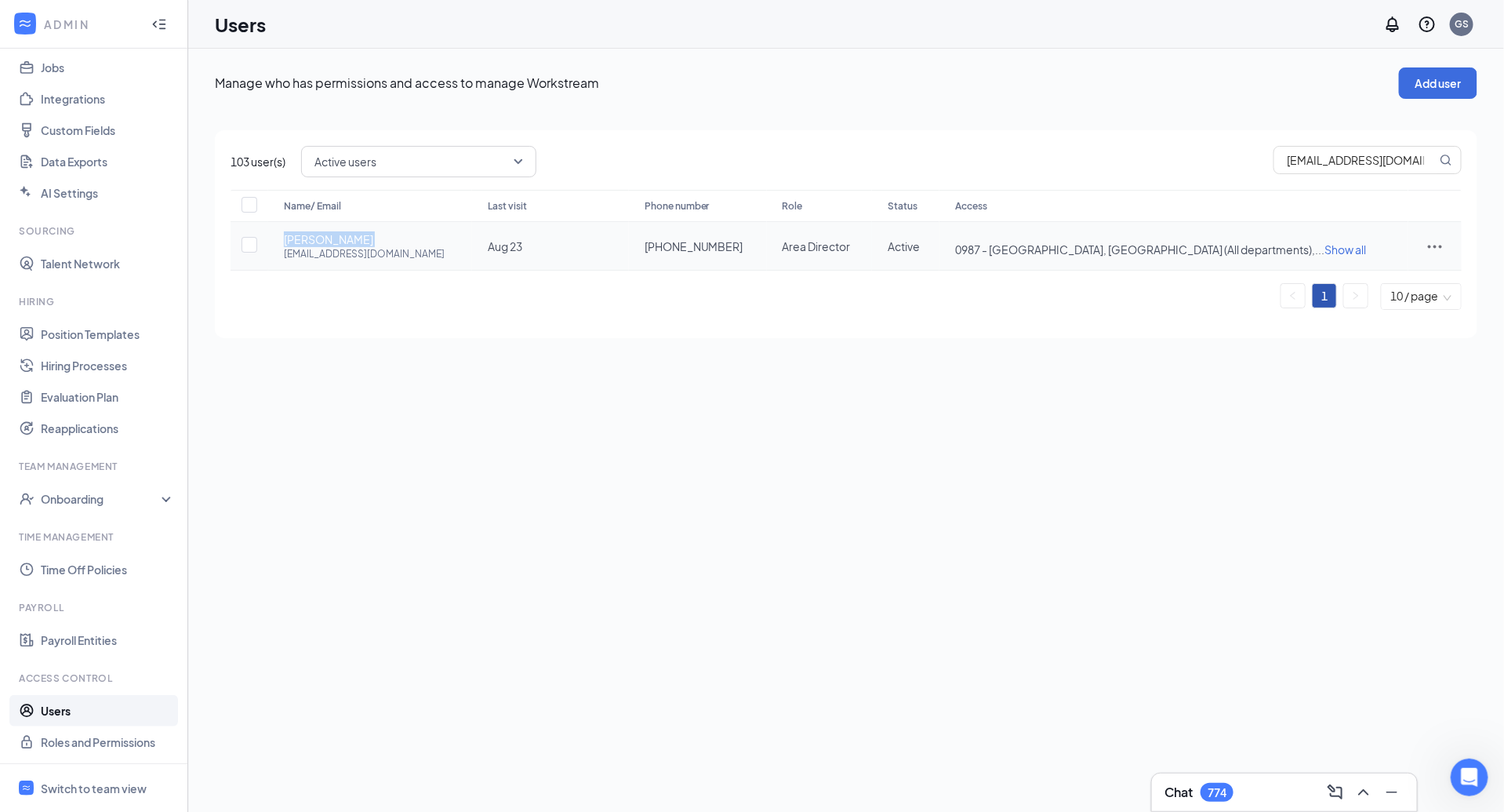
drag, startPoint x: 368, startPoint y: 240, endPoint x: 271, endPoint y: 241, distance: 97.0
click at [271, 241] on td "Crystal Charles crystalcharles@georgiafoodsllc.com" at bounding box center [370, 246] width 204 height 48
copy span "Crystal Charles"
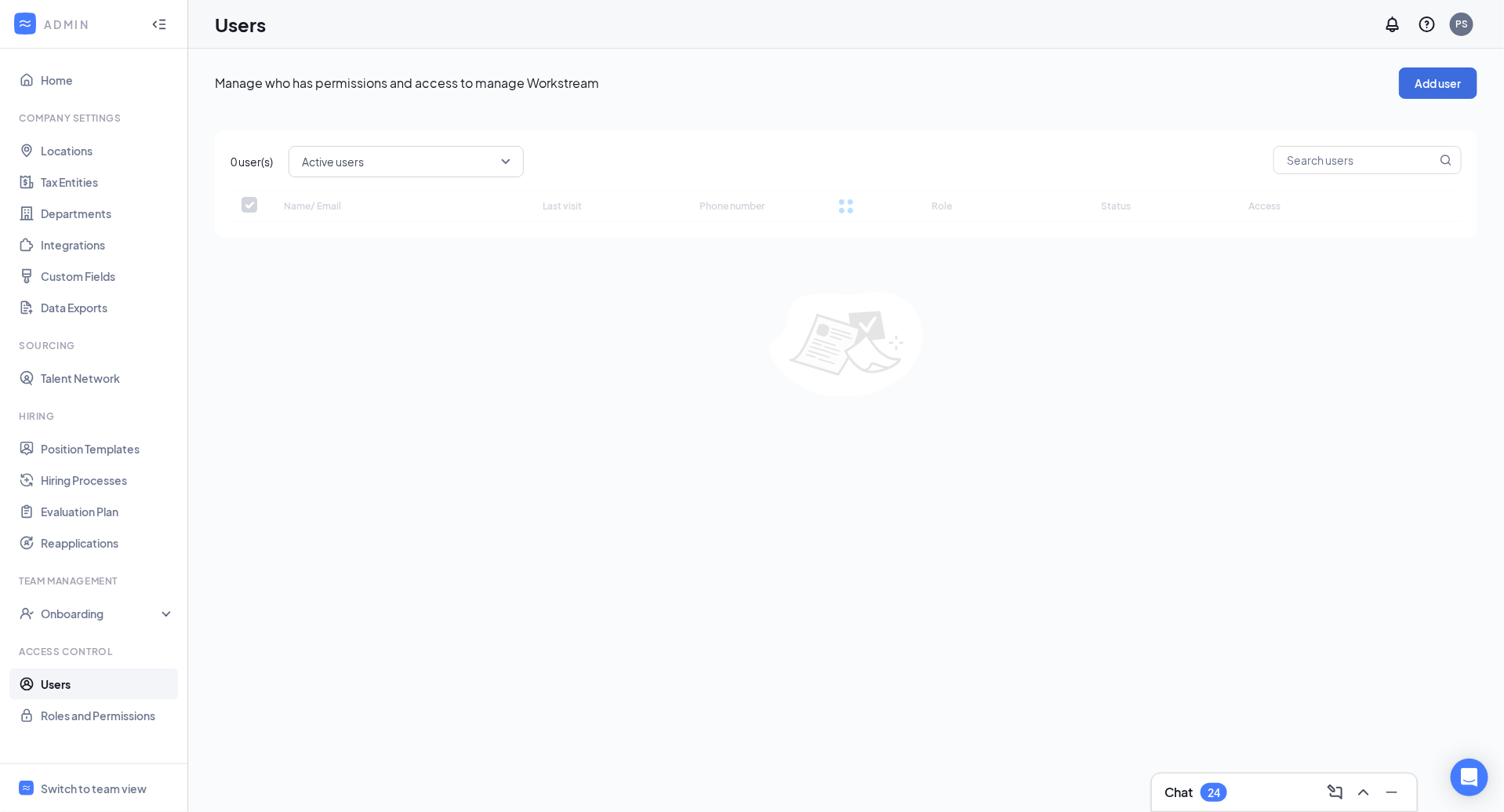
checkbox input "false"
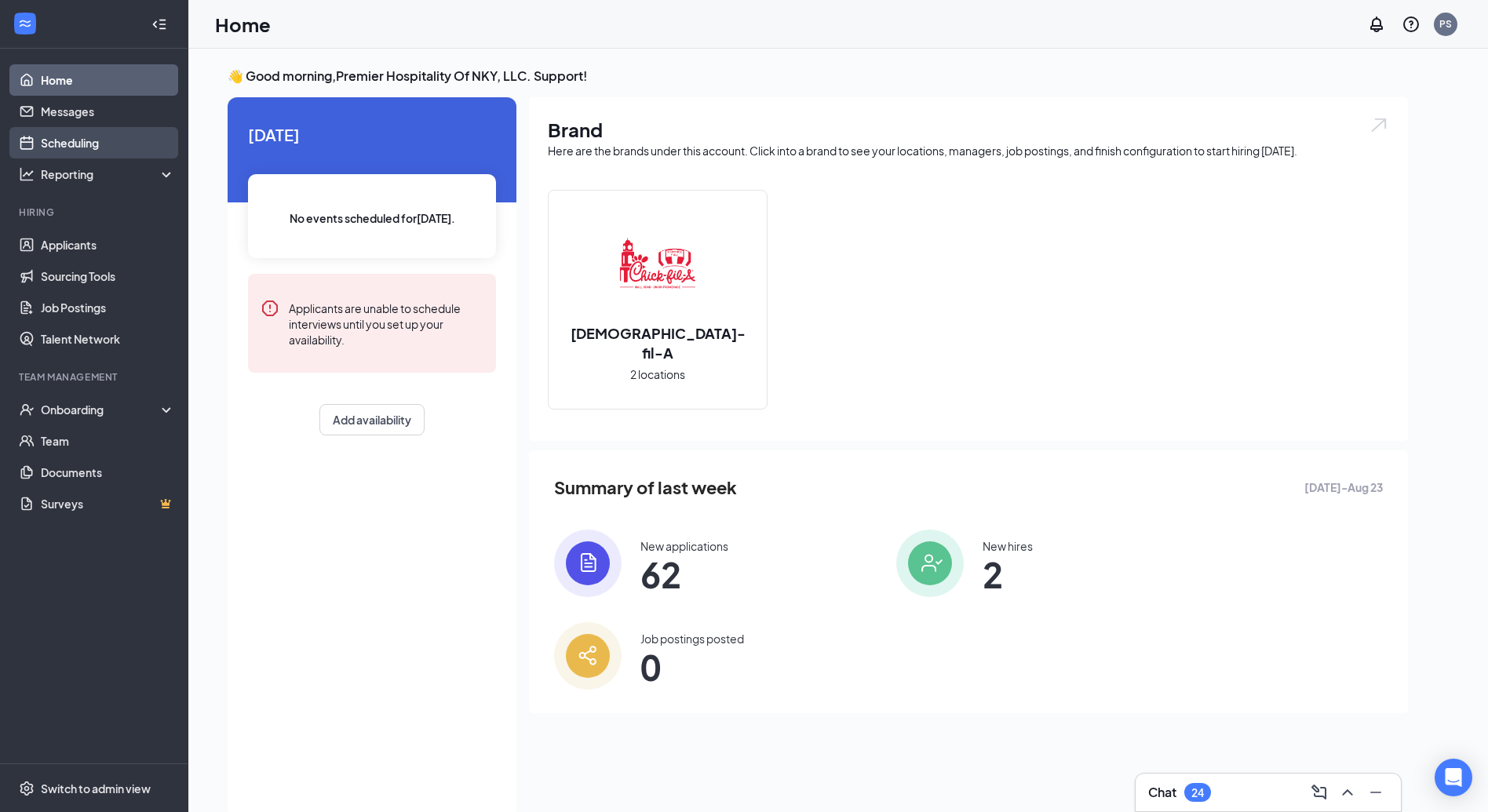
click at [122, 156] on link "Scheduling" at bounding box center [108, 142] width 134 height 32
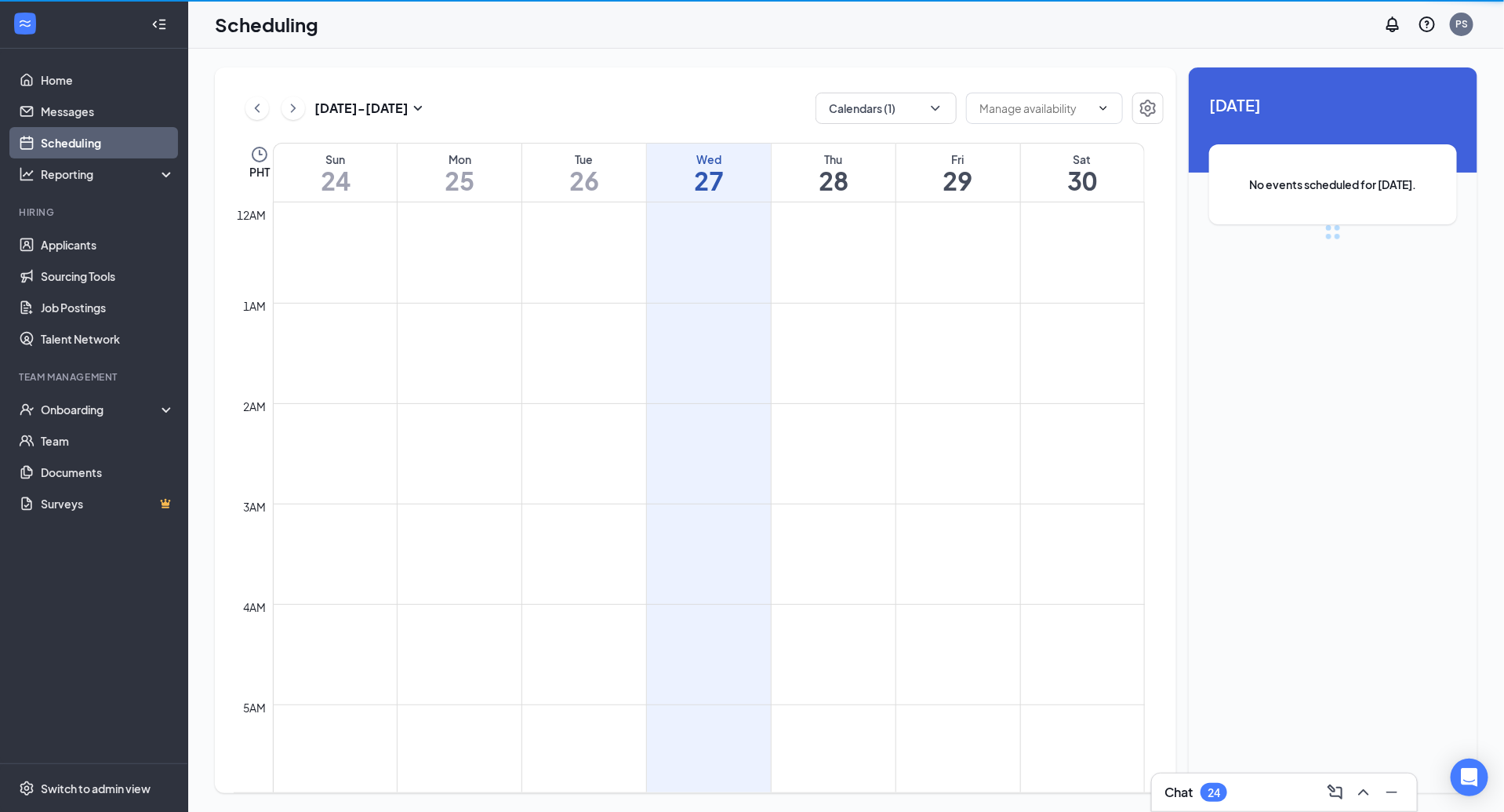
scroll to position [771, 0]
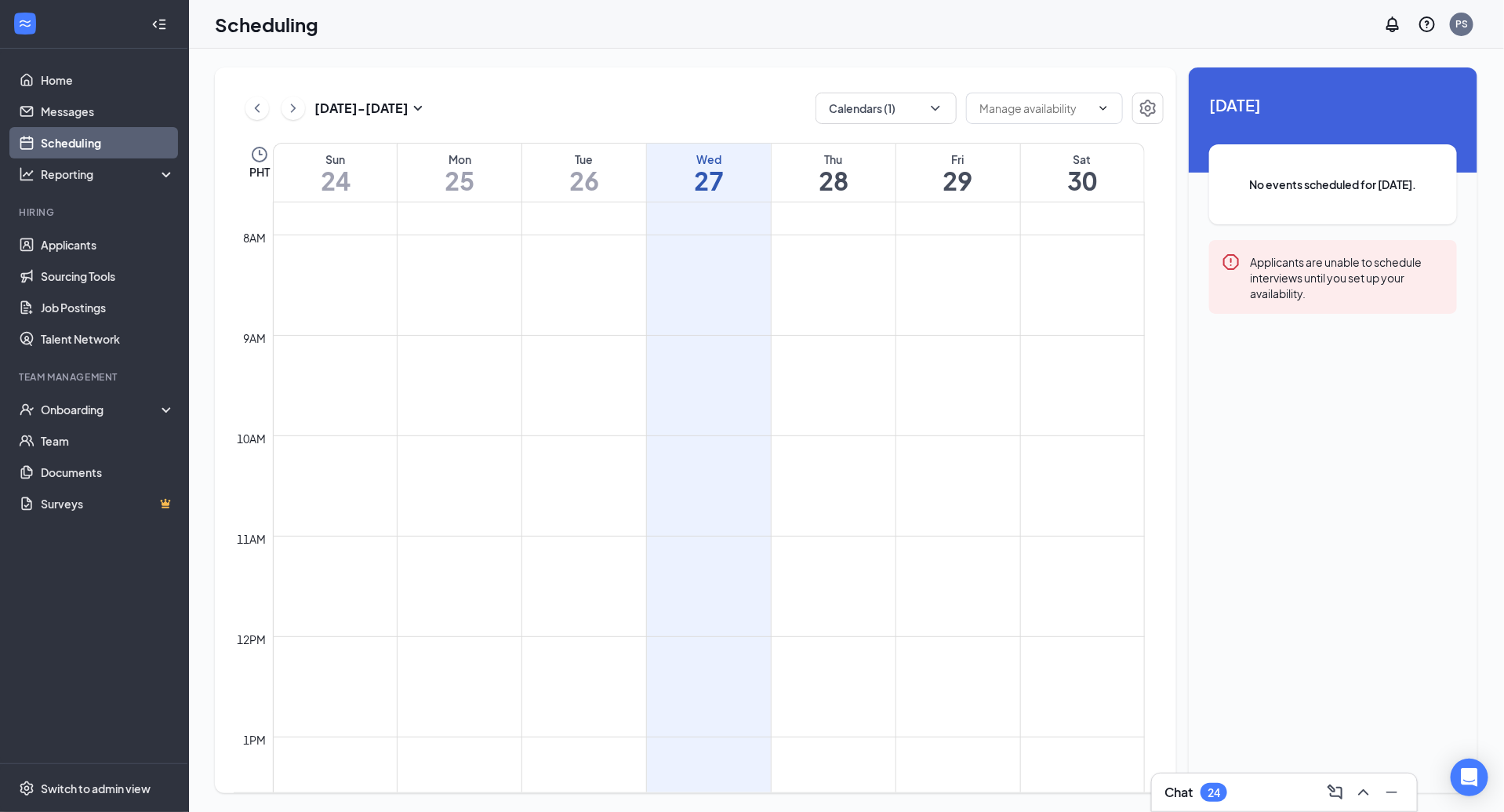
click at [266, 167] on span "PHT" at bounding box center [260, 171] width 20 height 16
click at [360, 89] on span "(UTC+08:00) [GEOGRAPHIC_DATA]/[GEOGRAPHIC_DATA] - Philippine Time" at bounding box center [464, 99] width 384 height 23
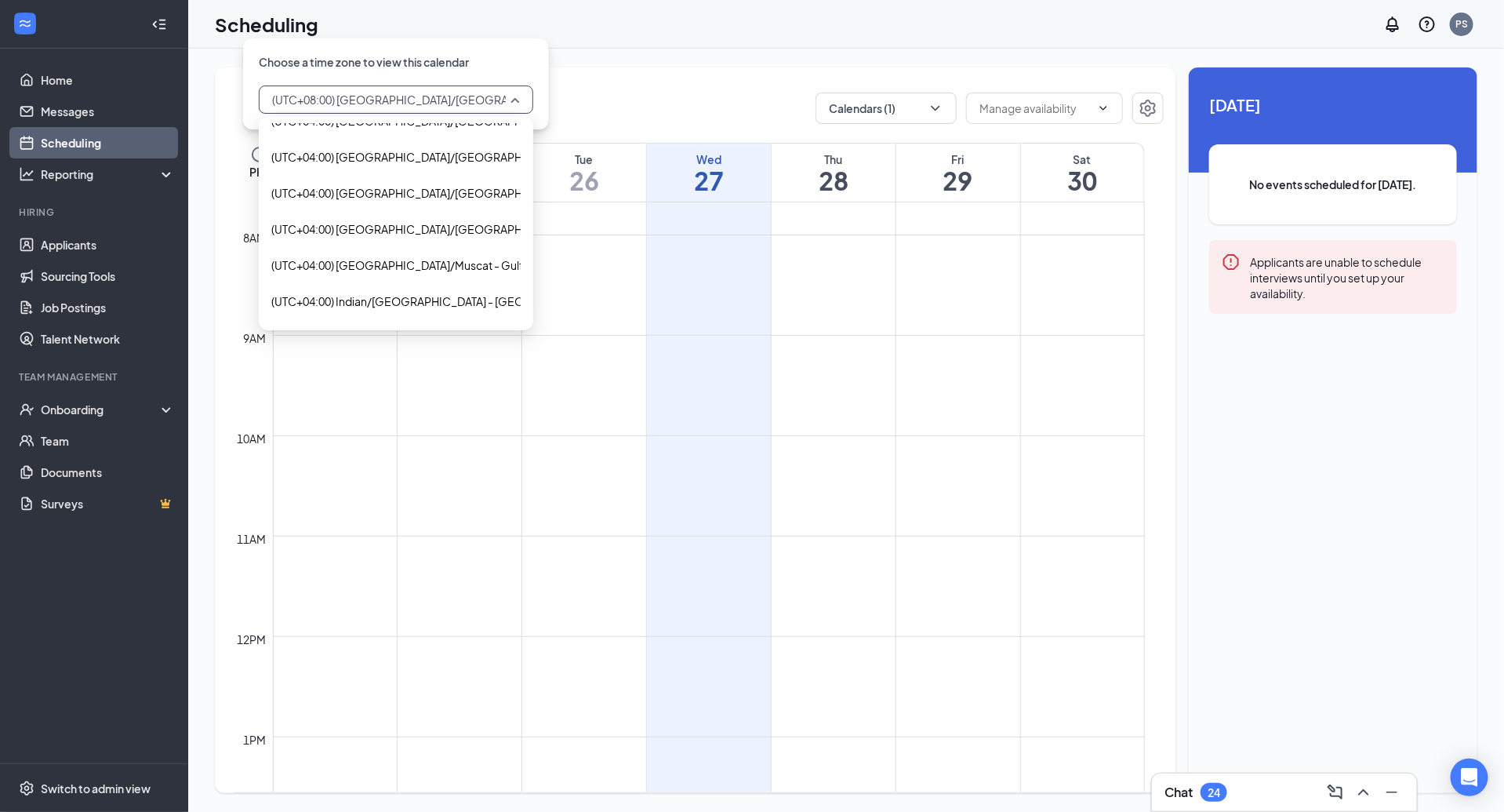
scroll to position [7579, 0]
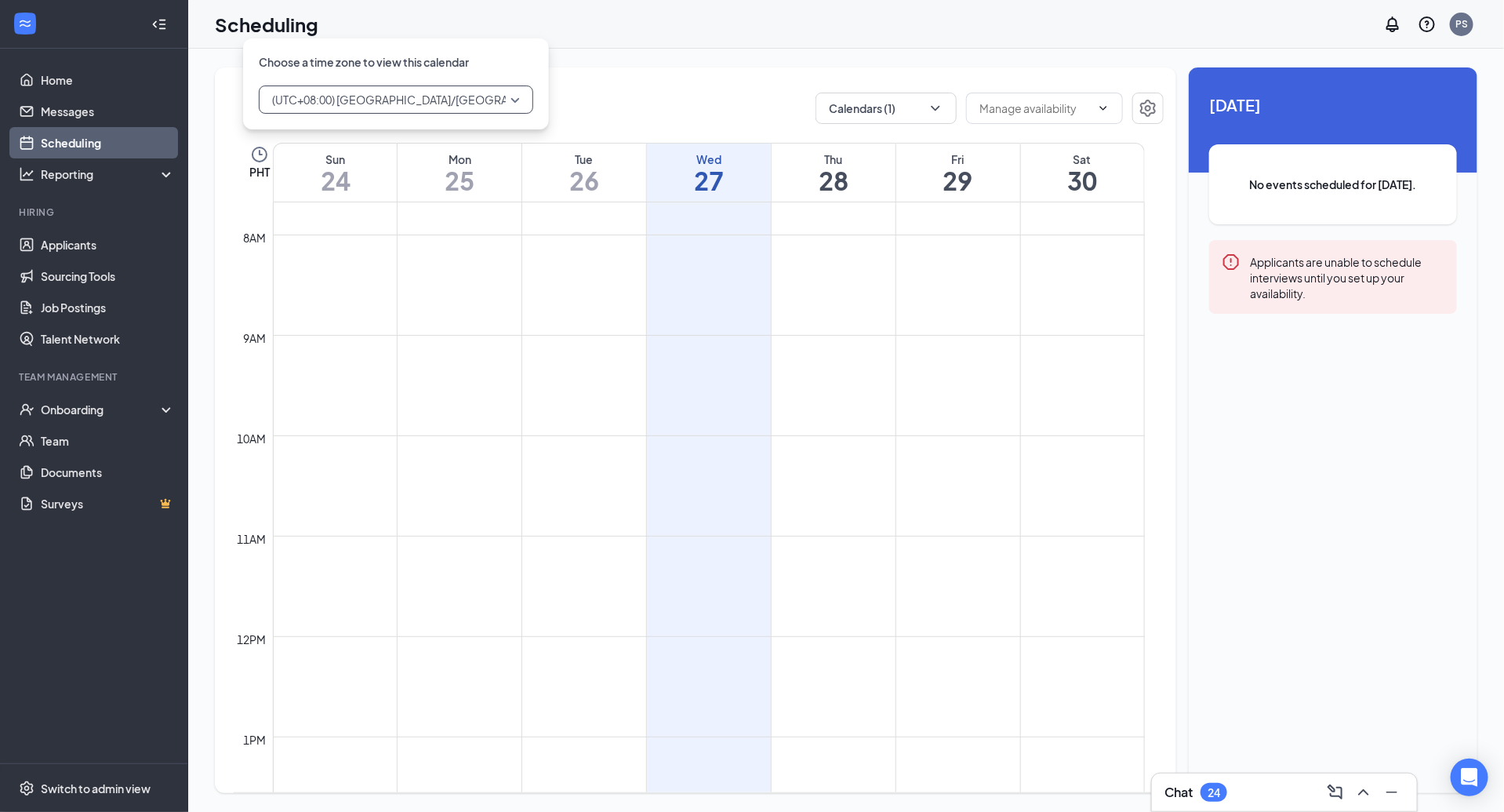
click at [445, 72] on div "Asia/Manila (UTC+08:00) Asia/Manila - Philippine Time Europe/Kyiv Europe/Marieh…" at bounding box center [396, 100] width 305 height 60
click at [454, 87] on input "search" at bounding box center [390, 100] width 245 height 27
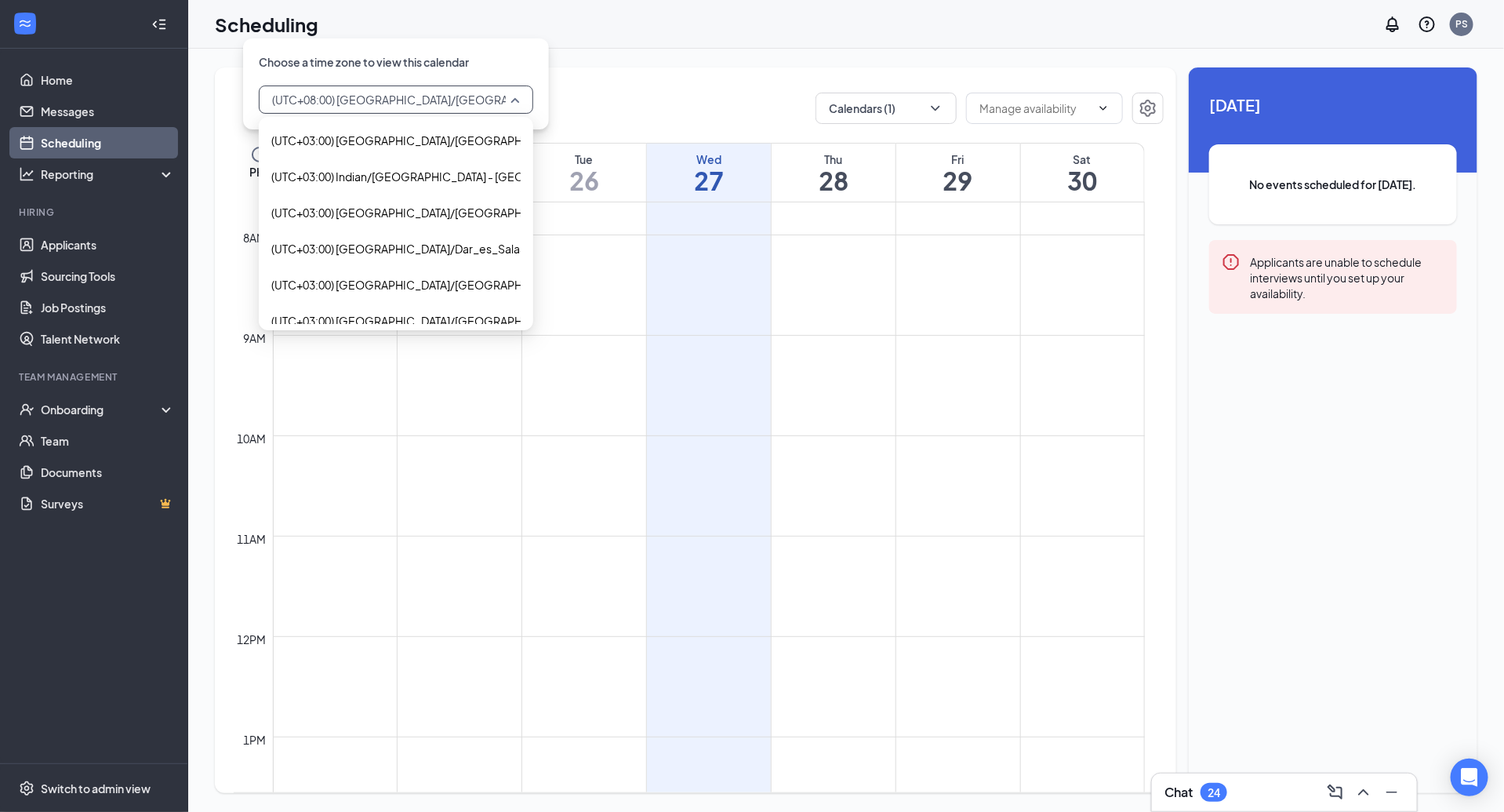
scroll to position [6924, 0]
click at [1179, 335] on div "Aug 24 - Aug 30 Calendars (1) PHT Sun 24 Mon 25 Tue 26 Wed 27 Thu 28 Fri 29 Sat…" at bounding box center [847, 429] width 1263 height 725
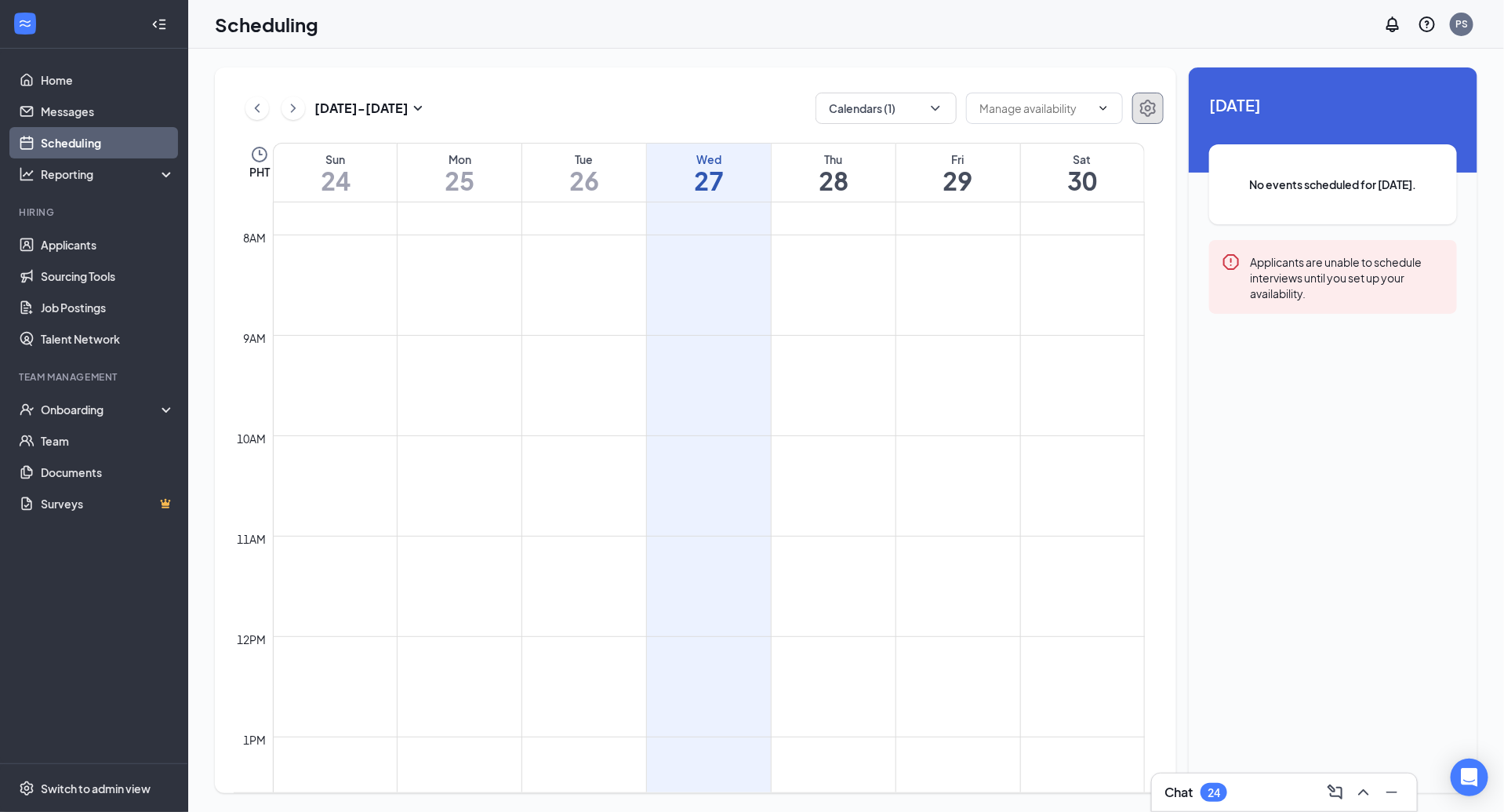
click at [1151, 104] on icon "Settings" at bounding box center [1148, 108] width 19 height 19
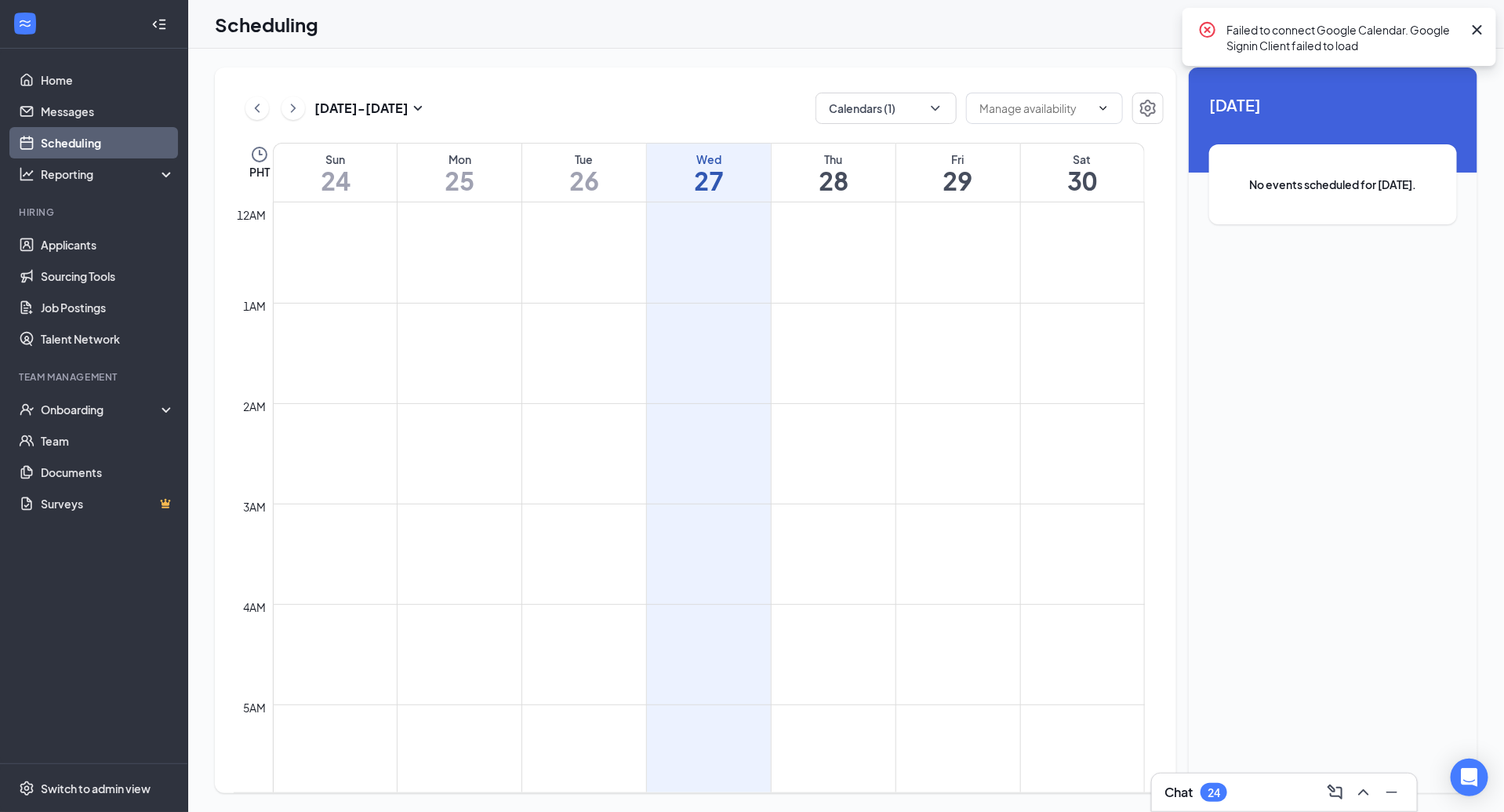
scroll to position [771, 0]
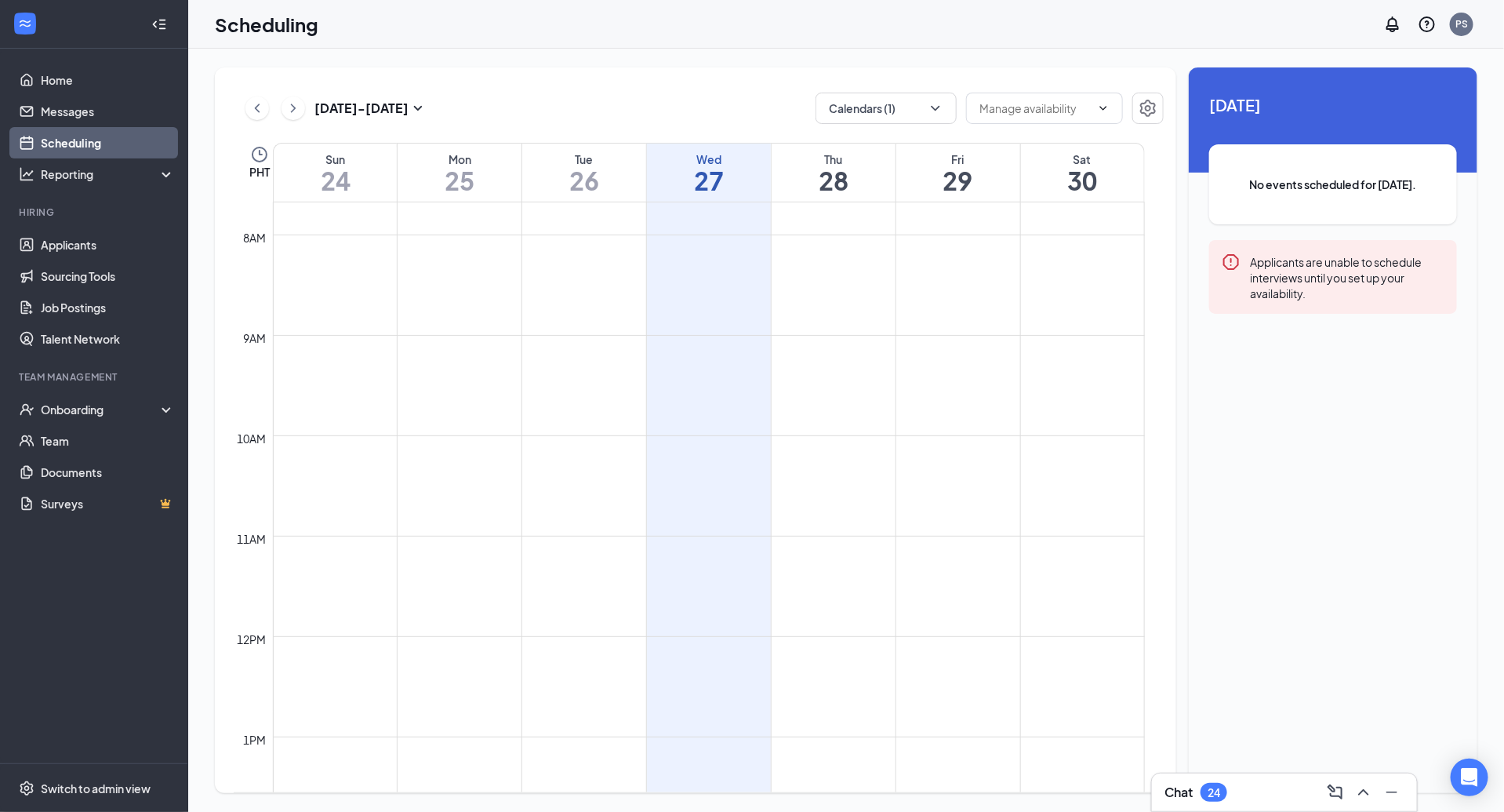
click at [251, 146] on icon "Clock" at bounding box center [260, 155] width 19 height 19
click at [318, 89] on span "(UTC+08:00) [GEOGRAPHIC_DATA]/[GEOGRAPHIC_DATA] - Philippine Time" at bounding box center [464, 99] width 384 height 23
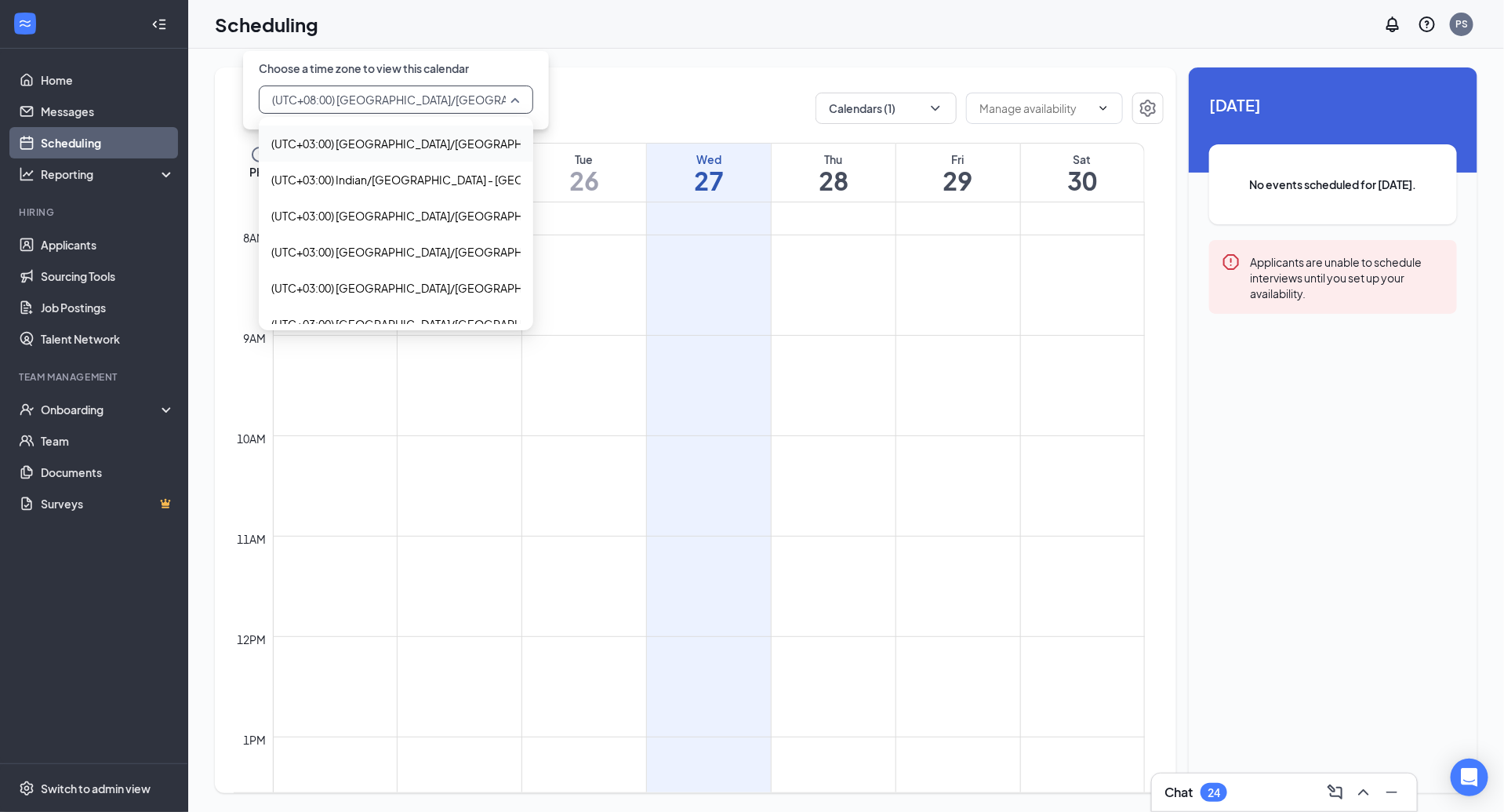
scroll to position [7178, 0]
click at [464, 252] on span "(UTC+03:00) [GEOGRAPHIC_DATA]/[GEOGRAPHIC_DATA] - Eastern European Time" at bounding box center [483, 250] width 426 height 18
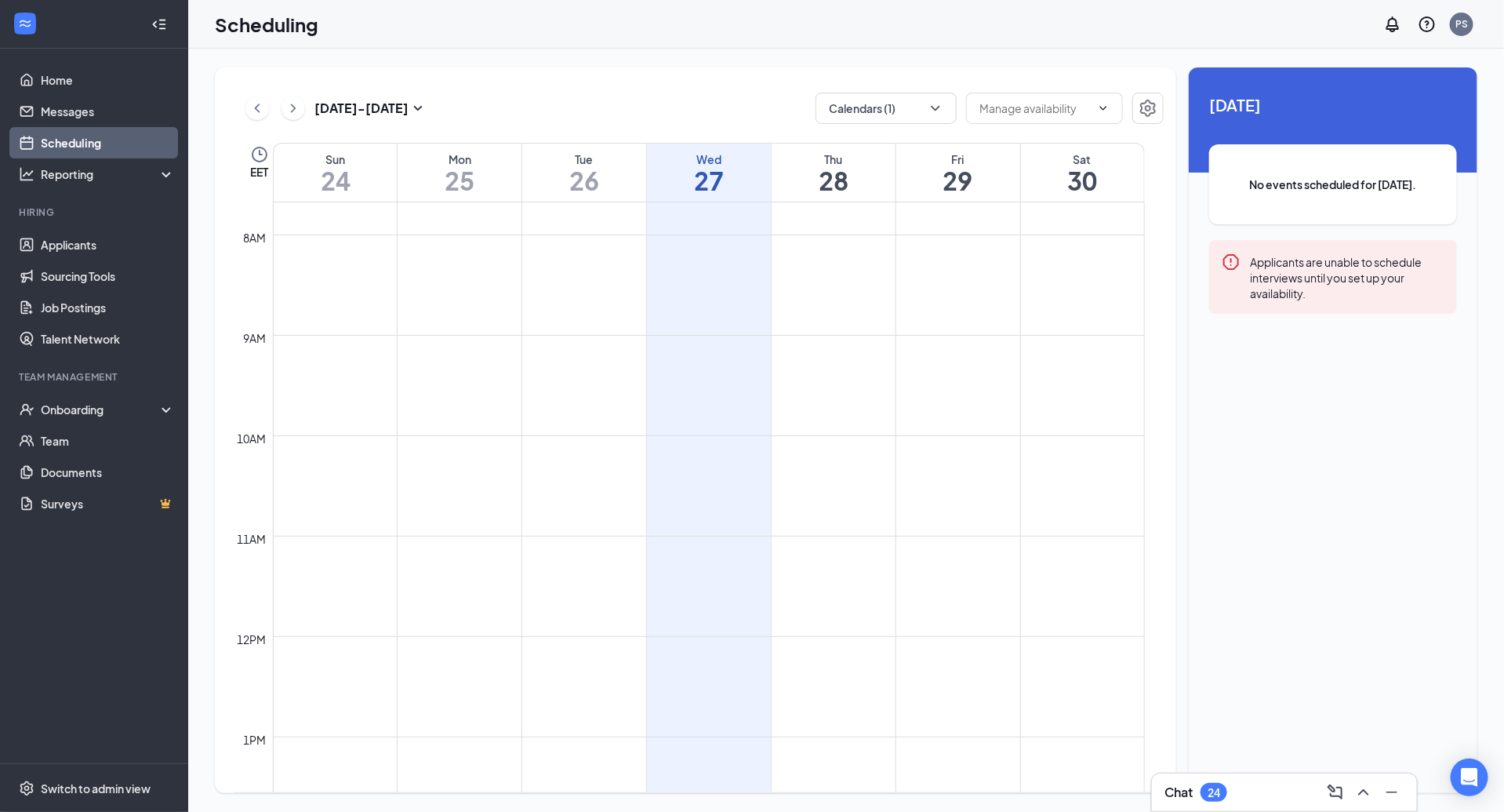
click at [262, 162] on icon "Clock" at bounding box center [260, 155] width 19 height 19
click at [410, 112] on input "search" at bounding box center [390, 100] width 245 height 27
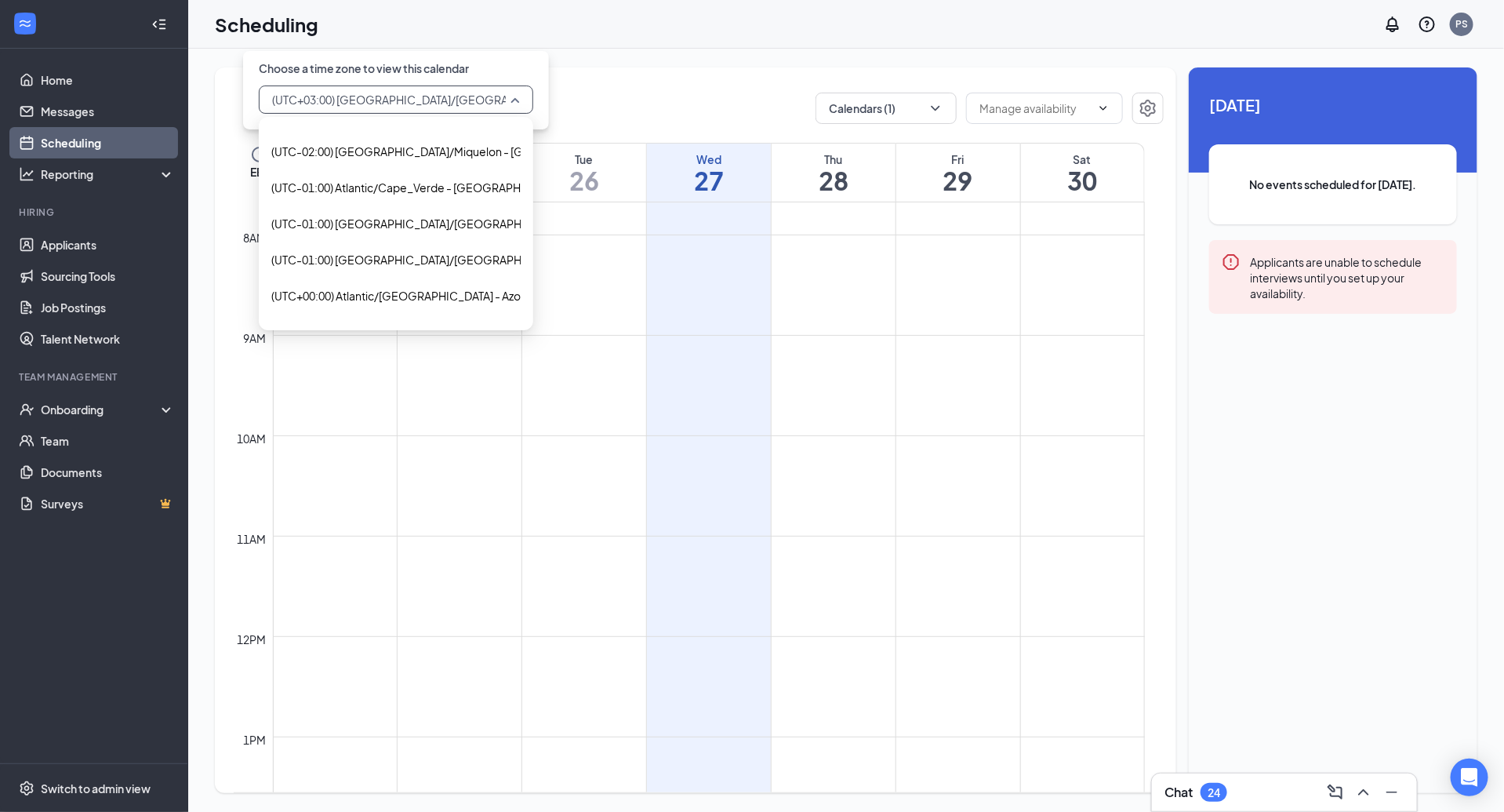
scroll to position [2787, 0]
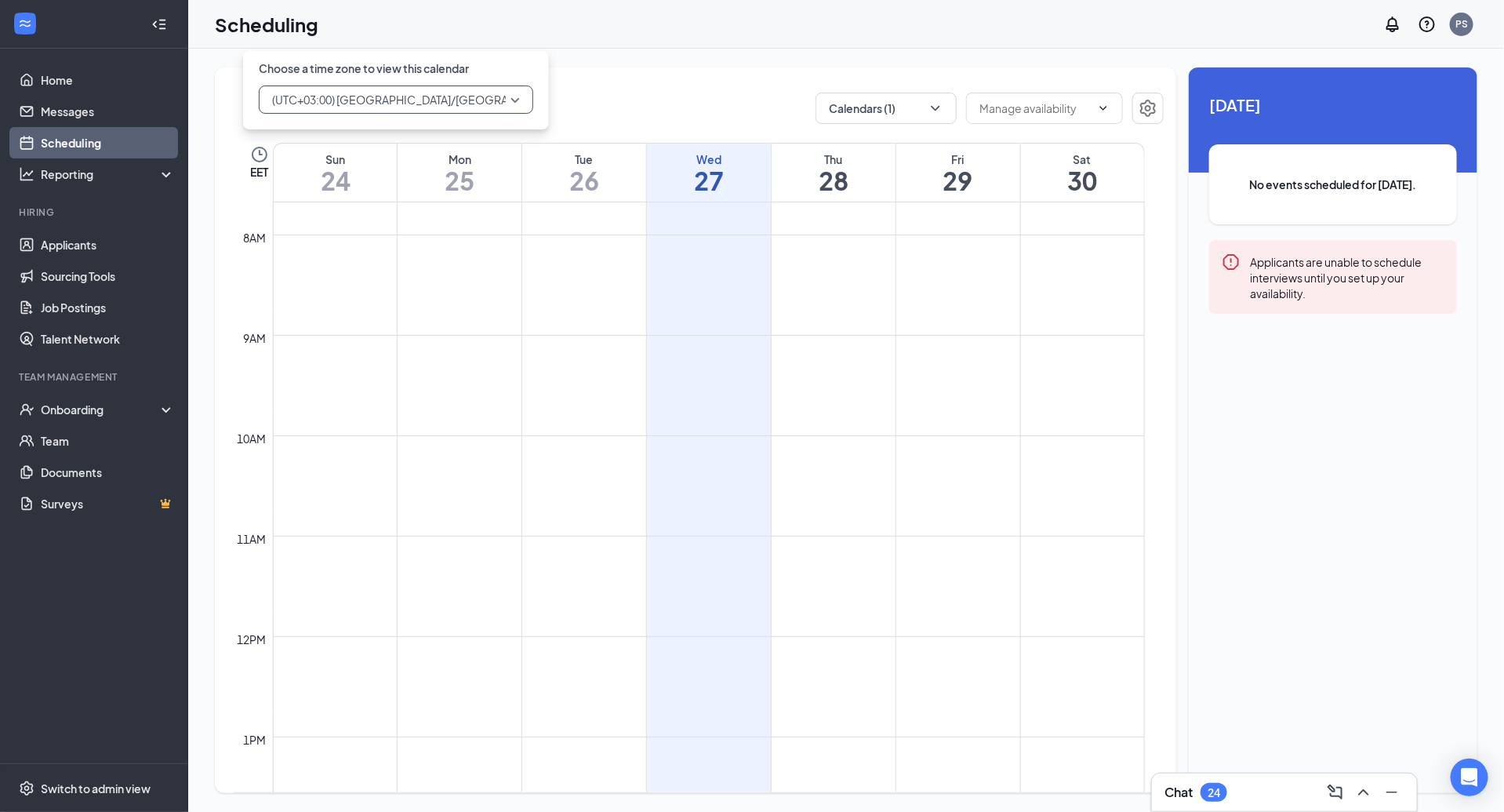
click at [361, 106] on span "(UTC+03:00) [GEOGRAPHIC_DATA]/[GEOGRAPHIC_DATA] - Eastern European Time" at bounding box center [484, 99] width 426 height 23
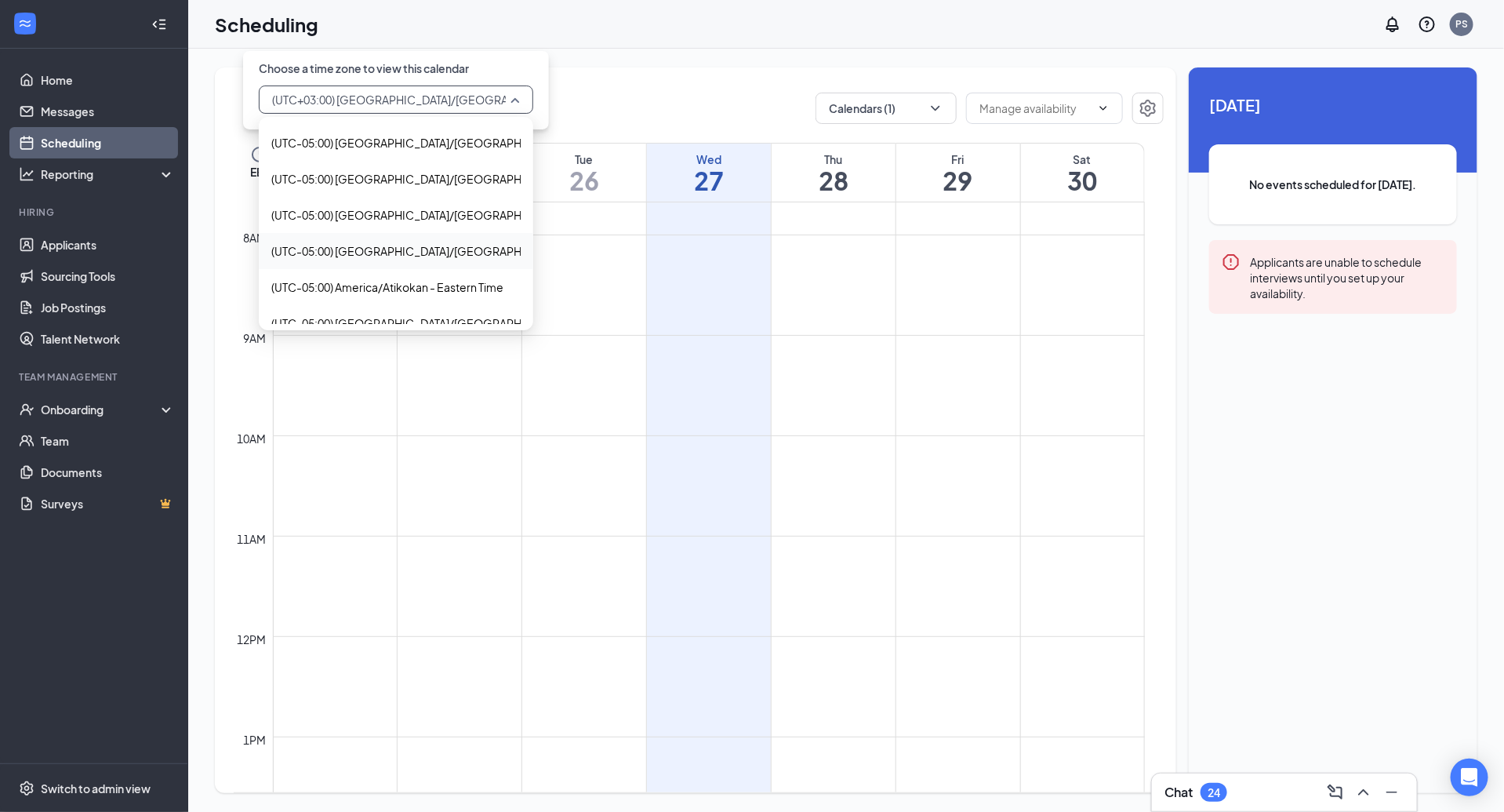
scroll to position [1117, 0]
click at [417, 281] on span "(UTC-05:00) America/Atikokan - Eastern Time" at bounding box center [386, 286] width 232 height 18
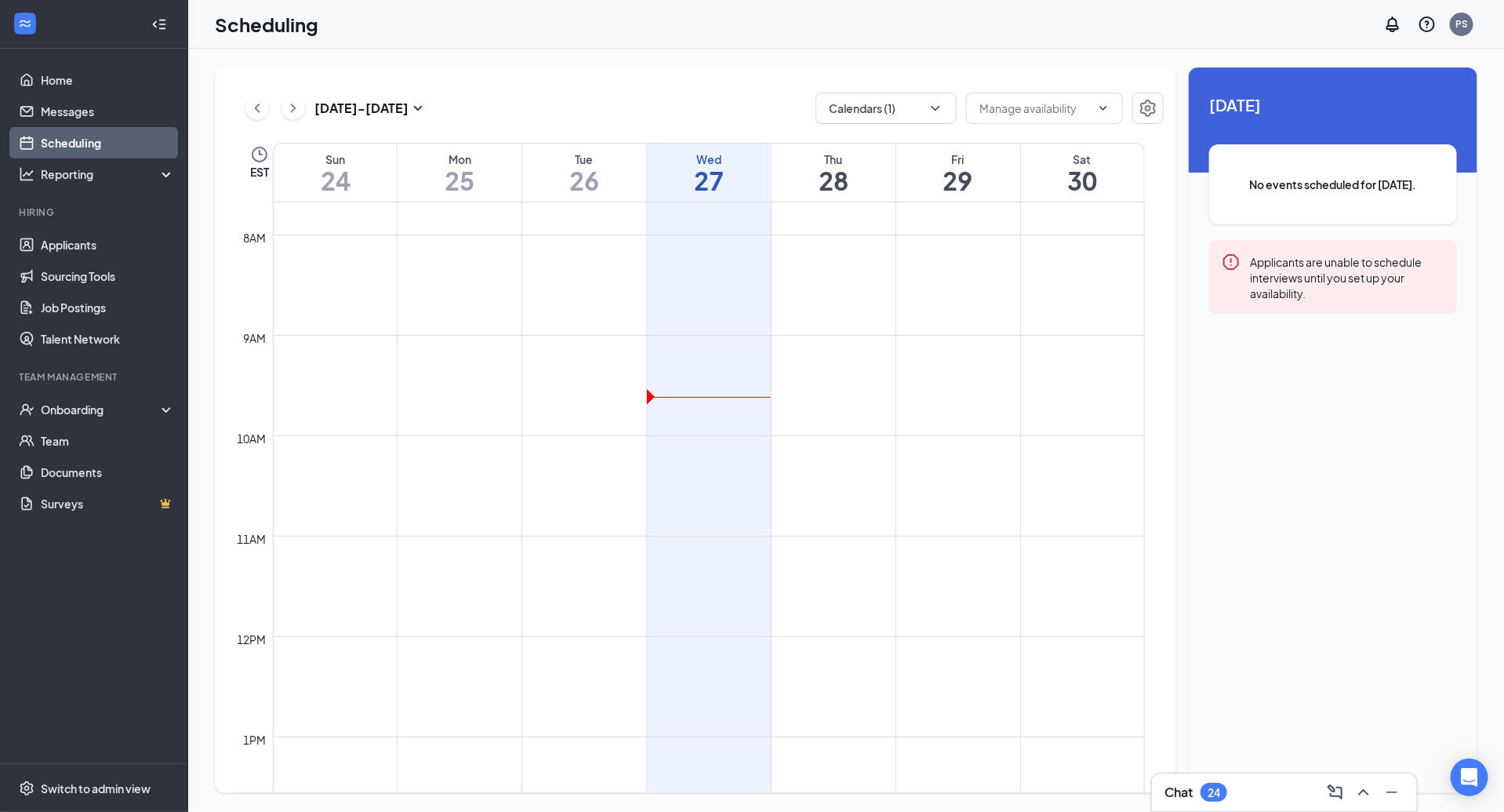
click at [744, 78] on div "Aug 24 - Aug 30 Calendars (1) EST Sun 24 Mon 25 Tue 26 Wed 27 Thu 28 Fri 29 Sat…" at bounding box center [696, 429] width 962 height 725
click at [937, 108] on icon "ChevronDown" at bounding box center [935, 108] width 8 height 5
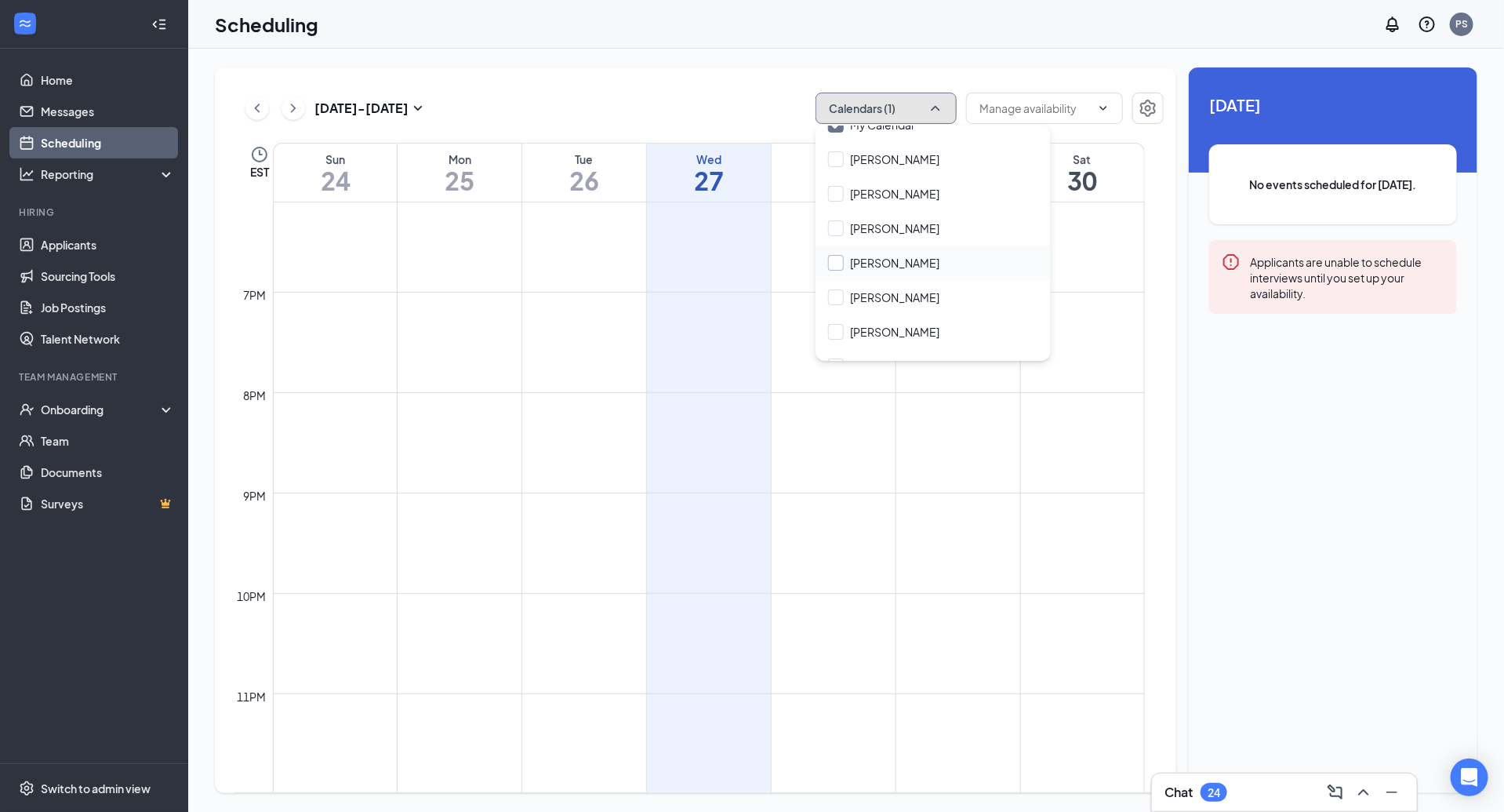
scroll to position [53, 0]
click at [881, 272] on div "[PERSON_NAME]" at bounding box center [933, 262] width 236 height 34
checkbox input "true"
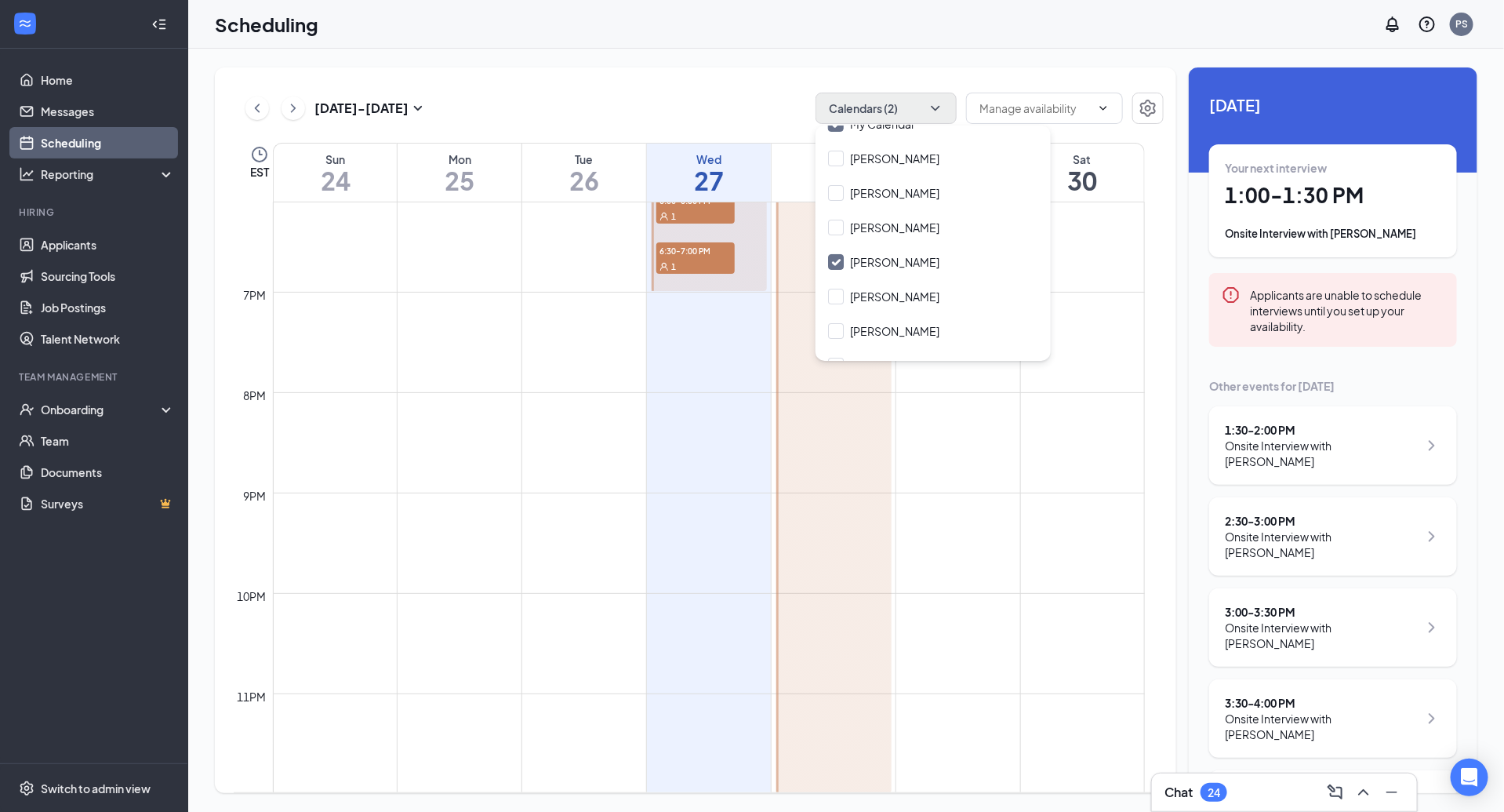
click at [694, 75] on div "Aug 24 - Aug 30 Calendars (2) EST Sun 24 Mon 25 Tue 26 Wed 27 Thu 28 Fri 29 Sat…" at bounding box center [696, 429] width 962 height 725
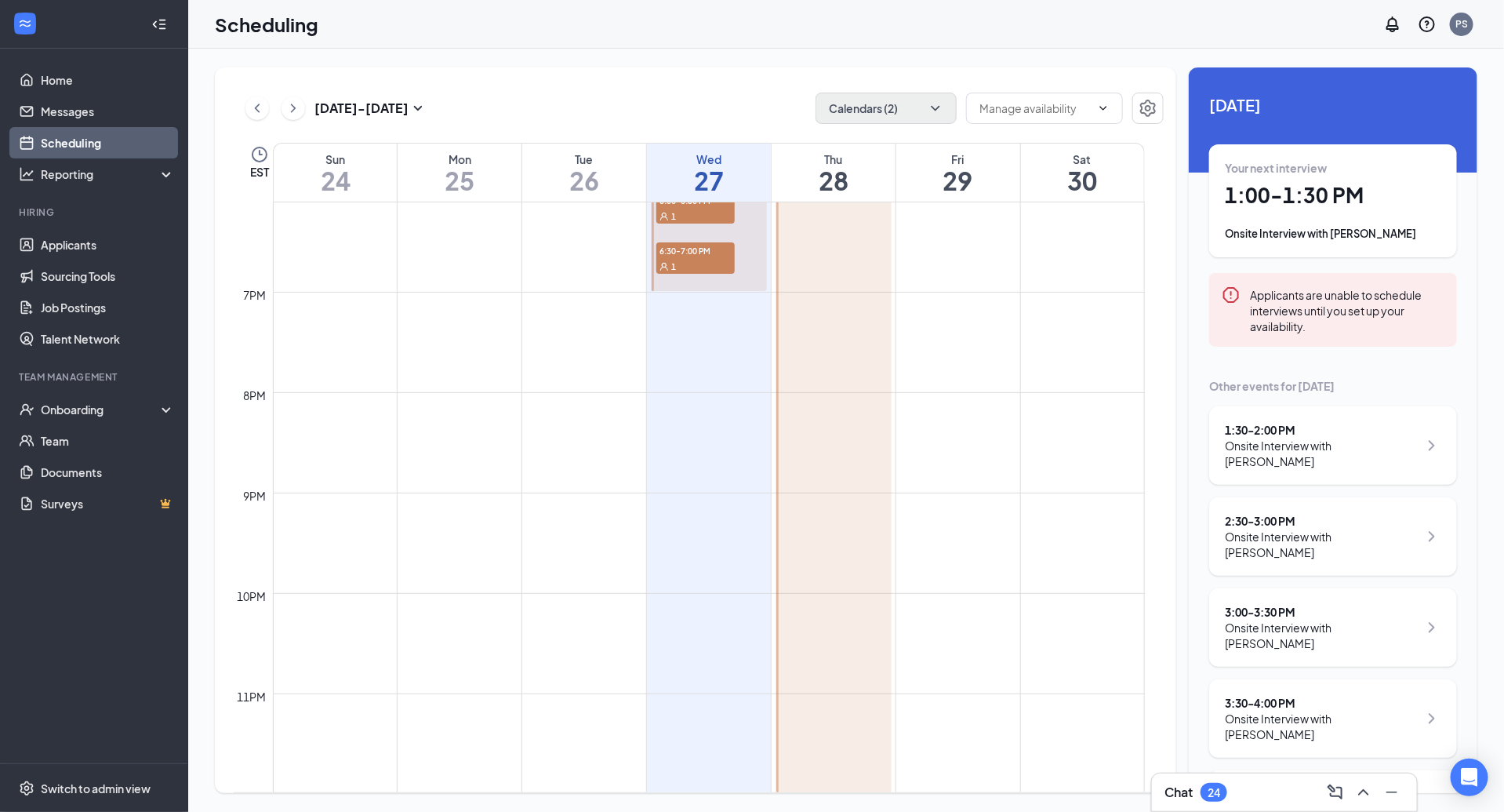
scroll to position [1355, 0]
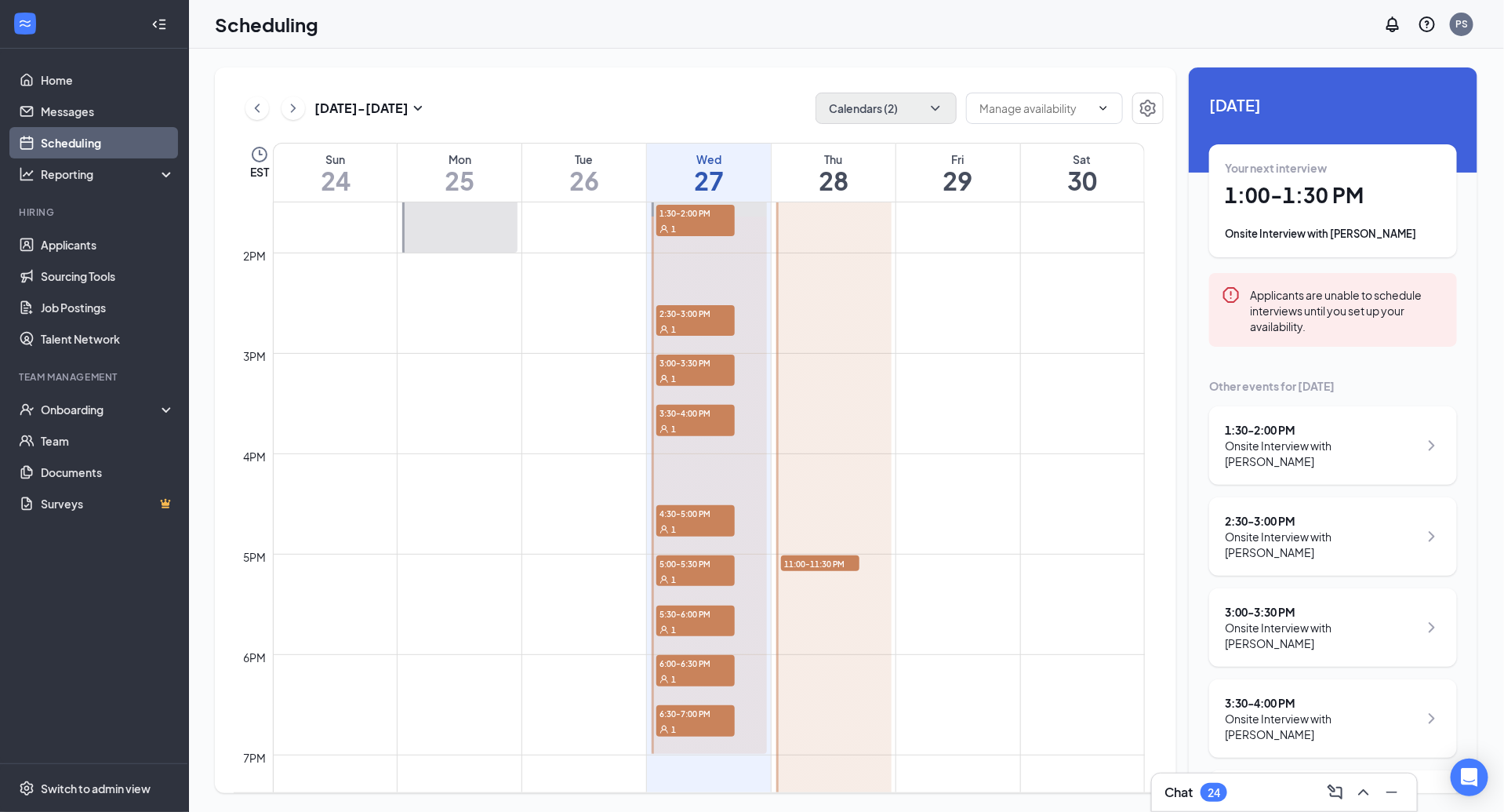
click at [803, 457] on div at bounding box center [834, 604] width 115 height 1304
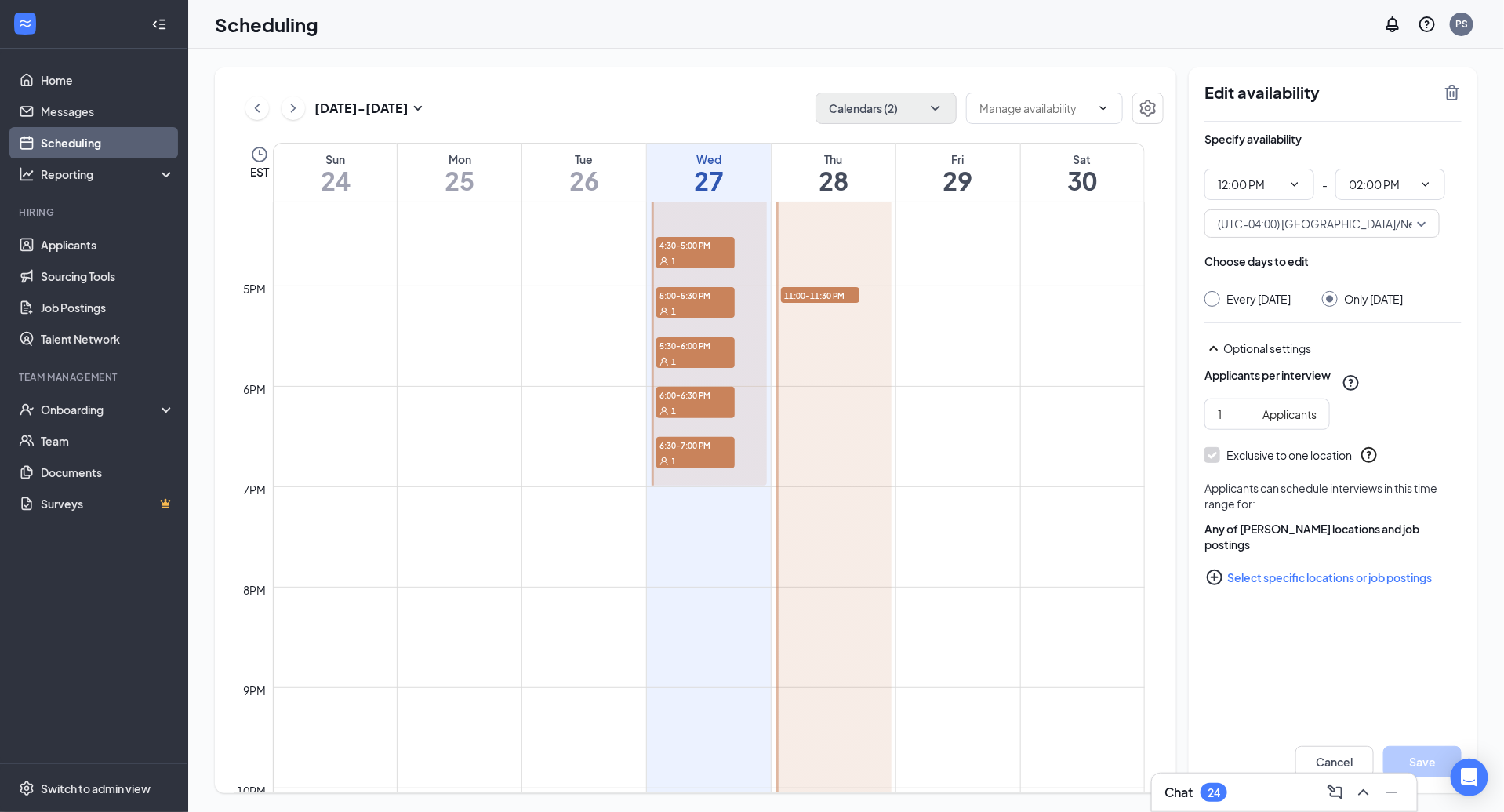
scroll to position [1663, 0]
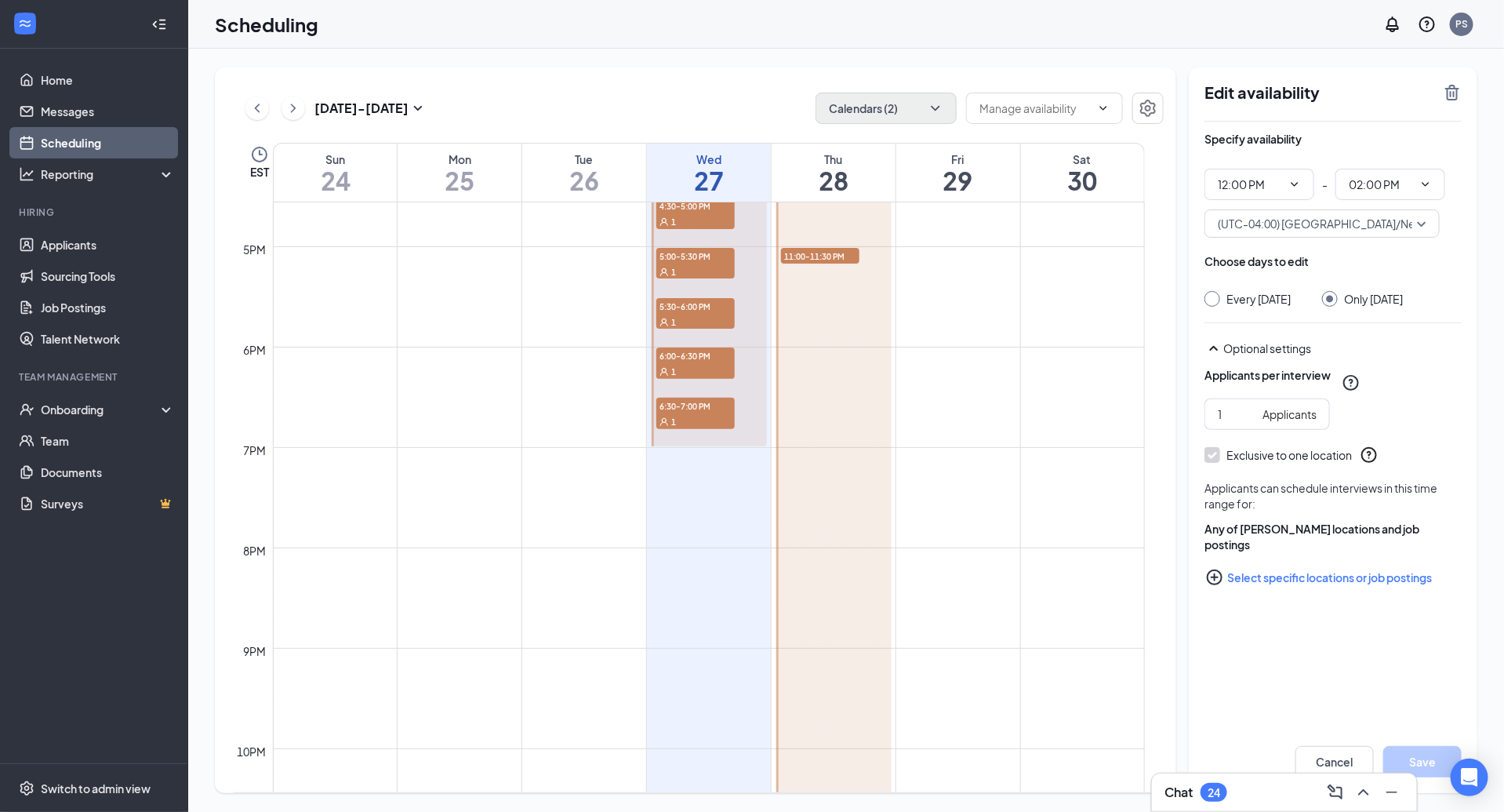
click at [869, 569] on div at bounding box center [834, 296] width 115 height 1304
click at [813, 460] on div at bounding box center [834, 296] width 115 height 1304
click at [996, 529] on td at bounding box center [709, 535] width 873 height 25
click at [799, 550] on div at bounding box center [834, 296] width 115 height 1304
click at [805, 550] on div at bounding box center [834, 296] width 115 height 1304
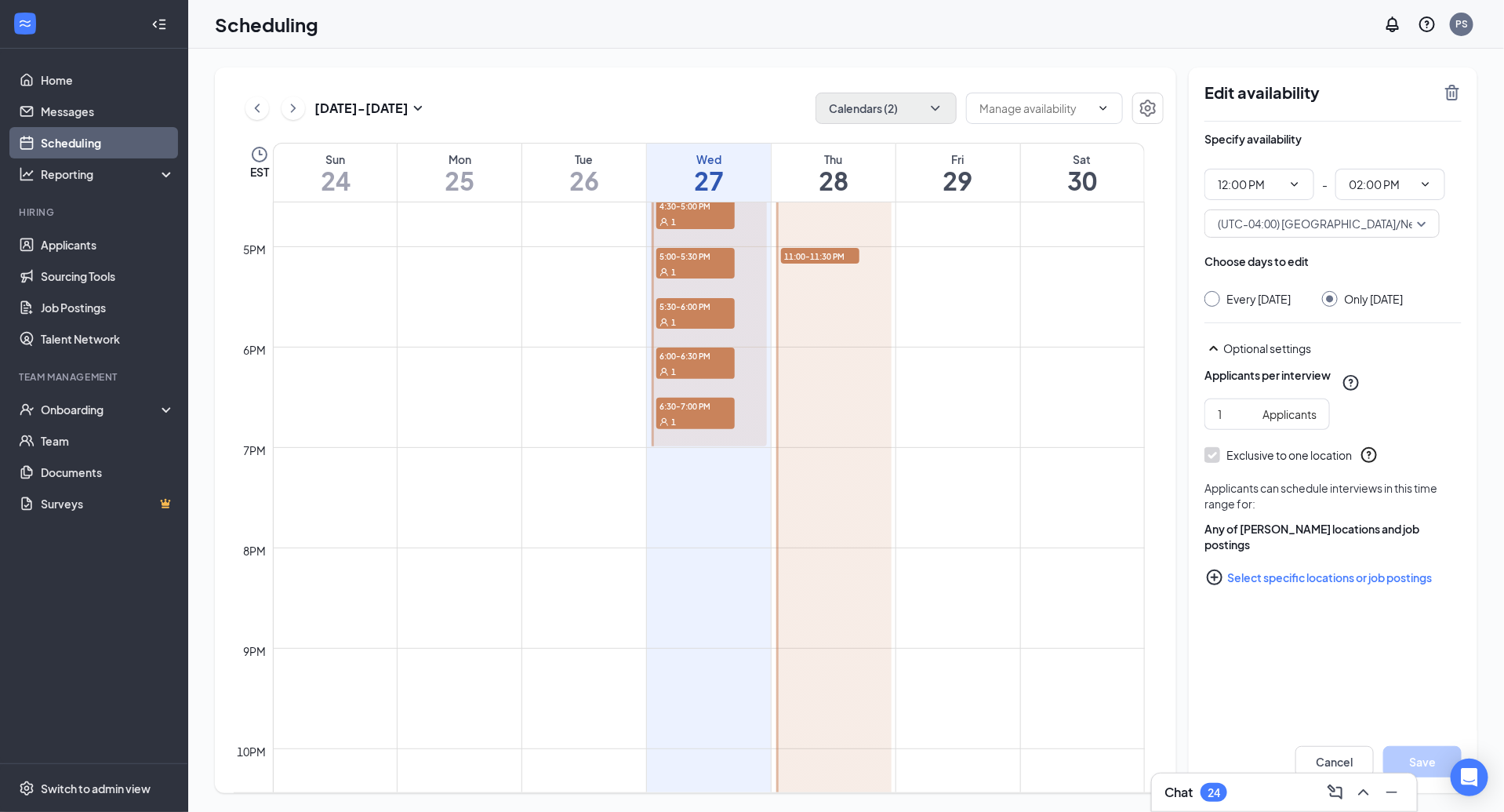
click at [805, 550] on div at bounding box center [834, 296] width 115 height 1304
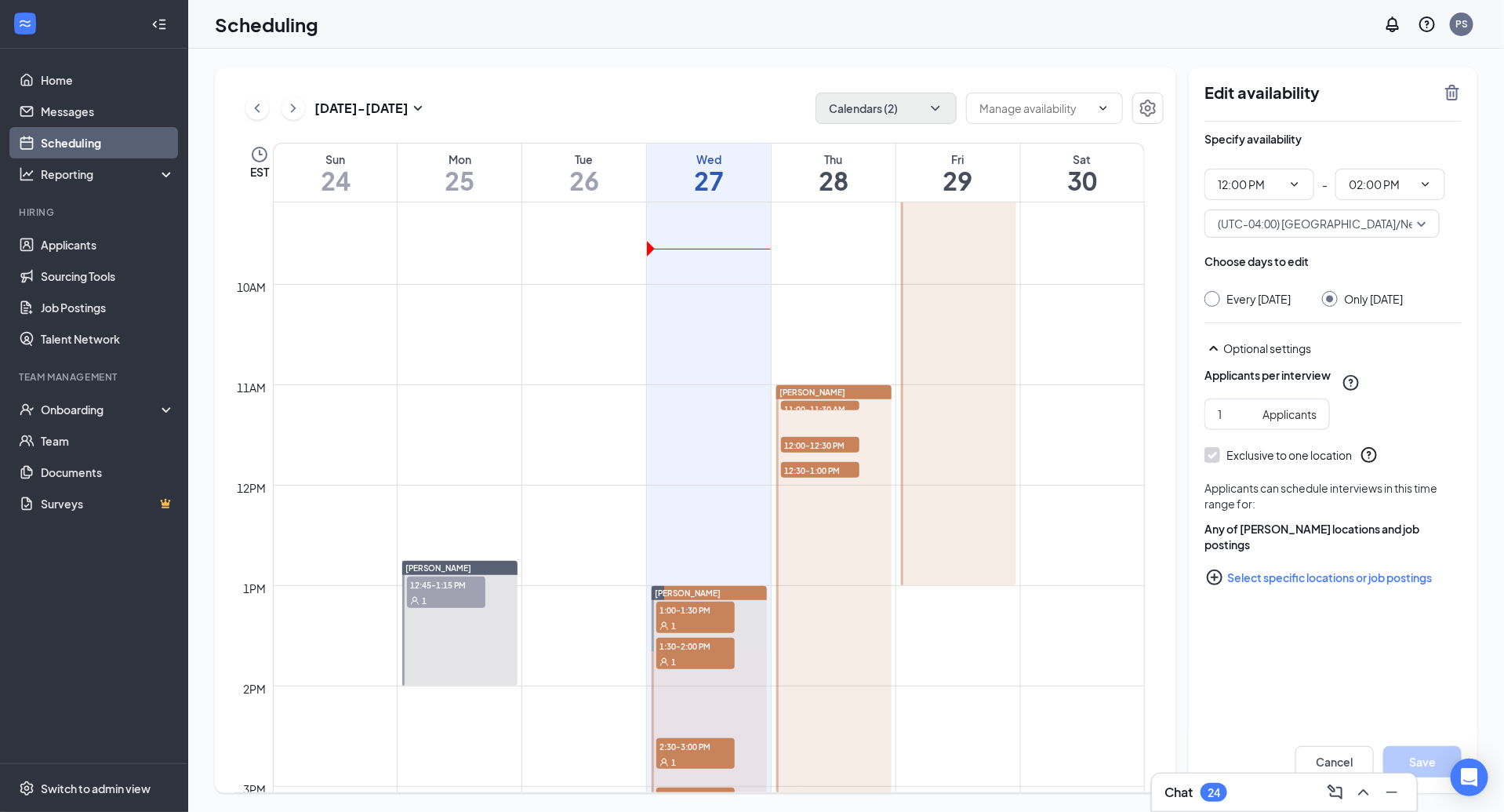
scroll to position [920, 0]
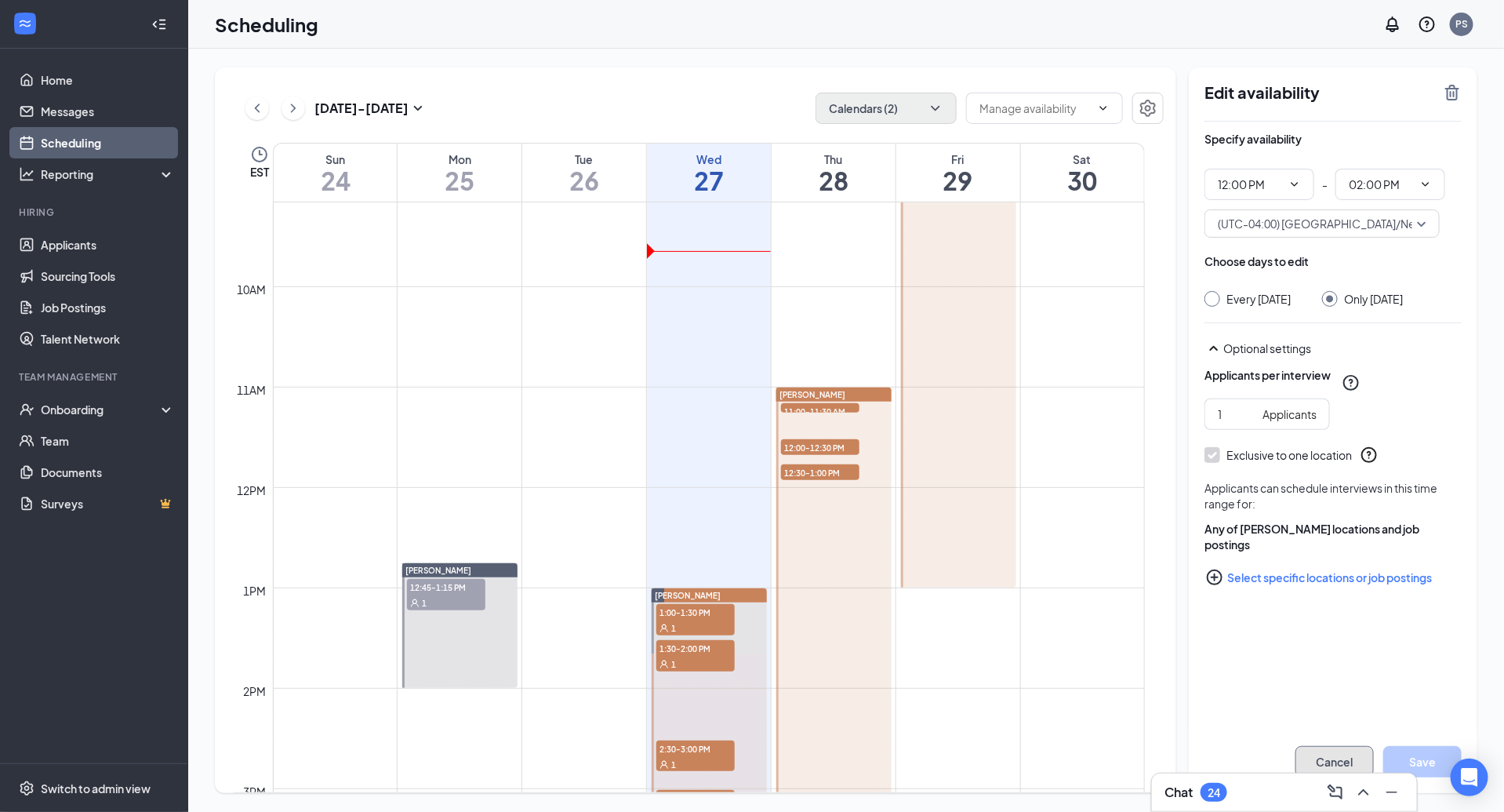
click at [1319, 756] on button "Cancel" at bounding box center [1335, 762] width 78 height 32
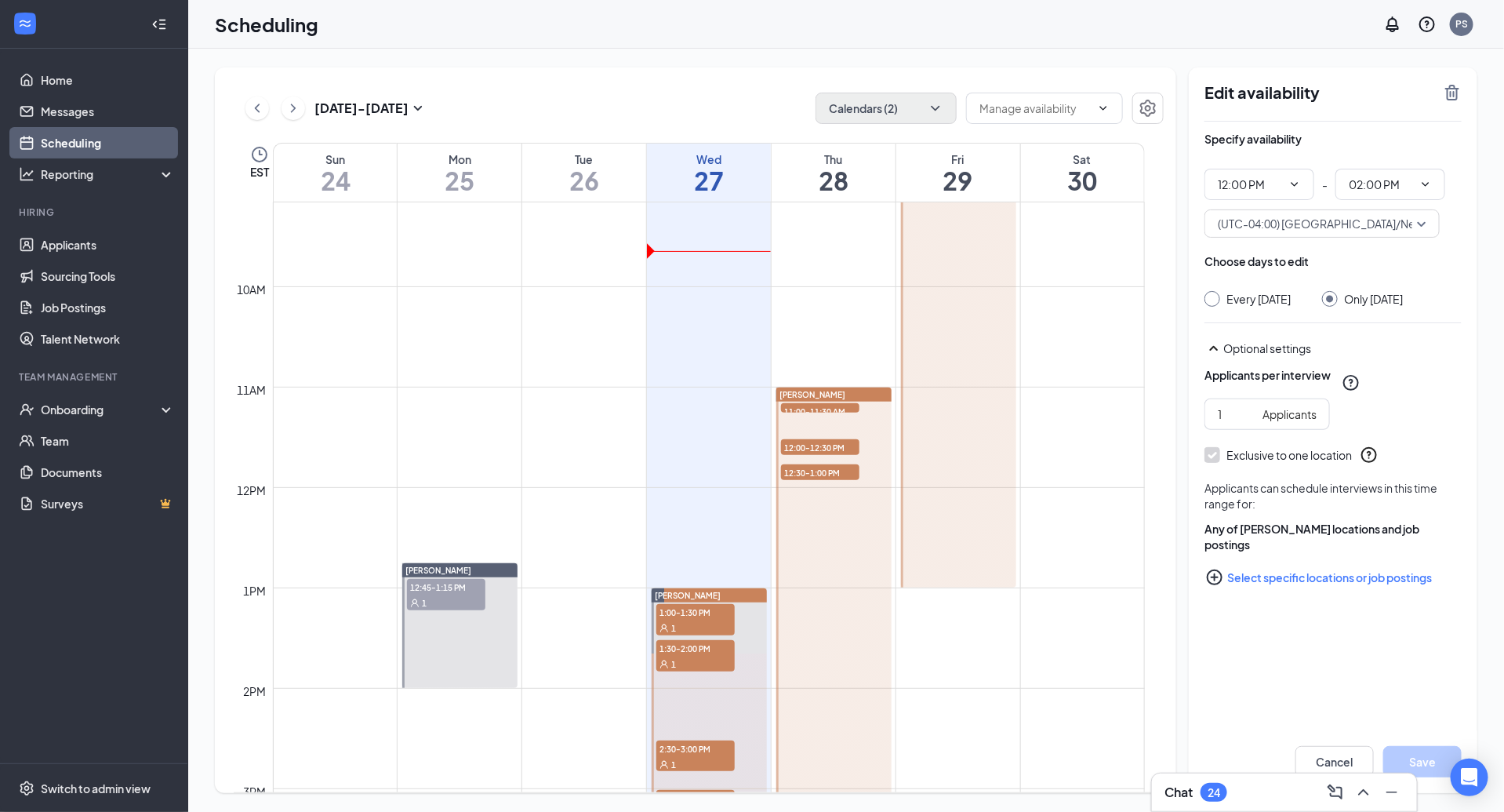
click at [850, 384] on td at bounding box center [709, 373] width 873 height 25
click at [862, 399] on div "[PERSON_NAME]" at bounding box center [834, 394] width 115 height 14
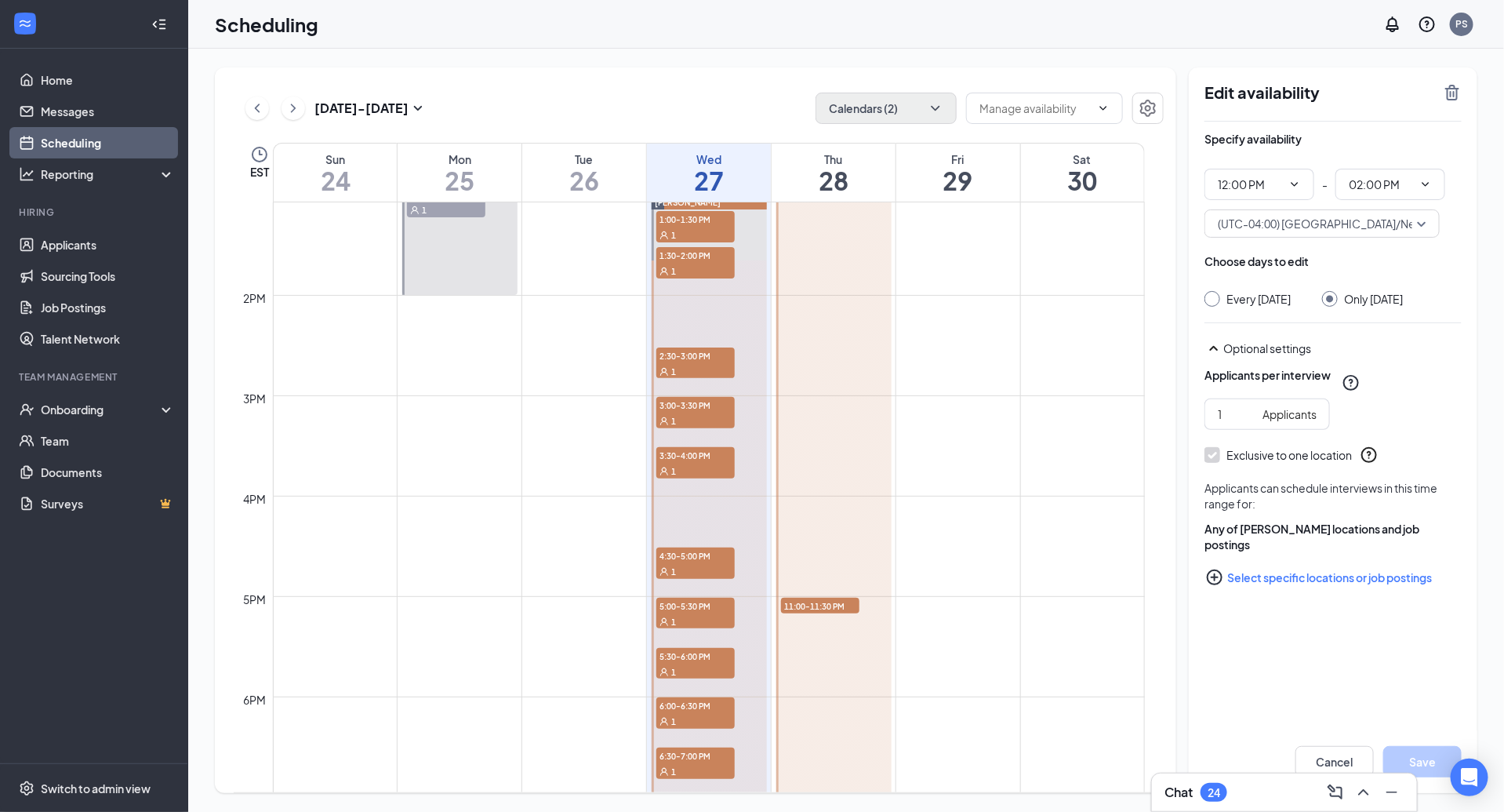
scroll to position [1818, 0]
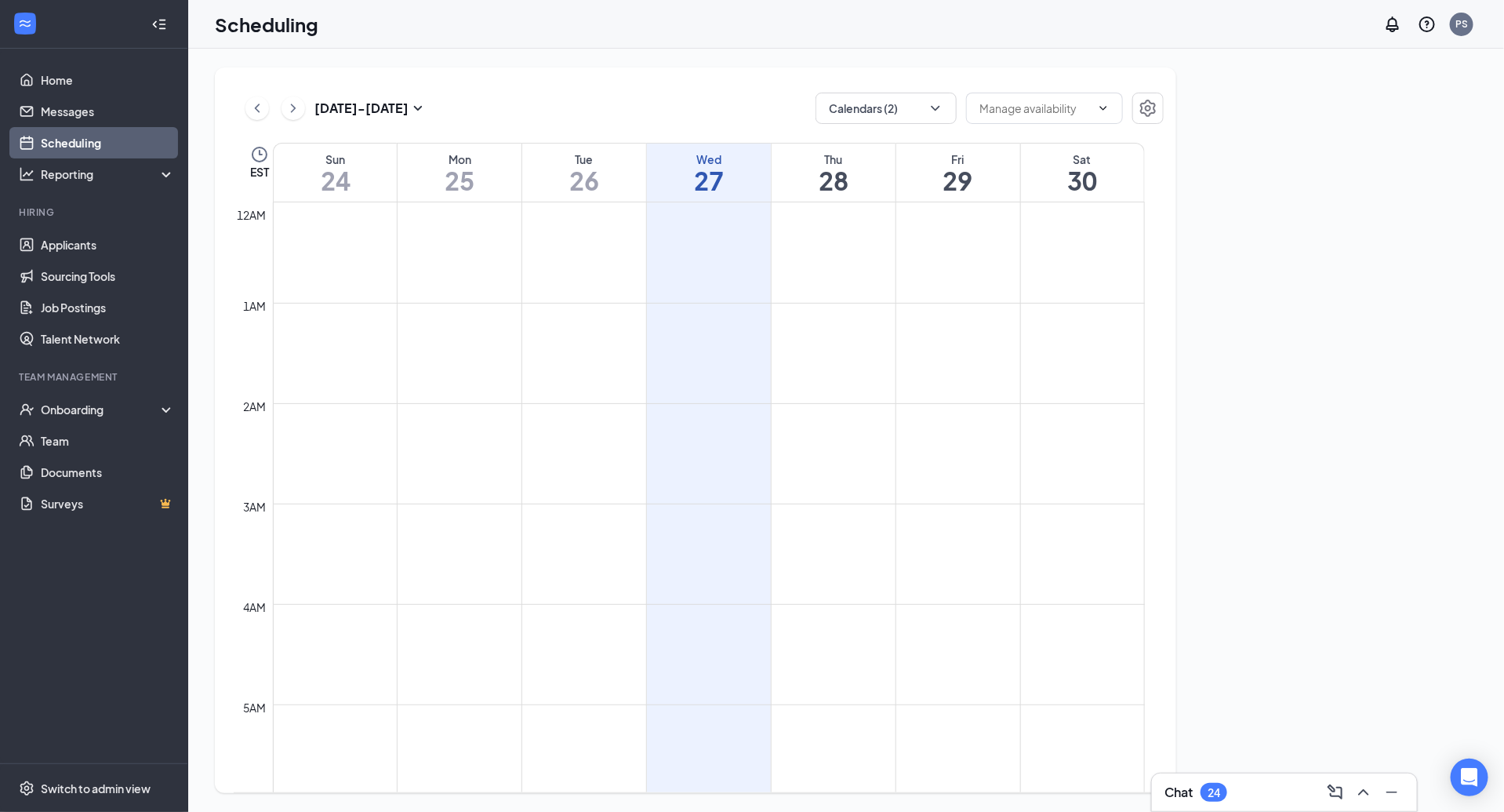
scroll to position [771, 0]
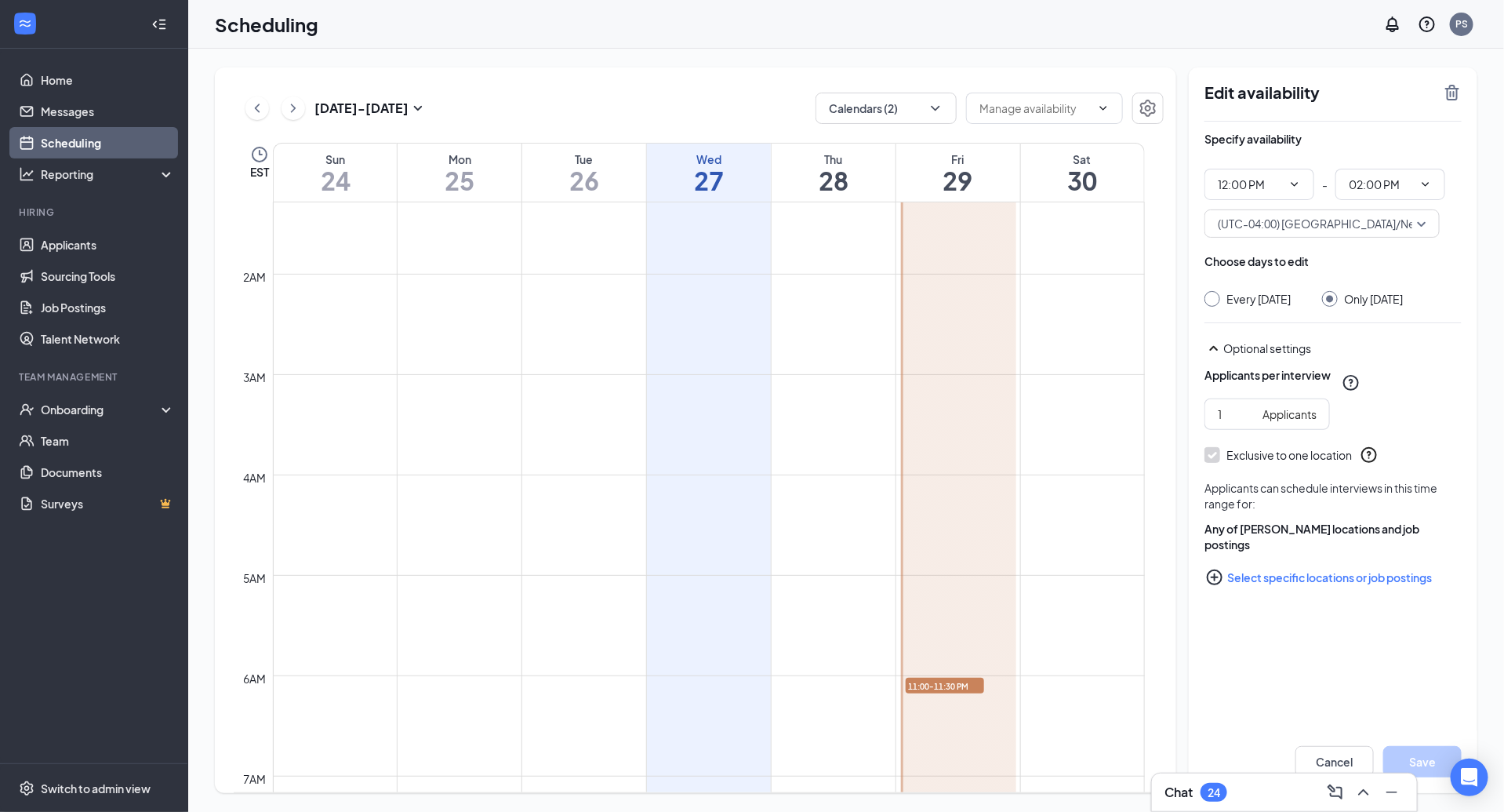
scroll to position [0, 0]
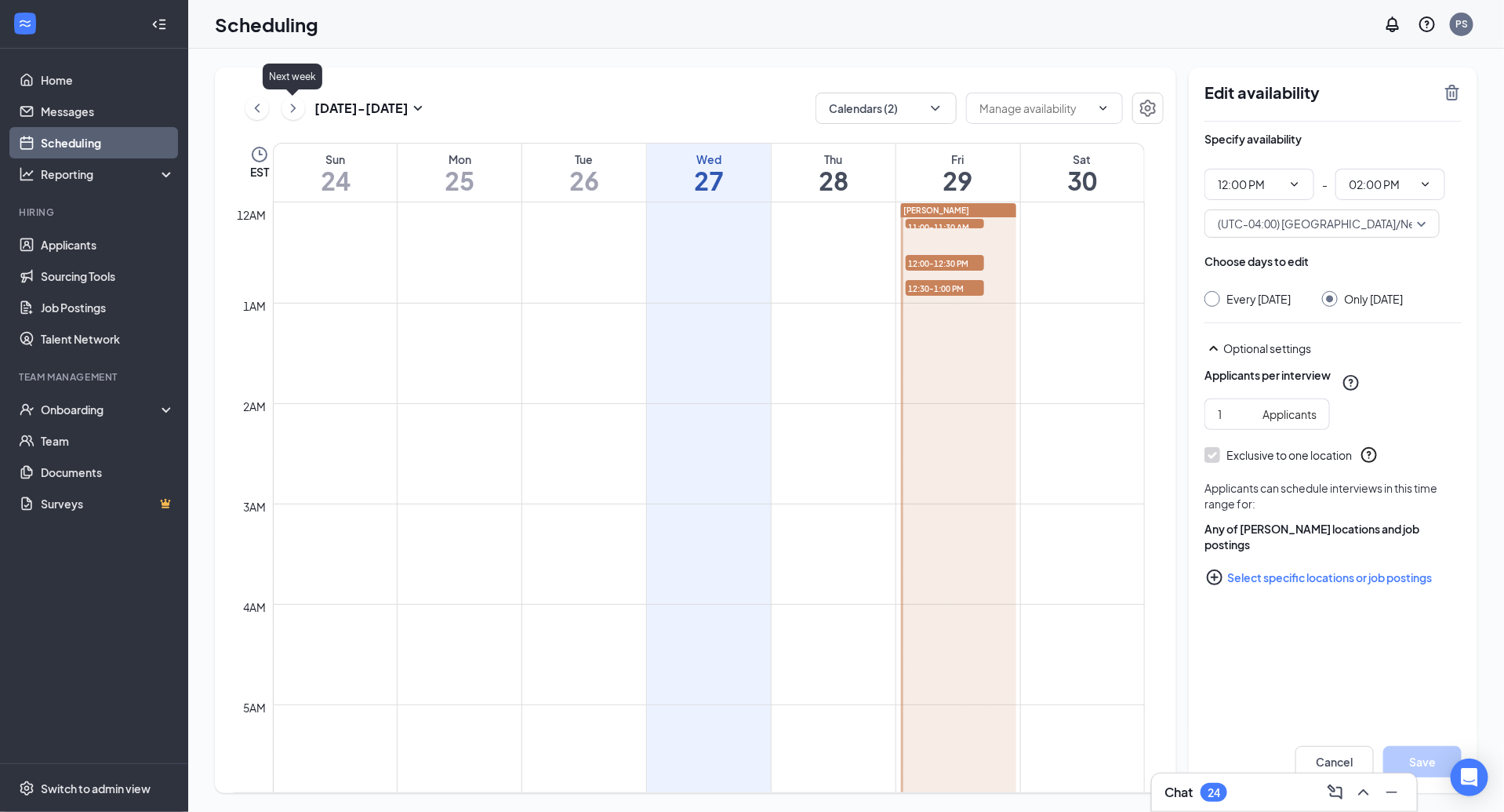
click at [296, 107] on icon "ChevronRight" at bounding box center [293, 108] width 16 height 19
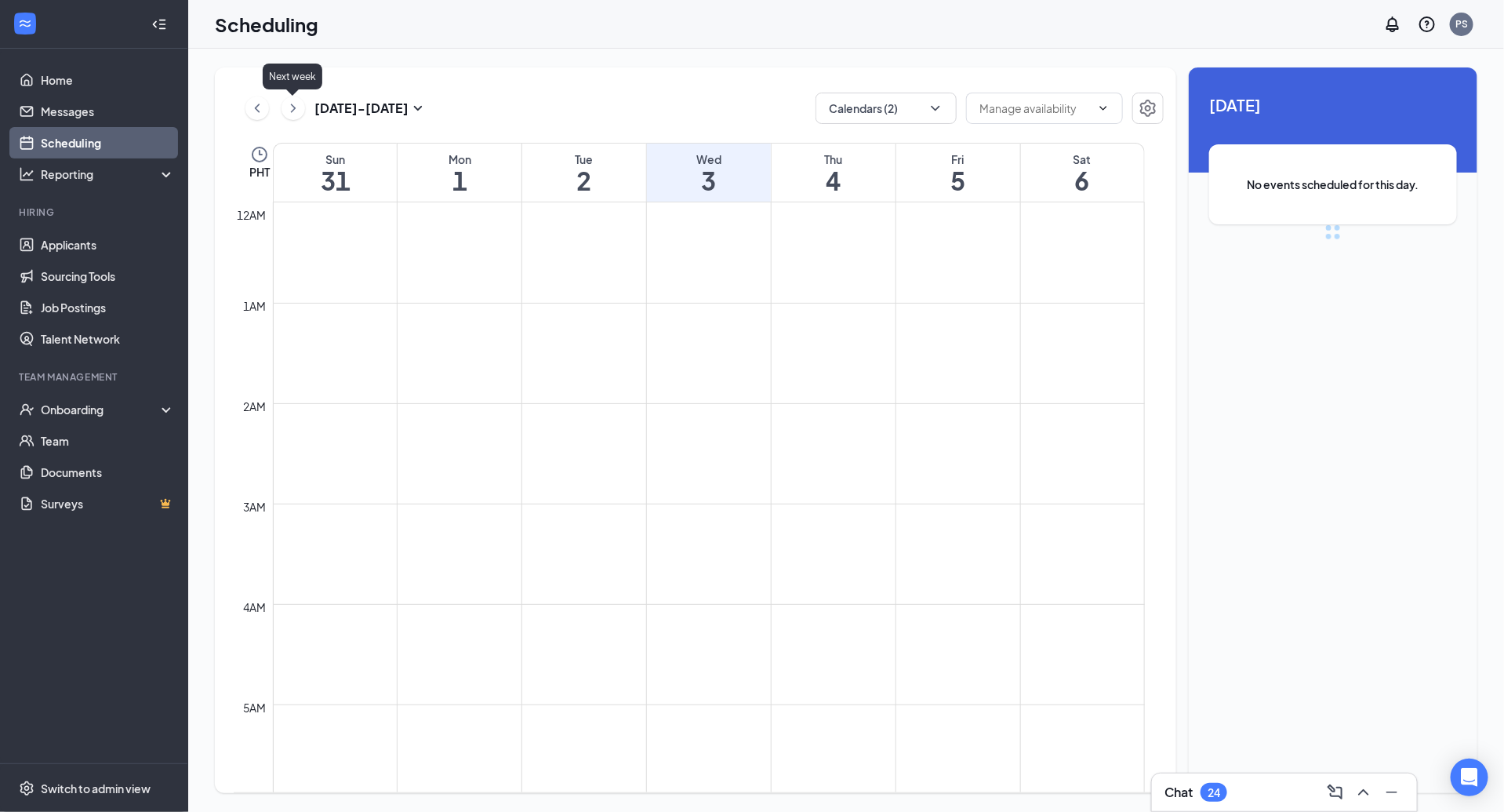
scroll to position [771, 0]
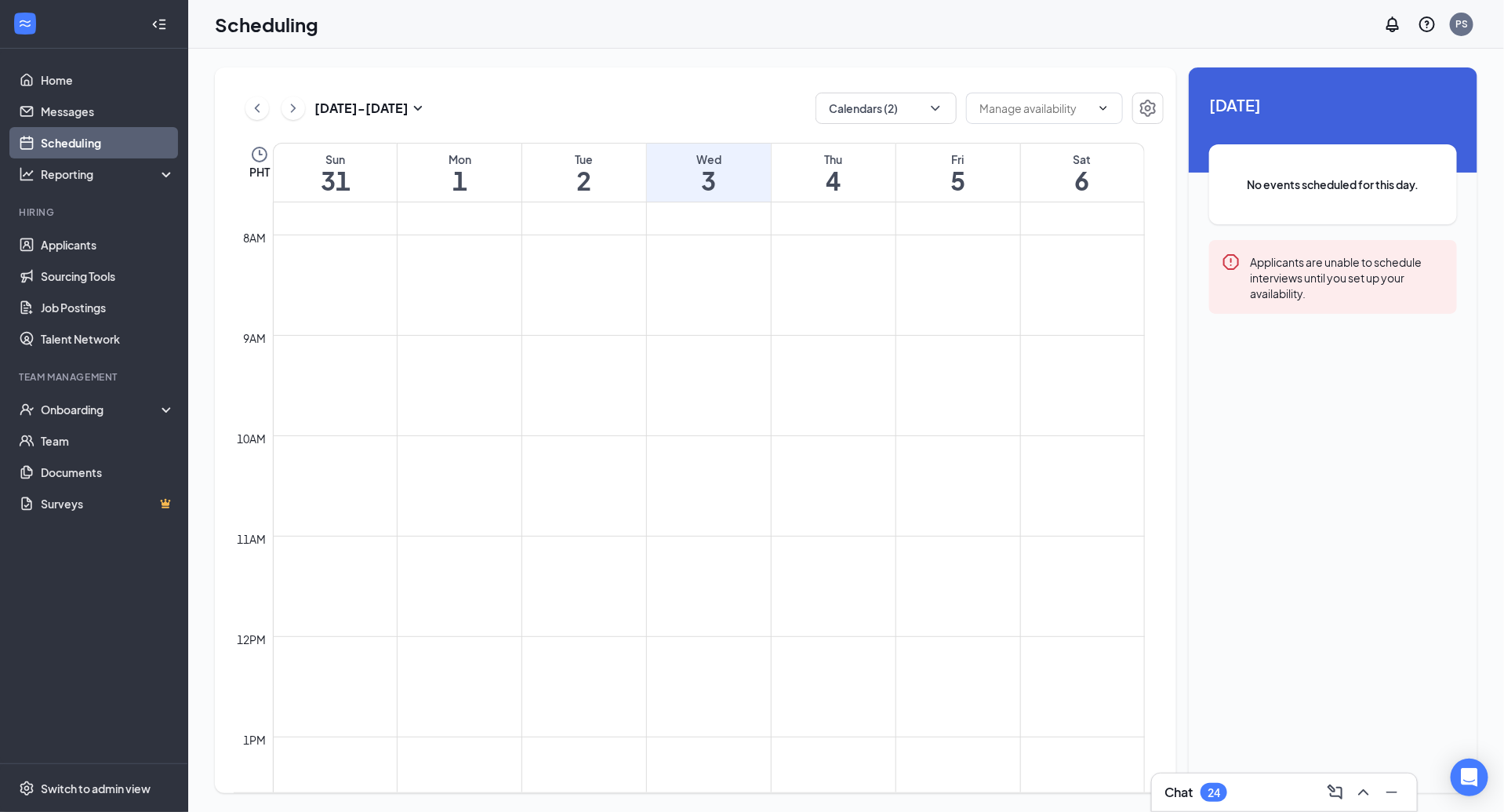
click at [262, 153] on icon "Clock" at bounding box center [260, 155] width 19 height 19
click at [352, 101] on span "(UTC+08:00) [GEOGRAPHIC_DATA]/[GEOGRAPHIC_DATA] - Philippine Time" at bounding box center [464, 99] width 384 height 23
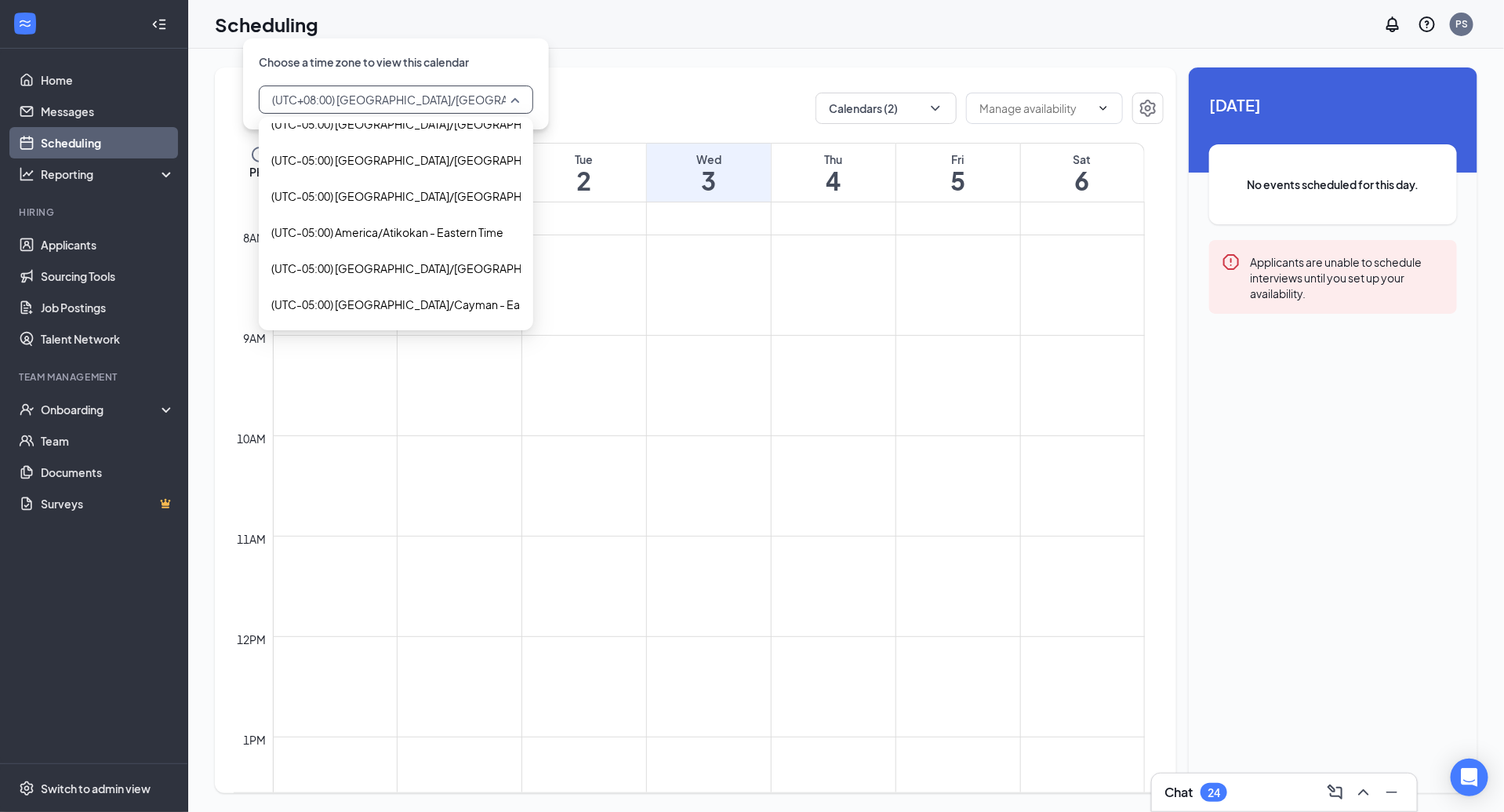
scroll to position [1158, 0]
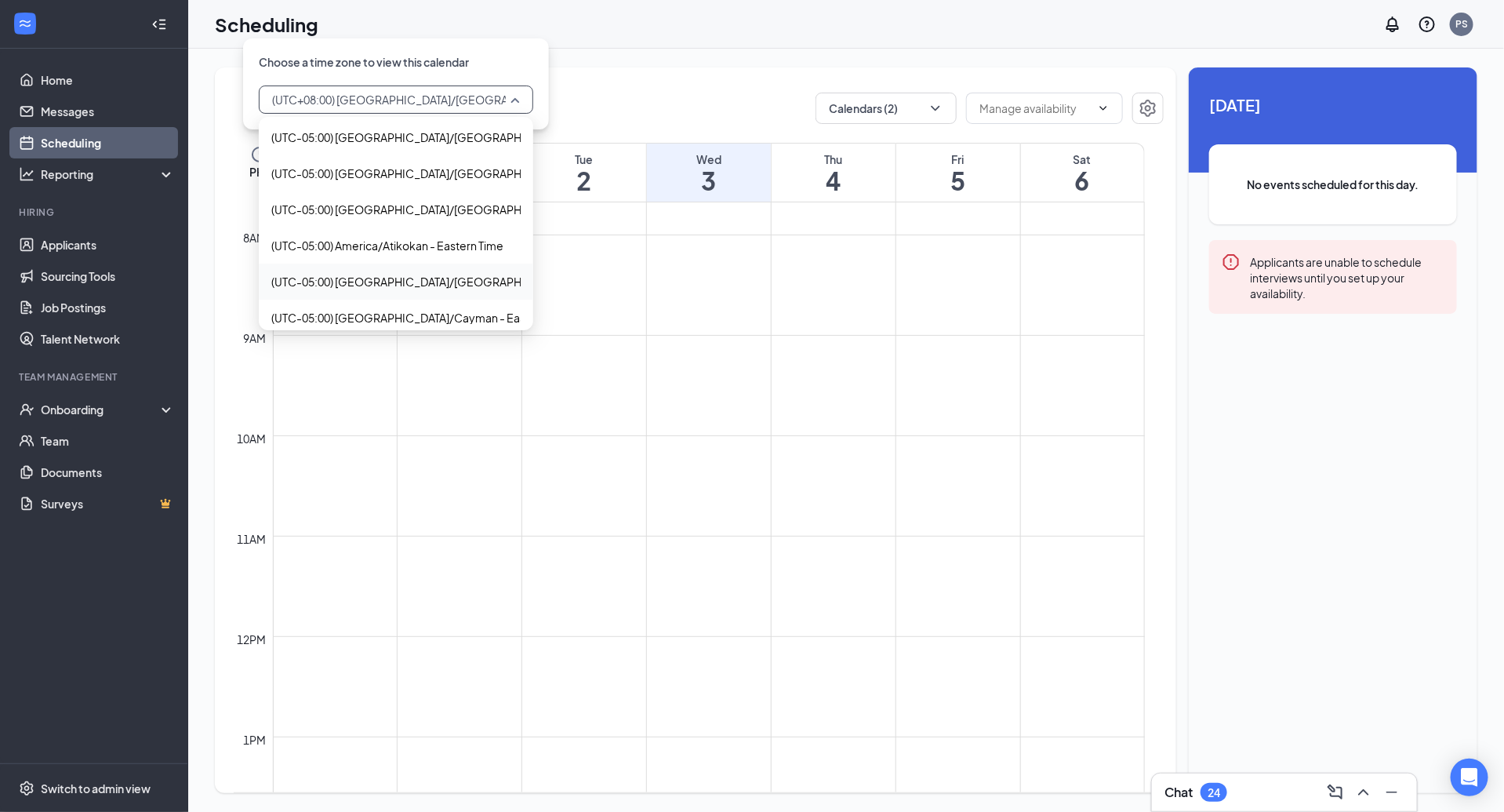
click at [439, 277] on span "(UTC-05:00) [GEOGRAPHIC_DATA]/[GEOGRAPHIC_DATA] - Eastern Time" at bounding box center [457, 281] width 373 height 18
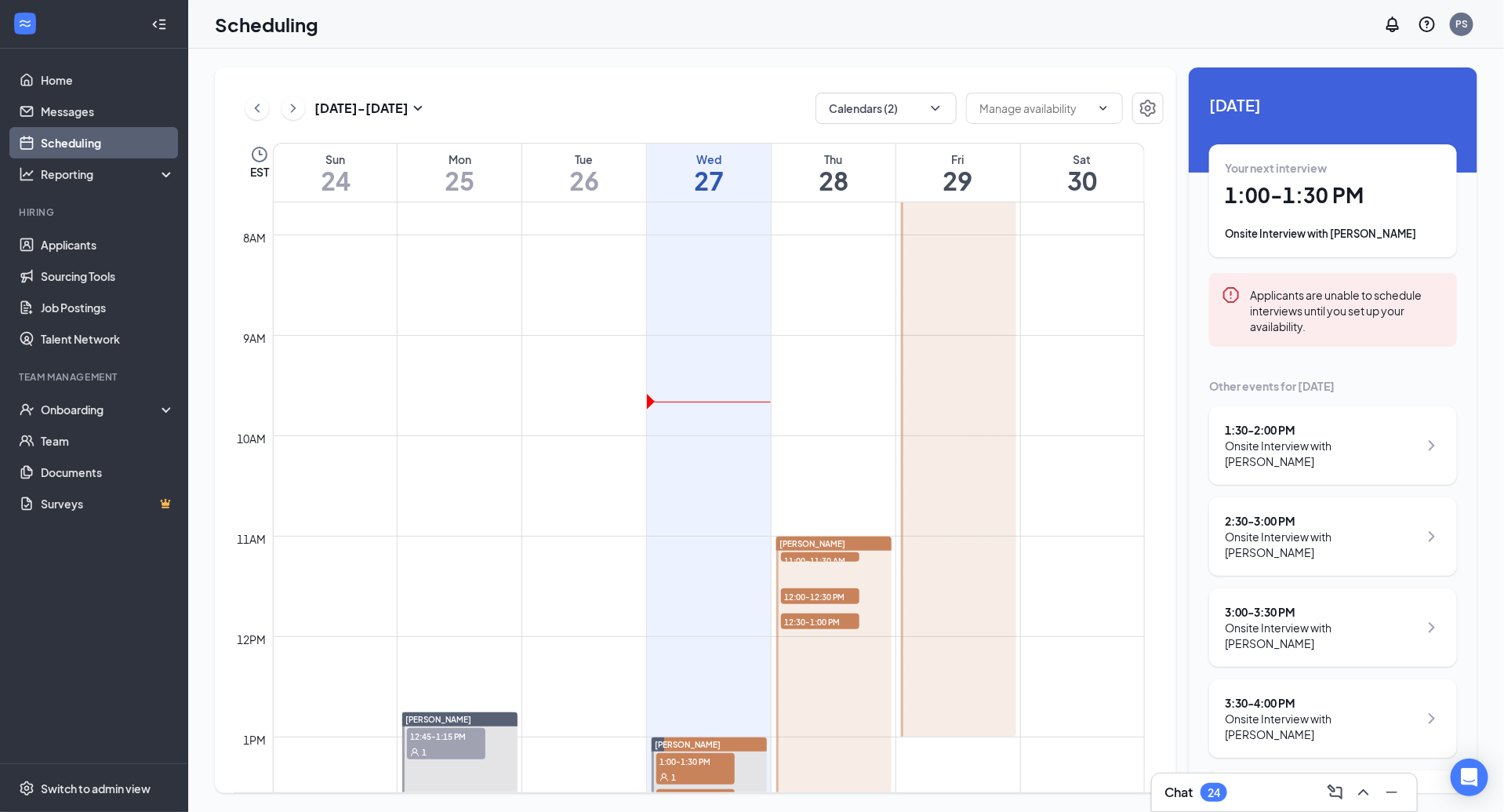
click at [858, 625] on span "12:30-1:00 PM" at bounding box center [820, 621] width 78 height 16
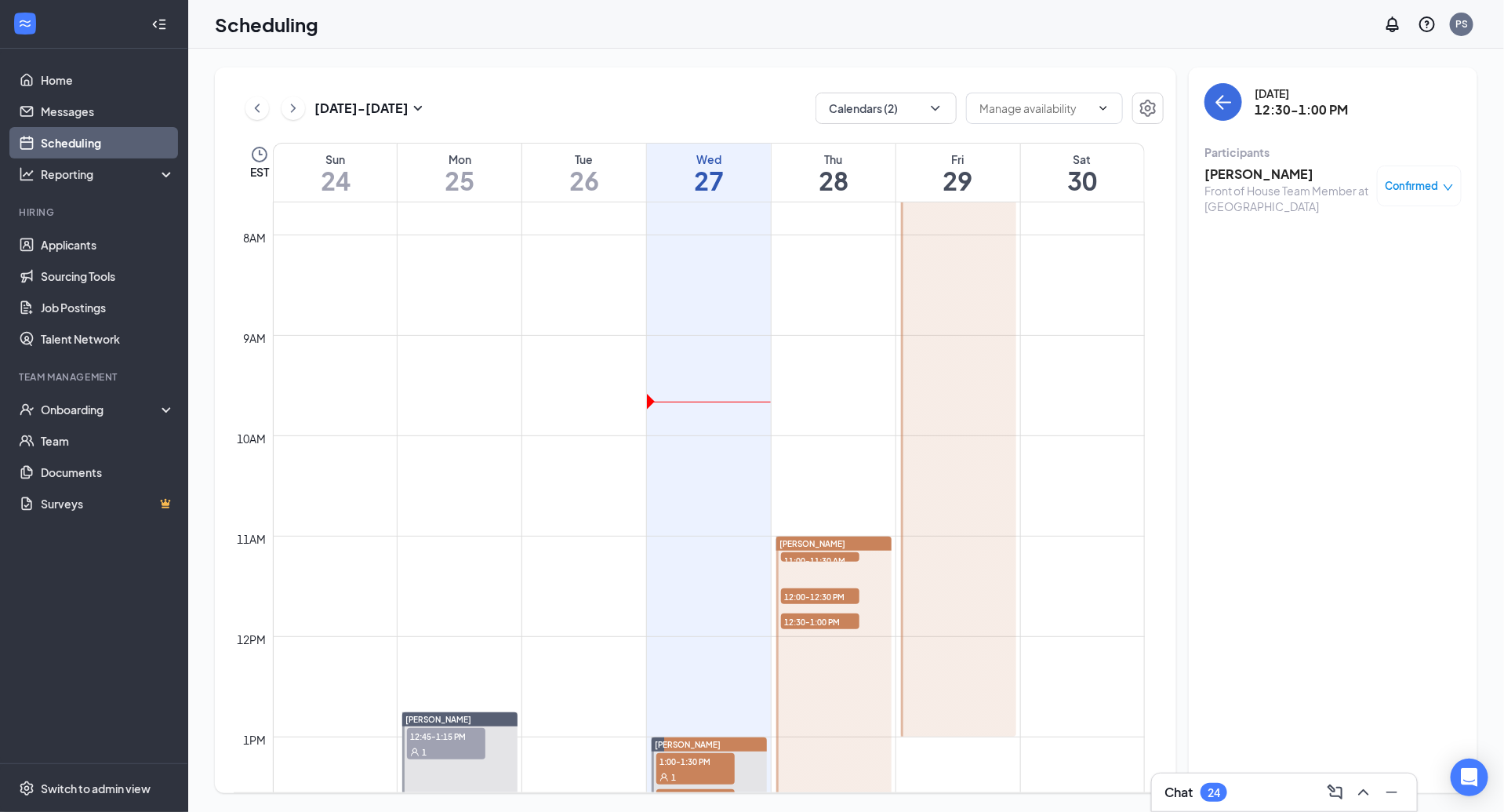
click at [853, 545] on div "[PERSON_NAME]" at bounding box center [834, 543] width 115 height 14
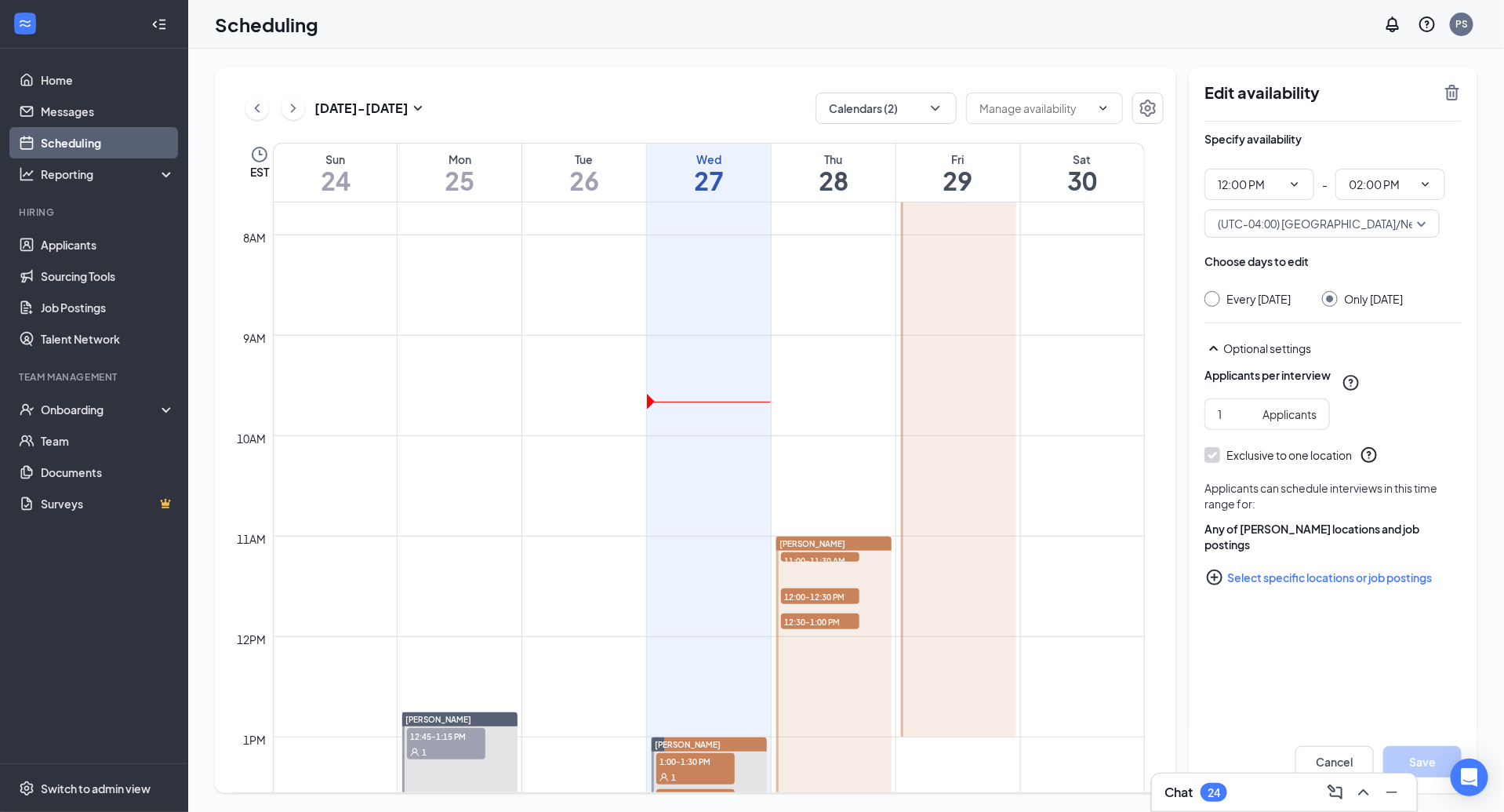
click at [868, 541] on div "[PERSON_NAME]" at bounding box center [834, 543] width 115 height 14
click at [948, 546] on div at bounding box center [959, 84] width 115 height 1305
click at [1319, 751] on button "Cancel" at bounding box center [1335, 762] width 78 height 32
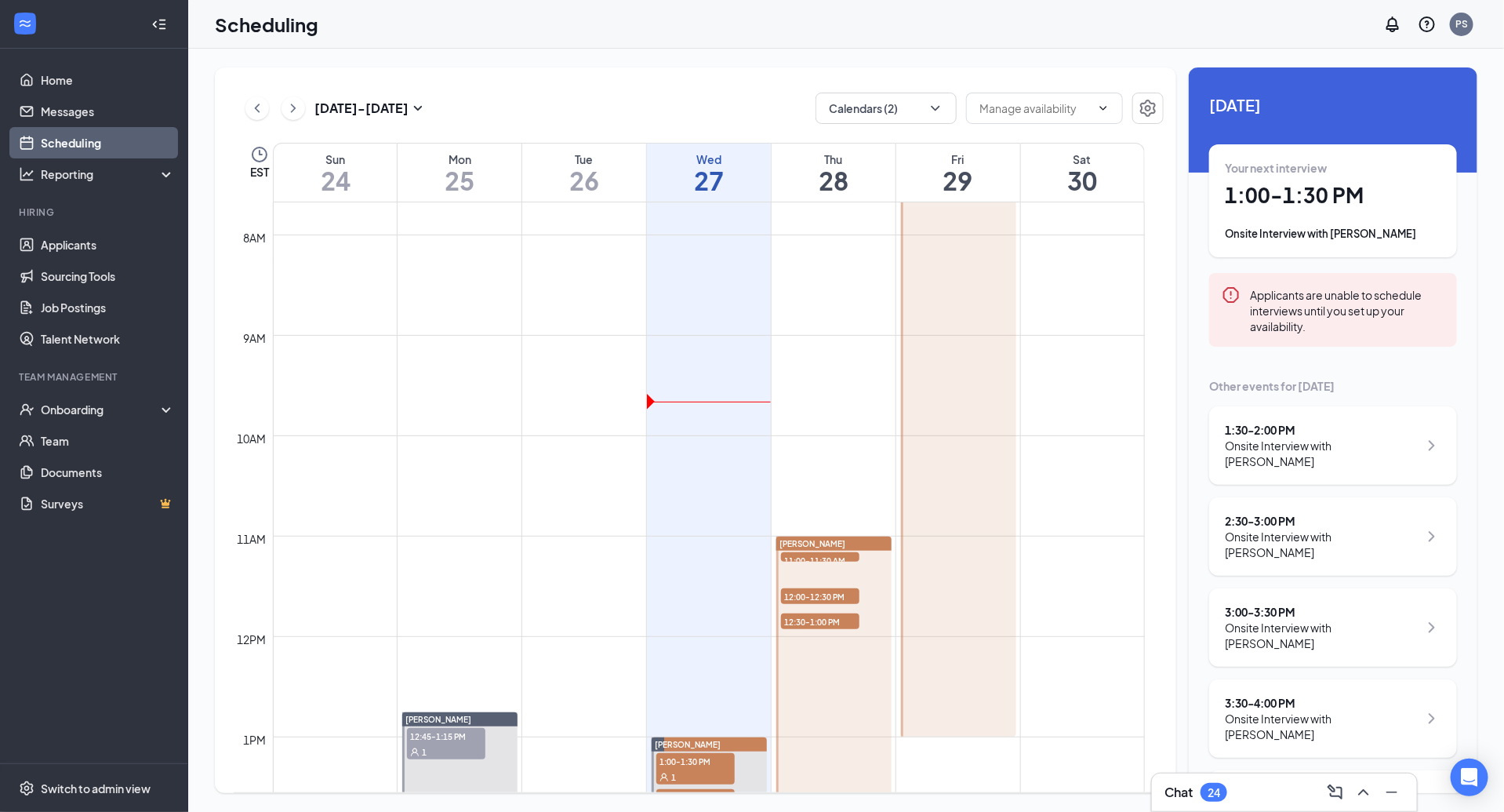
click at [1007, 578] on div at bounding box center [959, 84] width 115 height 1305
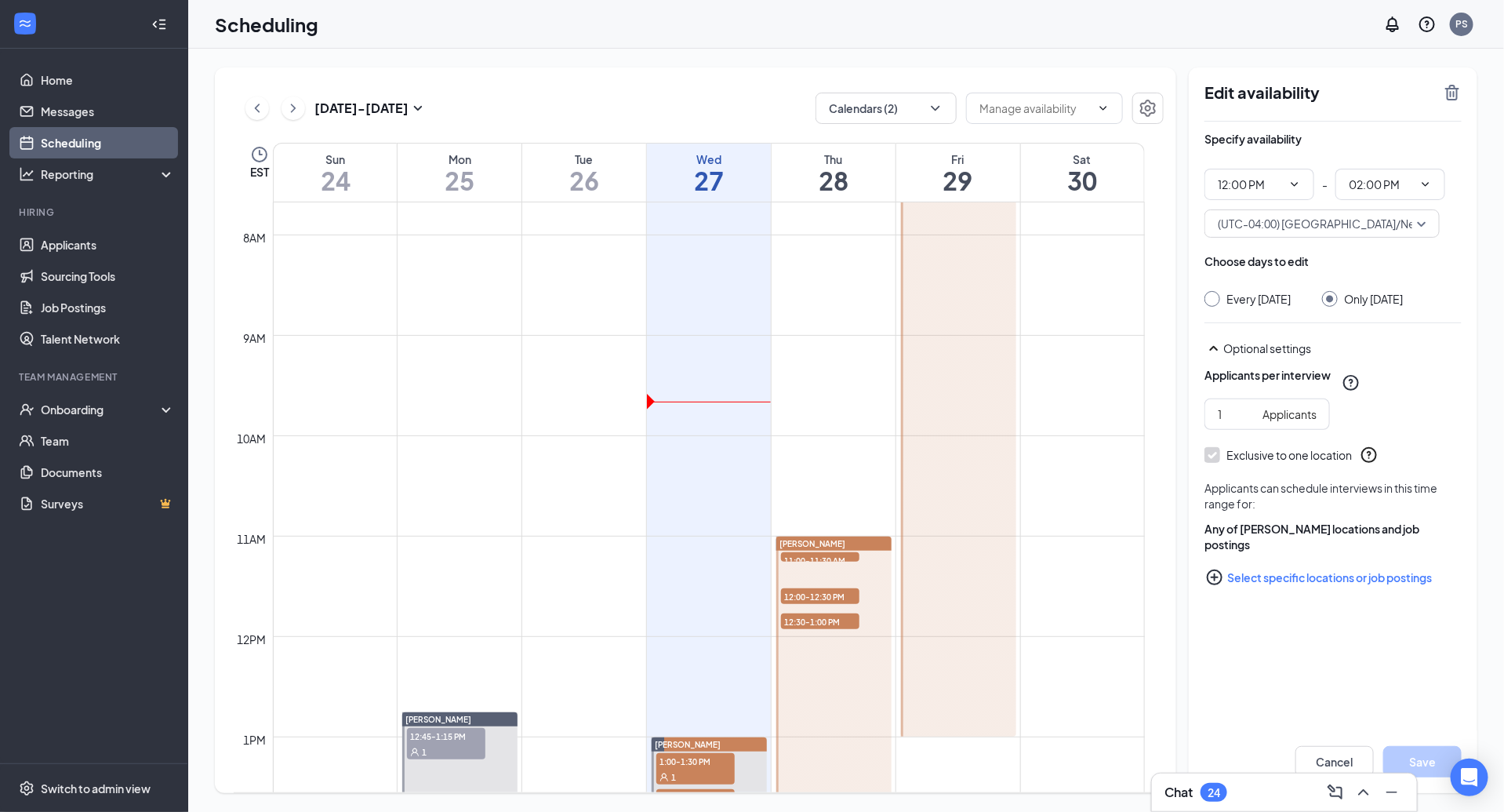
click at [924, 529] on div at bounding box center [959, 84] width 115 height 1305
click at [950, 483] on div at bounding box center [959, 84] width 115 height 1305
click at [1372, 223] on span "(UTC-04:00) [GEOGRAPHIC_DATA]/New_York - Eastern Time" at bounding box center [1374, 223] width 311 height 23
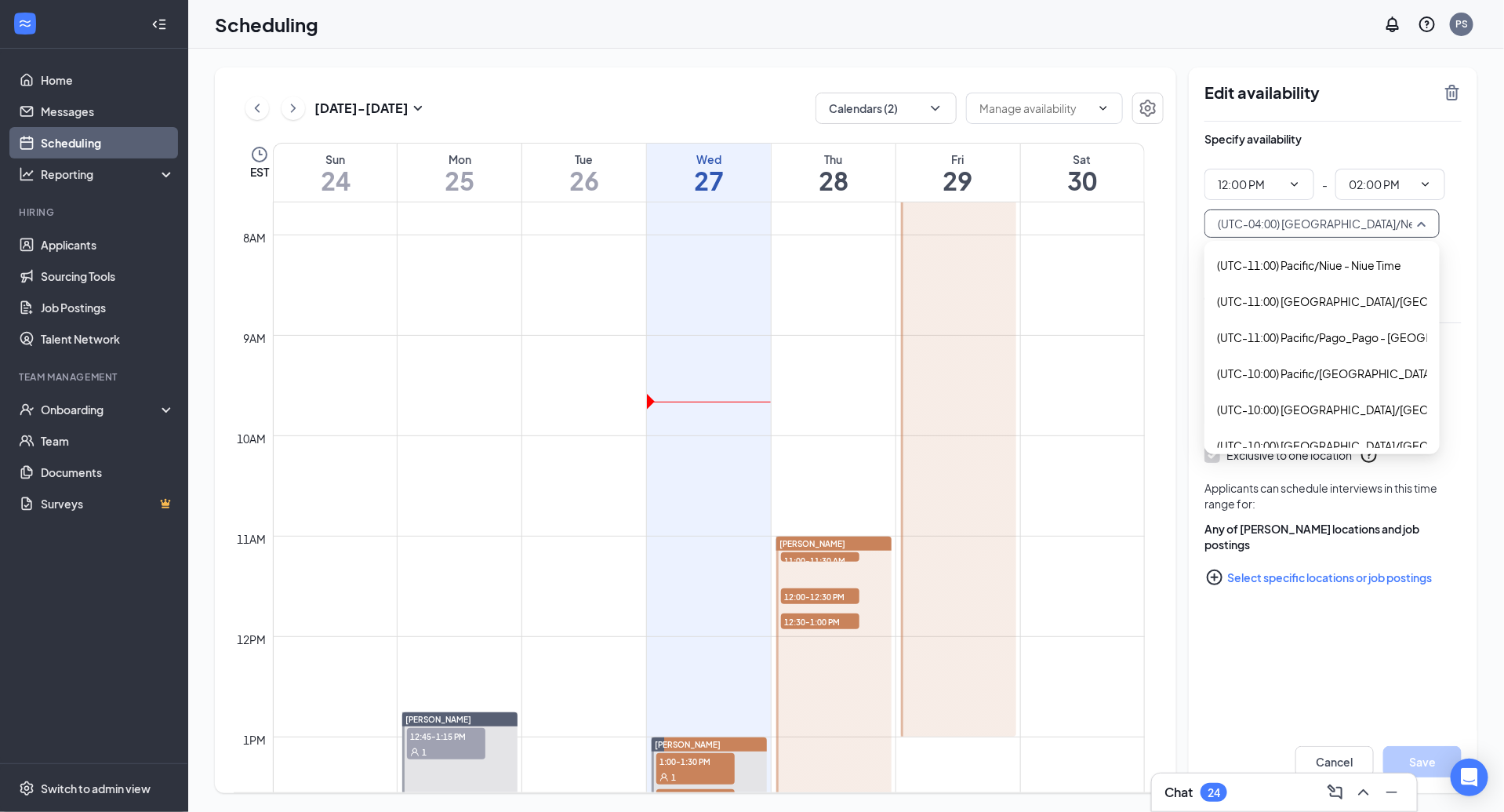
scroll to position [2398, 0]
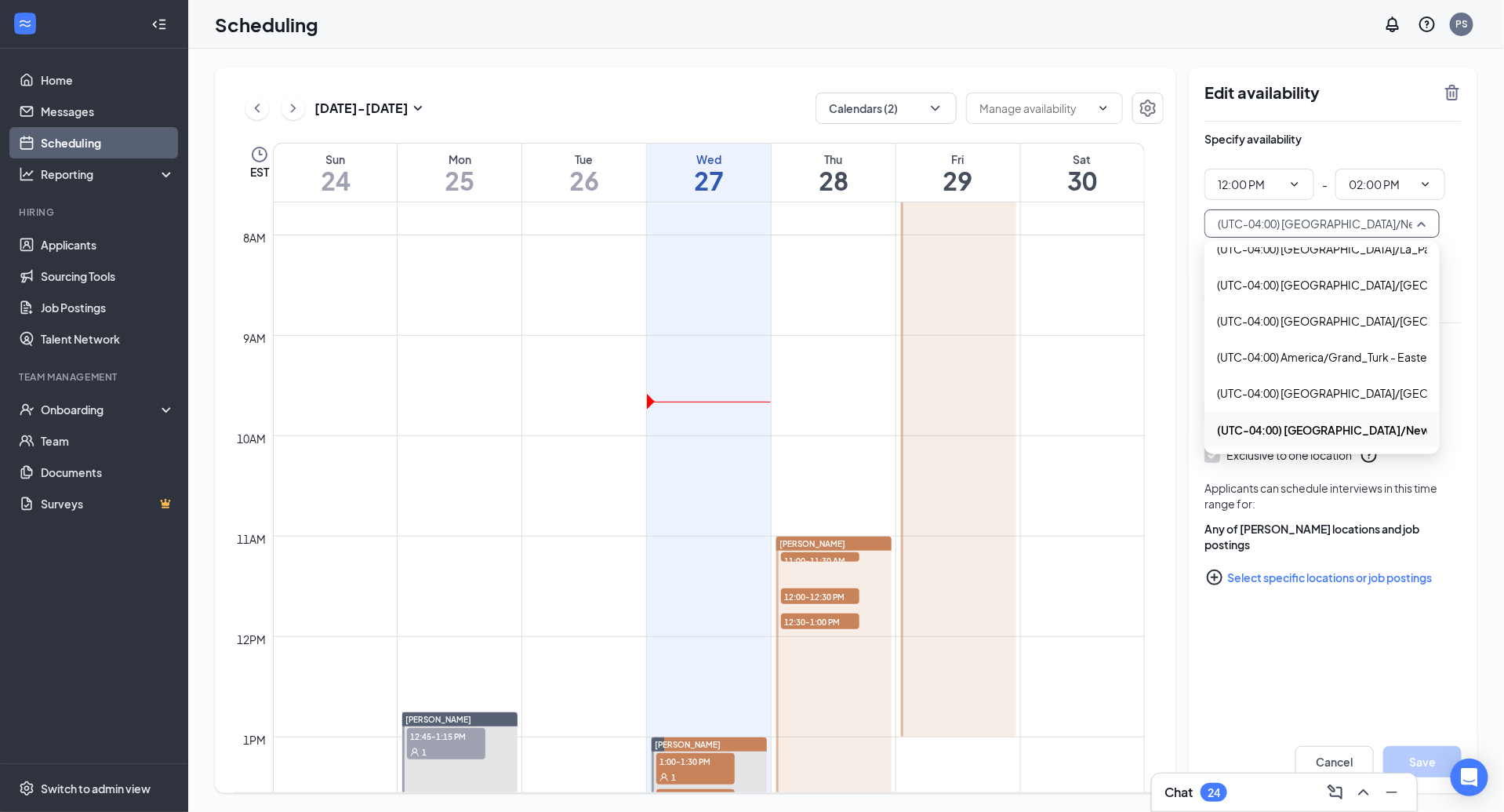
click at [256, 153] on icon "Clock" at bounding box center [260, 155] width 19 height 19
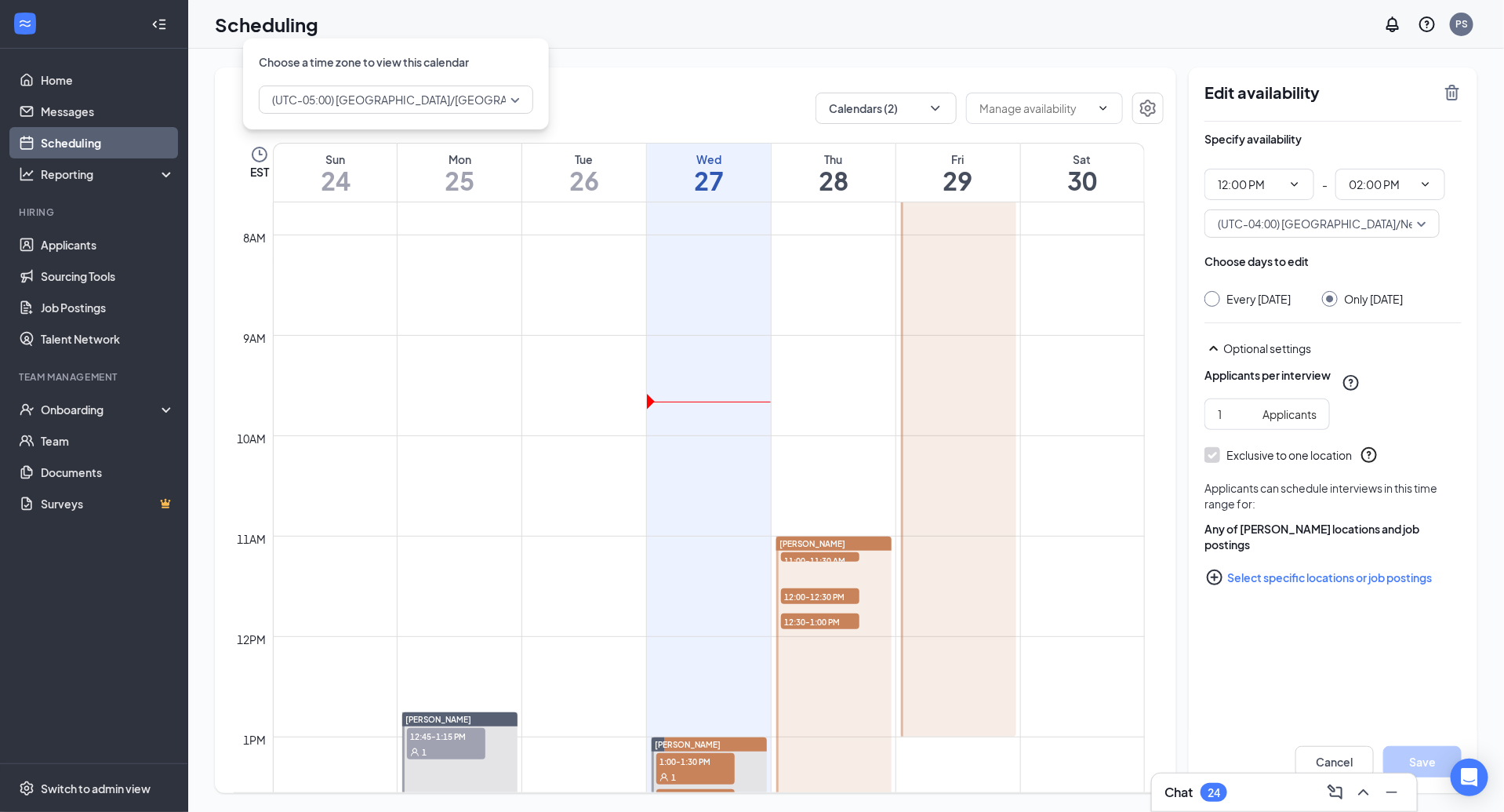
click at [321, 110] on span "(UTC-05:00) [GEOGRAPHIC_DATA]/[GEOGRAPHIC_DATA] - Eastern Time" at bounding box center [458, 99] width 373 height 23
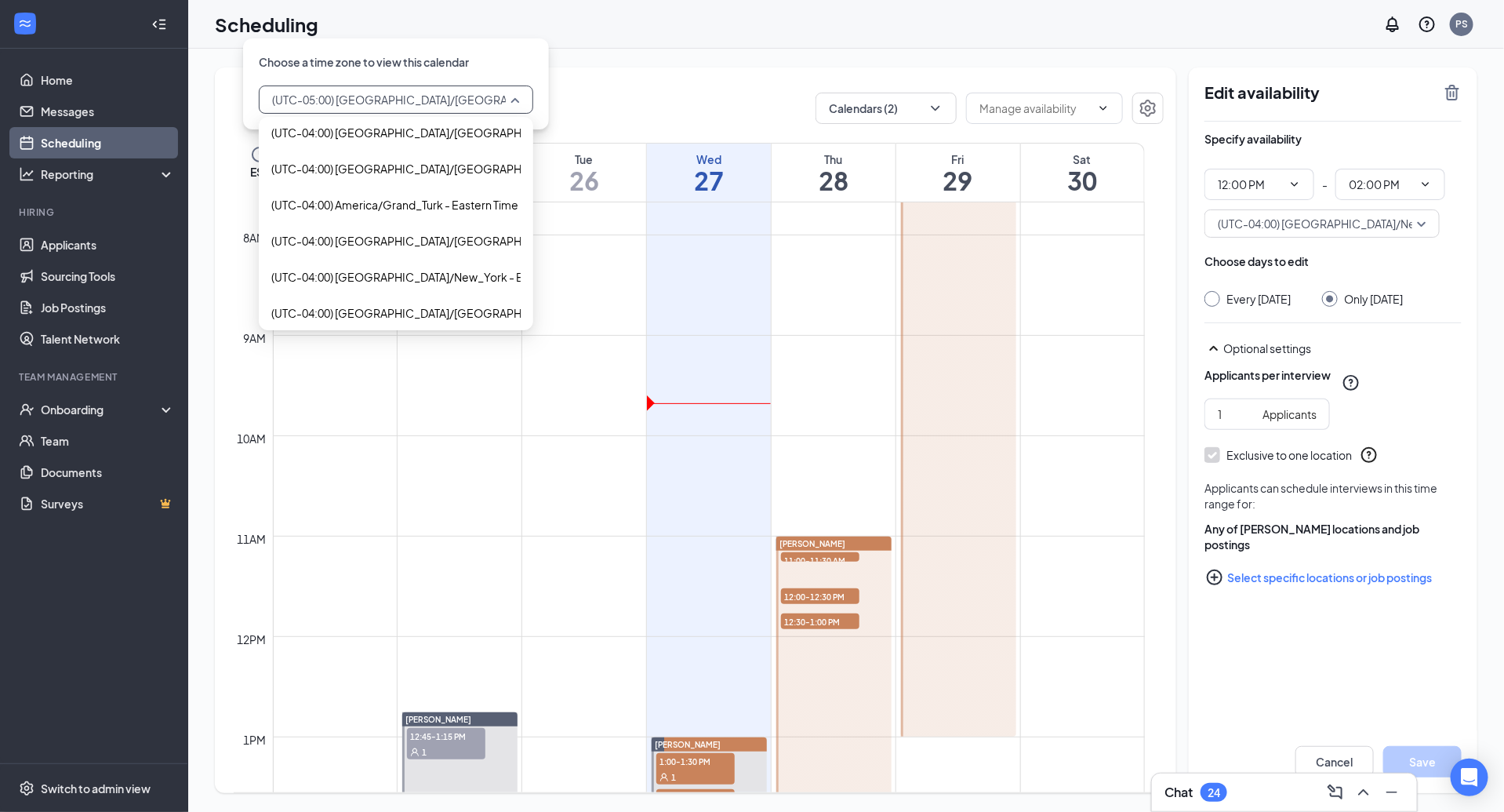
scroll to position [2443, 0]
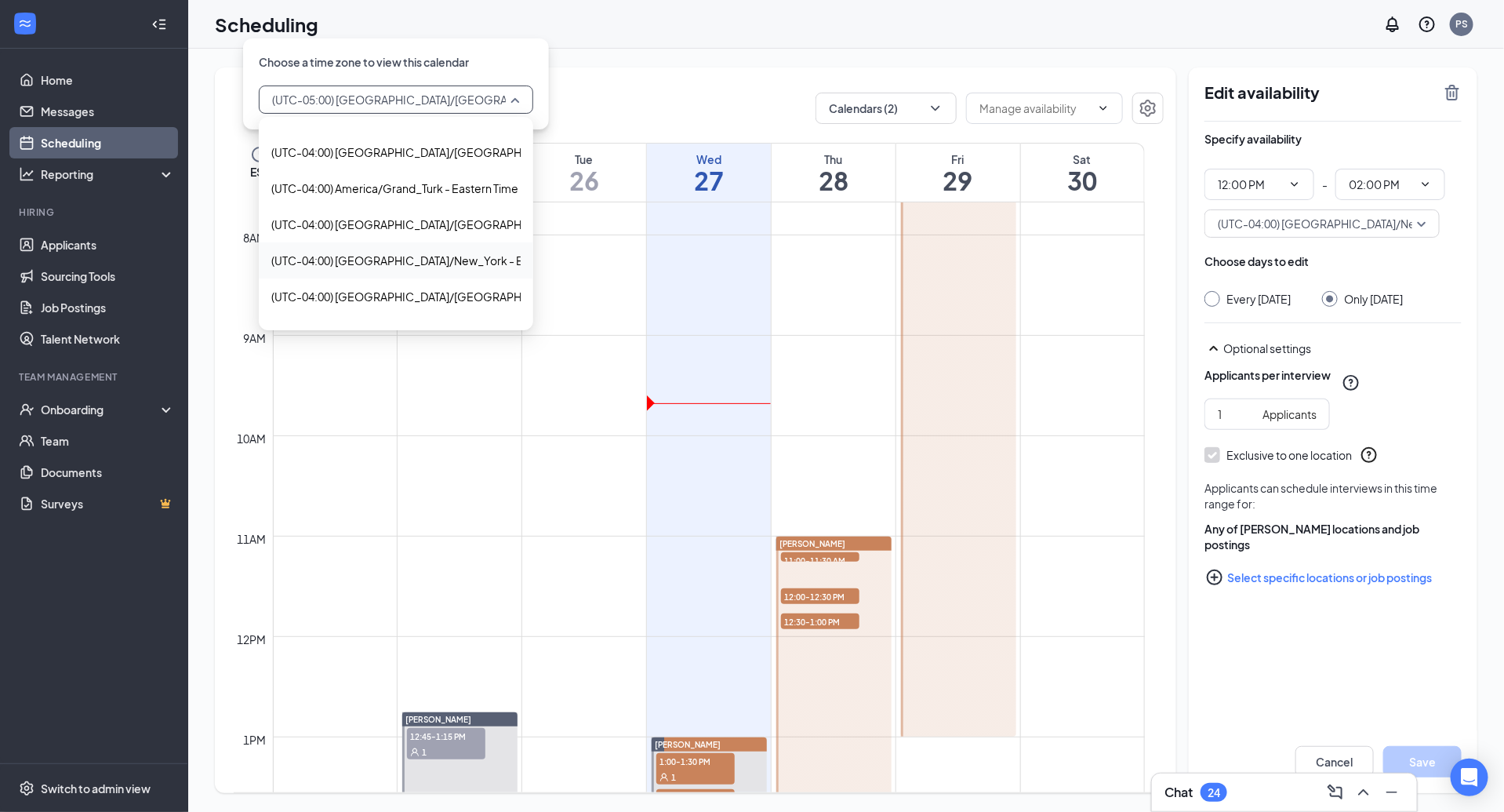
click at [476, 258] on span "(UTC-04:00) [GEOGRAPHIC_DATA]/New_York - Eastern Time" at bounding box center [427, 260] width 311 height 18
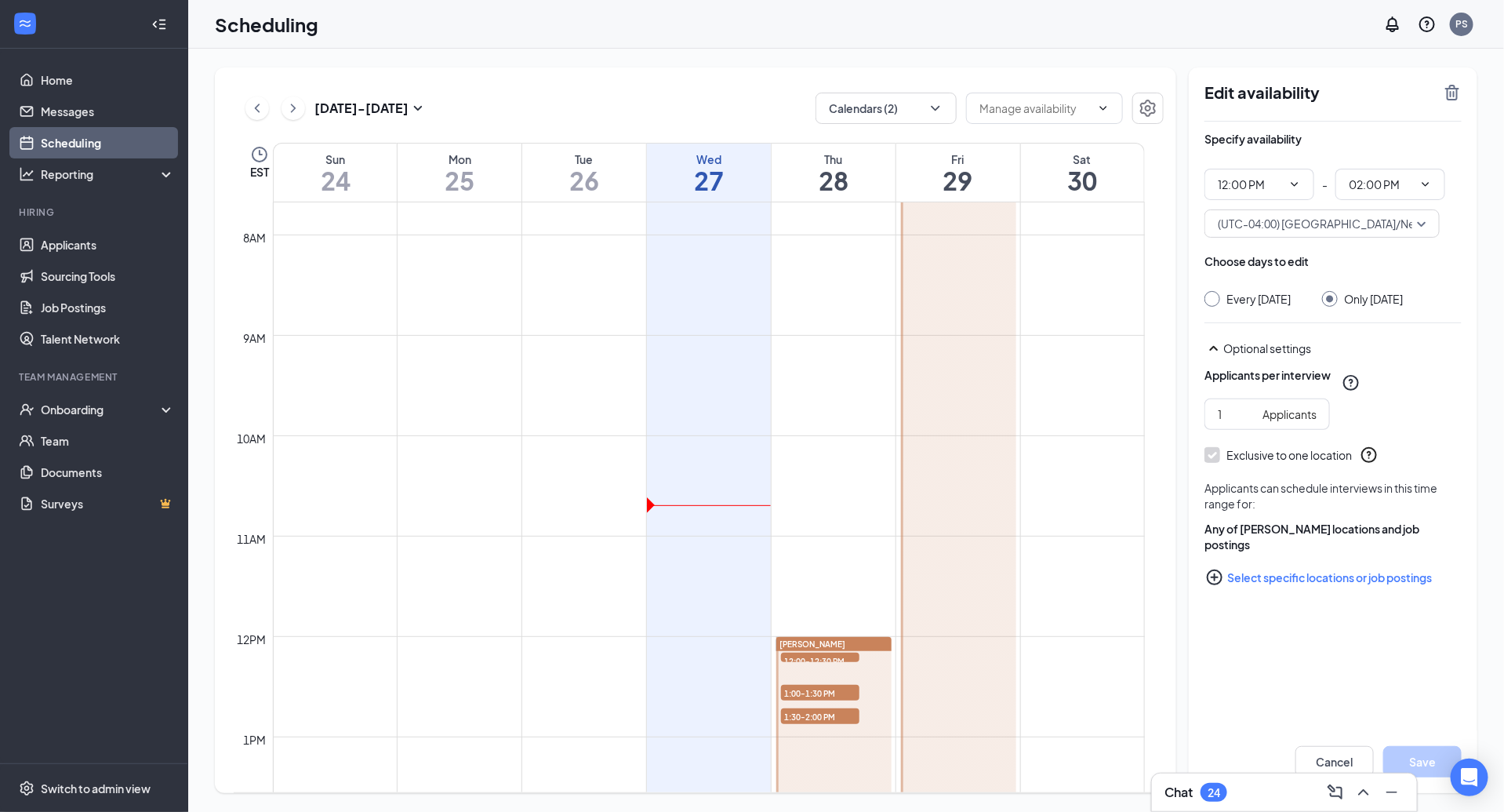
click at [941, 372] on div at bounding box center [959, 134] width 115 height 1404
click at [965, 388] on div at bounding box center [959, 134] width 115 height 1404
click at [1359, 751] on button "Cancel" at bounding box center [1335, 762] width 78 height 32
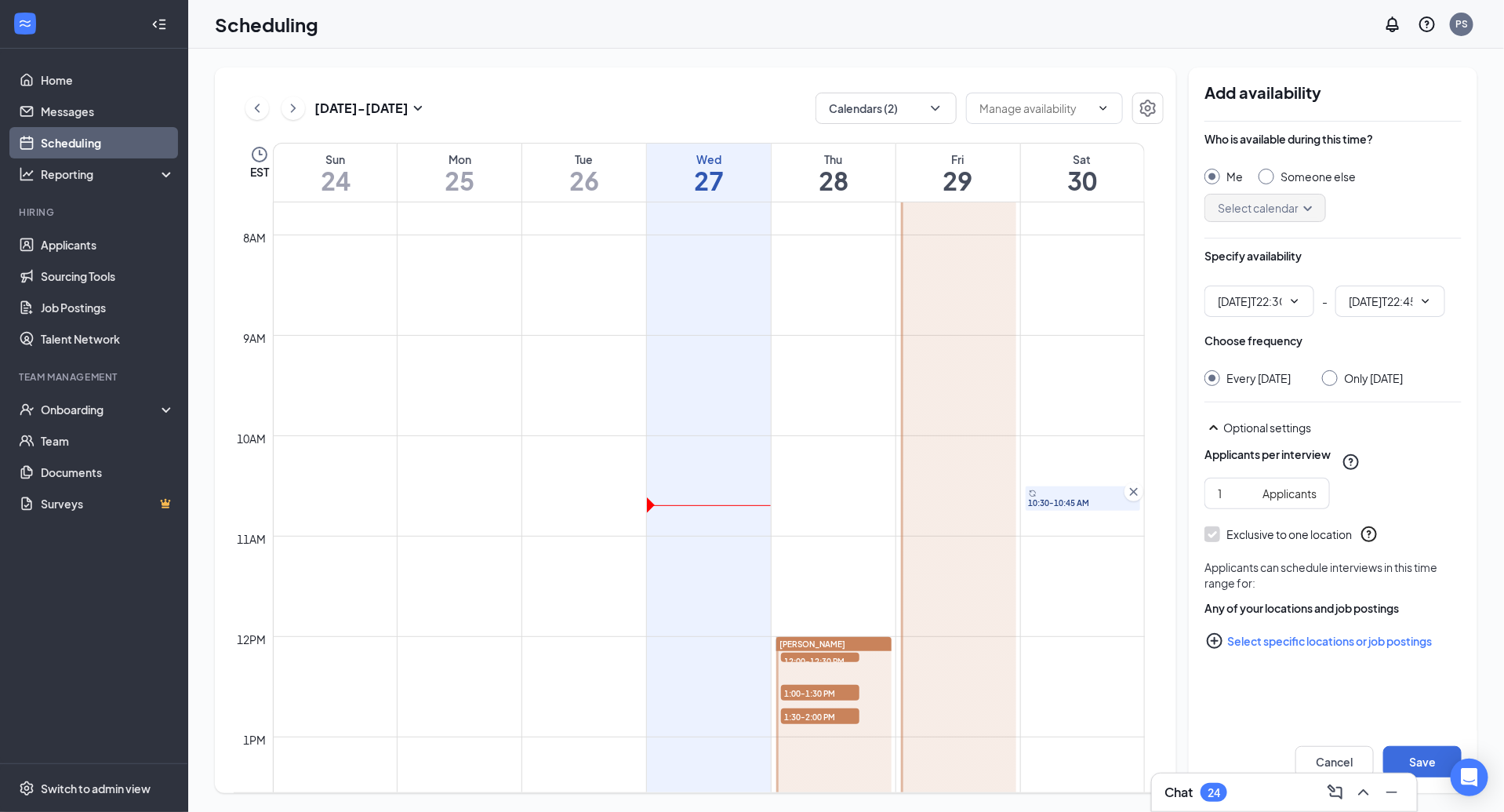
type input "10:30 PM"
type input "10:45 PM"
click at [1136, 492] on icon "Cross" at bounding box center [1134, 492] width 7 height 7
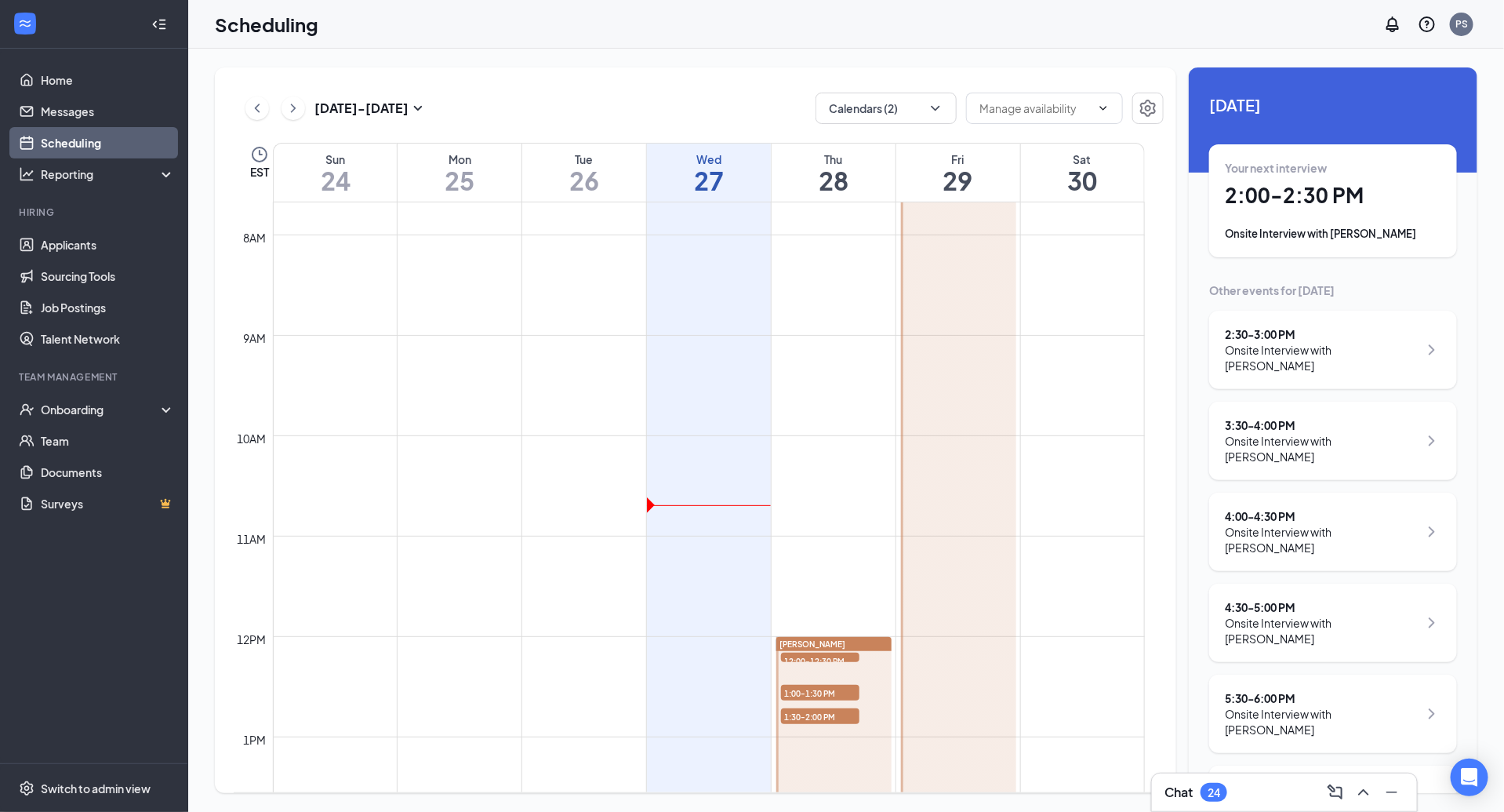
click at [978, 464] on div at bounding box center [959, 134] width 115 height 1404
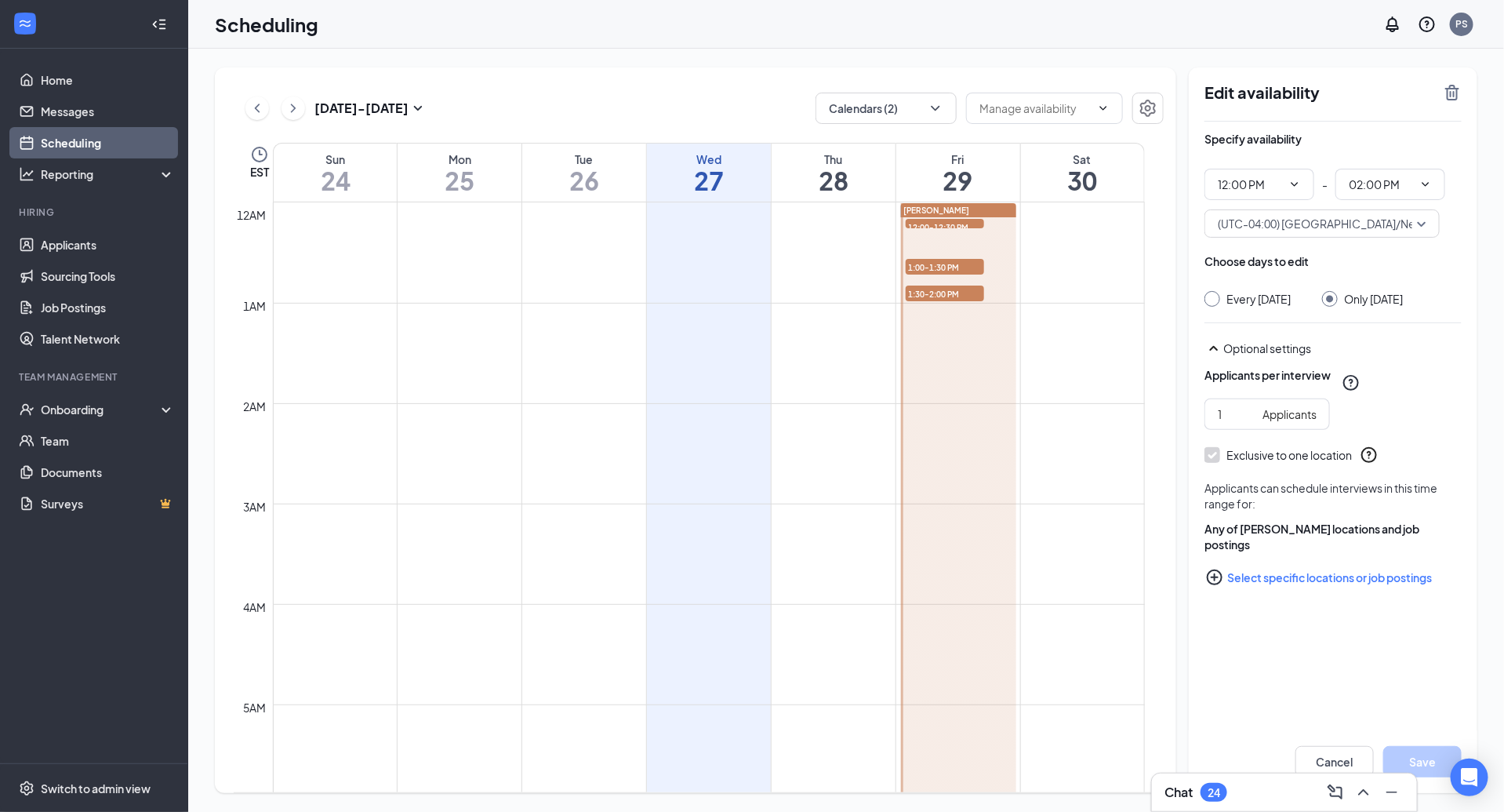
click at [305, 115] on div "[DATE] - [DATE]" at bounding box center [336, 108] width 182 height 32
click at [296, 111] on icon "ChevronRight" at bounding box center [293, 108] width 16 height 19
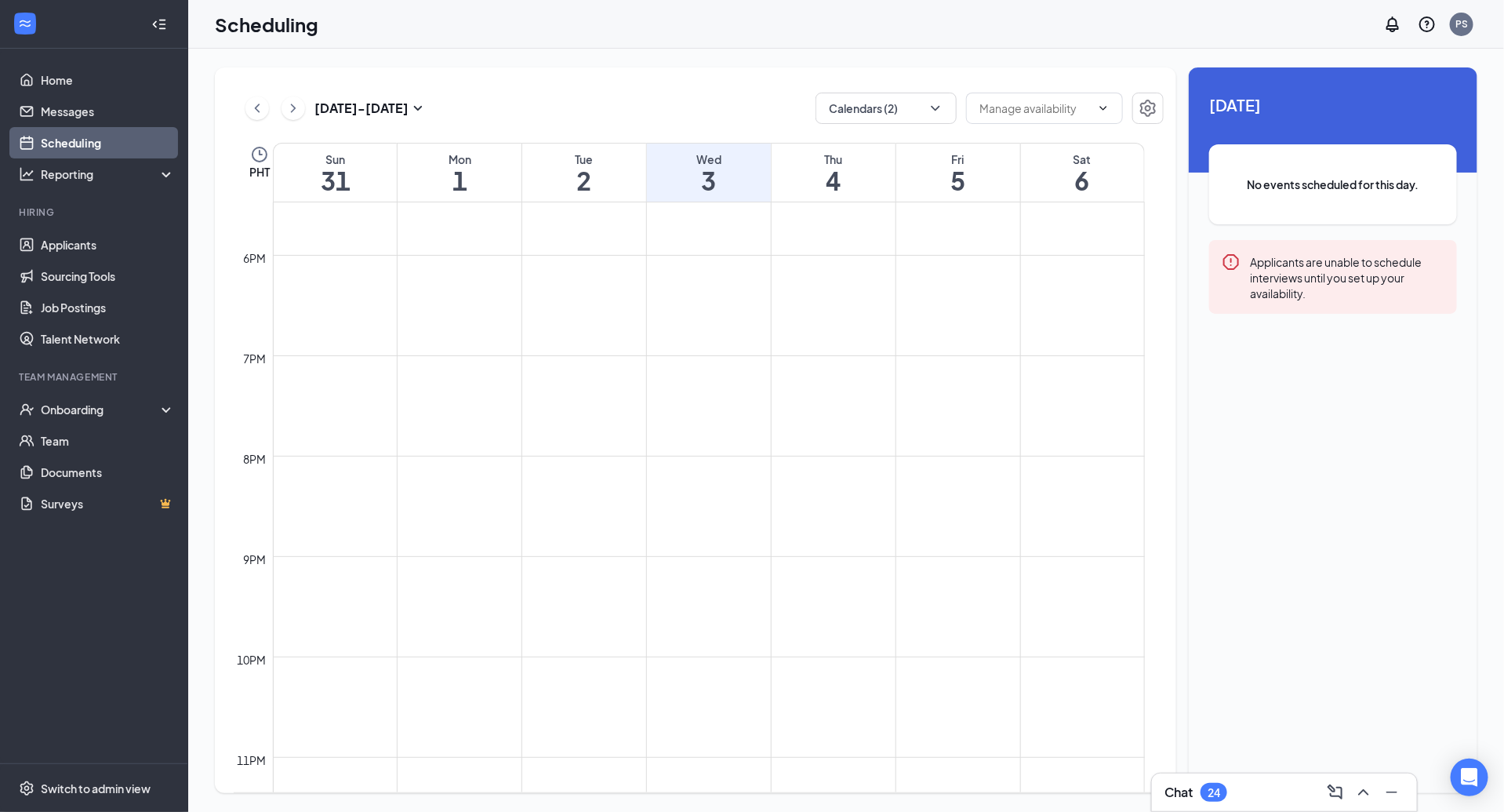
scroll to position [1818, 0]
click at [251, 112] on icon "ChevronLeft" at bounding box center [257, 108] width 16 height 19
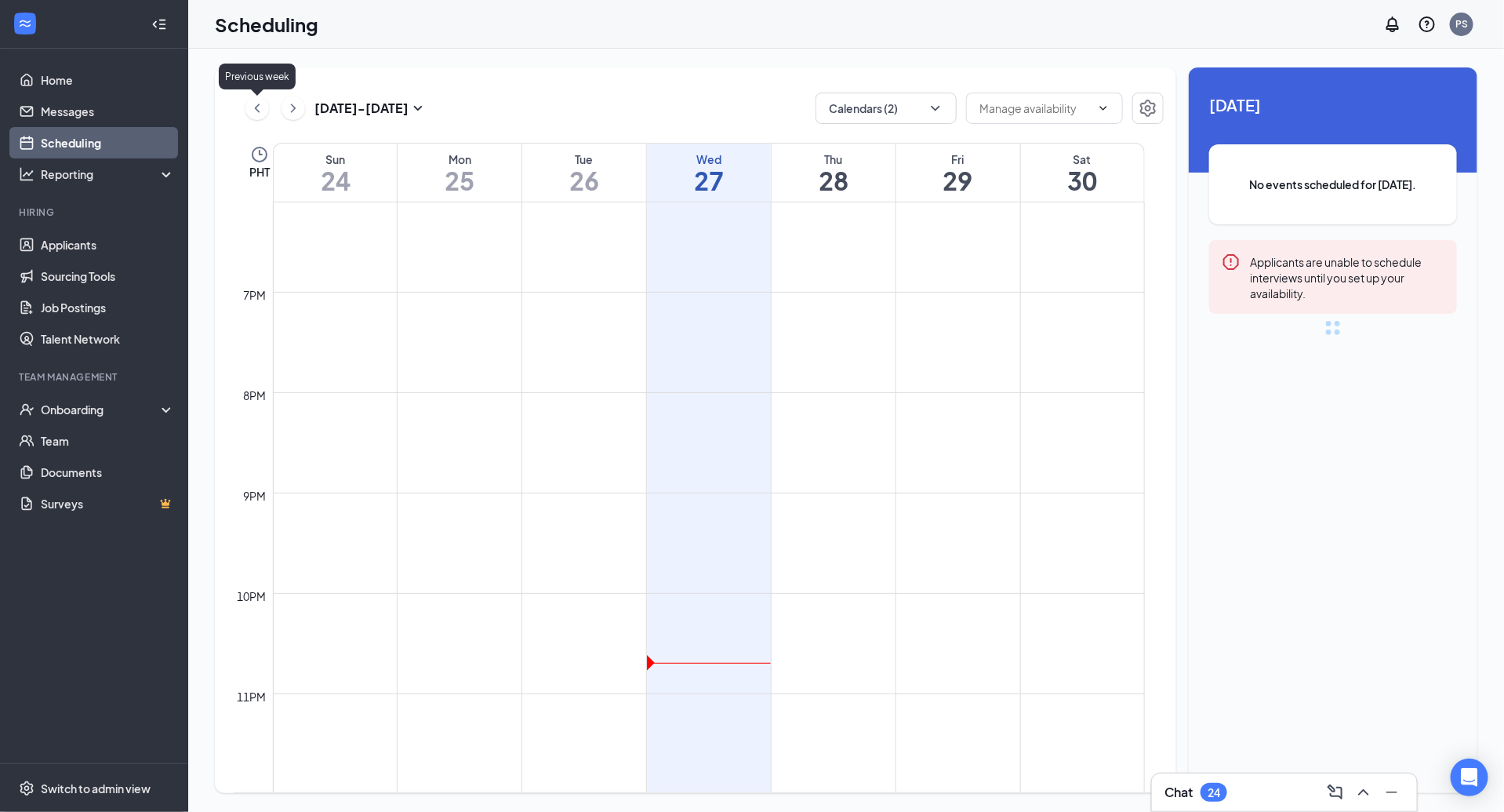
scroll to position [771, 0]
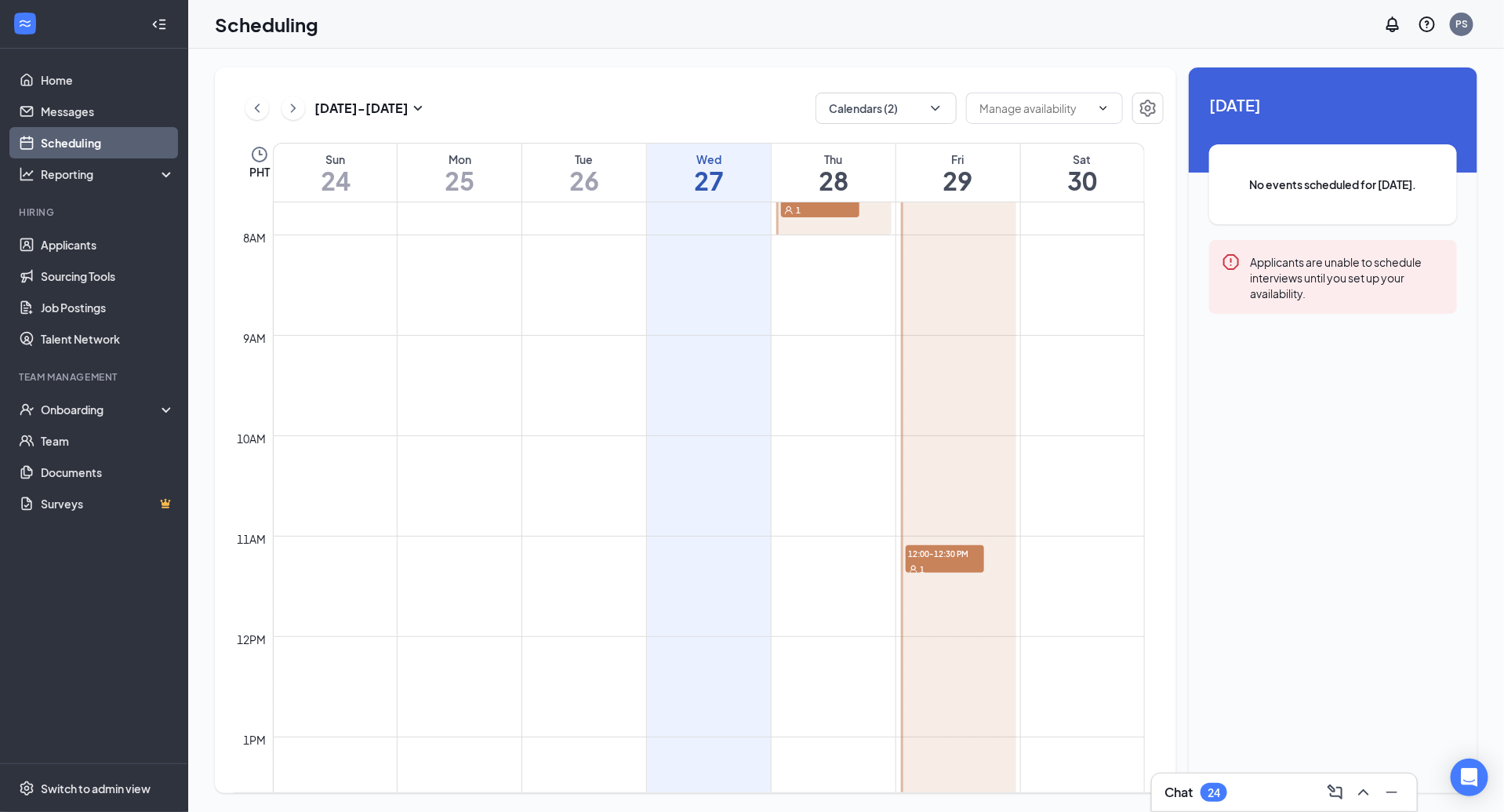
click at [948, 413] on div at bounding box center [959, 636] width 115 height 2408
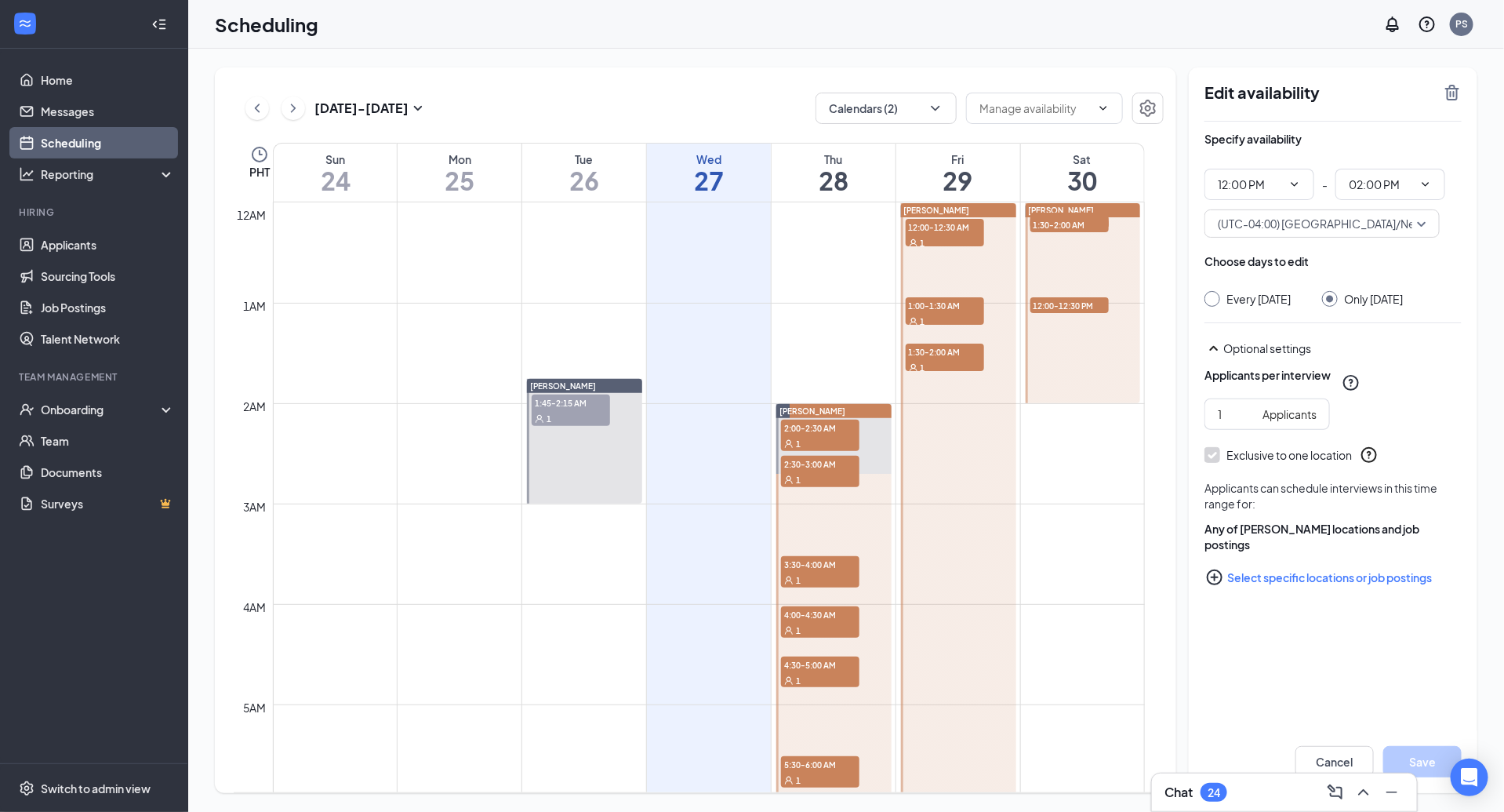
click at [1104, 363] on div at bounding box center [1084, 303] width 115 height 200
click at [1108, 529] on td at bounding box center [709, 541] width 873 height 25
click at [1041, 554] on td at bounding box center [709, 566] width 873 height 25
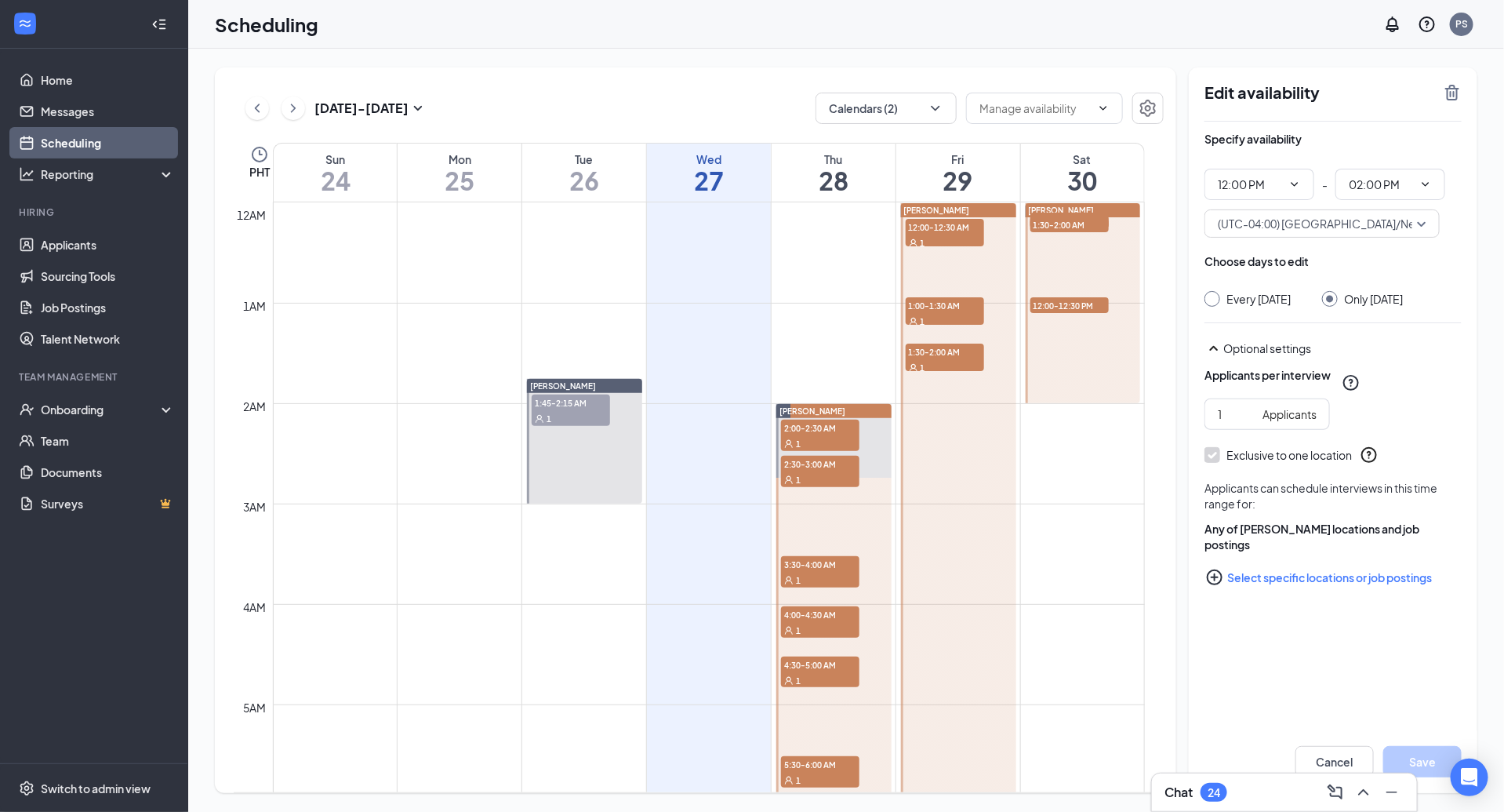
click at [1094, 231] on div "1:30-2:00 AM 1" at bounding box center [1070, 224] width 82 height 19
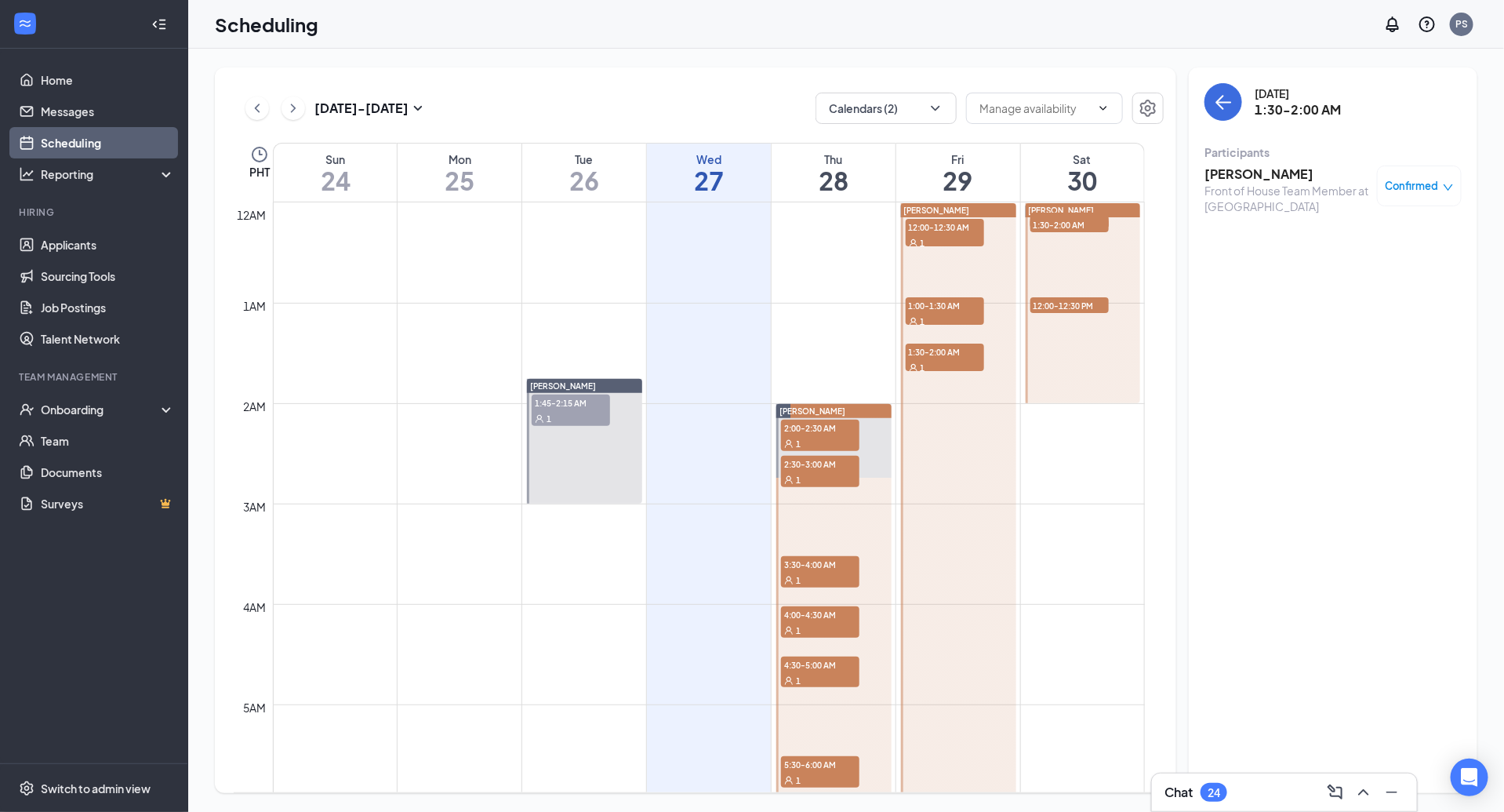
click at [1111, 256] on div at bounding box center [1084, 303] width 115 height 200
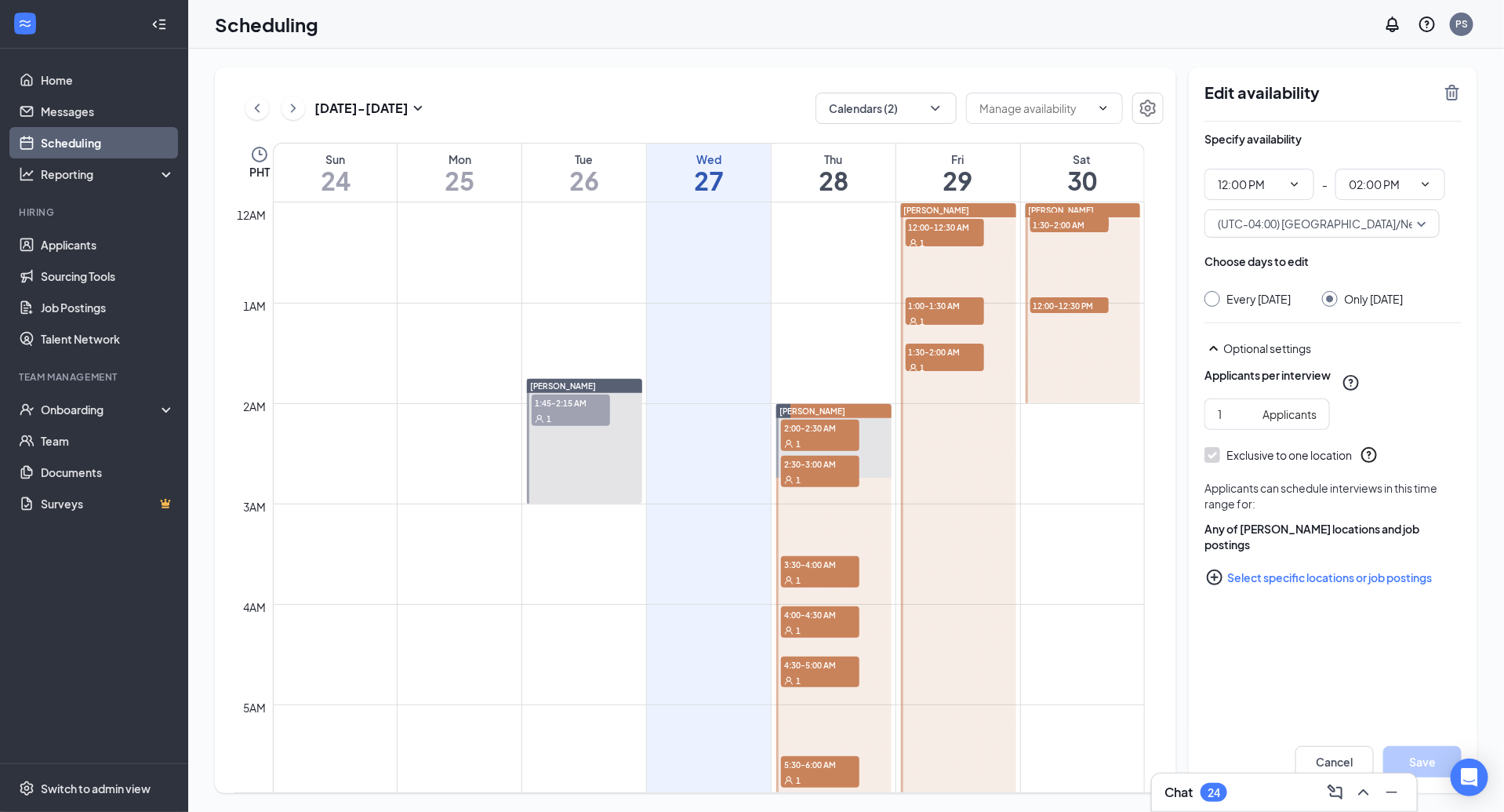
click at [1111, 256] on div at bounding box center [1084, 303] width 115 height 200
click at [1453, 84] on icon "TrashOutline" at bounding box center [1453, 92] width 19 height 19
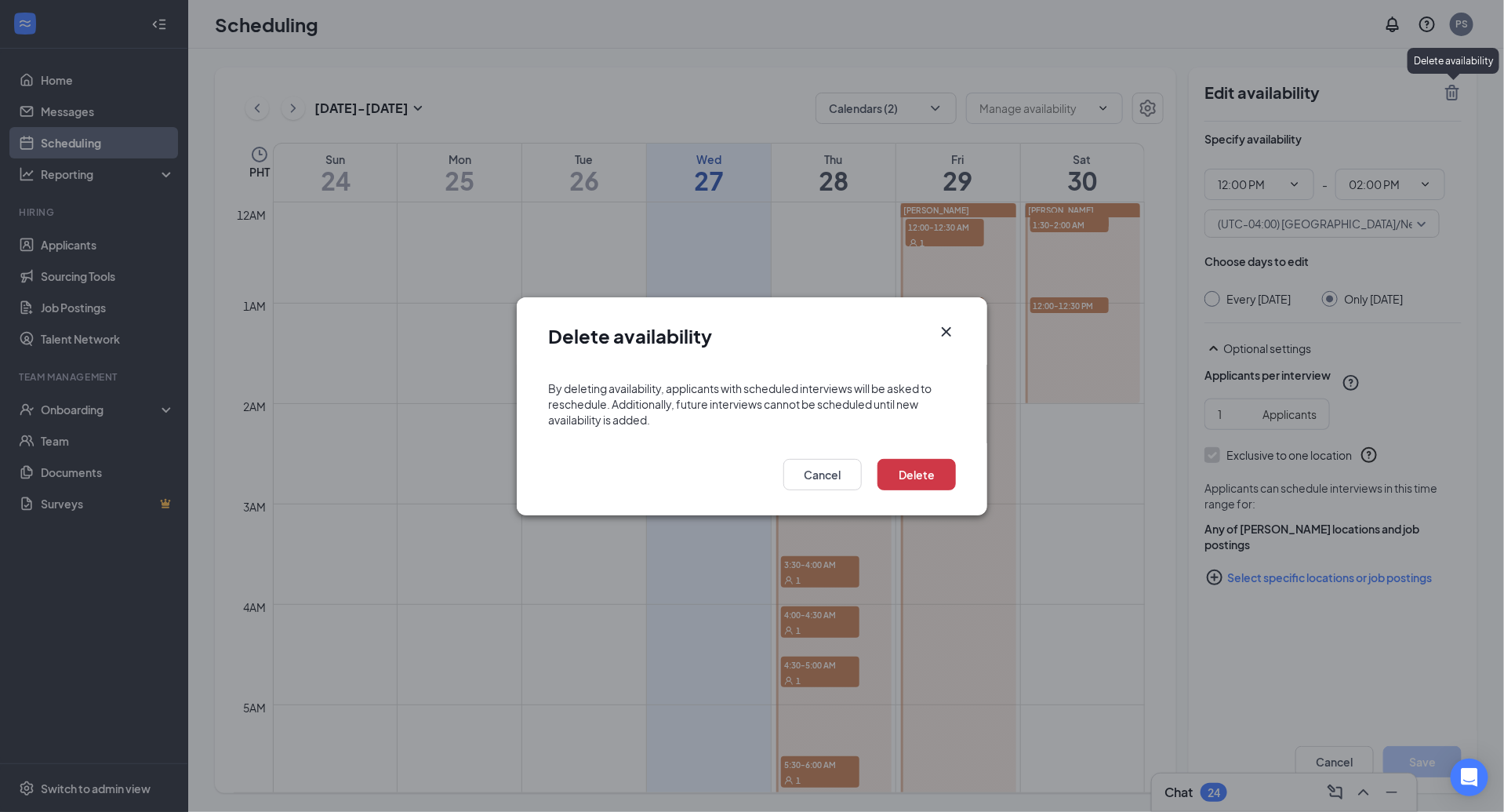
click at [944, 332] on icon "Cross" at bounding box center [947, 331] width 9 height 9
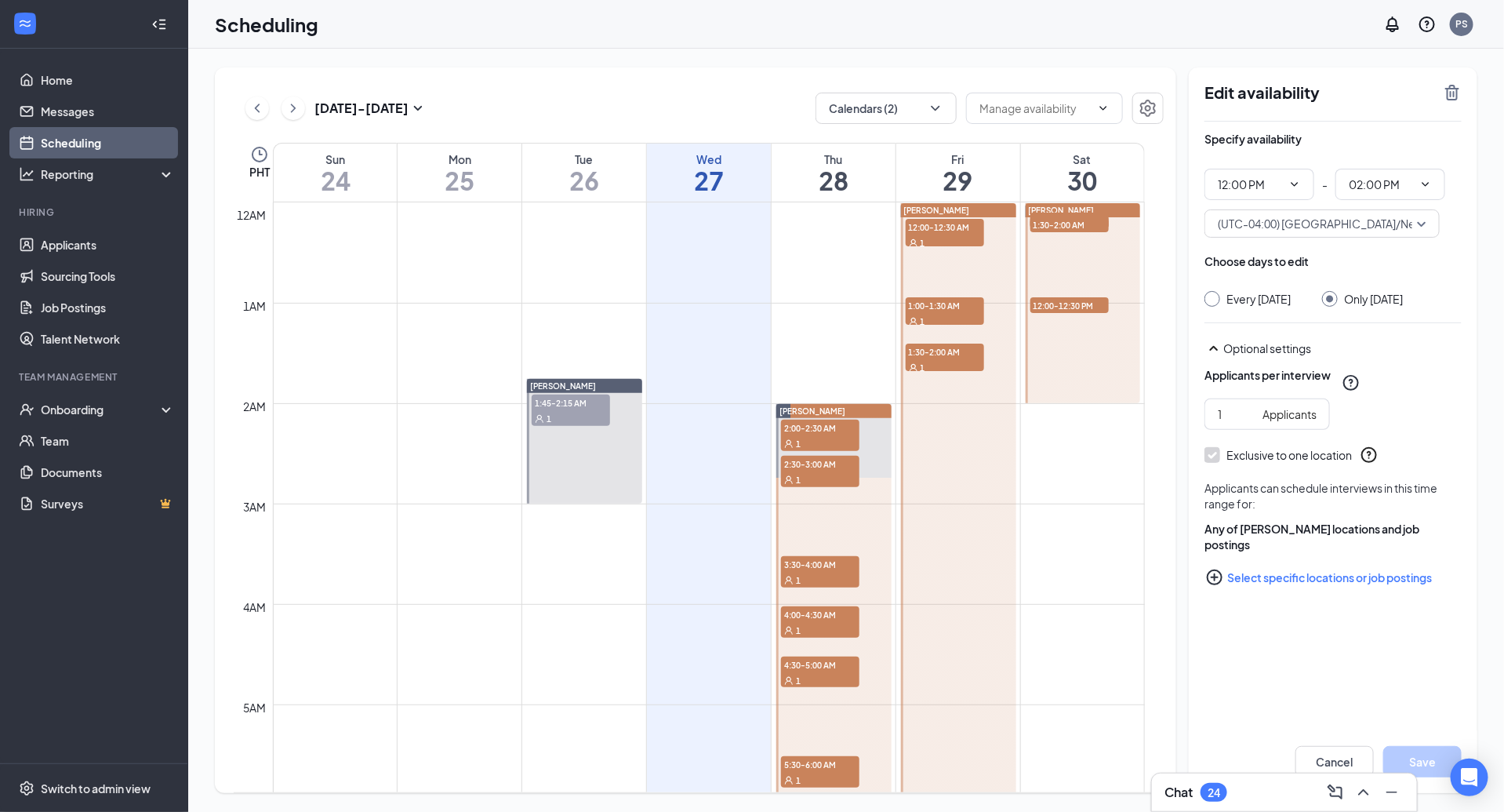
click at [266, 154] on icon "Clock" at bounding box center [260, 155] width 19 height 19
click at [345, 88] on span "(UTC+08:00) [GEOGRAPHIC_DATA]/[GEOGRAPHIC_DATA] - Philippine Time" at bounding box center [464, 99] width 384 height 23
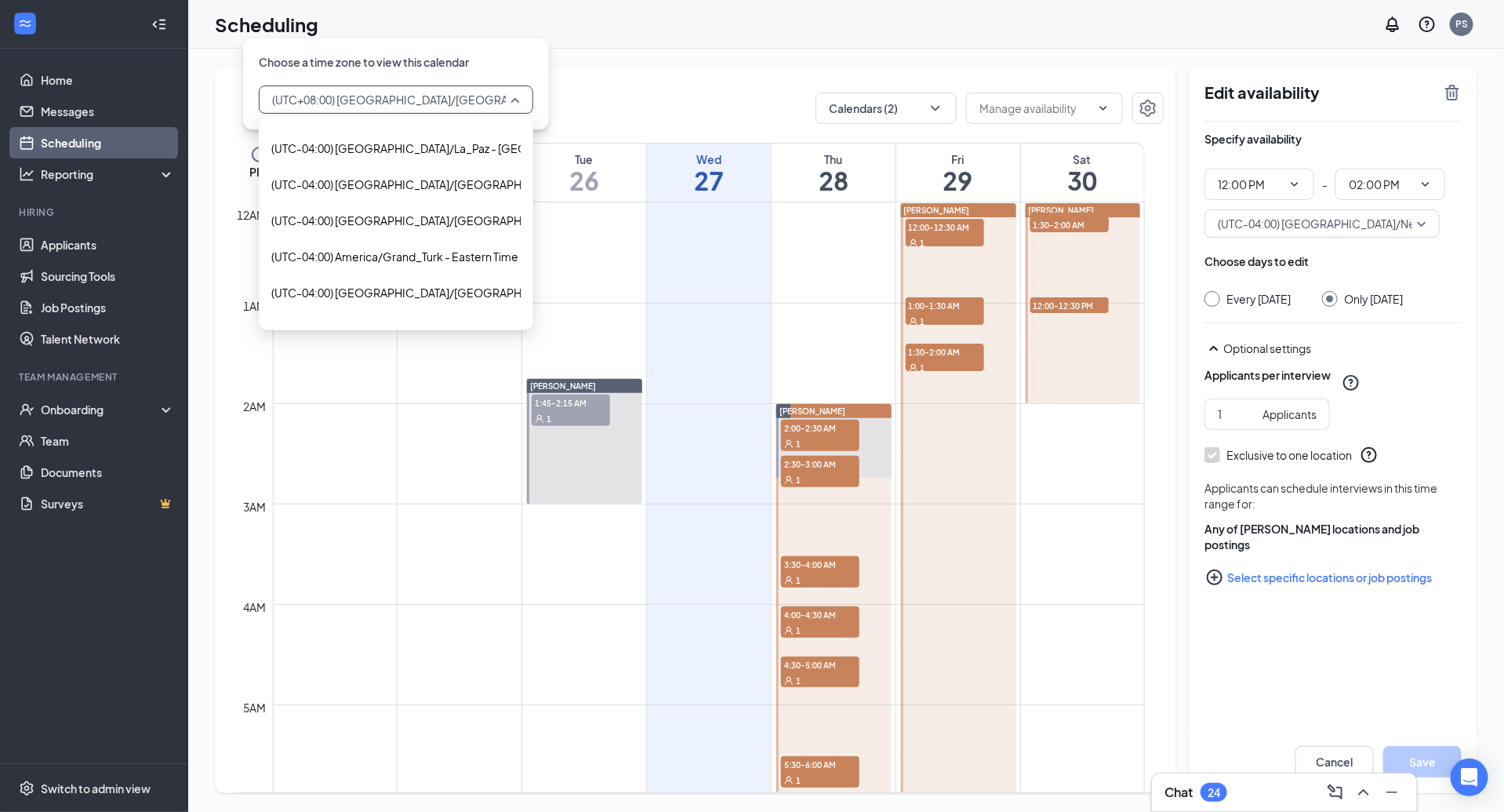
scroll to position [2467, 0]
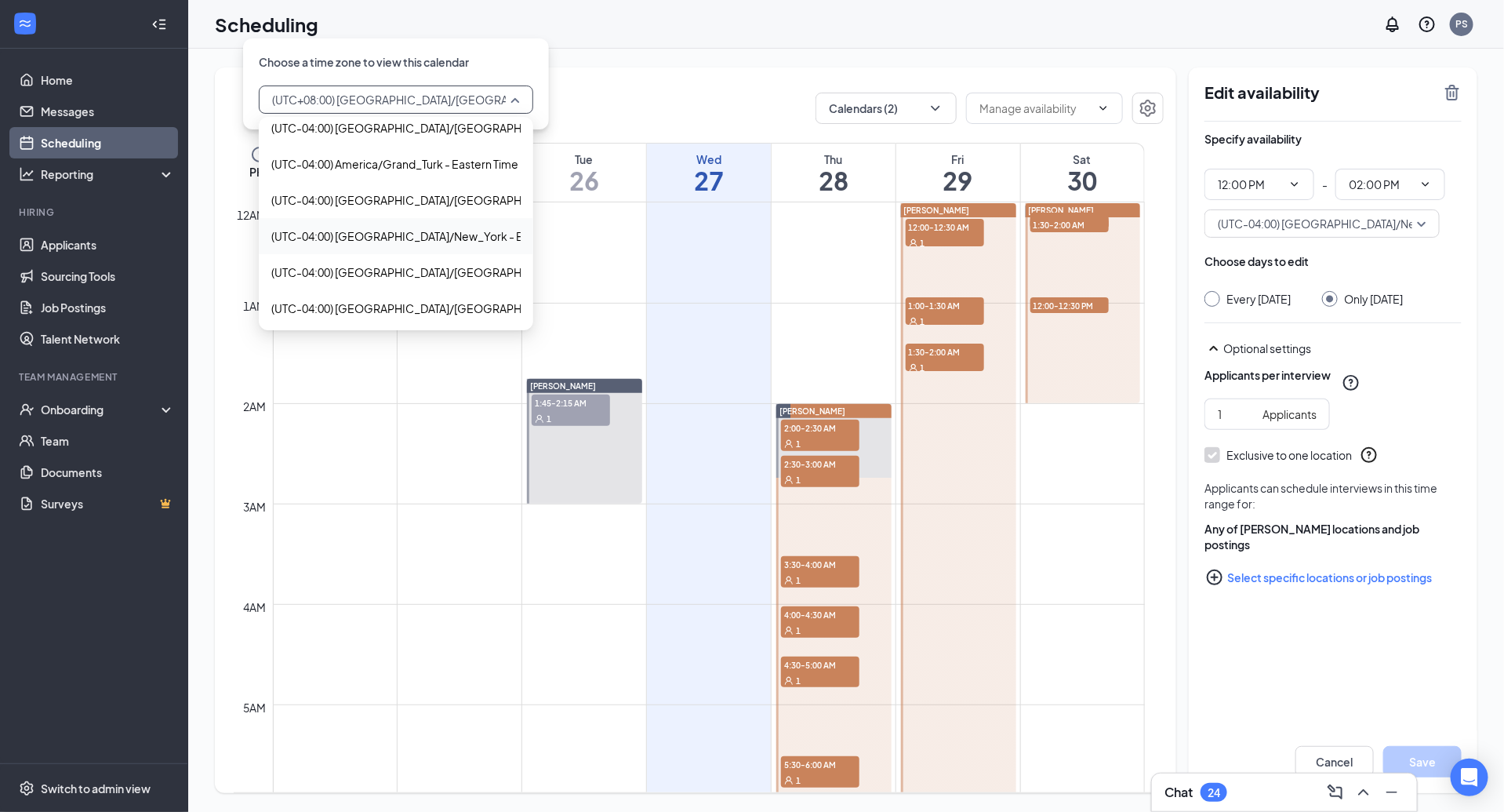
click at [460, 236] on span "(UTC-04:00) [GEOGRAPHIC_DATA]/New_York - Eastern Time" at bounding box center [427, 236] width 311 height 18
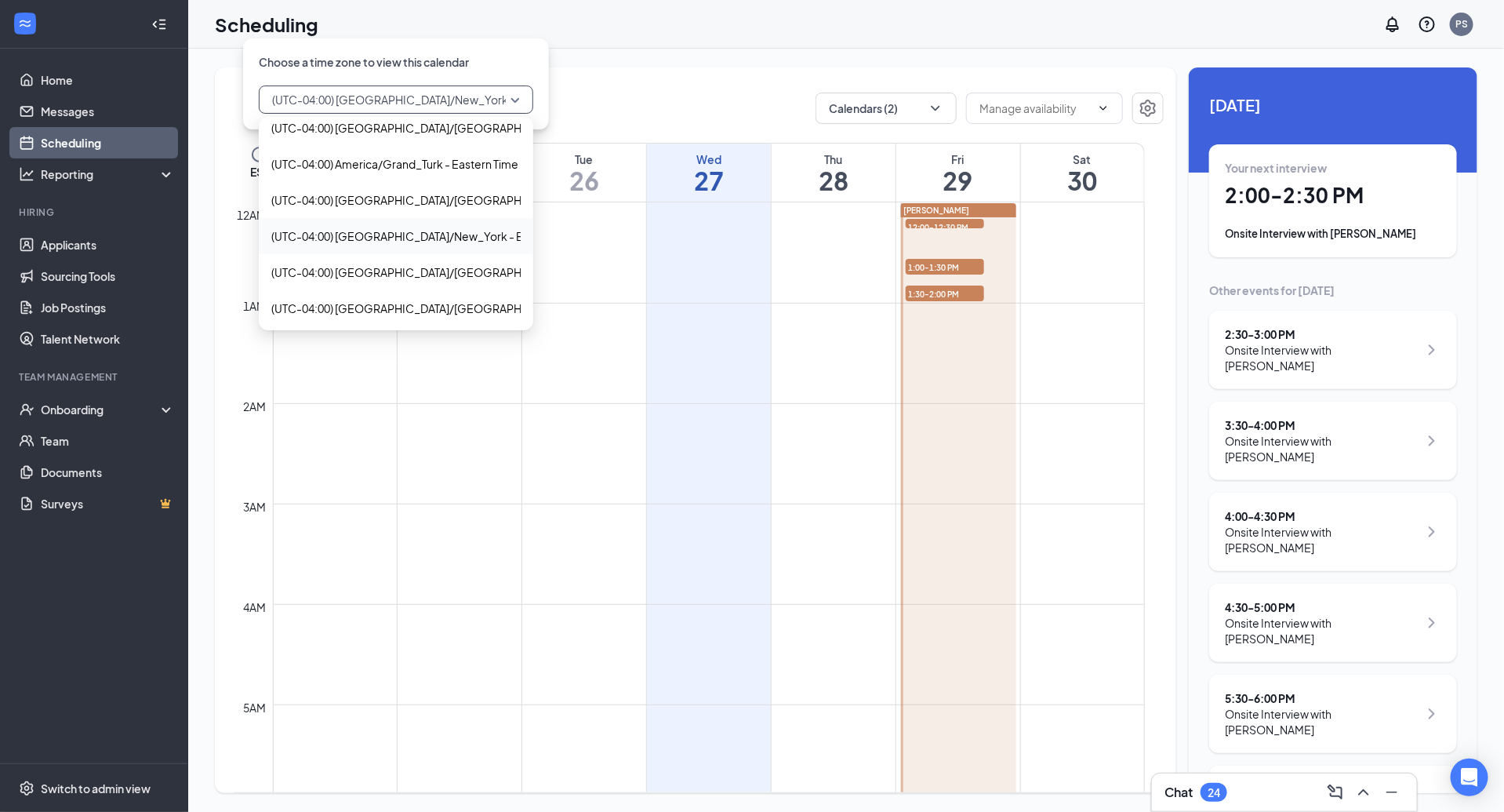
scroll to position [771, 0]
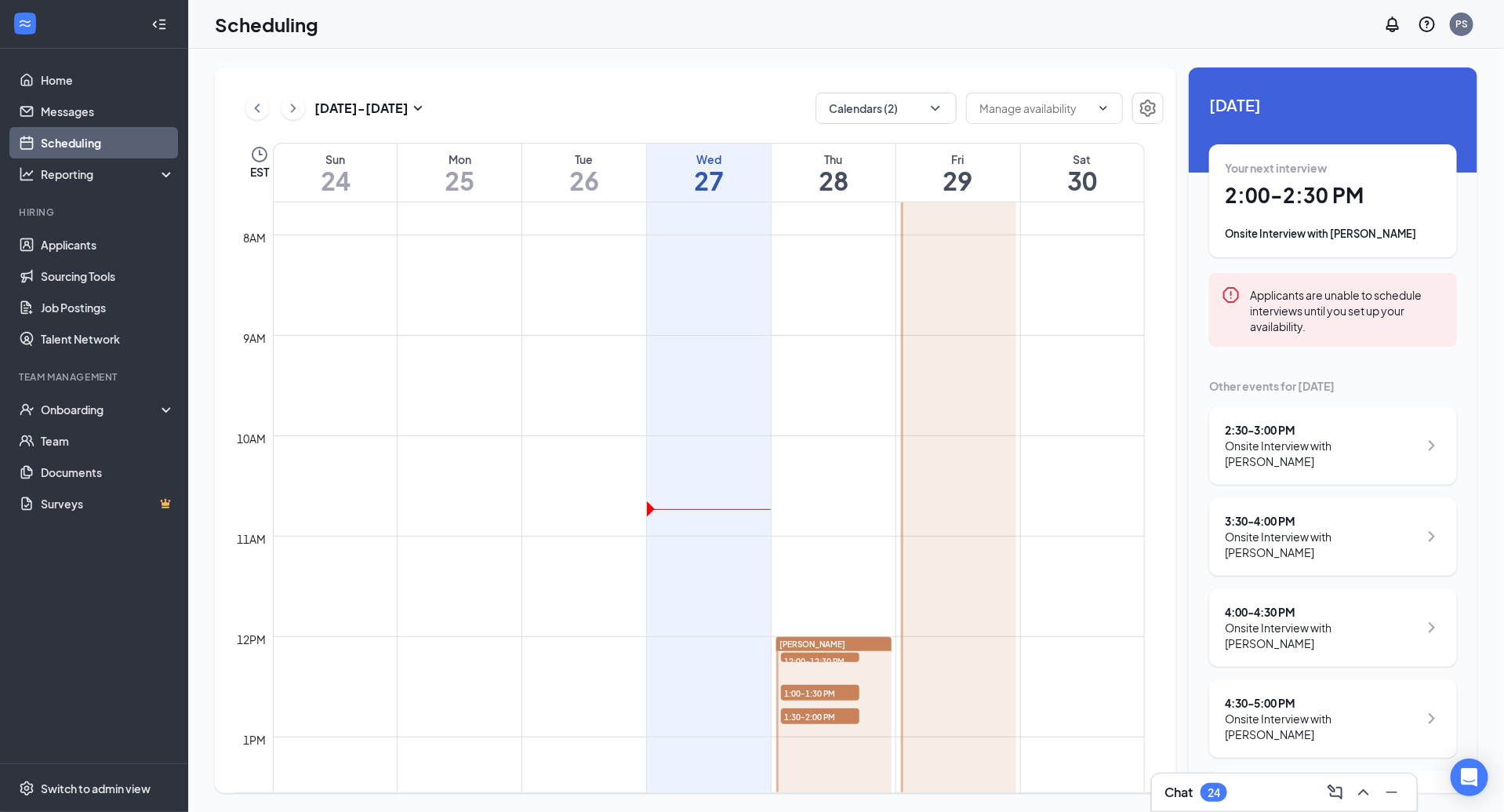
click at [1099, 306] on td at bounding box center [709, 297] width 873 height 25
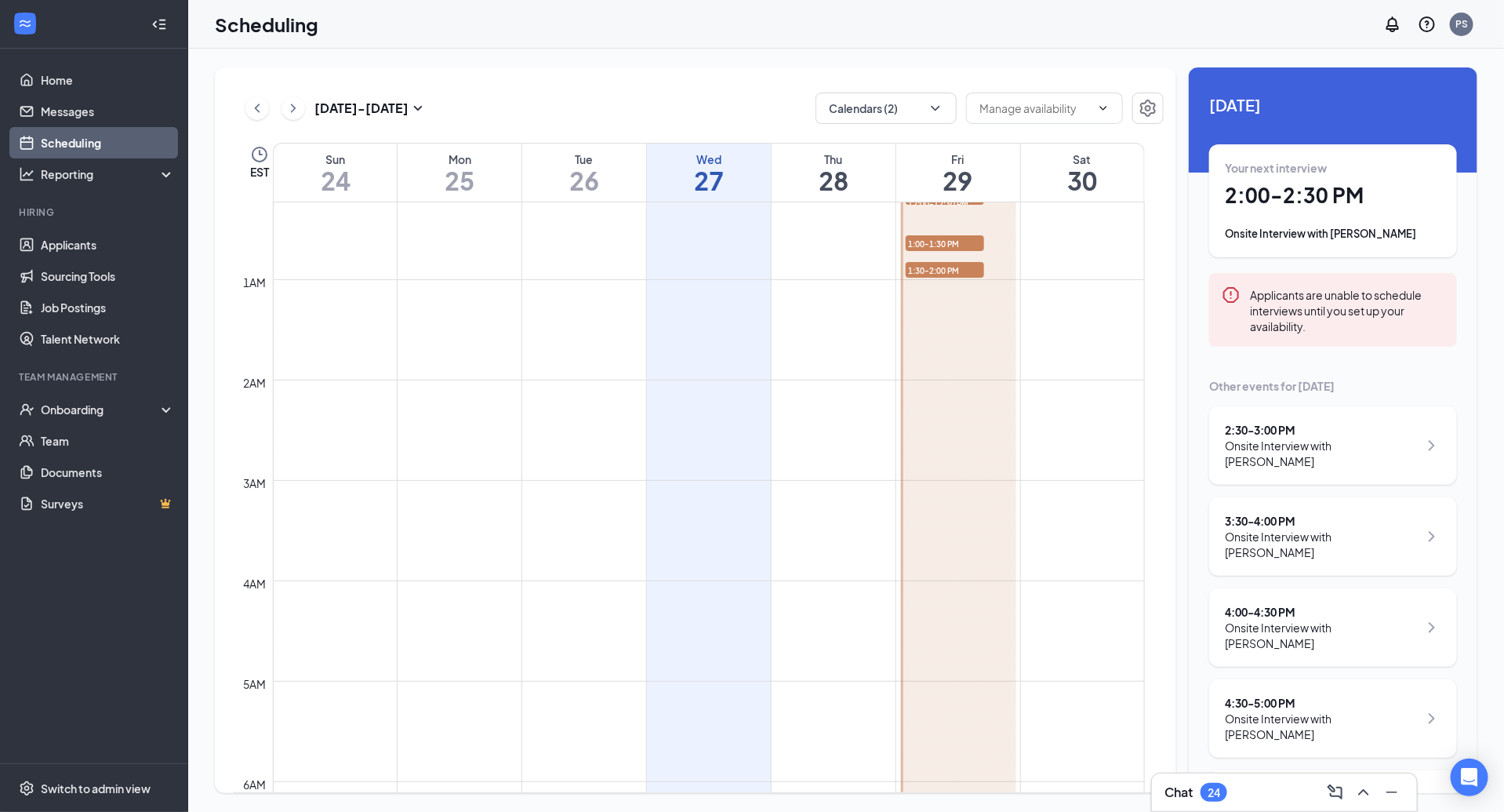
scroll to position [0, 0]
click at [968, 193] on h1 "29" at bounding box center [958, 180] width 124 height 27
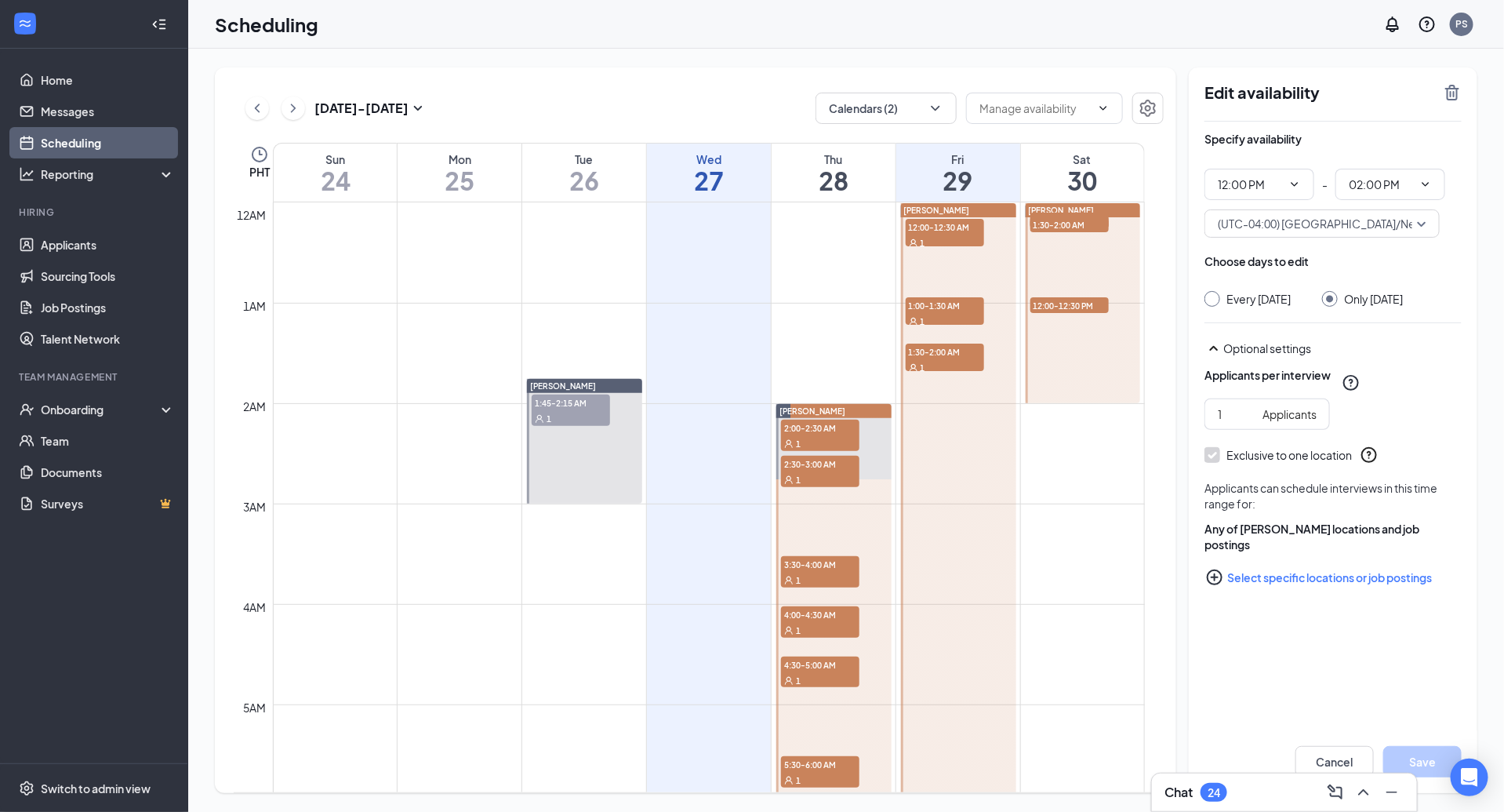
click at [1075, 442] on td at bounding box center [709, 440] width 873 height 25
click at [1064, 346] on div at bounding box center [1084, 303] width 115 height 200
click at [258, 159] on icon "Clock" at bounding box center [260, 155] width 19 height 19
click at [343, 84] on div "(UTC+08:00) [GEOGRAPHIC_DATA]/[GEOGRAPHIC_DATA] - Philippine Time [GEOGRAPHIC_D…" at bounding box center [396, 100] width 305 height 60
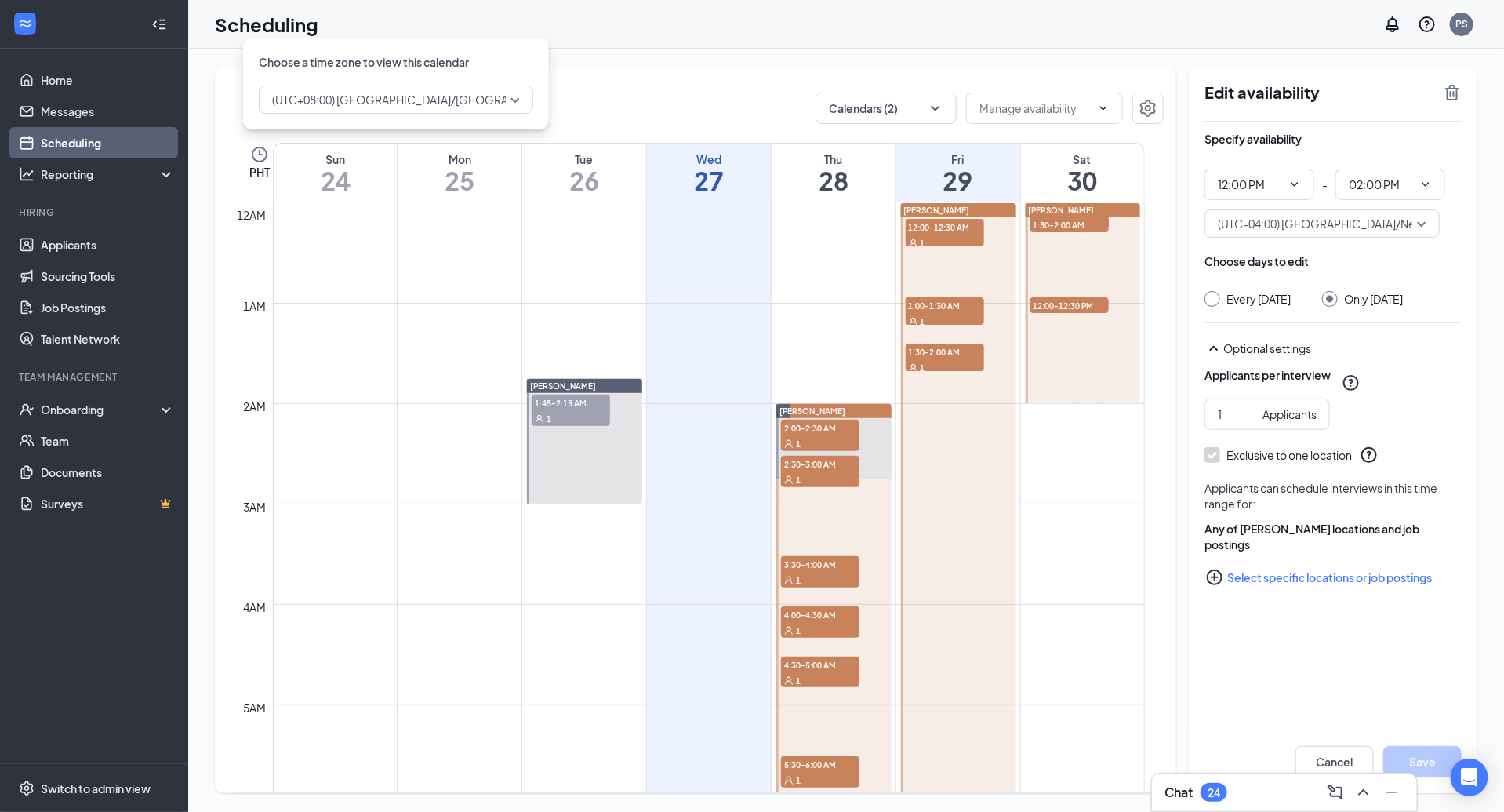
click at [349, 91] on span "(UTC+08:00) [GEOGRAPHIC_DATA]/[GEOGRAPHIC_DATA] - Philippine Time" at bounding box center [464, 99] width 384 height 23
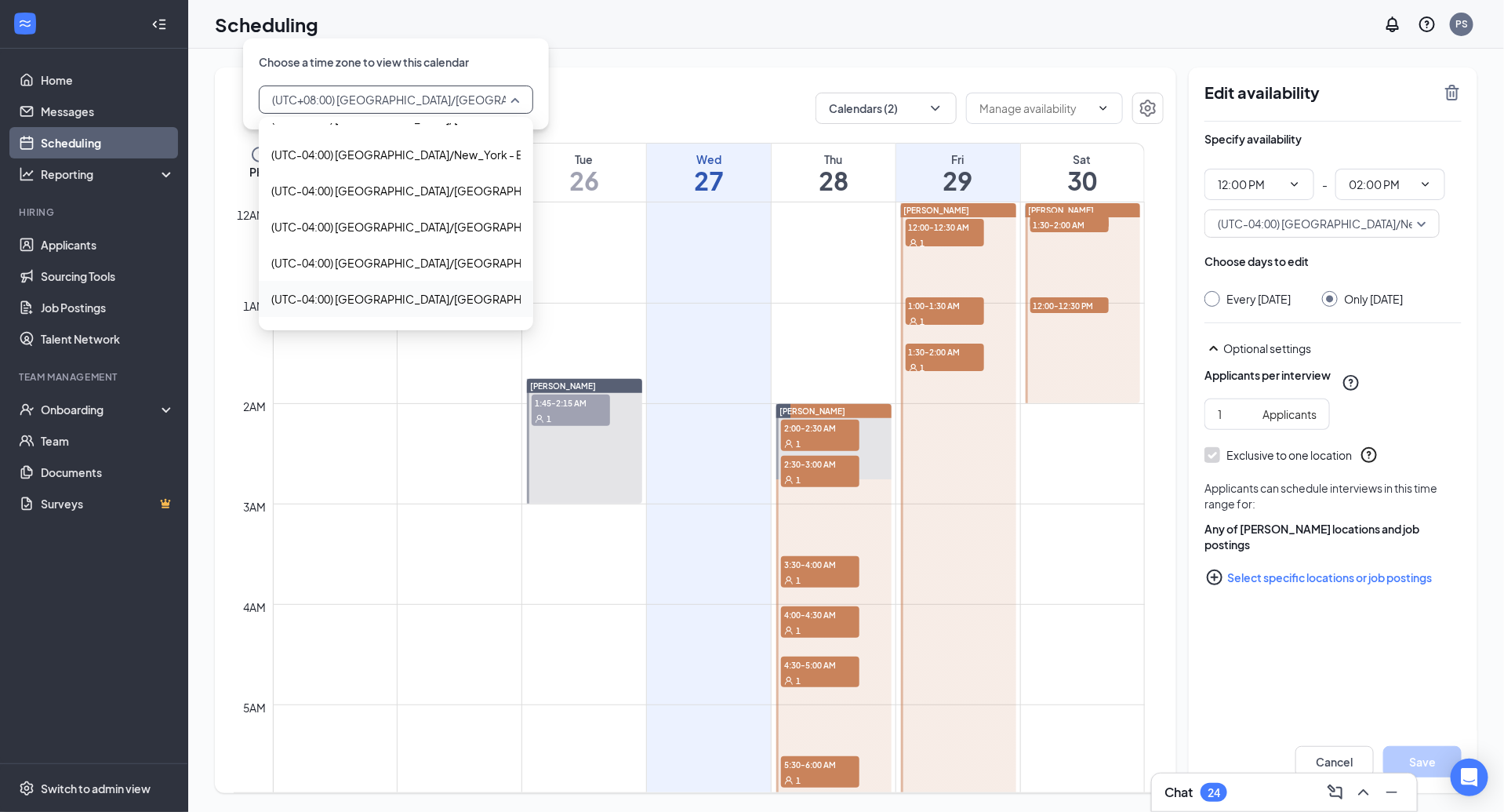
scroll to position [2497, 0]
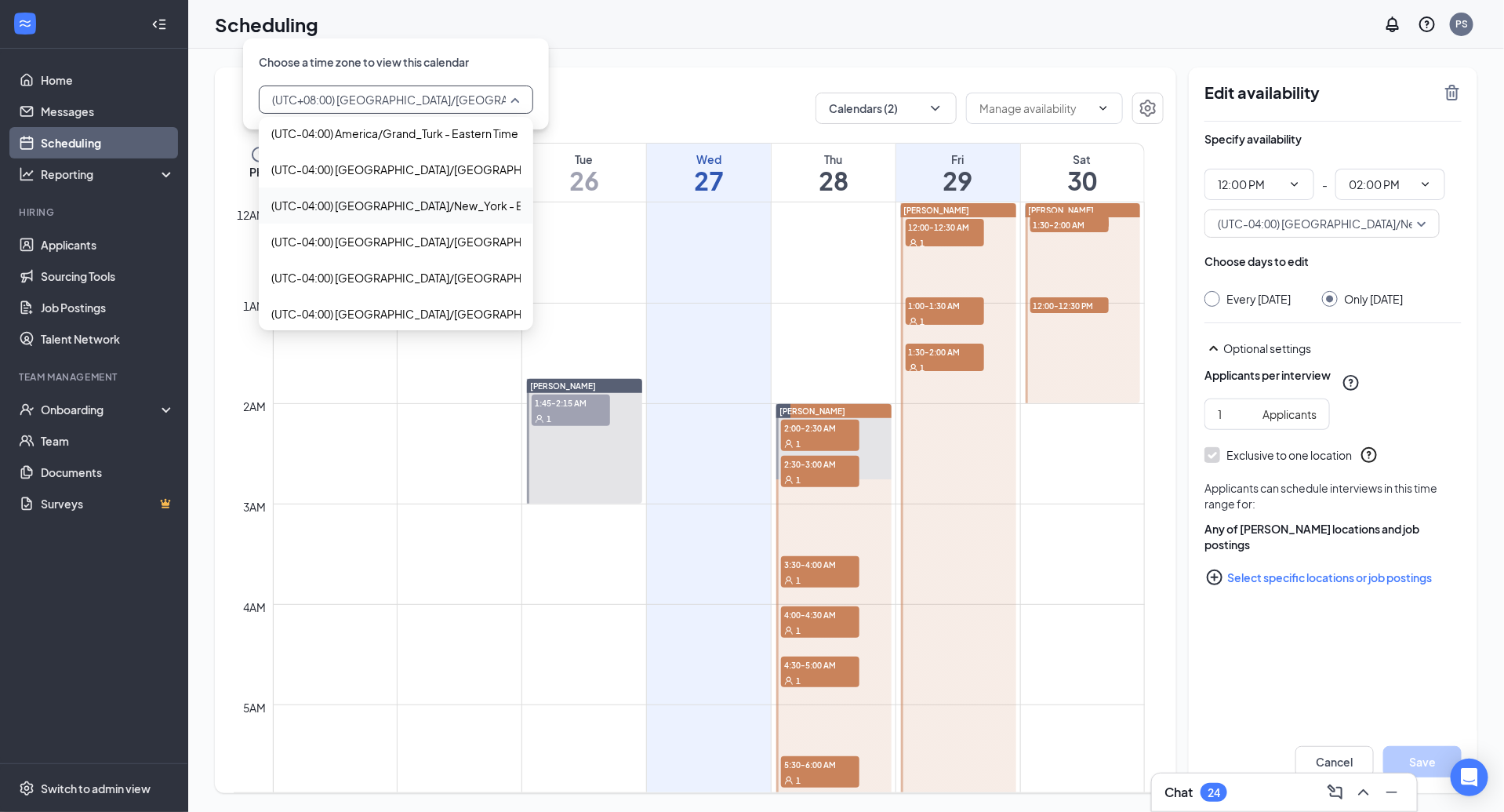
click at [429, 201] on span "(UTC-04:00) [GEOGRAPHIC_DATA]/New_York - Eastern Time" at bounding box center [427, 205] width 311 height 18
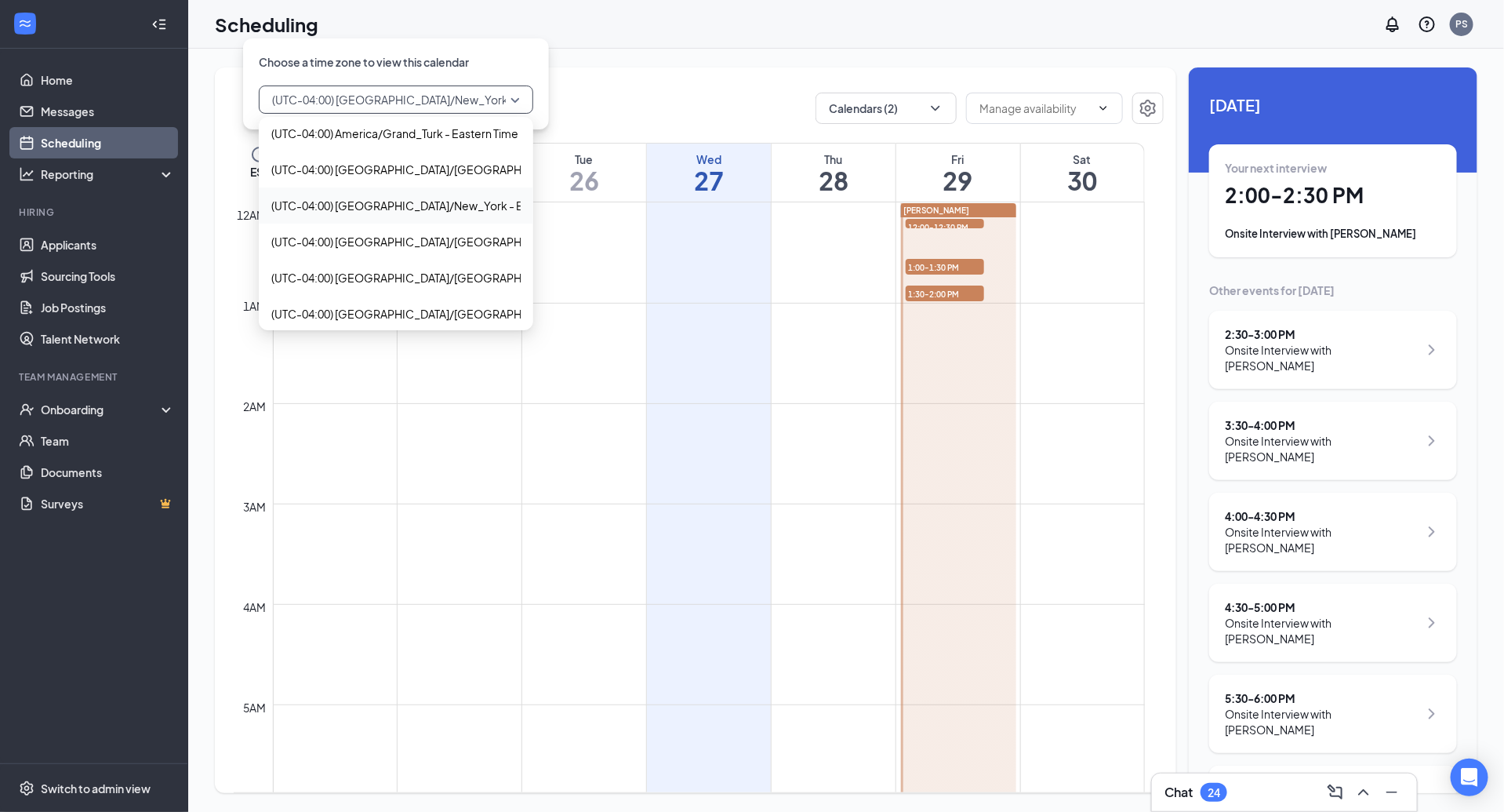
scroll to position [771, 0]
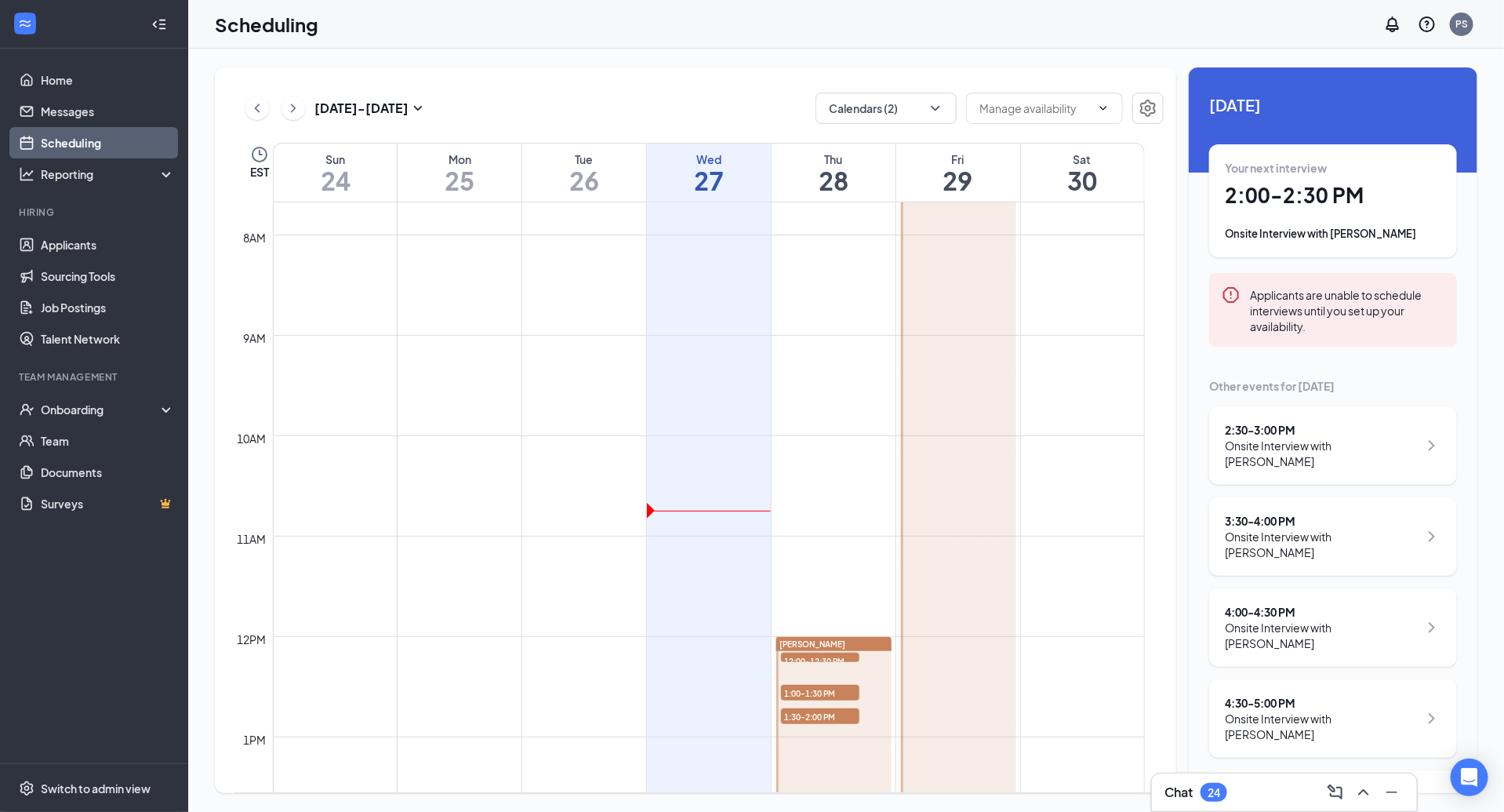
click at [1043, 381] on td at bounding box center [709, 372] width 873 height 25
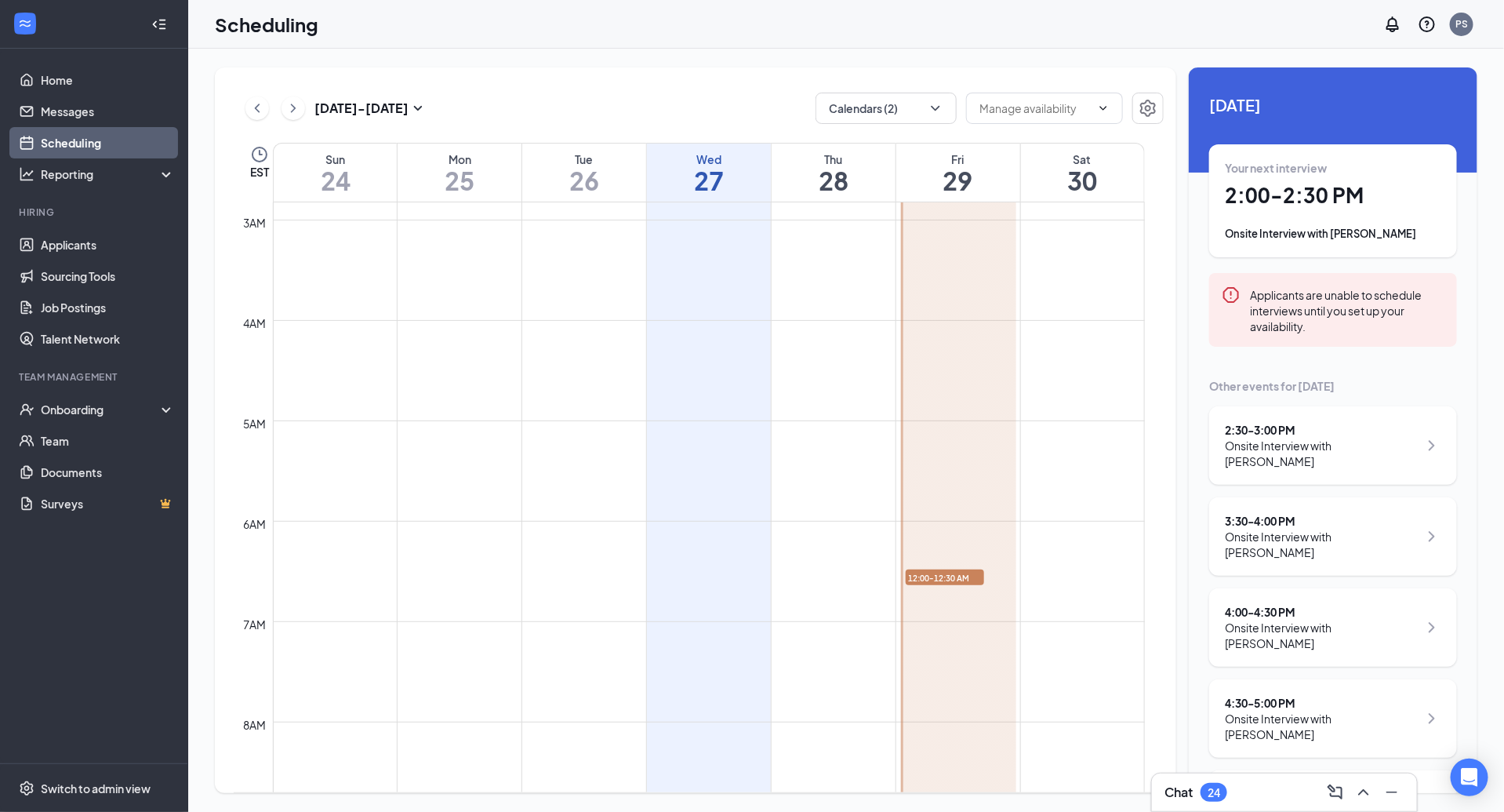
scroll to position [0, 0]
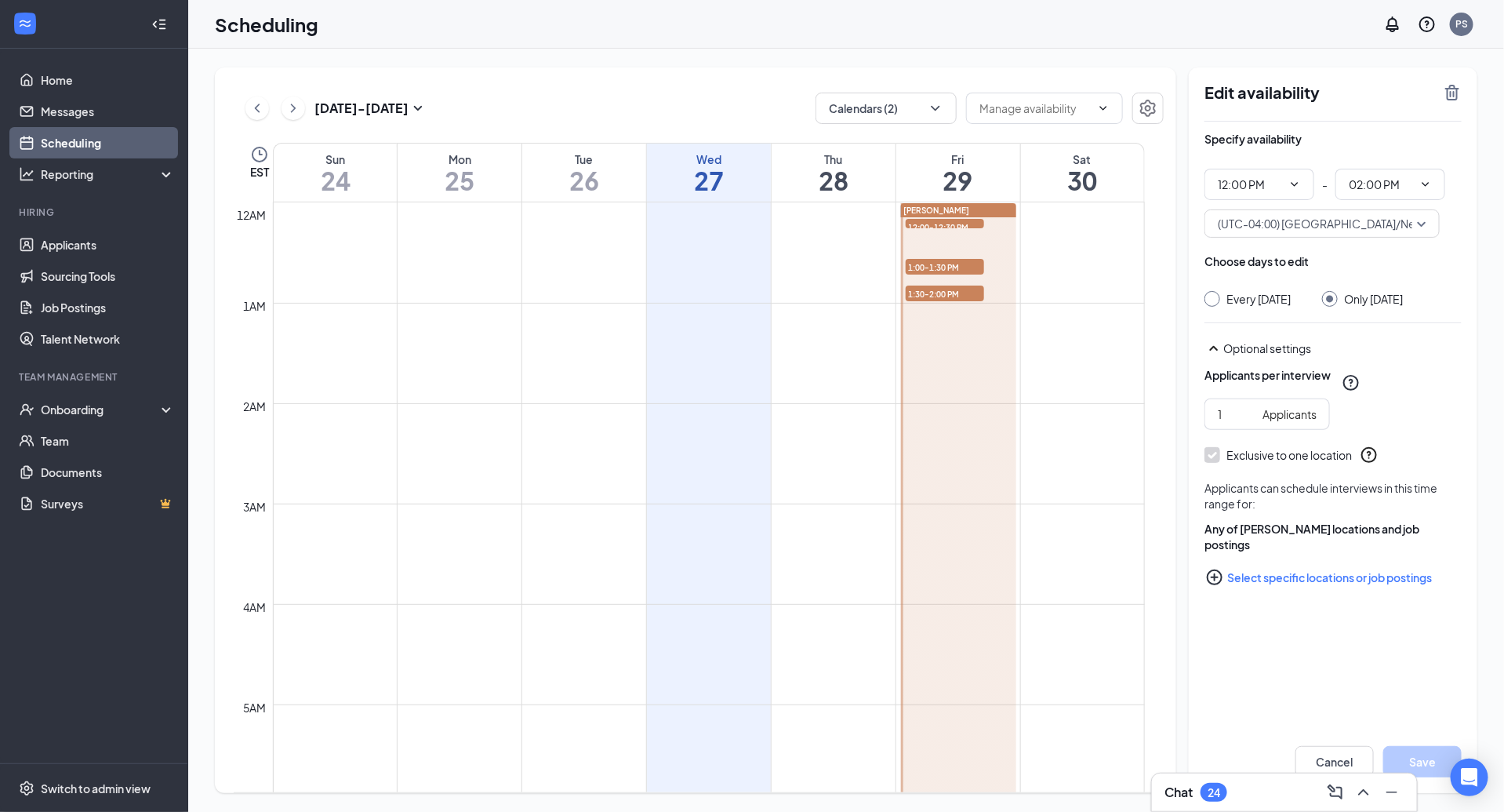
click at [990, 211] on div "[PERSON_NAME]" at bounding box center [959, 210] width 115 height 14
click at [973, 260] on span "1:00-1:30 PM" at bounding box center [945, 266] width 78 height 16
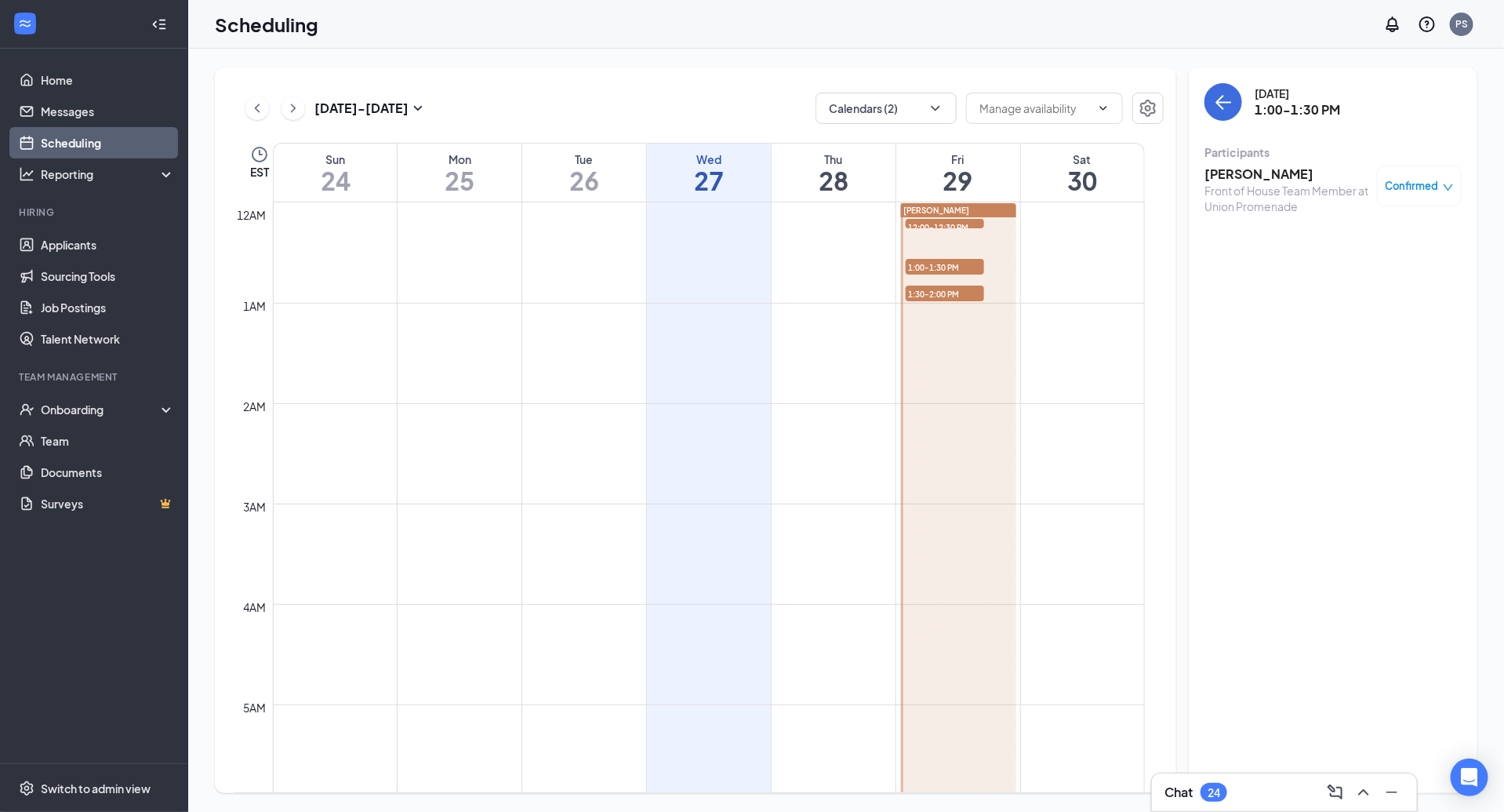
click at [969, 292] on span "1:30-2:00 PM" at bounding box center [945, 293] width 78 height 16
click at [965, 226] on span "12:00-12:30 PM" at bounding box center [945, 226] width 78 height 16
click at [78, 253] on link "Applicants" at bounding box center [108, 245] width 134 height 32
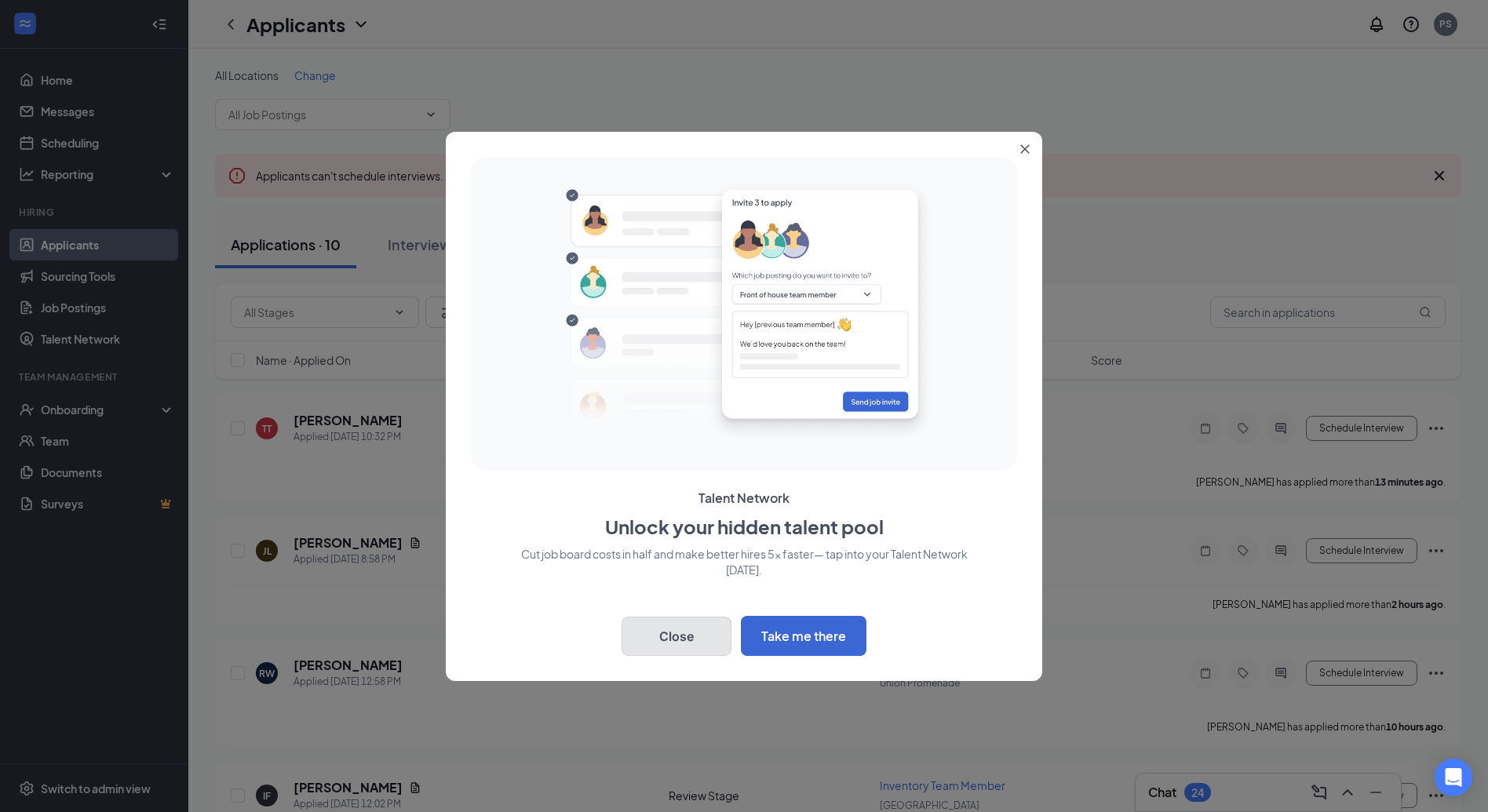
click at [684, 648] on button "Close" at bounding box center [676, 636] width 110 height 39
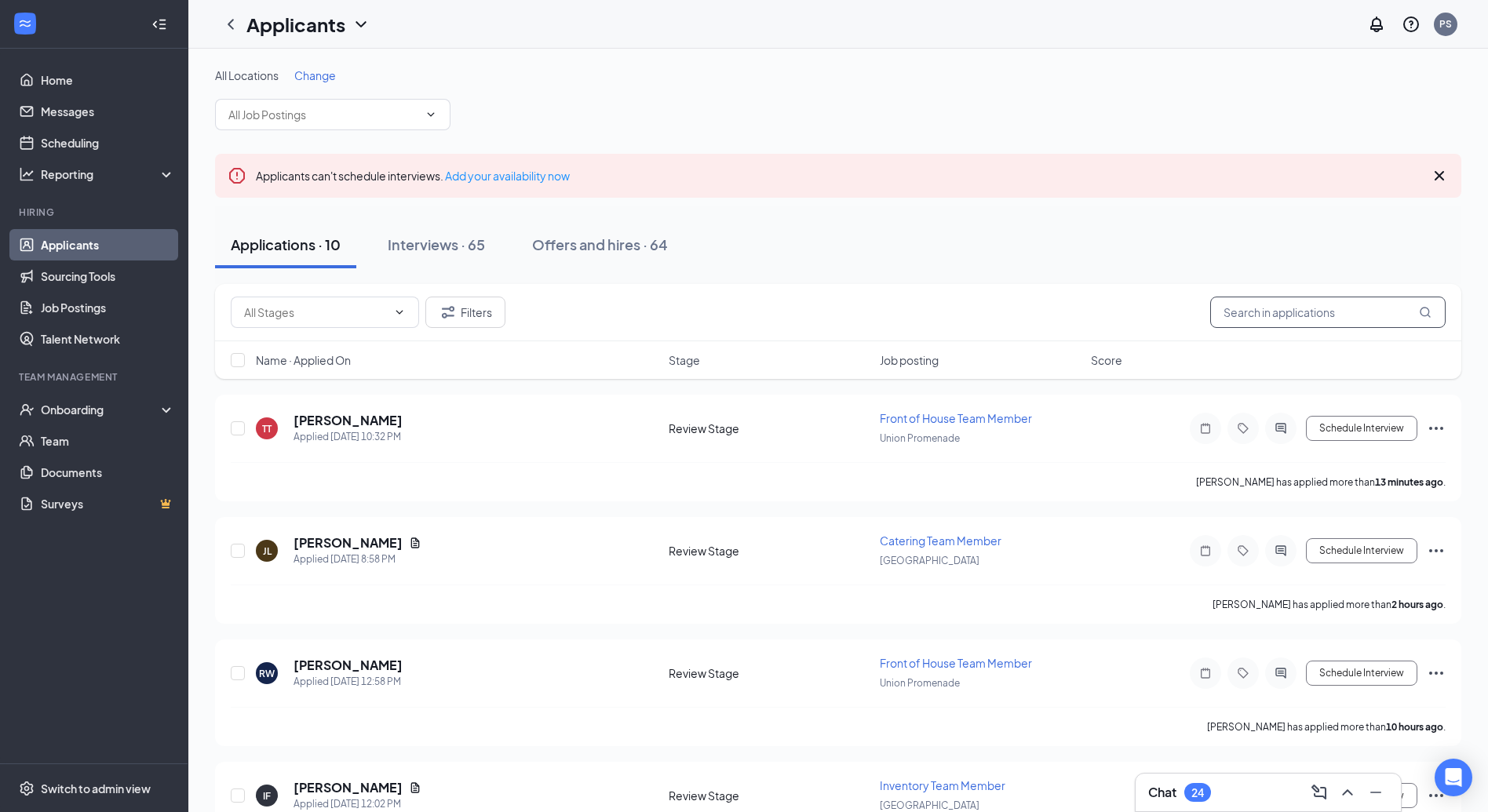
click at [1310, 319] on input "text" at bounding box center [1328, 312] width 236 height 32
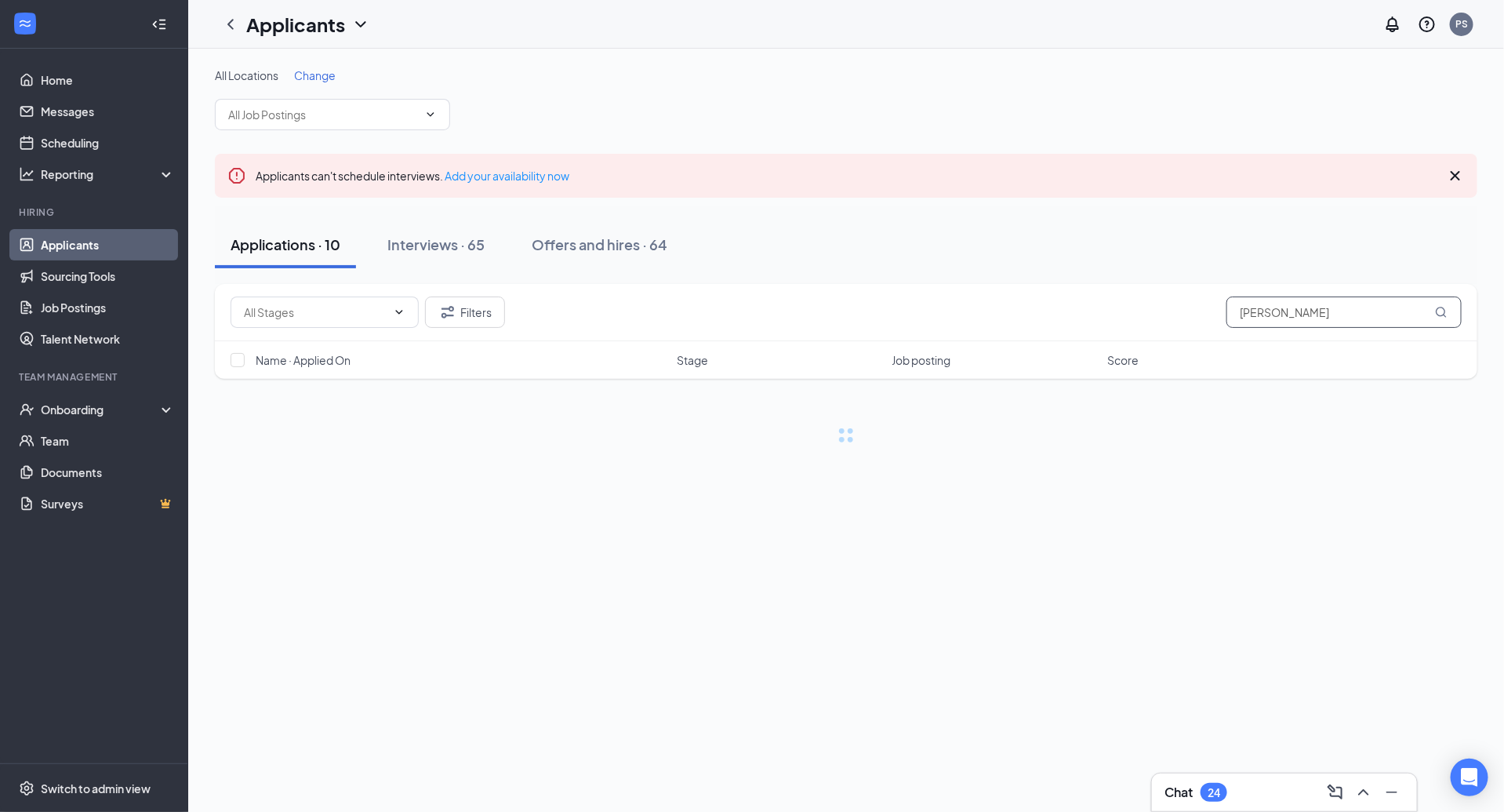
type input "[PERSON_NAME]"
click at [888, 631] on link "Interviews" at bounding box center [894, 632] width 53 height 14
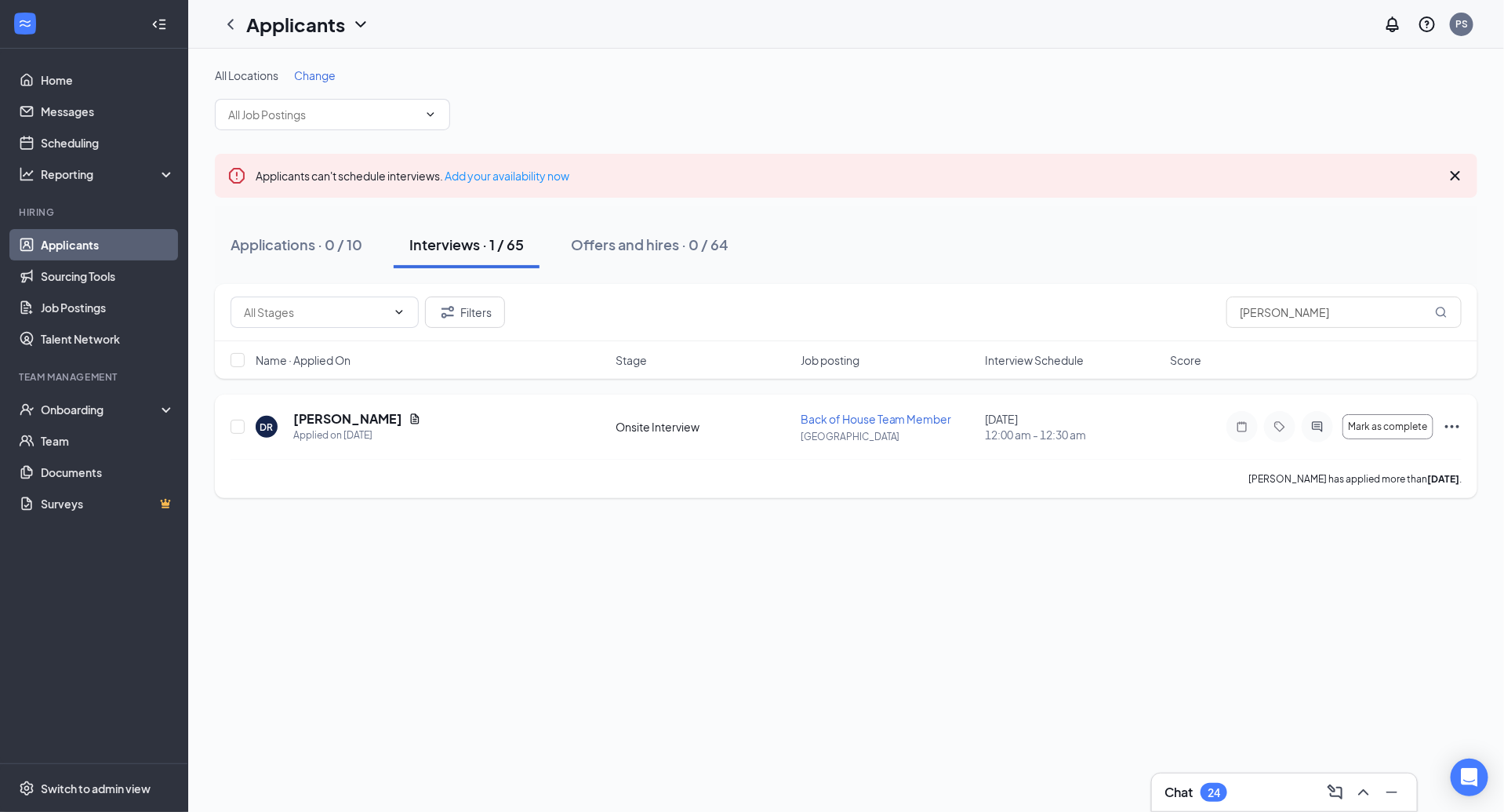
click at [1175, 459] on div "[PERSON_NAME] has applied more than [DATE] ." at bounding box center [847, 479] width 1231 height 39
click at [1319, 426] on icon "ActiveChat" at bounding box center [1318, 426] width 19 height 12
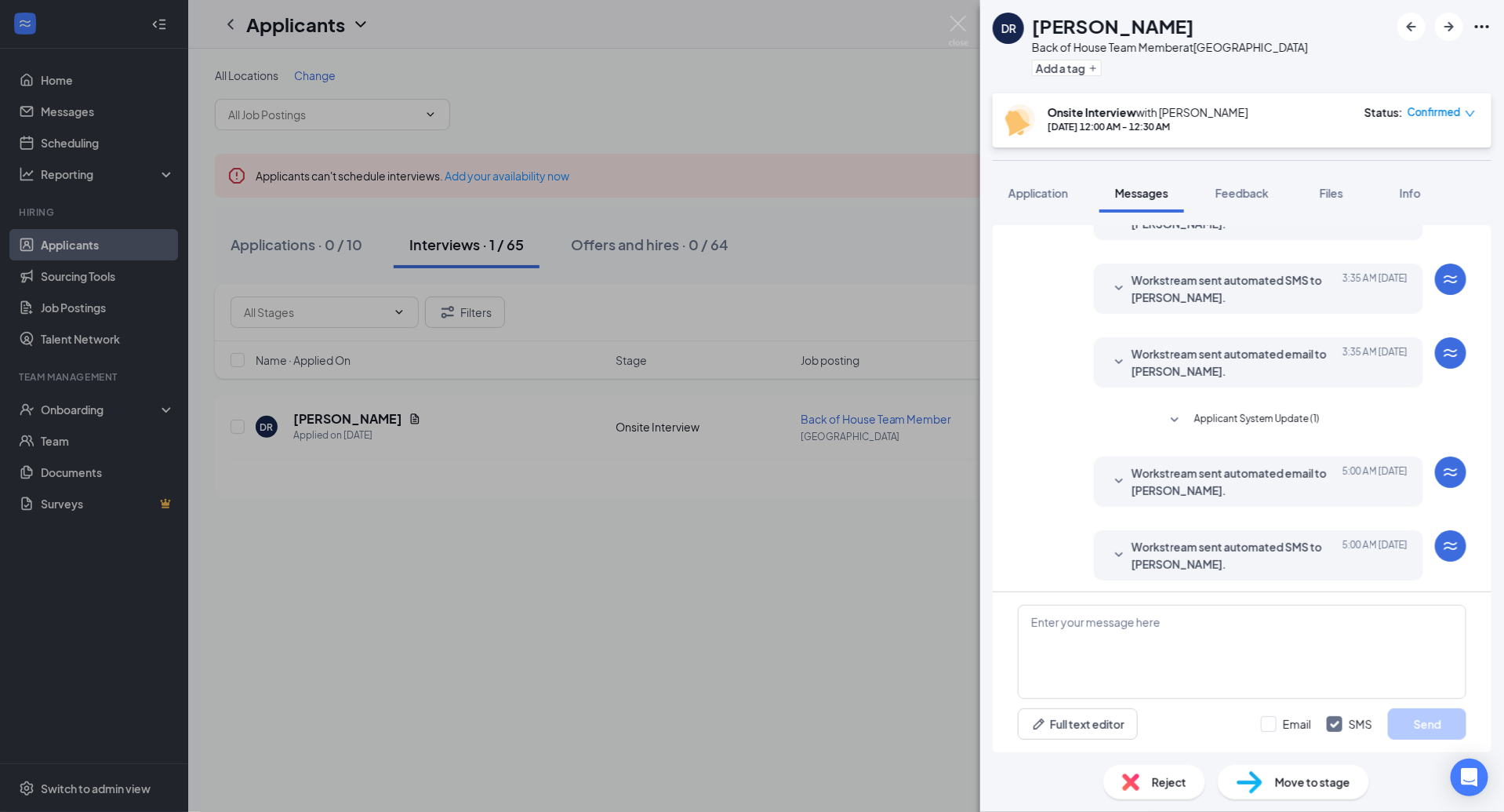
scroll to position [363, 0]
click at [1186, 480] on span "Workstream sent automated email to [PERSON_NAME]." at bounding box center [1234, 478] width 206 height 34
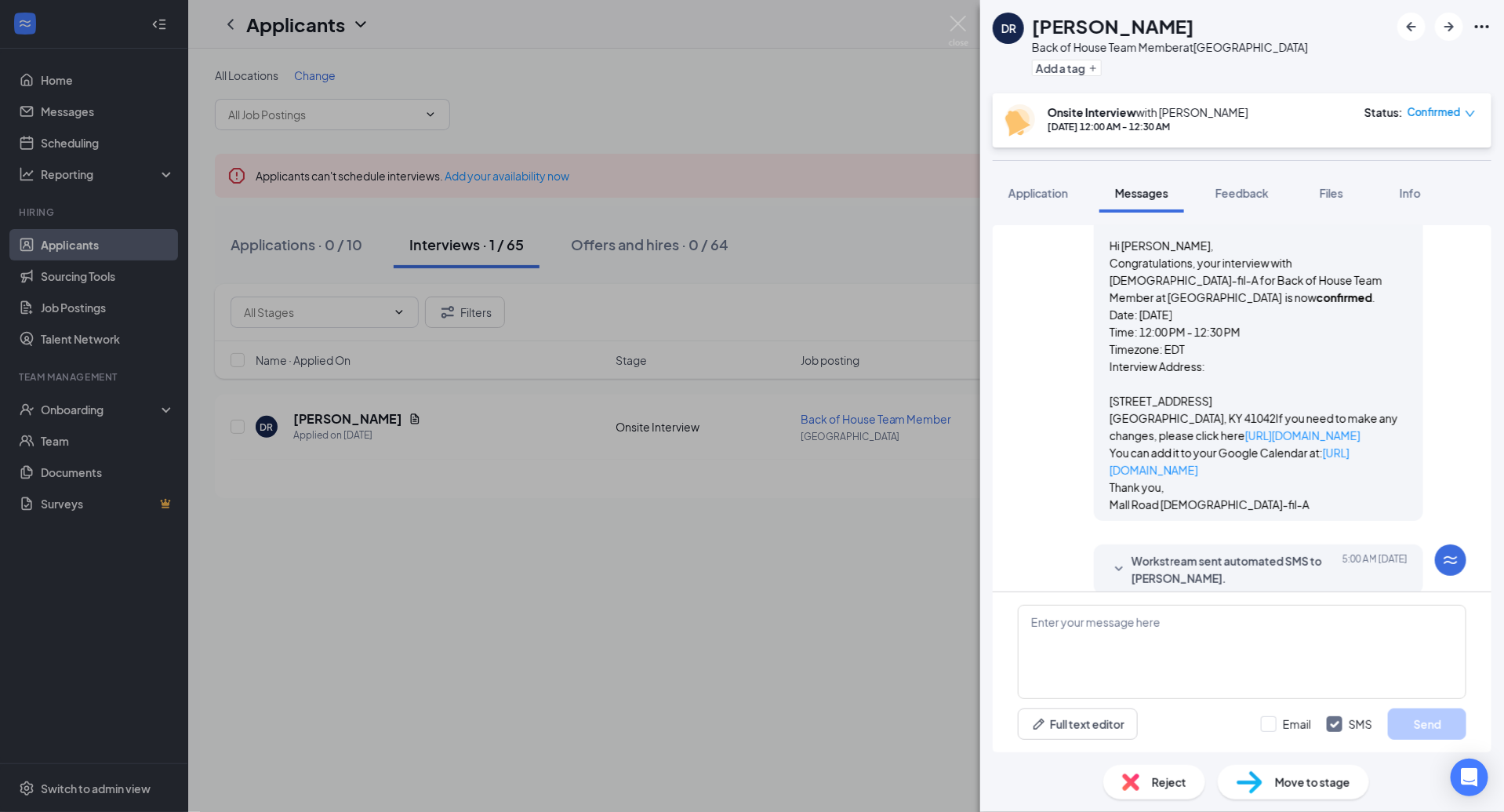
scroll to position [586, 0]
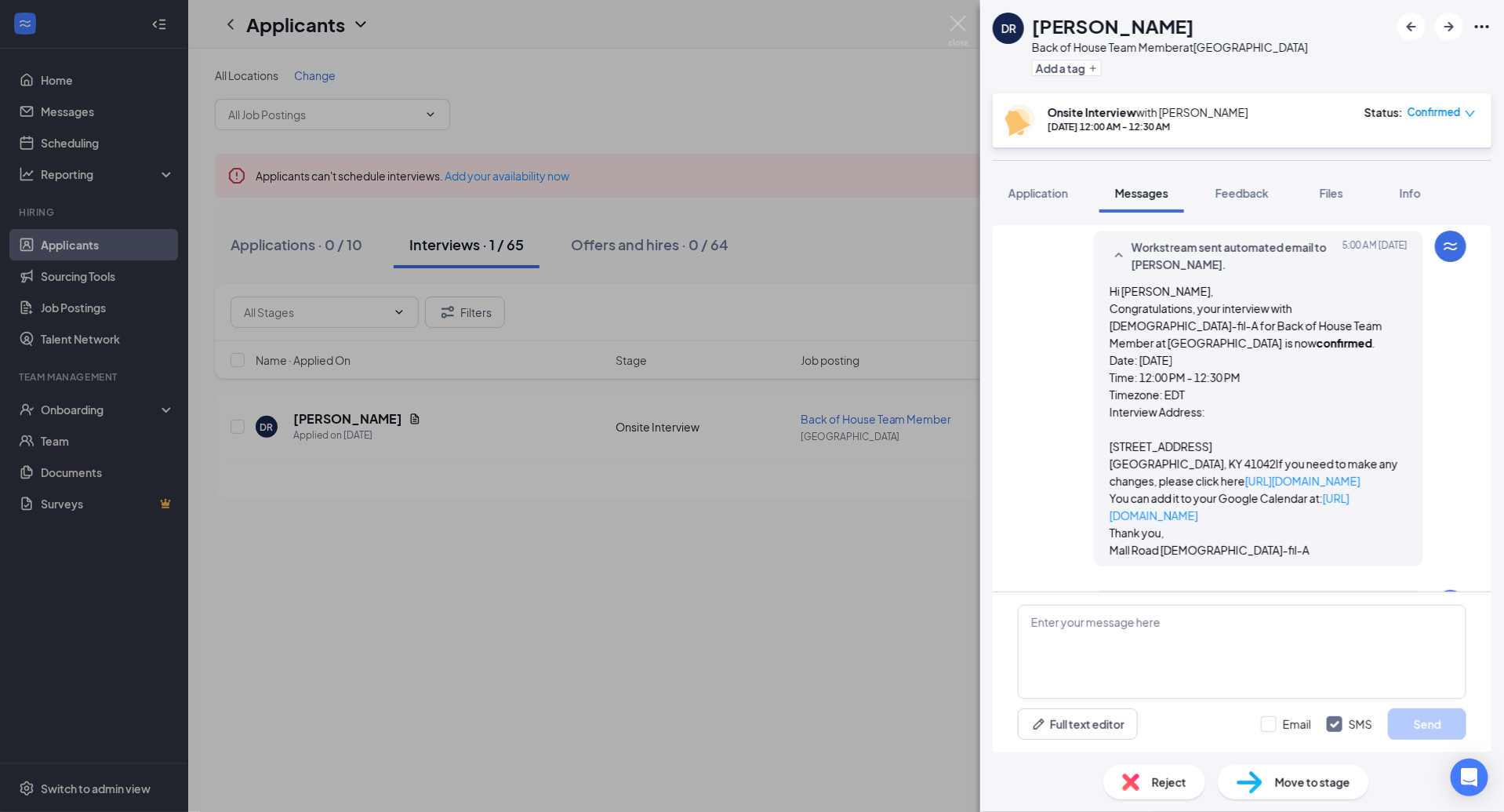
click at [947, 29] on div "[PERSON_NAME] Back of House Team Member at [GEOGRAPHIC_DATA] Add a tag Onsite I…" at bounding box center [752, 406] width 1504 height 812
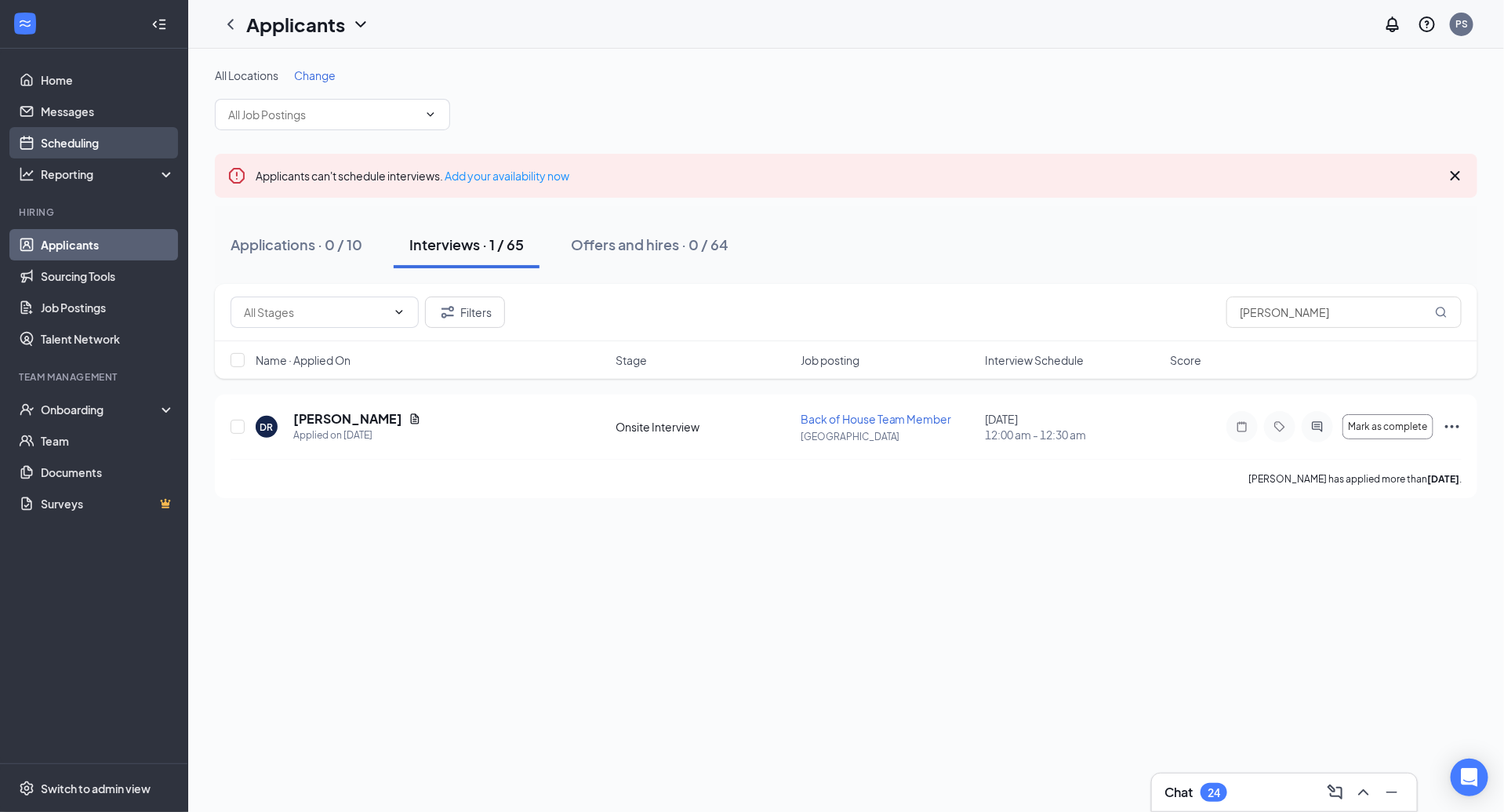
drag, startPoint x: 67, startPoint y: 137, endPoint x: 77, endPoint y: 147, distance: 14.1
click at [67, 137] on link "Scheduling" at bounding box center [108, 142] width 134 height 32
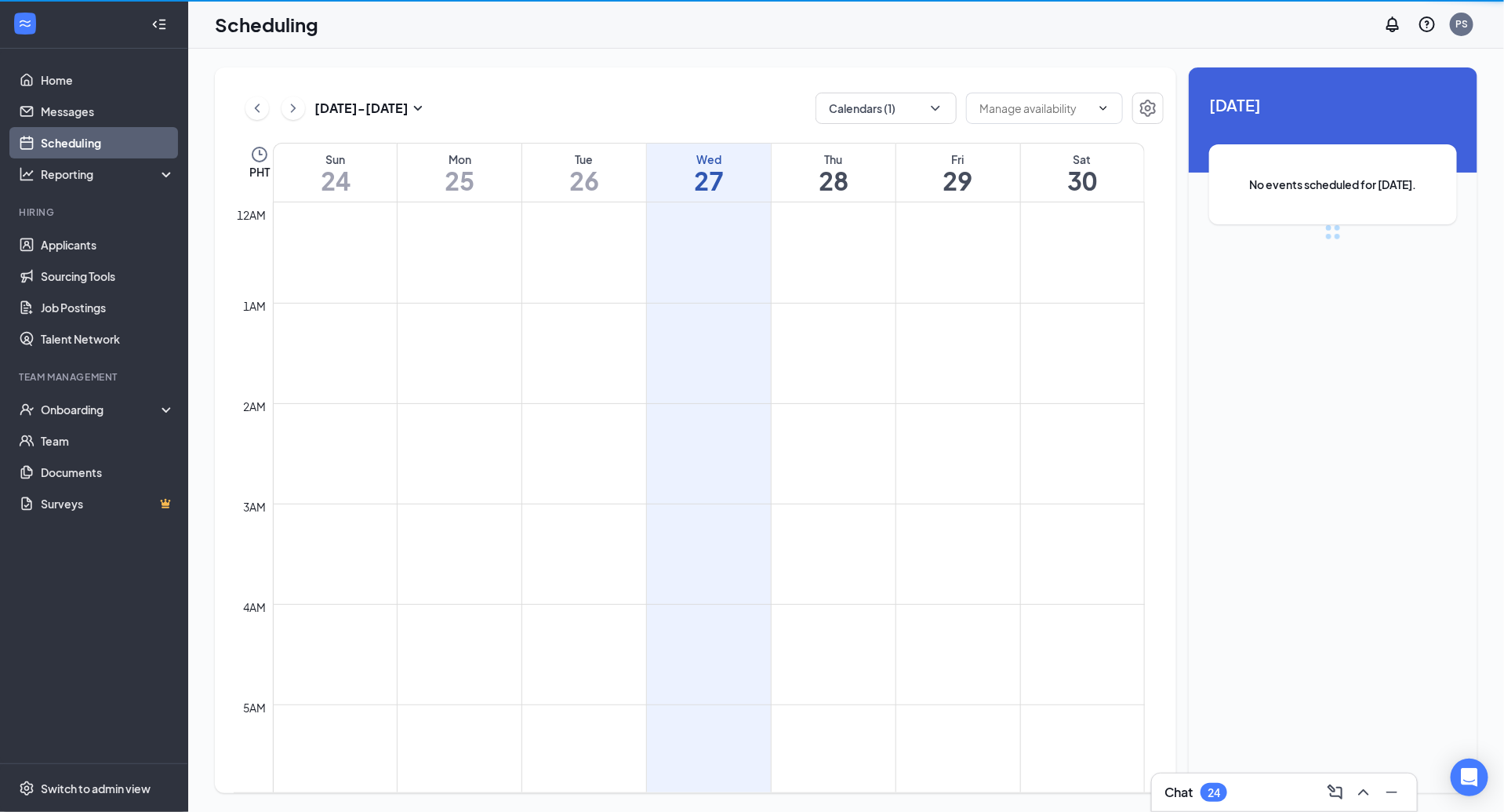
scroll to position [771, 0]
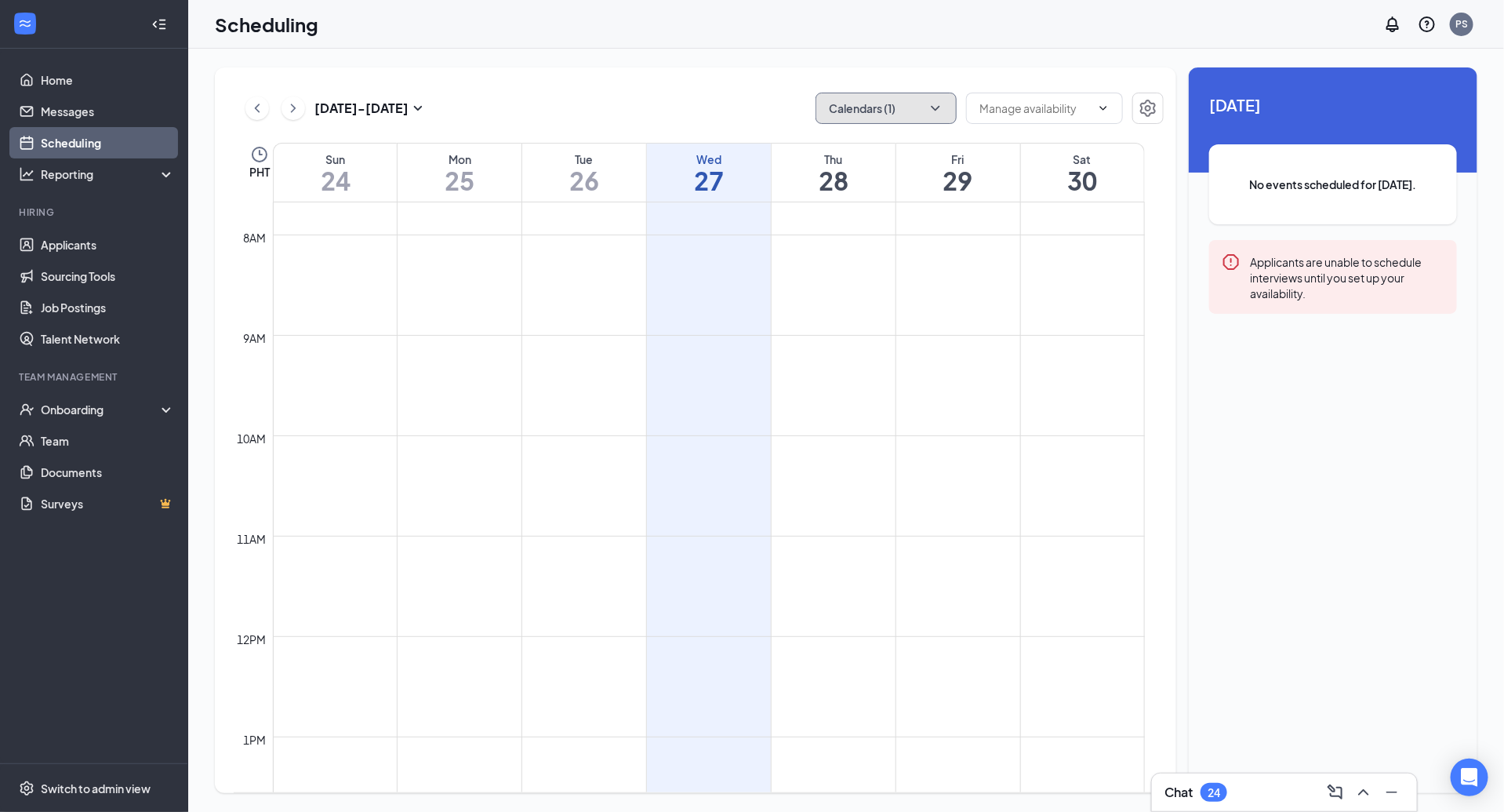
click at [882, 112] on button "Calendars (1)" at bounding box center [887, 108] width 142 height 32
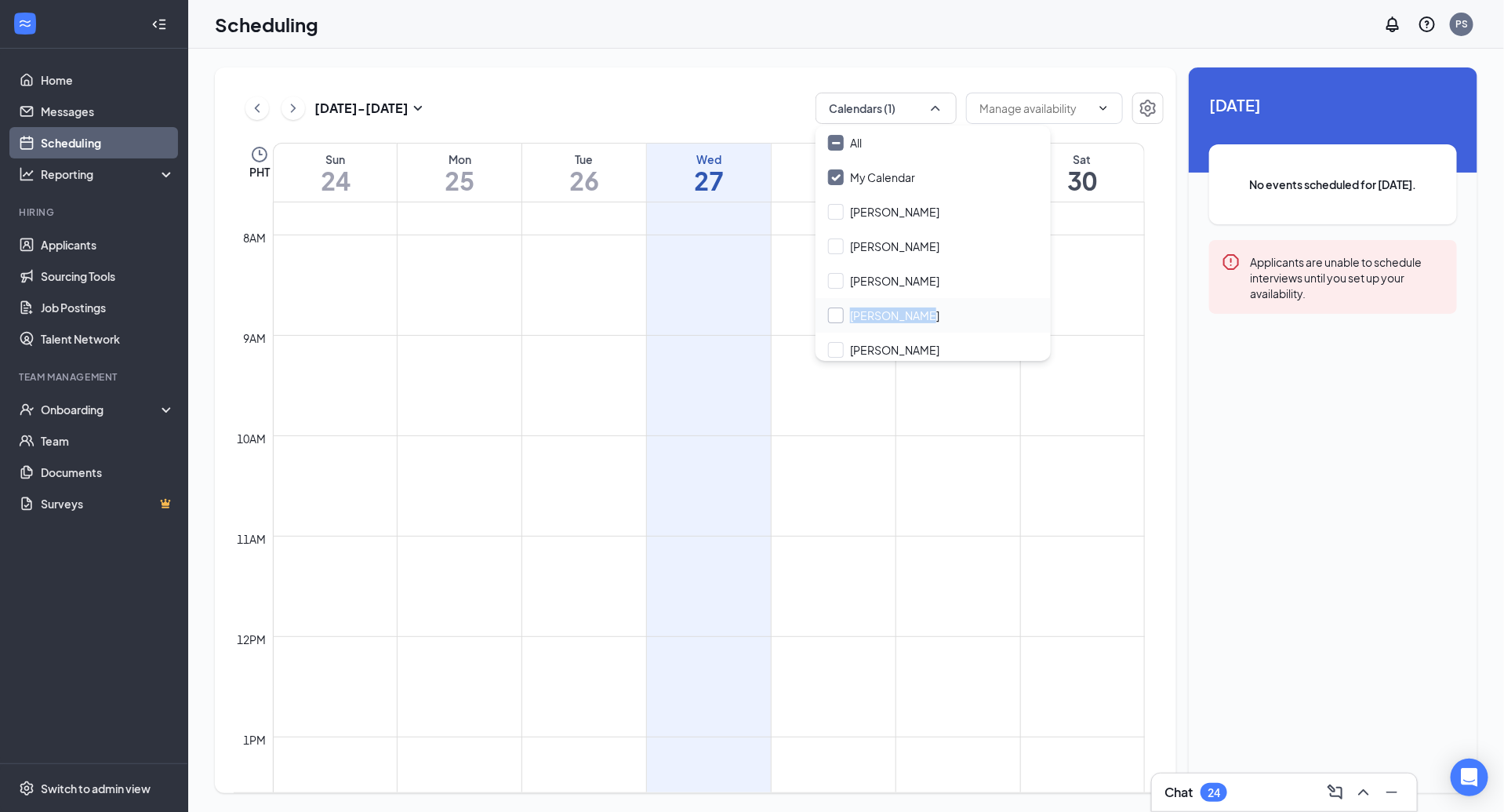
drag, startPoint x: 909, startPoint y: 332, endPoint x: 902, endPoint y: 323, distance: 11.4
click at [902, 323] on div "All My Calendar [PERSON_NAME] [PERSON_NAME] [PERSON_NAME] [PERSON_NAME] [PERSON…" at bounding box center [933, 243] width 236 height 236
click at [892, 317] on input "[PERSON_NAME]" at bounding box center [884, 315] width 112 height 16
checkbox input "true"
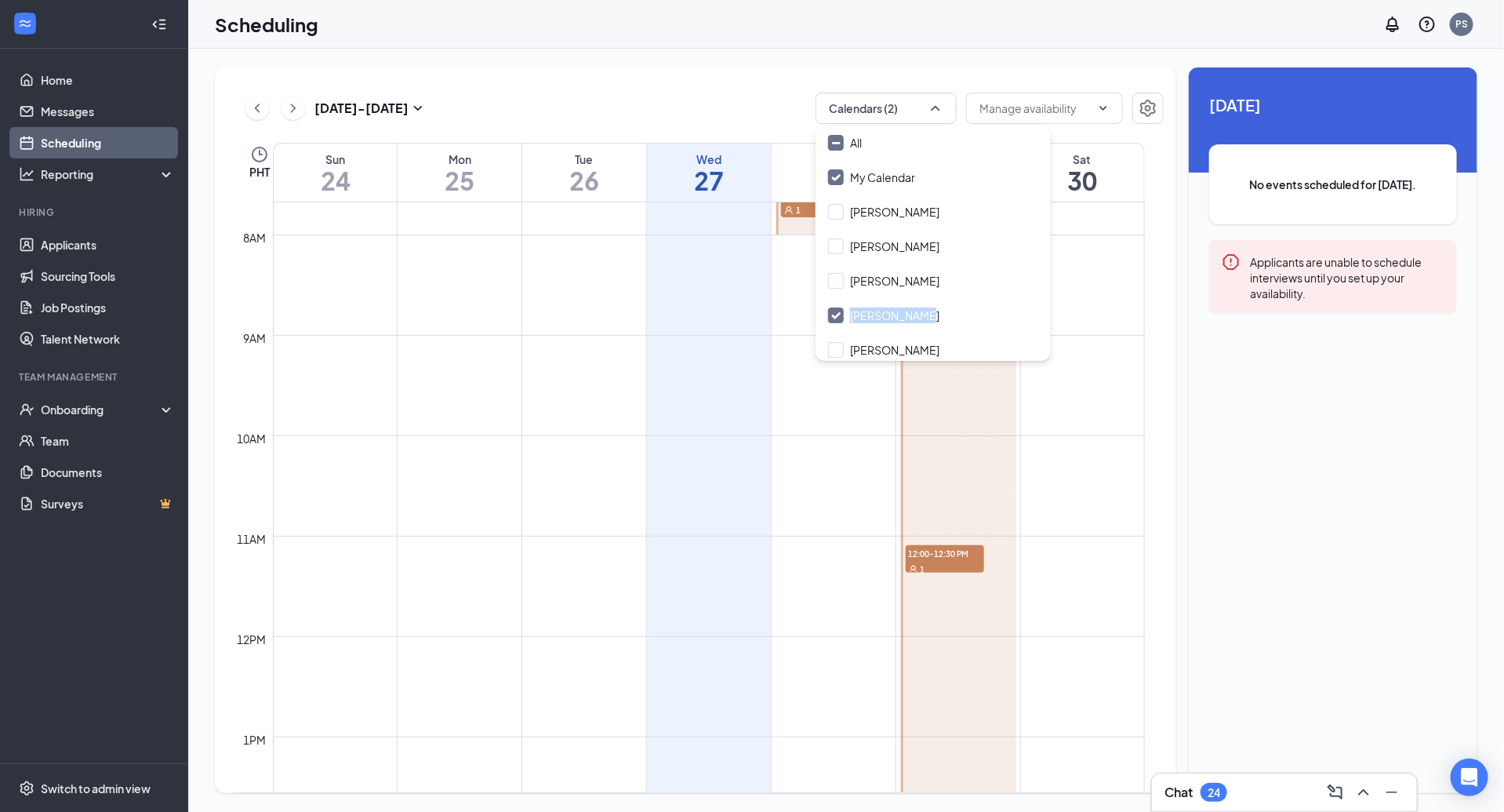
click at [601, 350] on td at bounding box center [709, 347] width 873 height 25
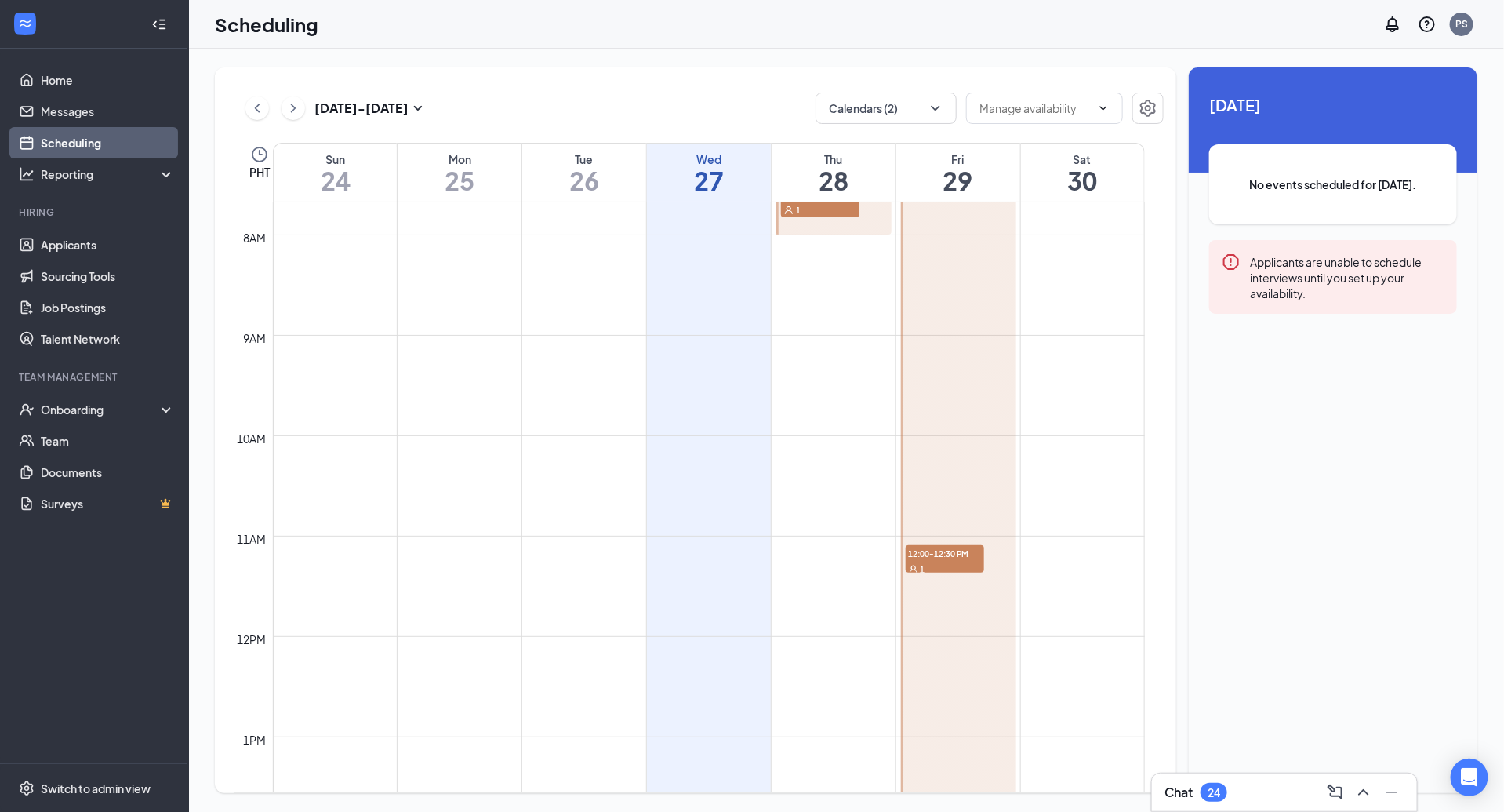
click at [256, 146] on icon "Clock" at bounding box center [260, 155] width 19 height 19
click at [371, 107] on span "(UTC+08:00) [GEOGRAPHIC_DATA]/[GEOGRAPHIC_DATA] - Philippine Time" at bounding box center [464, 99] width 384 height 23
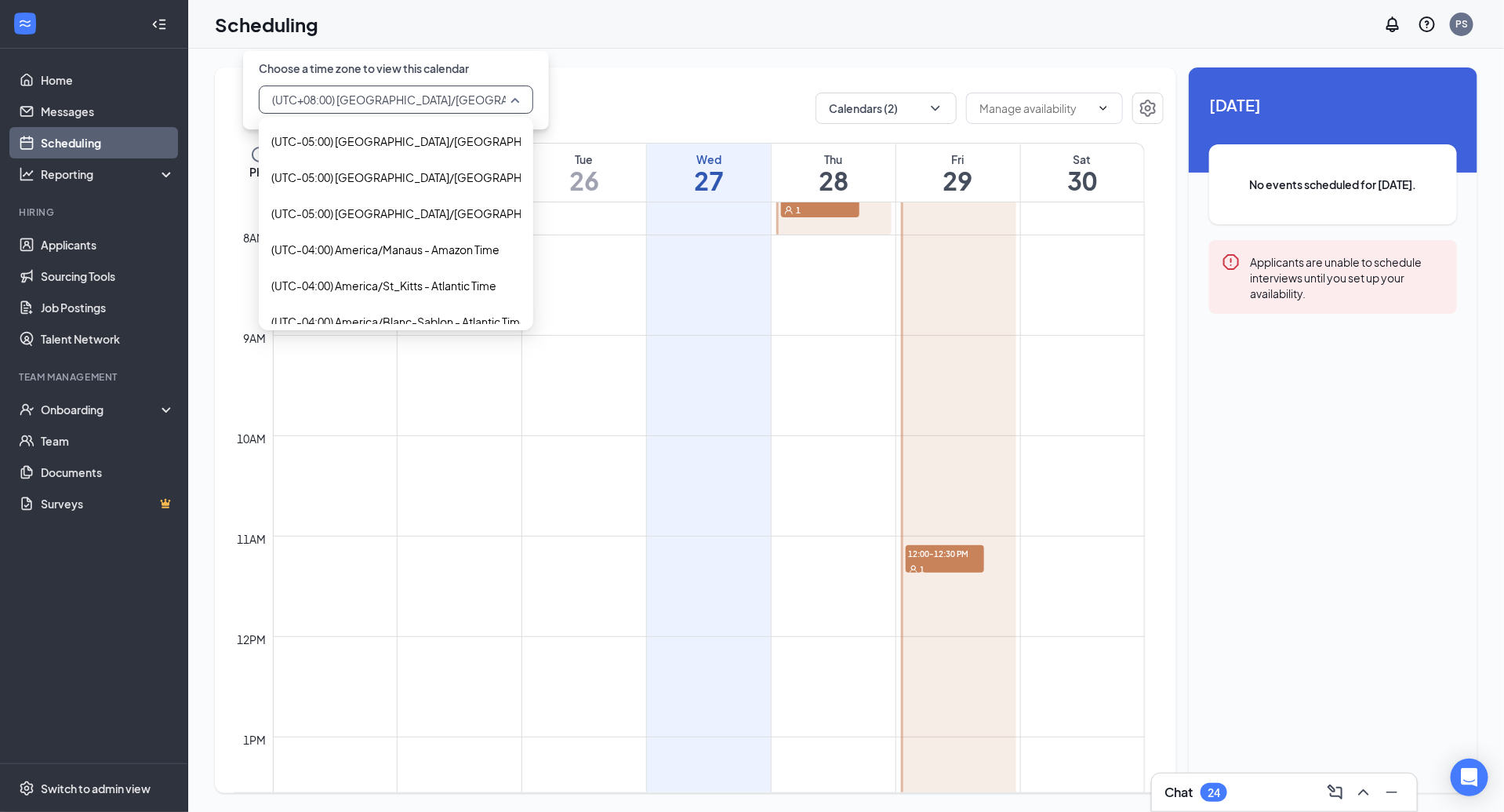
scroll to position [1393, 0]
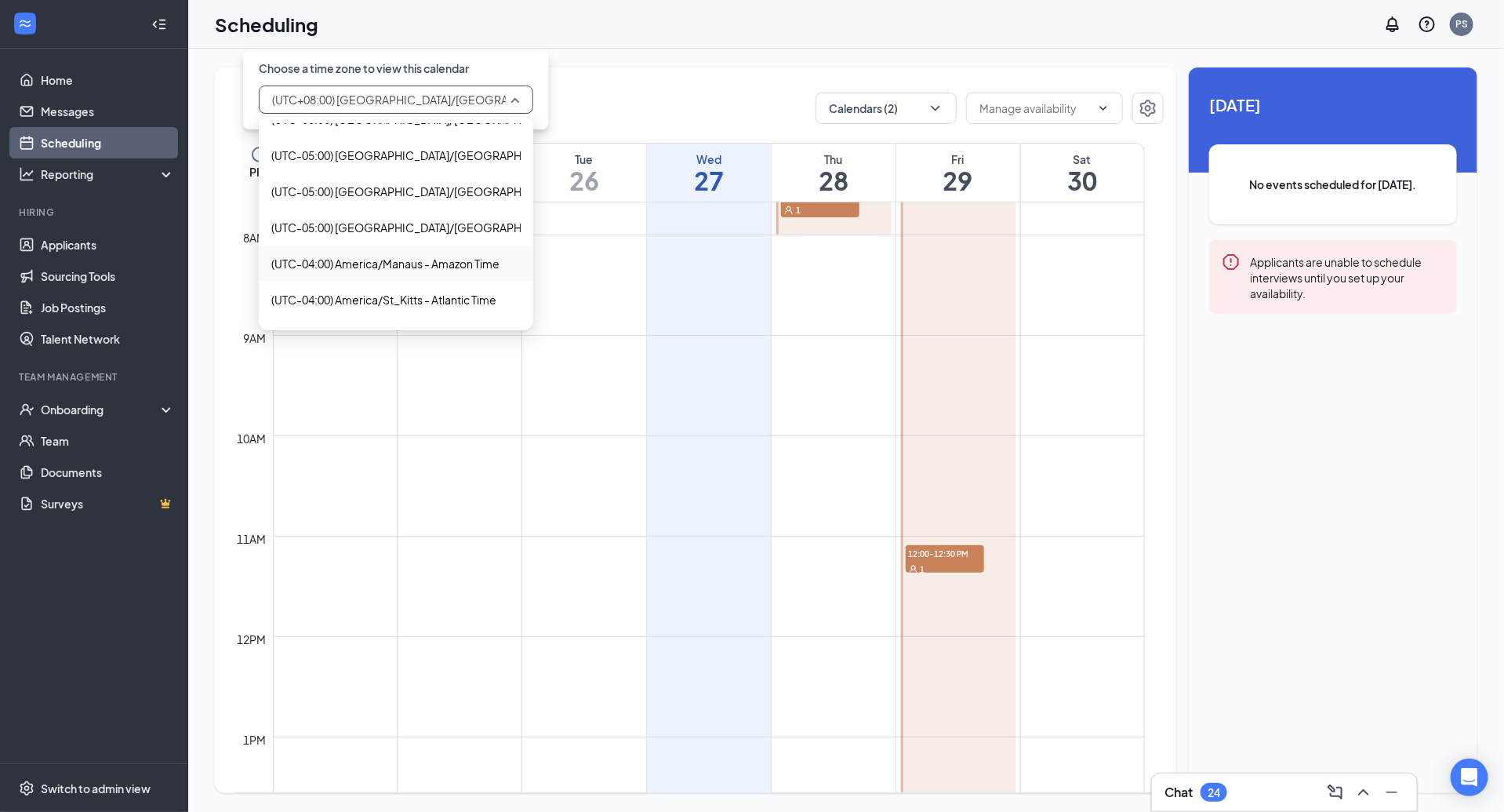
click at [978, 281] on div at bounding box center [959, 636] width 115 height 2408
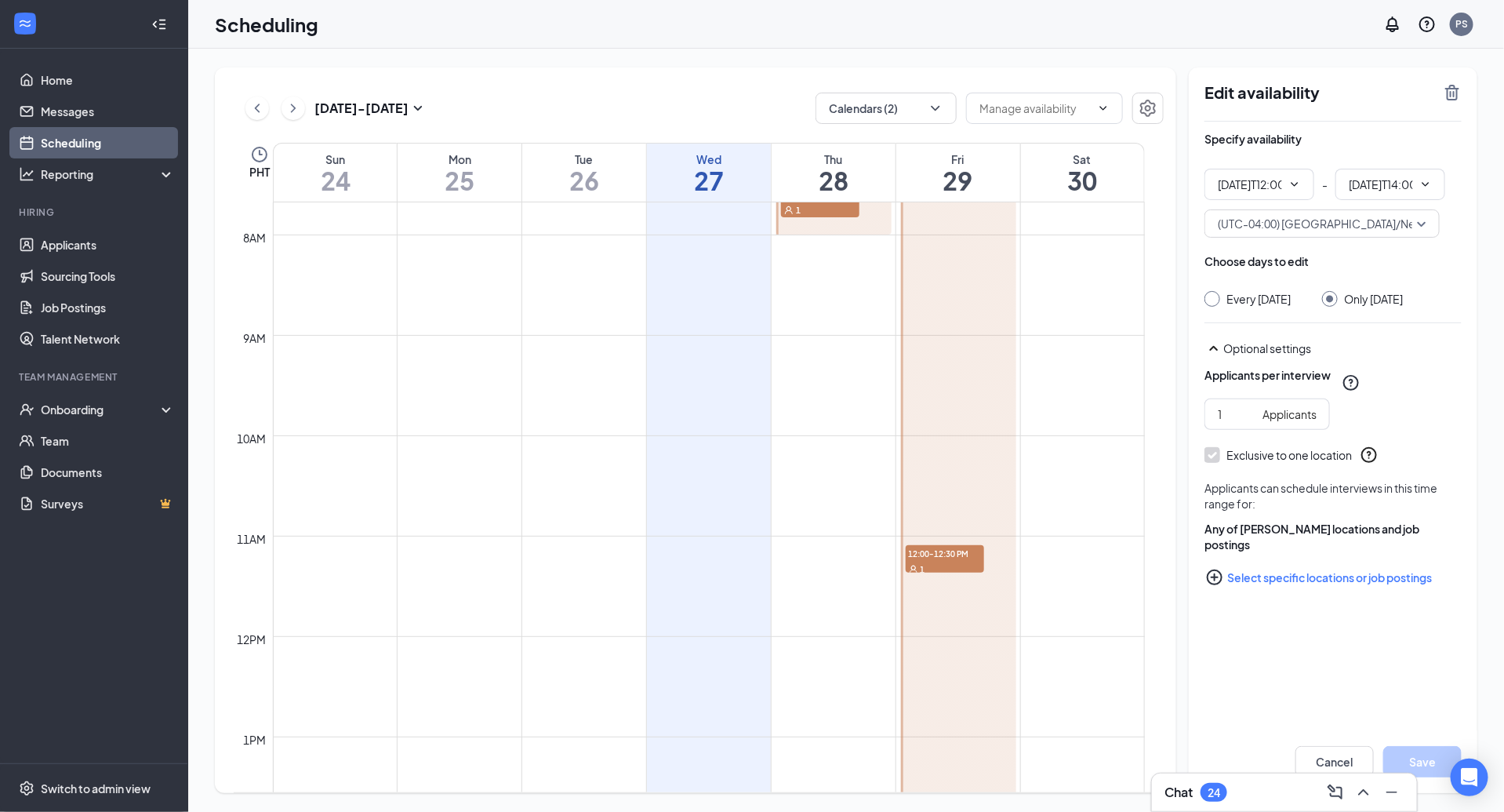
type input "12:00 PM"
type input "02:00 PM"
click at [1323, 214] on span "(UTC-04:00) [GEOGRAPHIC_DATA]/New_York - Eastern Time" at bounding box center [1374, 223] width 311 height 23
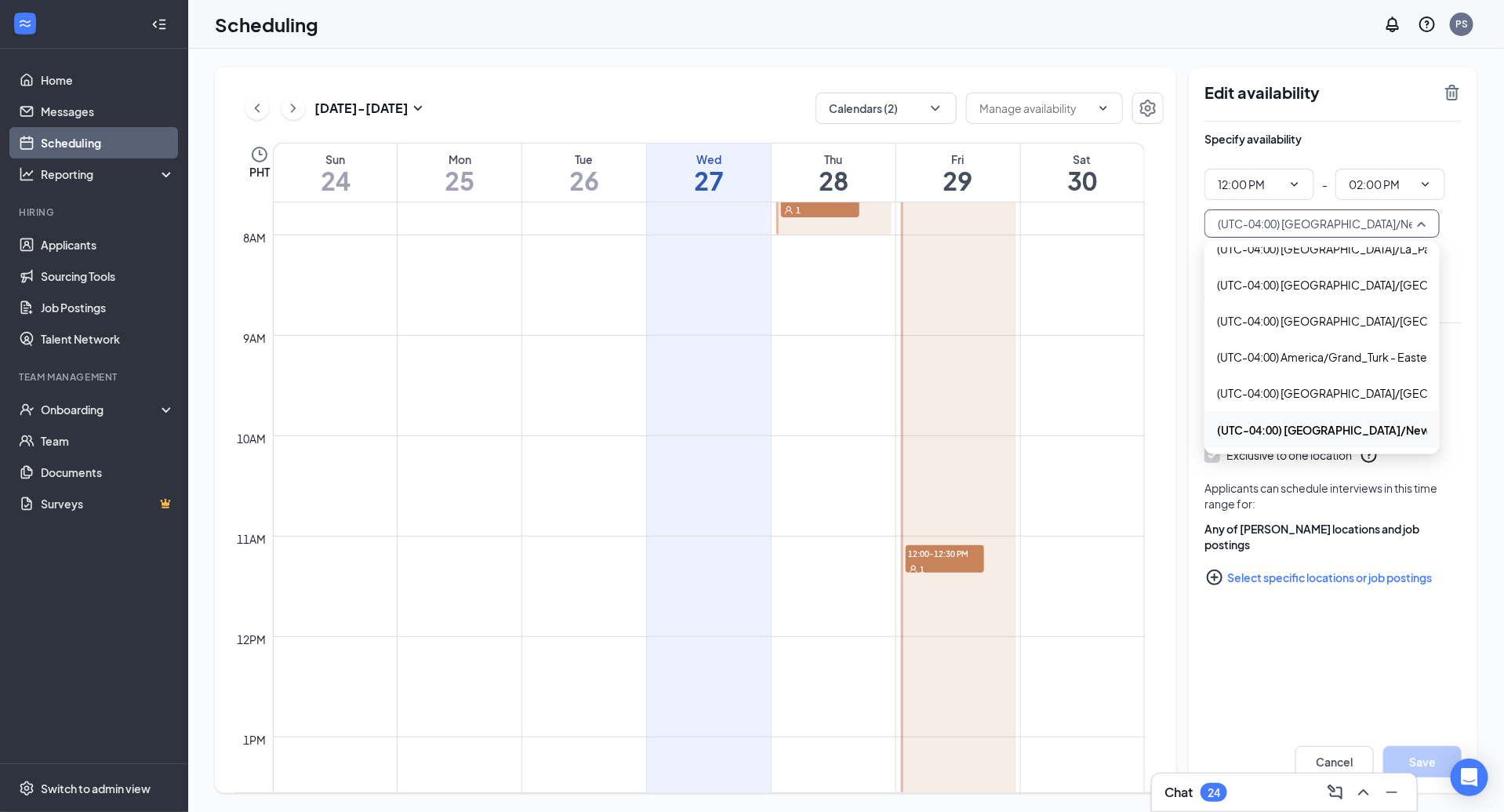
click at [1079, 235] on td at bounding box center [709, 247] width 873 height 25
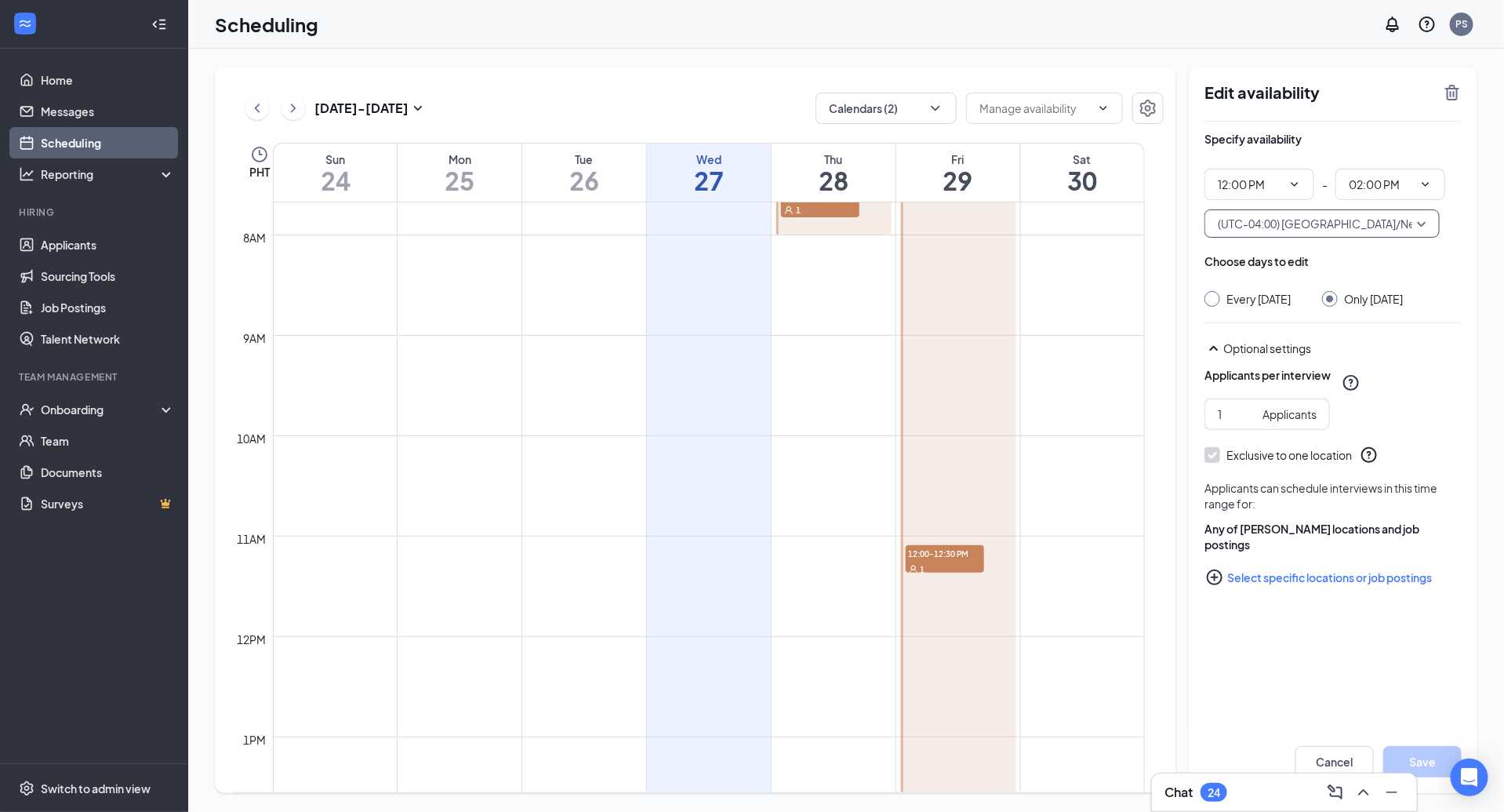
click at [254, 153] on icon "Clock" at bounding box center [260, 155] width 19 height 19
click at [472, 106] on span "(UTC+08:00) [GEOGRAPHIC_DATA]/[GEOGRAPHIC_DATA] - Philippine Time" at bounding box center [464, 99] width 384 height 23
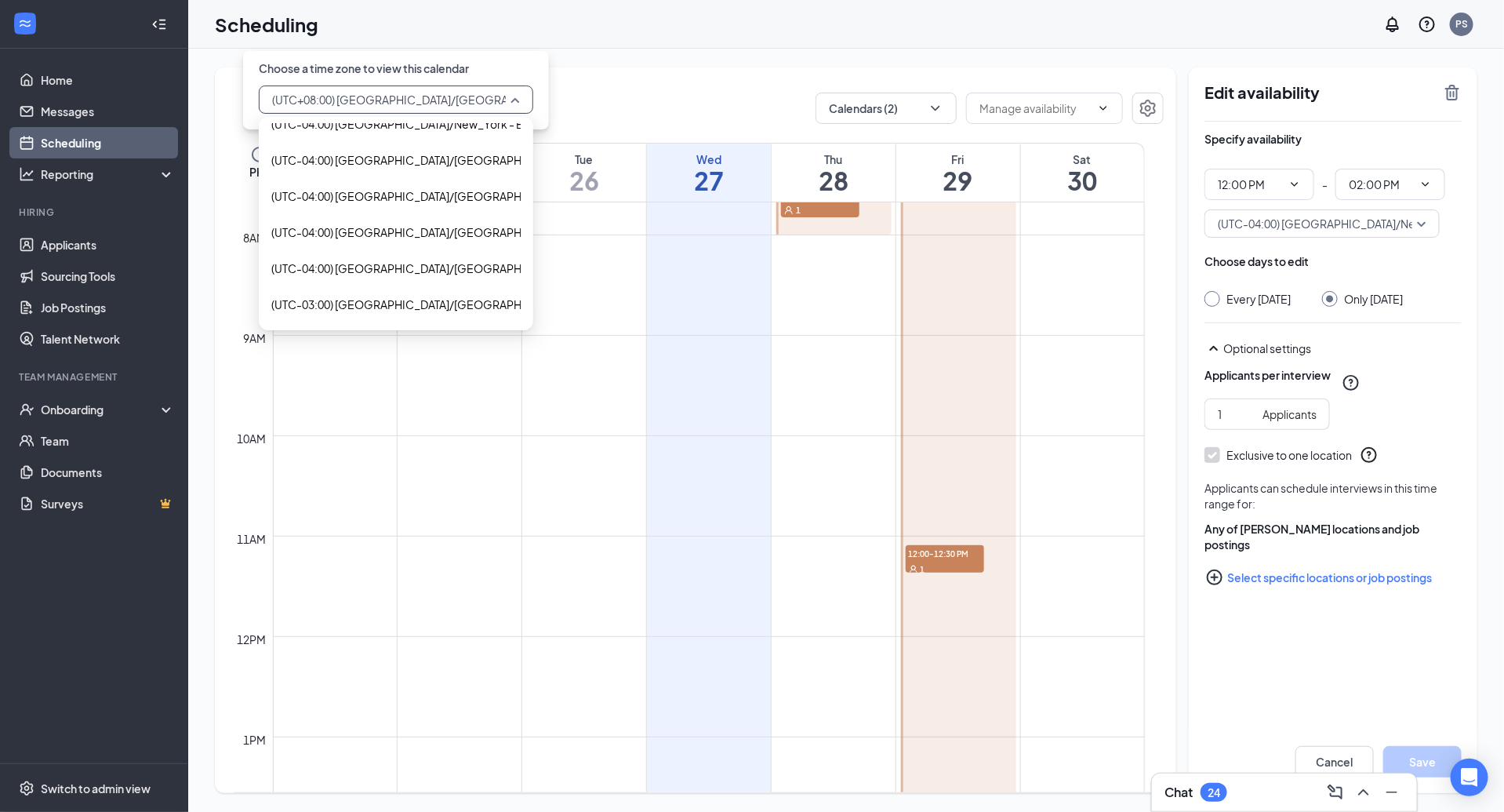
scroll to position [2574, 0]
click at [435, 139] on div "(UTC-04:00) [GEOGRAPHIC_DATA]/New_York - Eastern Time" at bounding box center [396, 129] width 275 height 36
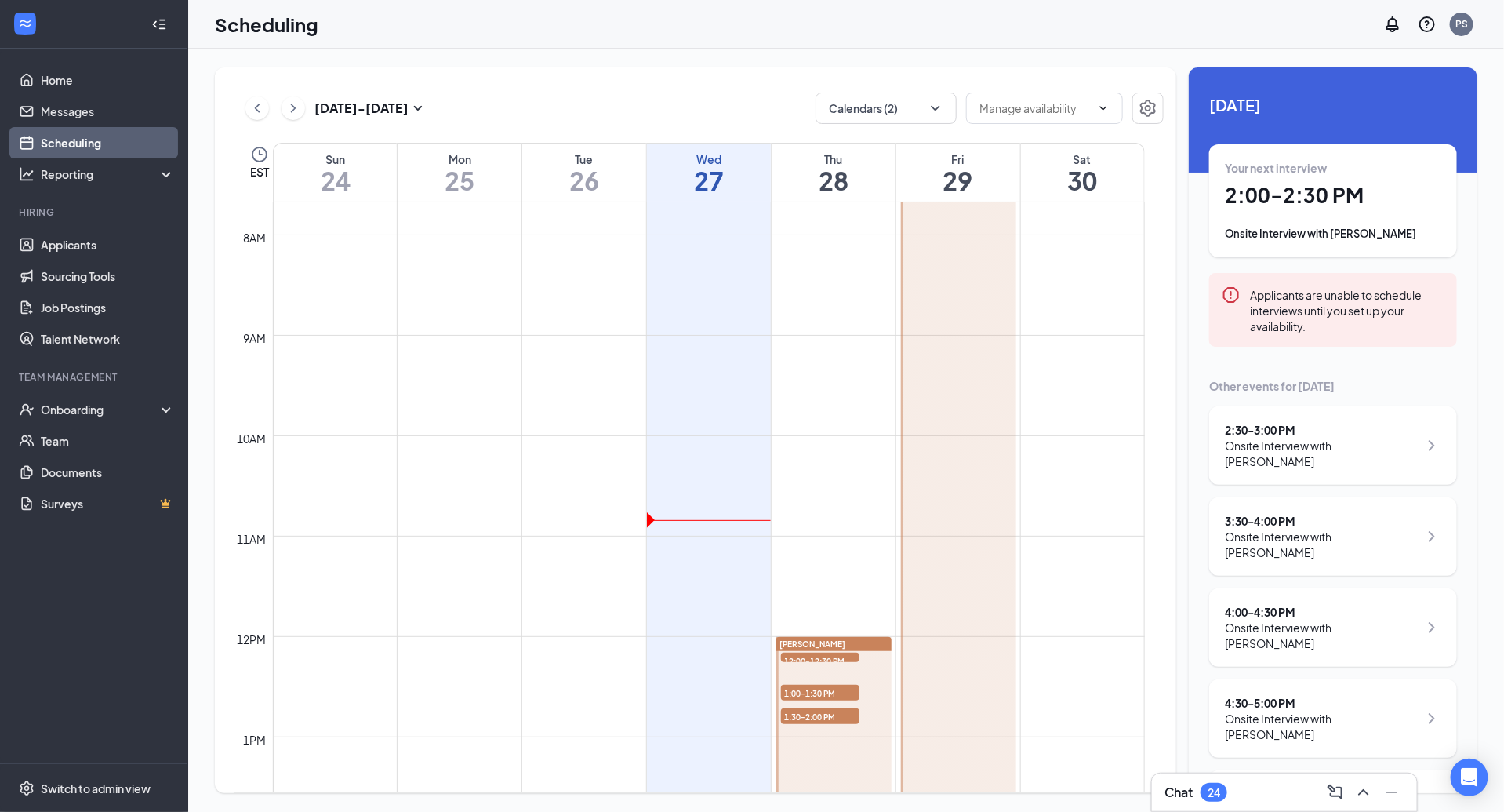
click at [718, 87] on div "[DATE] - [DATE] Calendars (2) EST Sun 24 Mon 25 Tue 26 Wed 27 Thu 28 Fri 29 Sat…" at bounding box center [696, 429] width 962 height 725
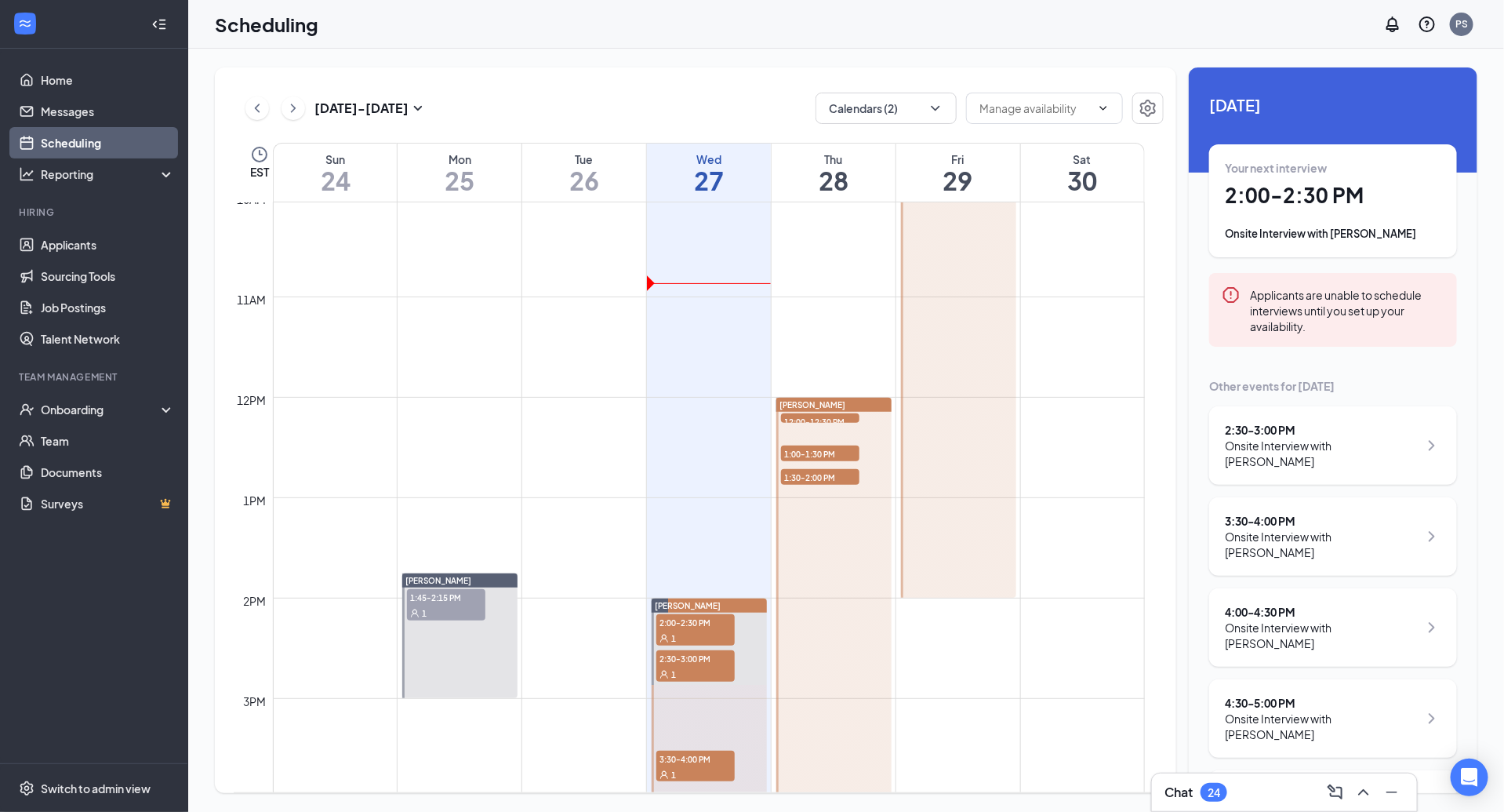
scroll to position [943, 0]
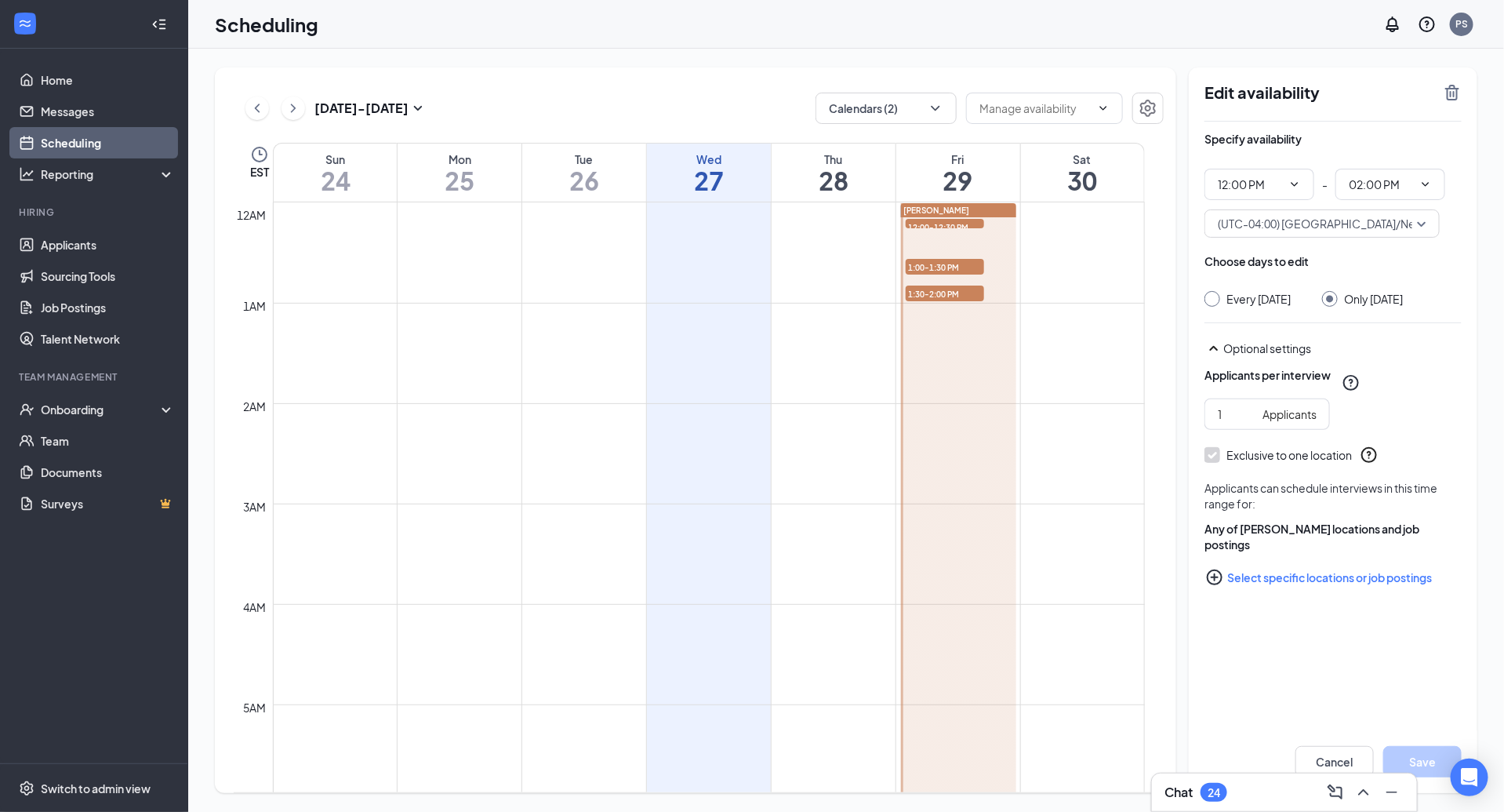
click at [120, 123] on link "Messages" at bounding box center [108, 112] width 134 height 32
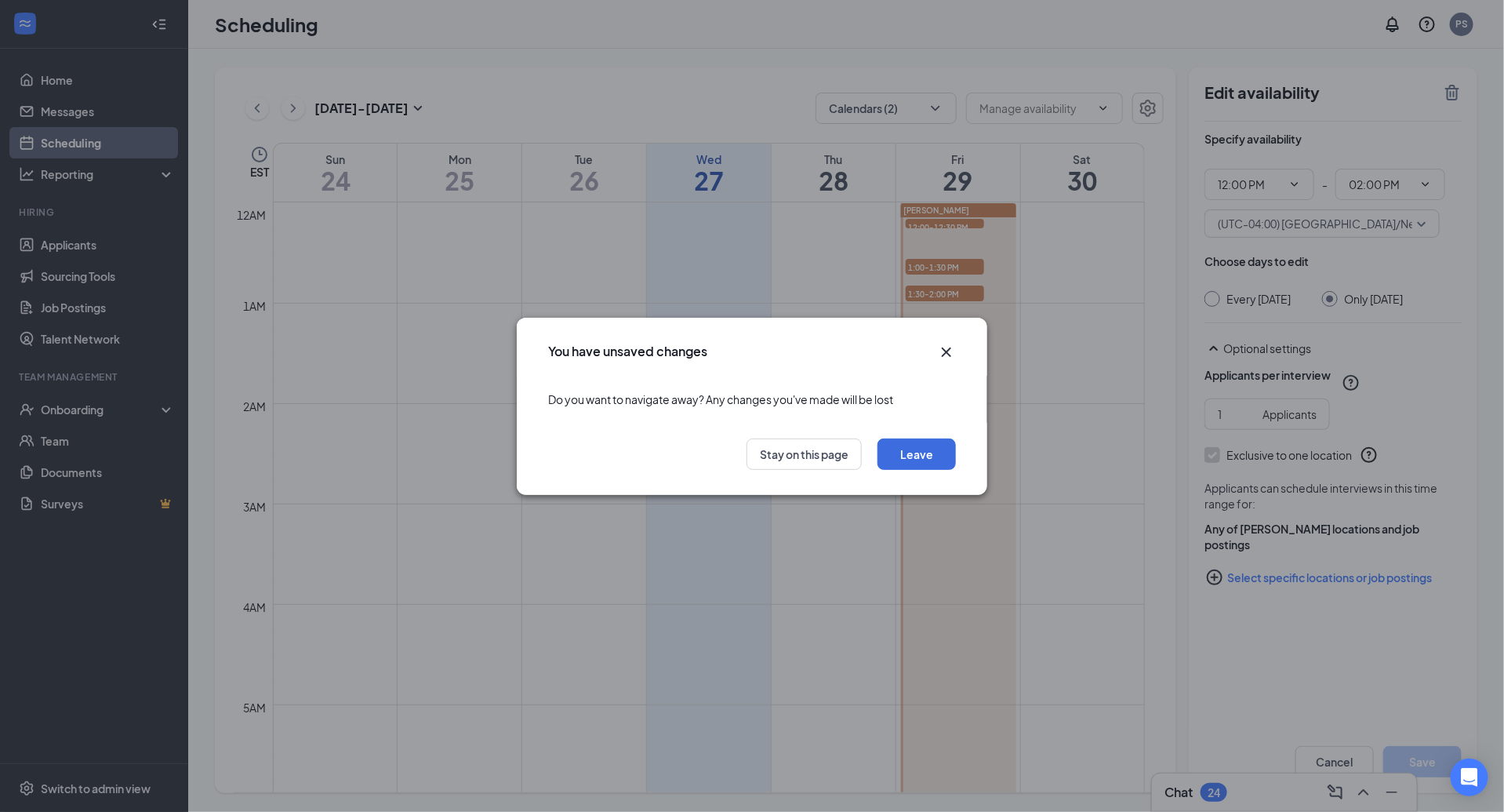
click at [947, 351] on icon "Cross" at bounding box center [947, 351] width 9 height 9
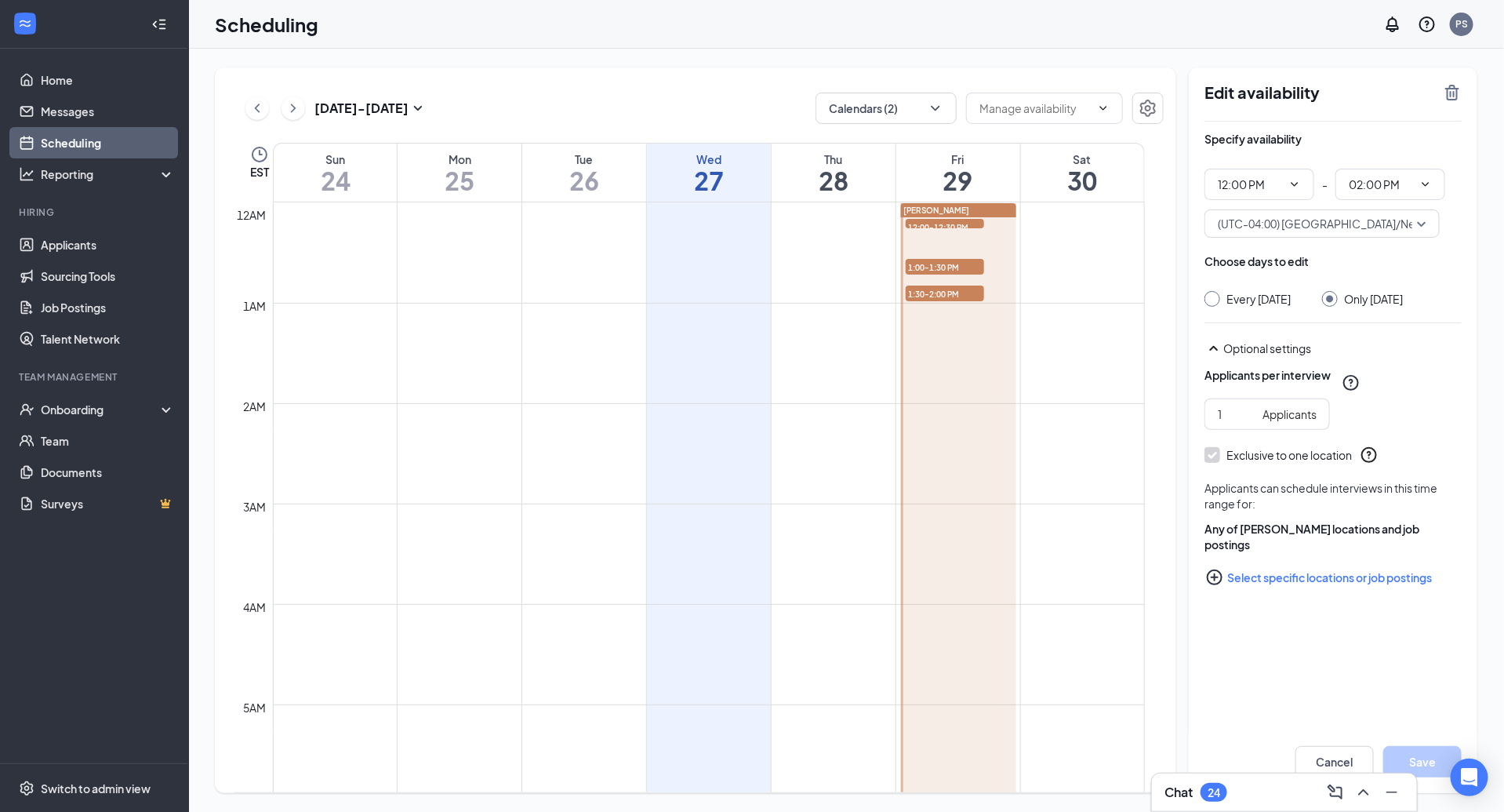
click at [102, 137] on link "Scheduling" at bounding box center [108, 142] width 134 height 32
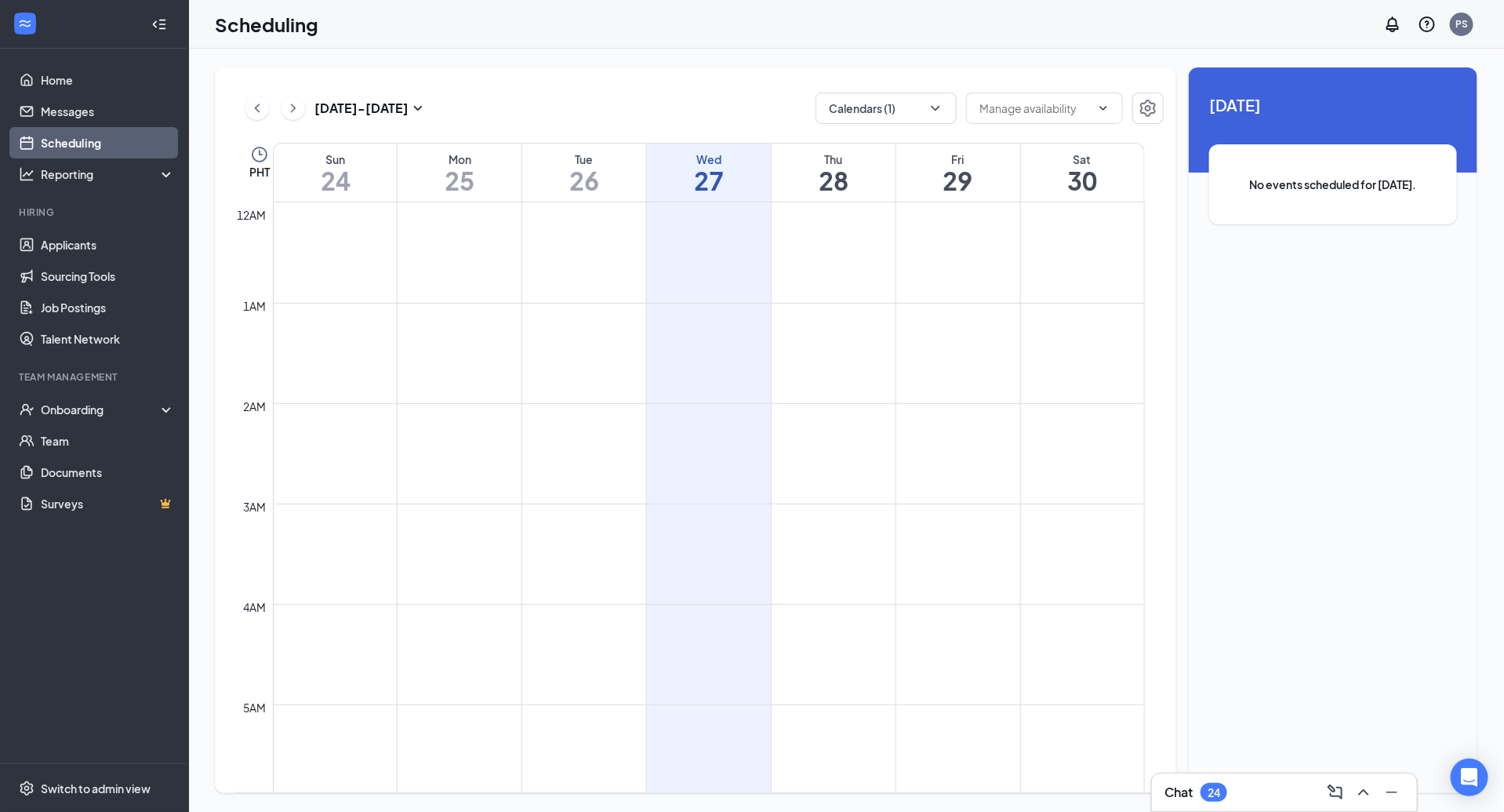
scroll to position [771, 0]
